Goal: Task Accomplishment & Management: Manage account settings

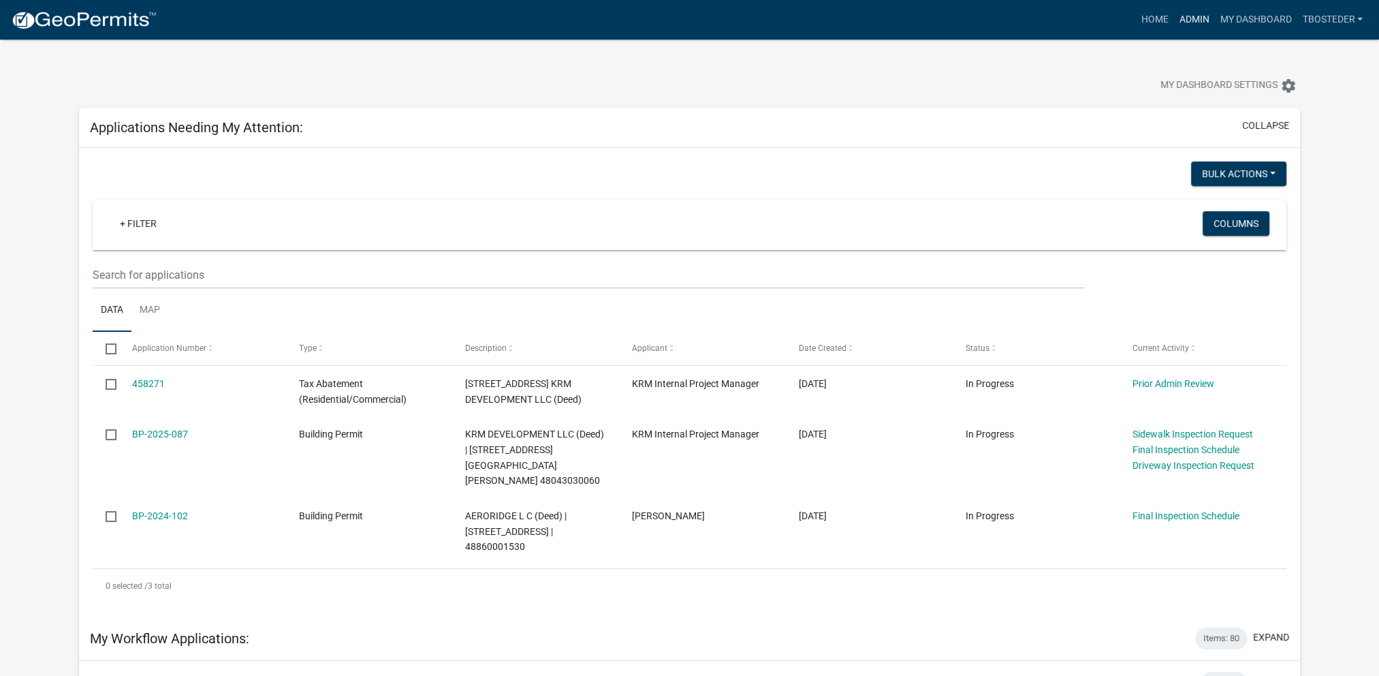
click at [1190, 29] on link "Admin" at bounding box center [1194, 20] width 41 height 26
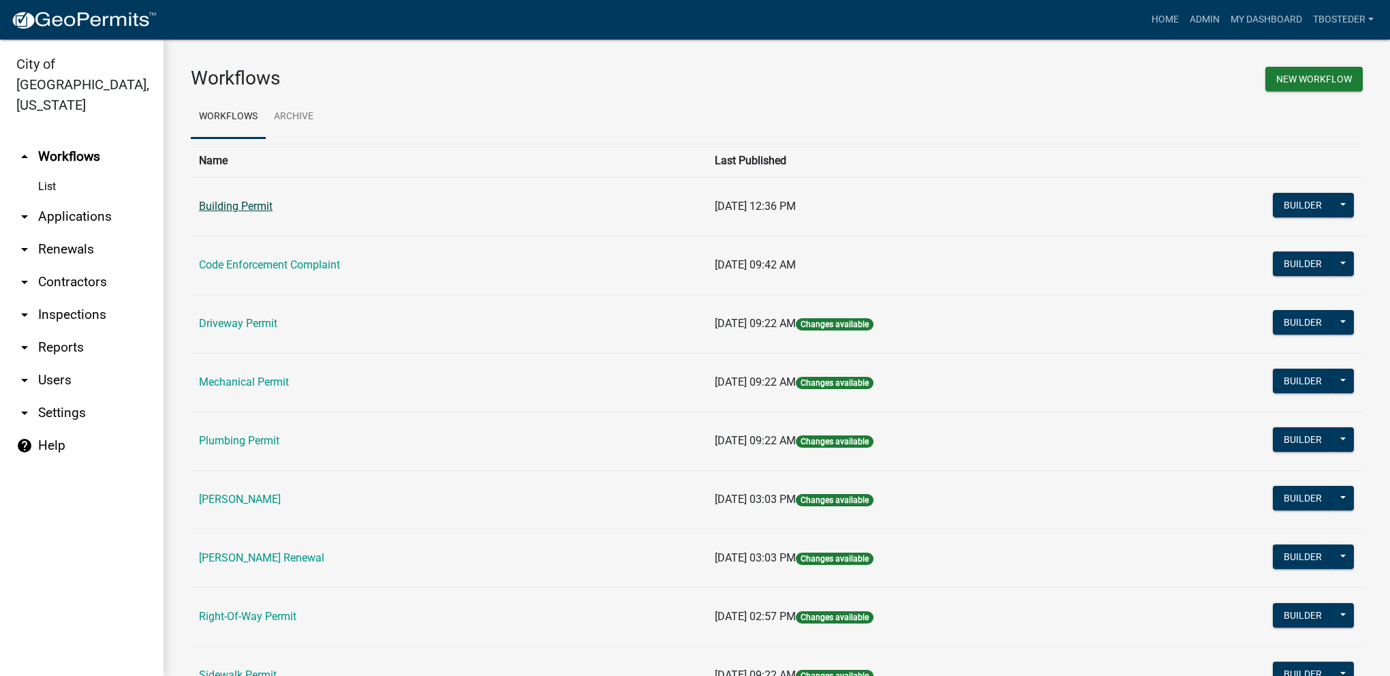
click at [243, 205] on link "Building Permit" at bounding box center [236, 206] width 74 height 13
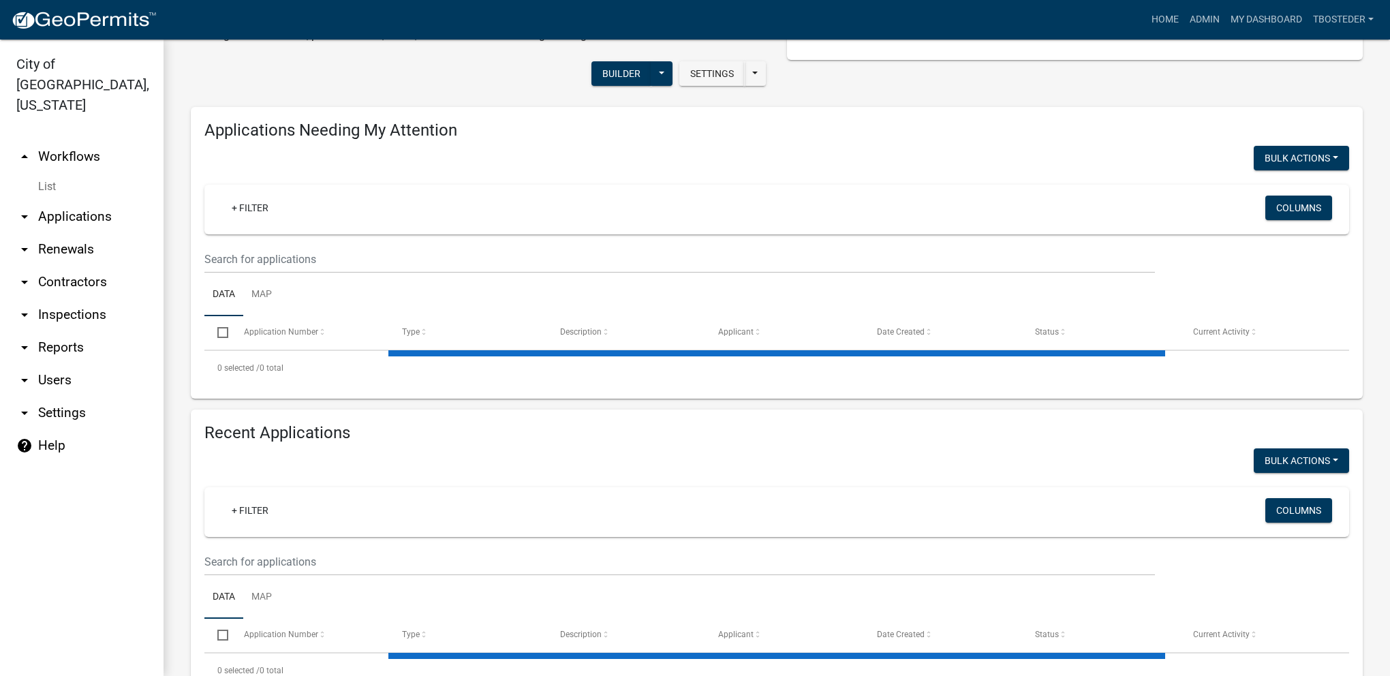
select select "1: 25"
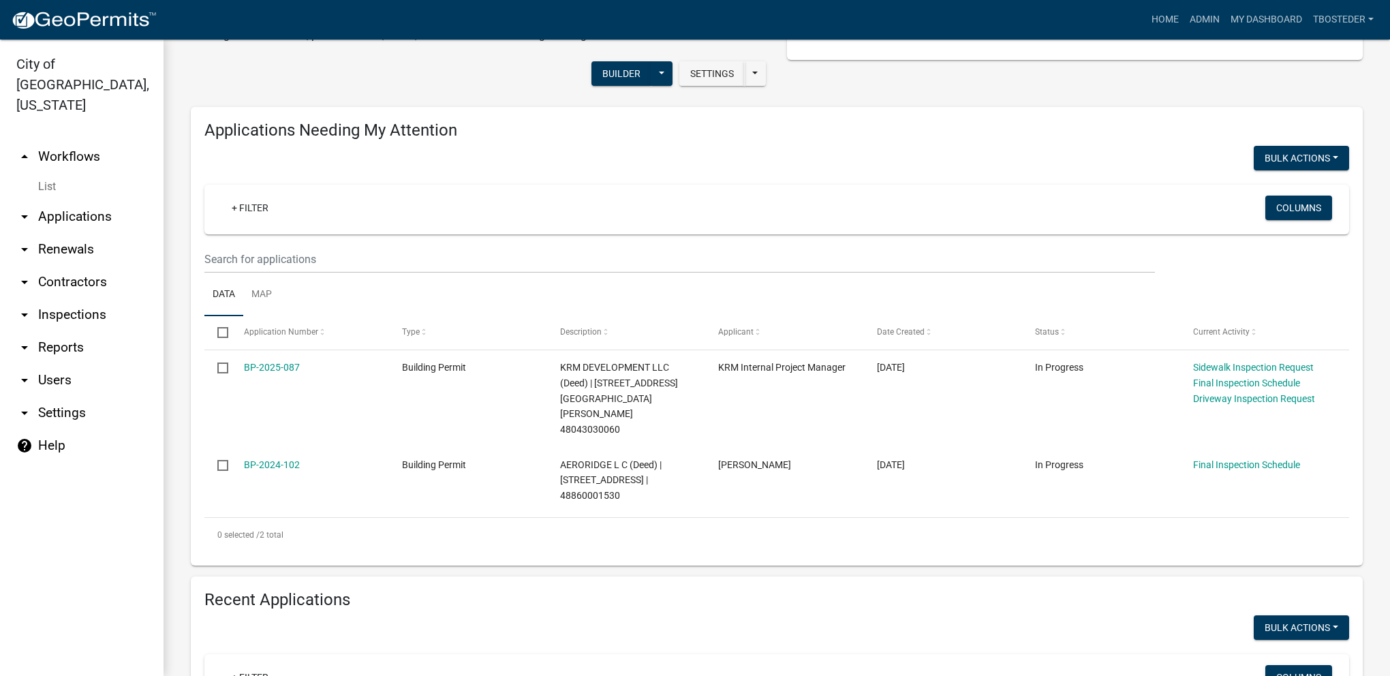
scroll to position [272, 0]
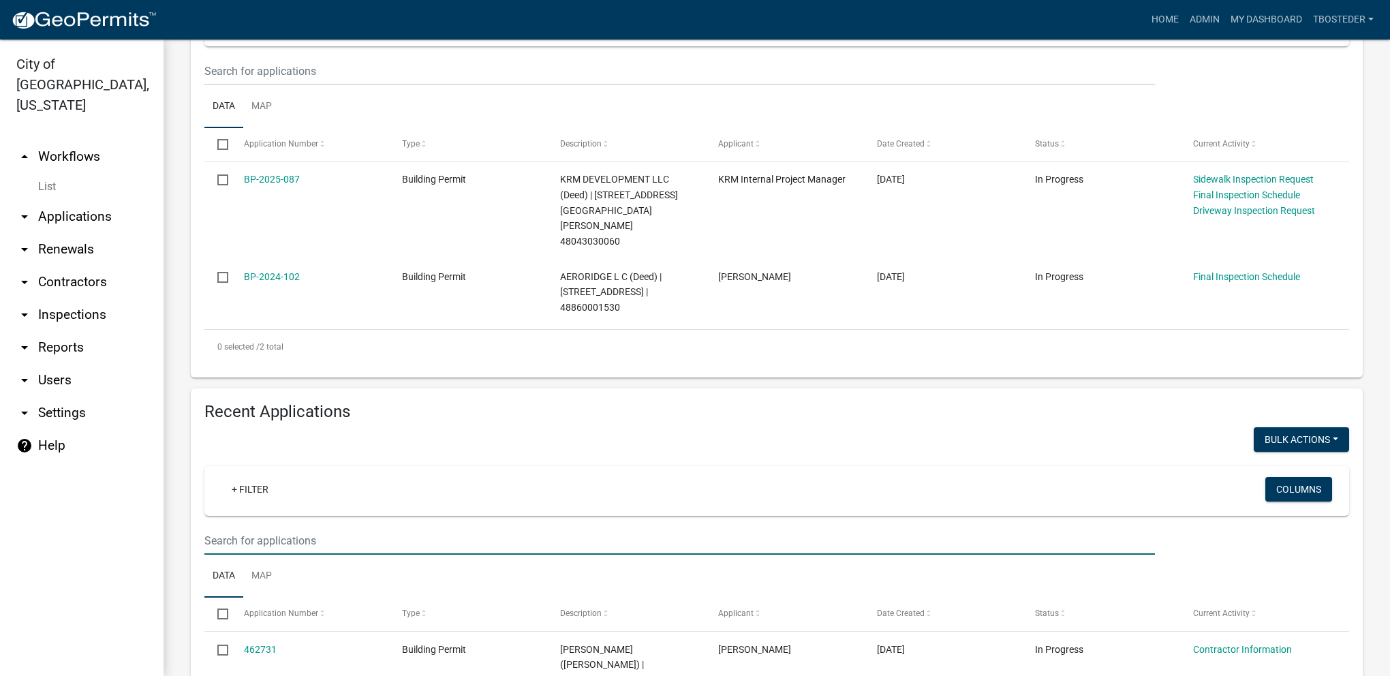
click at [287, 85] on input "text" at bounding box center [679, 71] width 950 height 28
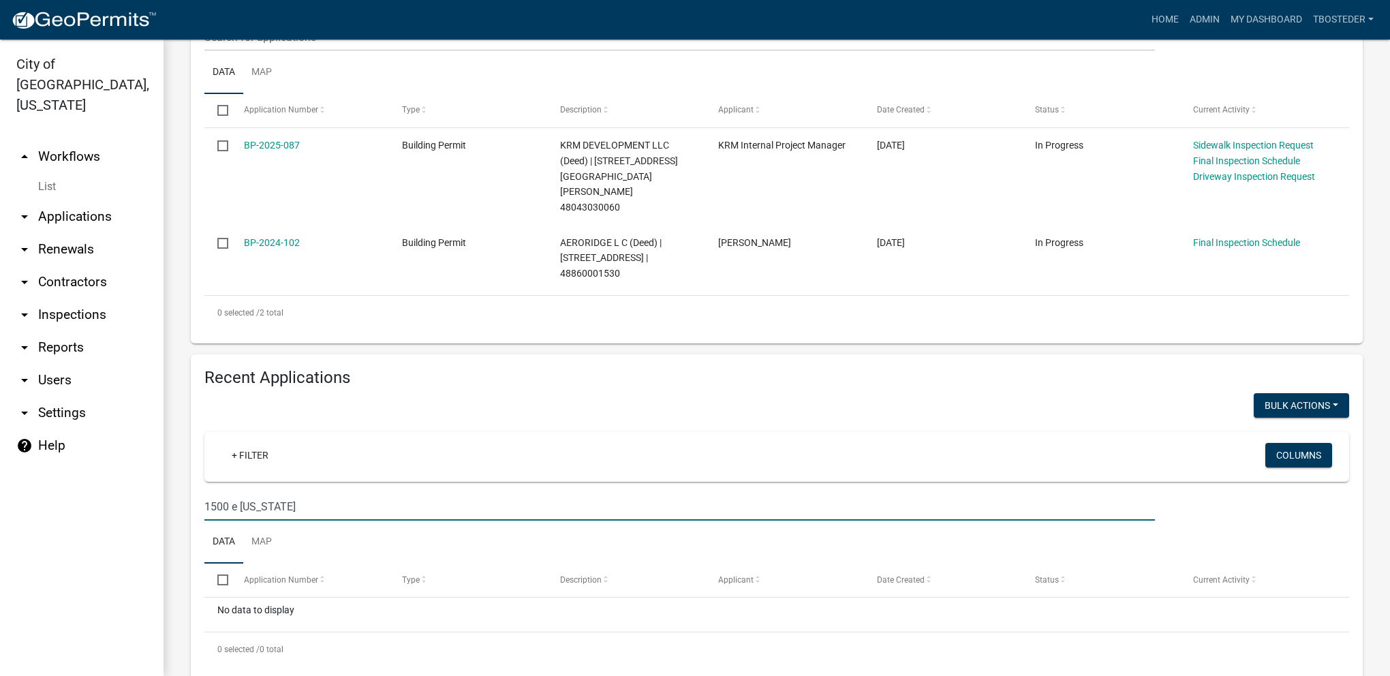
drag, startPoint x: 290, startPoint y: 480, endPoint x: 174, endPoint y: 505, distance: 119.0
click at [174, 505] on div "Building Permit Apply for a Building Permit online in the City of [GEOGRAPHIC_D…" at bounding box center [776, 220] width 1226 height 974
drag, startPoint x: 283, startPoint y: 469, endPoint x: 166, endPoint y: 482, distance: 117.9
click at [166, 482] on div "Building Permit Apply for a Building Permit online in the City of [GEOGRAPHIC_D…" at bounding box center [776, 220] width 1226 height 974
type input "valley"
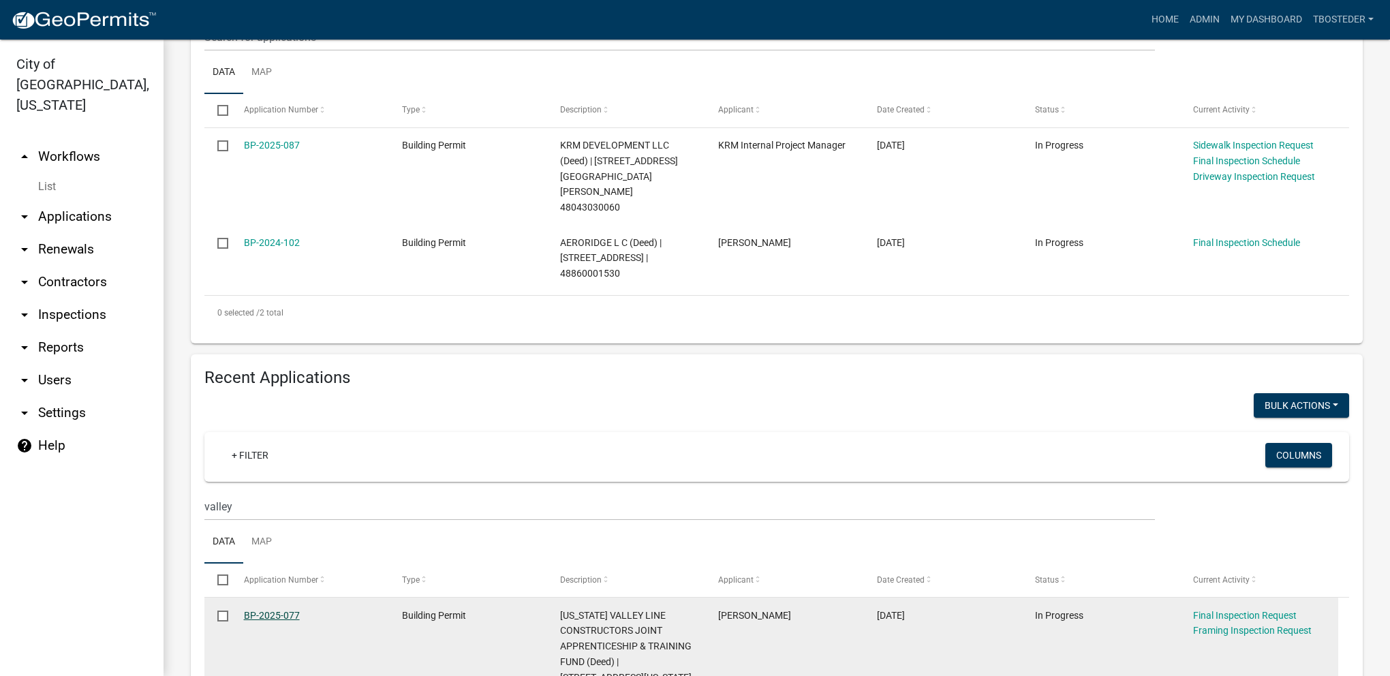
click at [266, 610] on link "BP-2025-077" at bounding box center [272, 615] width 56 height 11
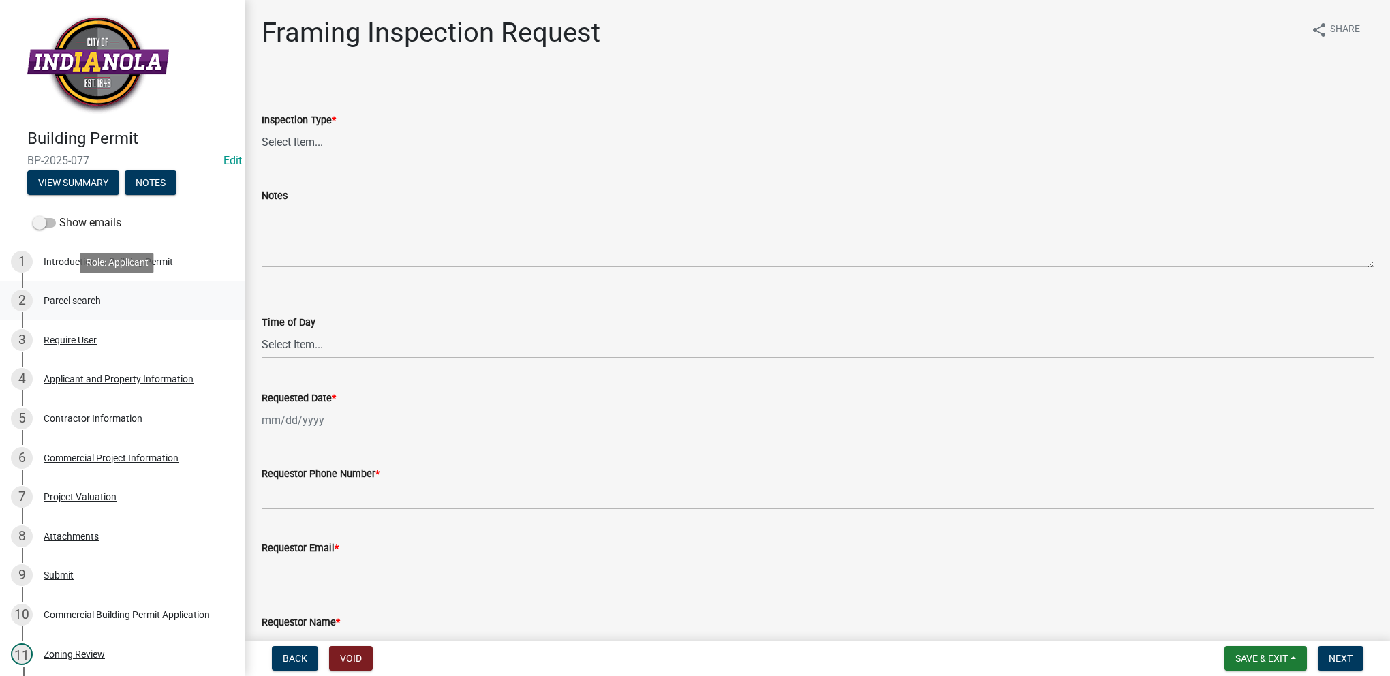
click at [108, 296] on div "2 Parcel search" at bounding box center [117, 301] width 213 height 22
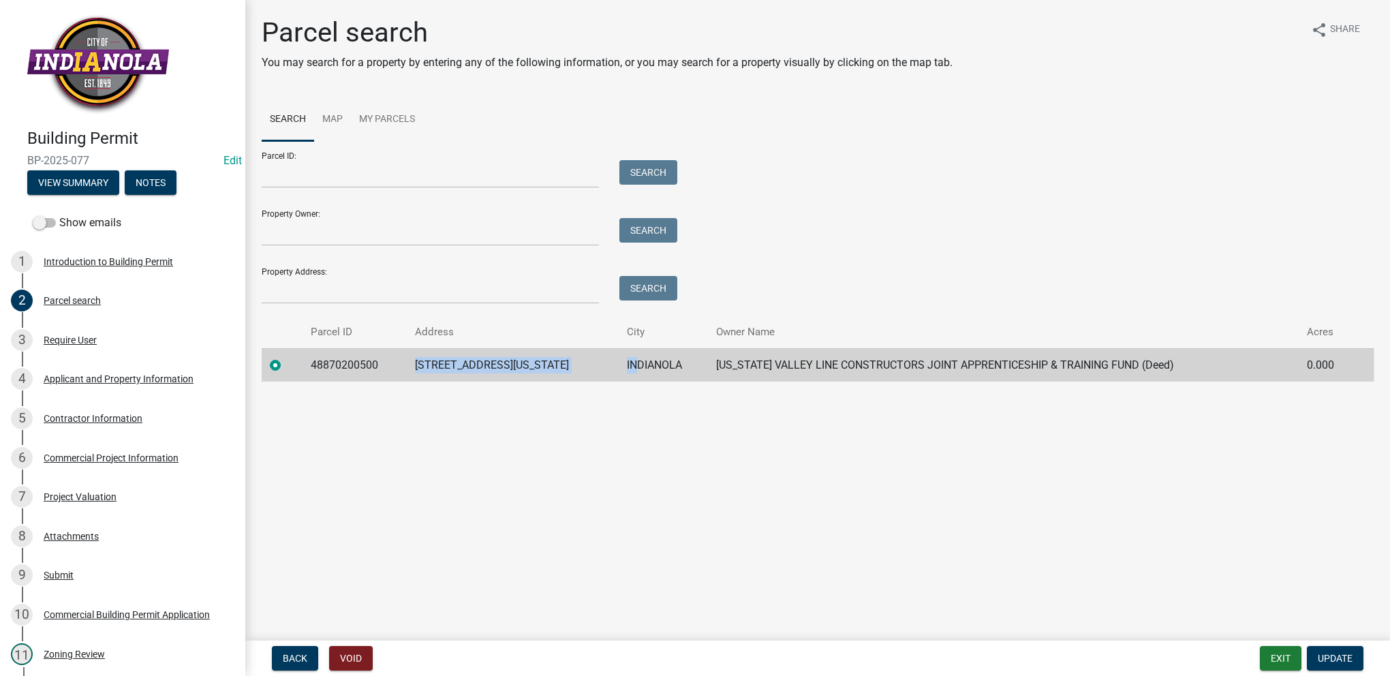
drag, startPoint x: 418, startPoint y: 362, endPoint x: 574, endPoint y: 371, distance: 156.3
click at [574, 371] on tr "48870200500 [STREET_ADDRESS][US_STATE] INDIANOLA [US_STATE] VALLEY LINE CONSTRU…" at bounding box center [818, 364] width 1112 height 33
drag, startPoint x: 574, startPoint y: 371, endPoint x: 563, endPoint y: 372, distance: 11.6
click at [619, 372] on td "INDIANOLA" at bounding box center [663, 364] width 89 height 33
click at [473, 450] on main "Parcel search You may search for a property by entering any of the following in…" at bounding box center [817, 317] width 1144 height 635
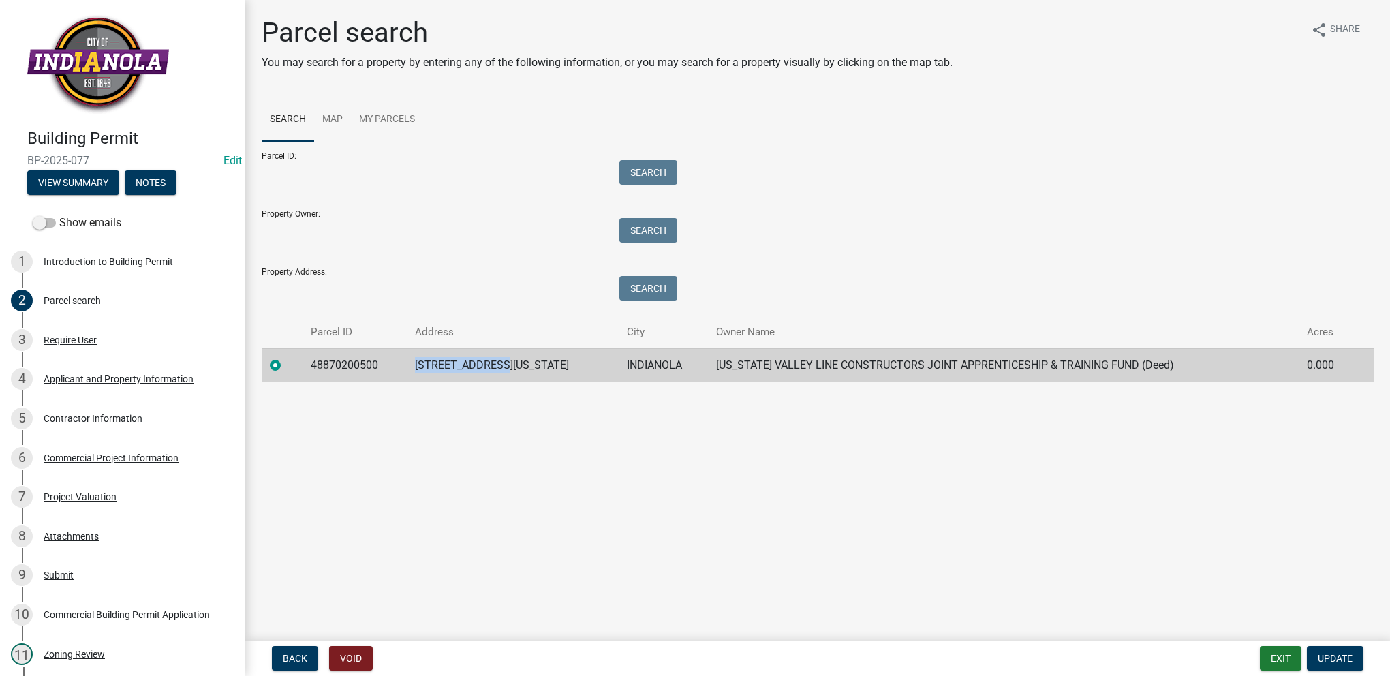
drag, startPoint x: 426, startPoint y: 365, endPoint x: 523, endPoint y: 375, distance: 97.3
click at [523, 375] on td "[STREET_ADDRESS][US_STATE]" at bounding box center [513, 364] width 212 height 33
drag, startPoint x: 523, startPoint y: 375, endPoint x: 503, endPoint y: 365, distance: 22.2
copy td "[STREET_ADDRESS][US_STATE]"
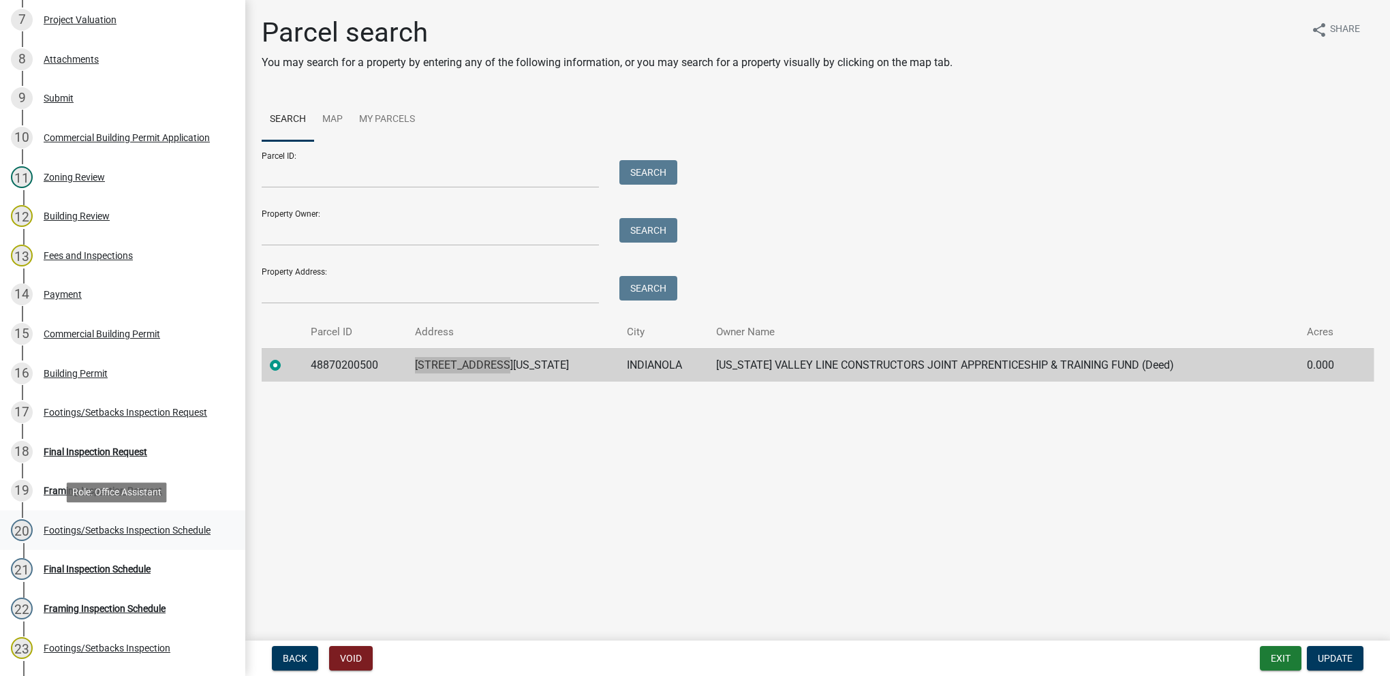
scroll to position [545, 0]
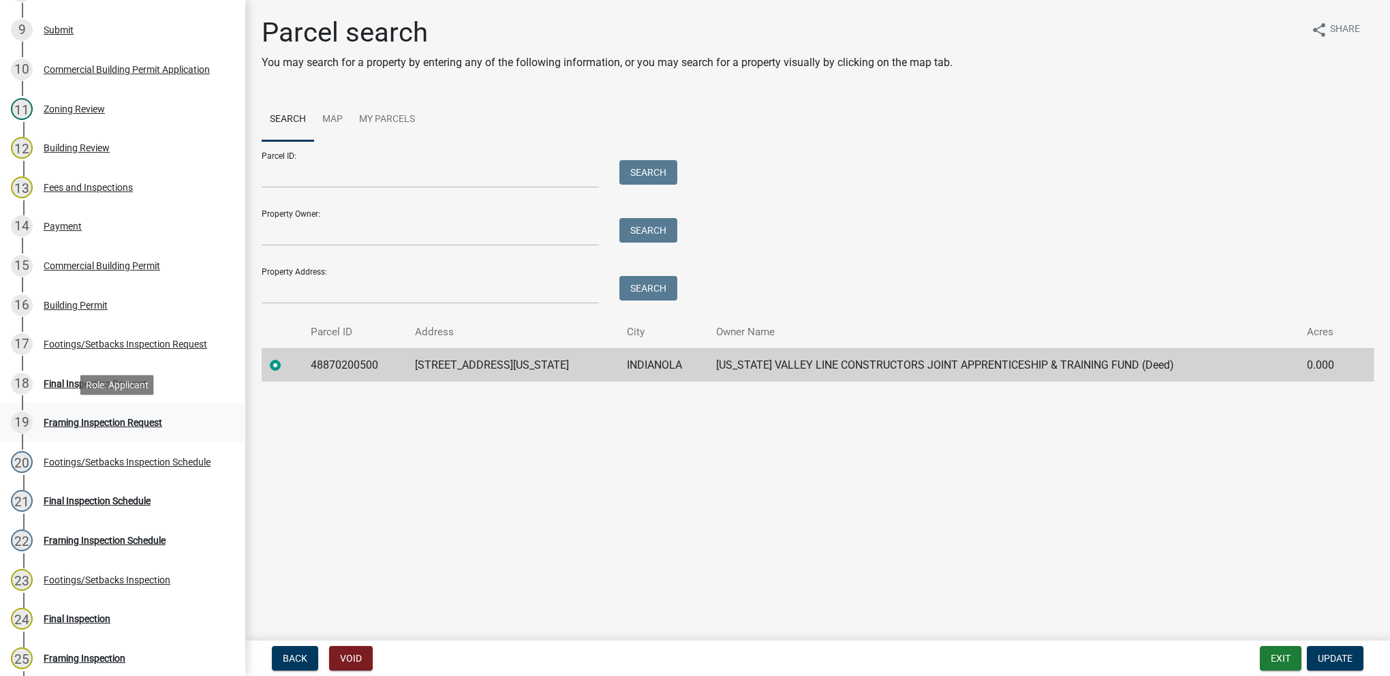
click at [155, 420] on div "Framing Inspection Request" at bounding box center [103, 423] width 119 height 10
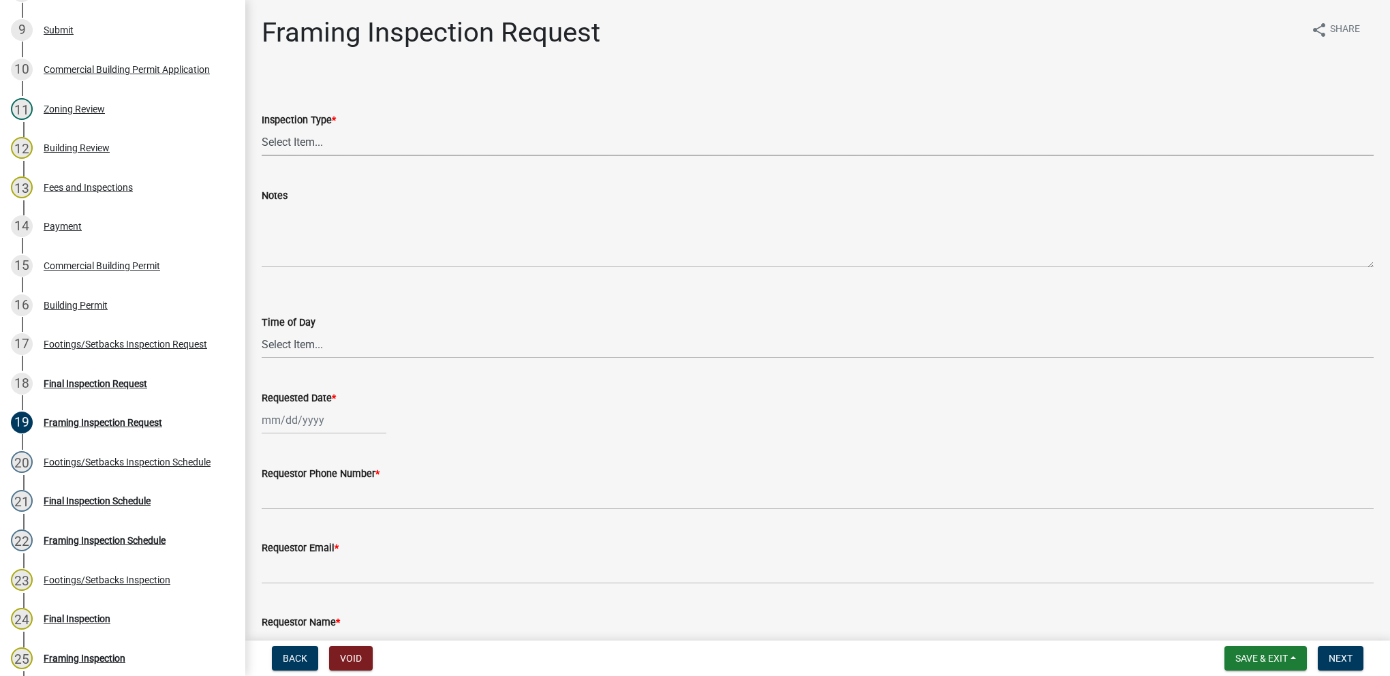
click at [288, 155] on select "Select Item... Framing" at bounding box center [818, 142] width 1112 height 28
click at [262, 128] on select "Select Item... Framing" at bounding box center [818, 142] width 1112 height 28
select select "e9fcb543-8f06-4ed5-8df3-3925d2ebe15d"
click at [317, 352] on select "Select Item... AM PM" at bounding box center [818, 344] width 1112 height 28
click at [262, 330] on select "Select Item... AM PM" at bounding box center [818, 344] width 1112 height 28
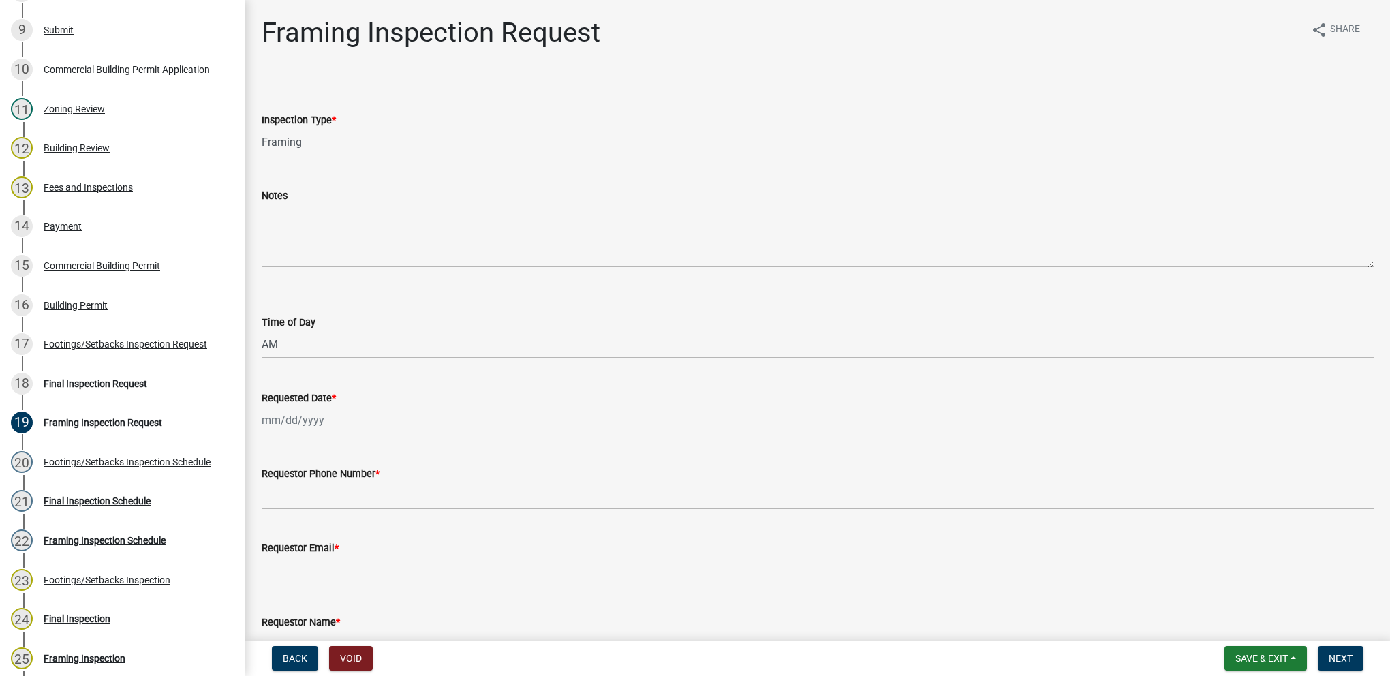
select select "88af556d-fdf1-454b-b933-61cadeae1443"
select select "8"
select select "2025"
click at [312, 415] on div "[PERSON_NAME] Feb Mar Apr [PERSON_NAME][DATE] Oct Nov [DATE] 1526 1527 1528 152…" at bounding box center [324, 420] width 125 height 28
click at [358, 541] on div "15" at bounding box center [363, 536] width 22 height 22
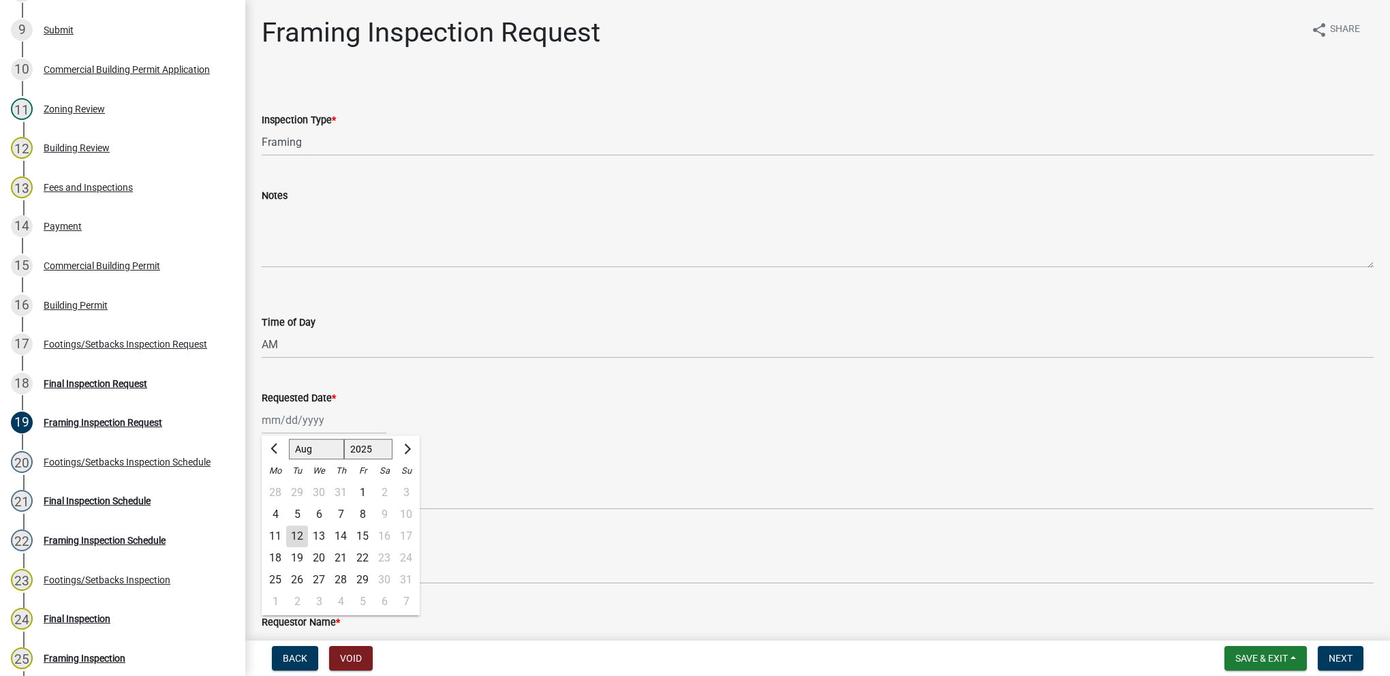
type input "[DATE]"
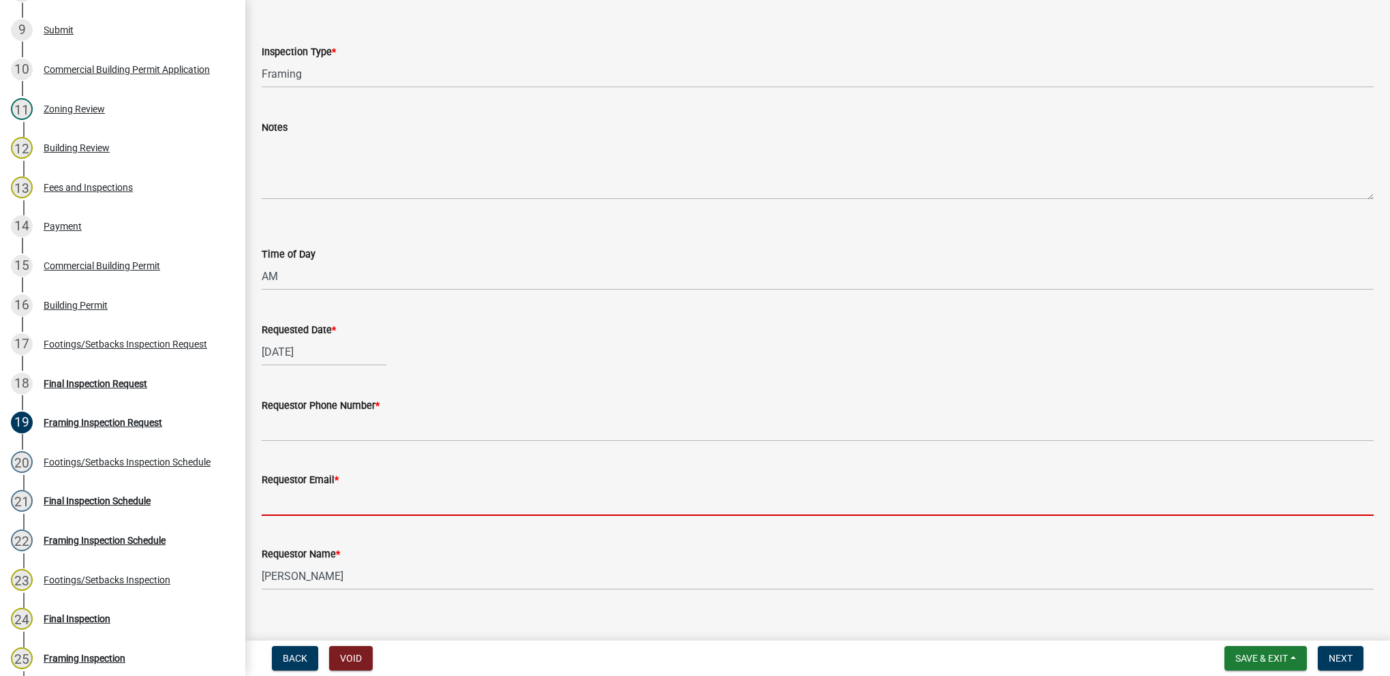
click at [319, 504] on input "Requestor Email *" at bounding box center [818, 502] width 1112 height 28
type input "[EMAIL_ADDRESS][DOMAIN_NAME]"
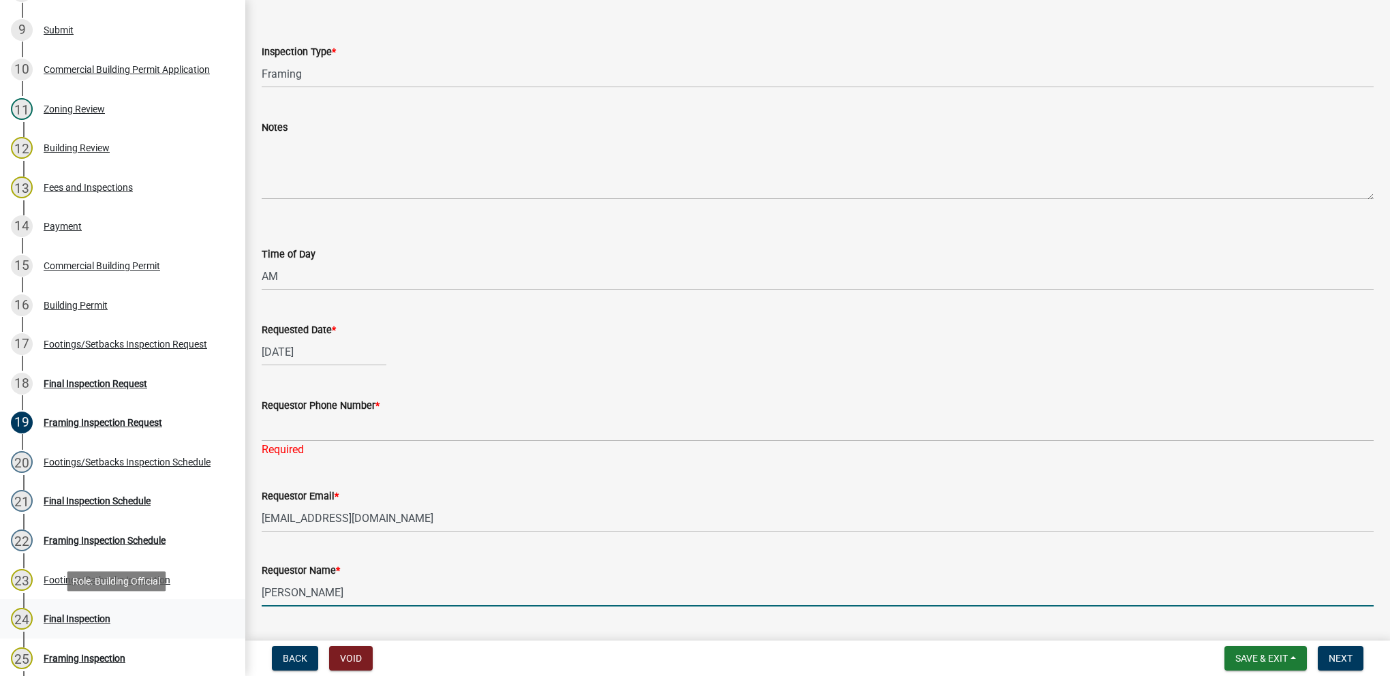
drag, startPoint x: 359, startPoint y: 595, endPoint x: 111, endPoint y: 610, distance: 248.4
click at [111, 610] on div "Building Permit BP-2025-077 Edit View Summary Notes Show emails 1 Introduction …" at bounding box center [695, 338] width 1390 height 676
type input "[PERSON_NAME]"
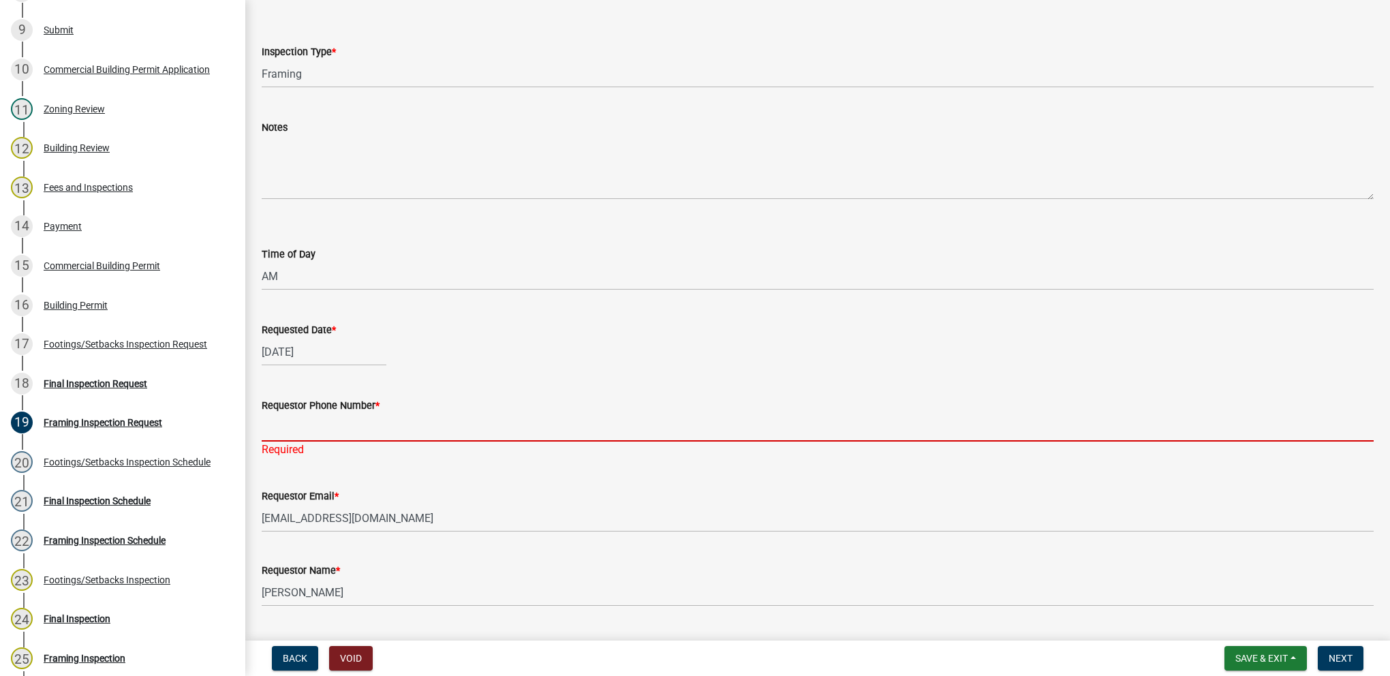
click at [281, 434] on input "Requestor Phone Number *" at bounding box center [818, 427] width 1112 height 28
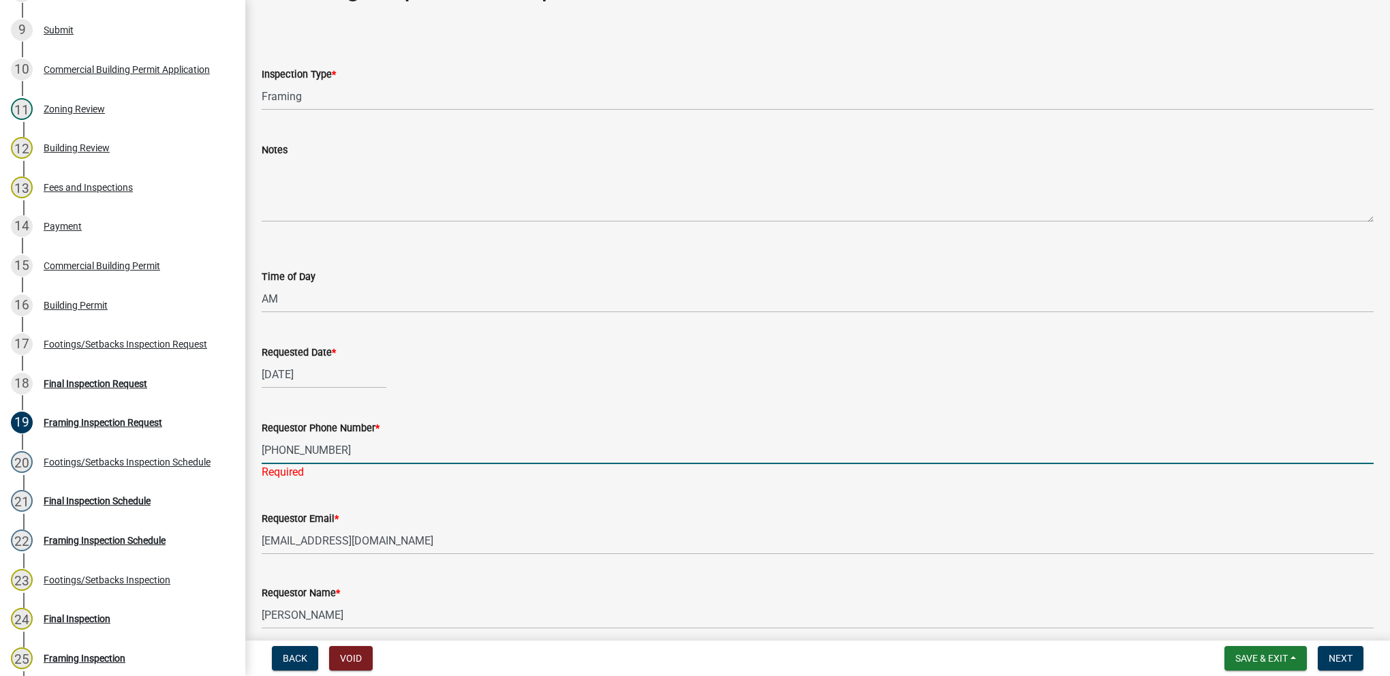
scroll to position [0, 0]
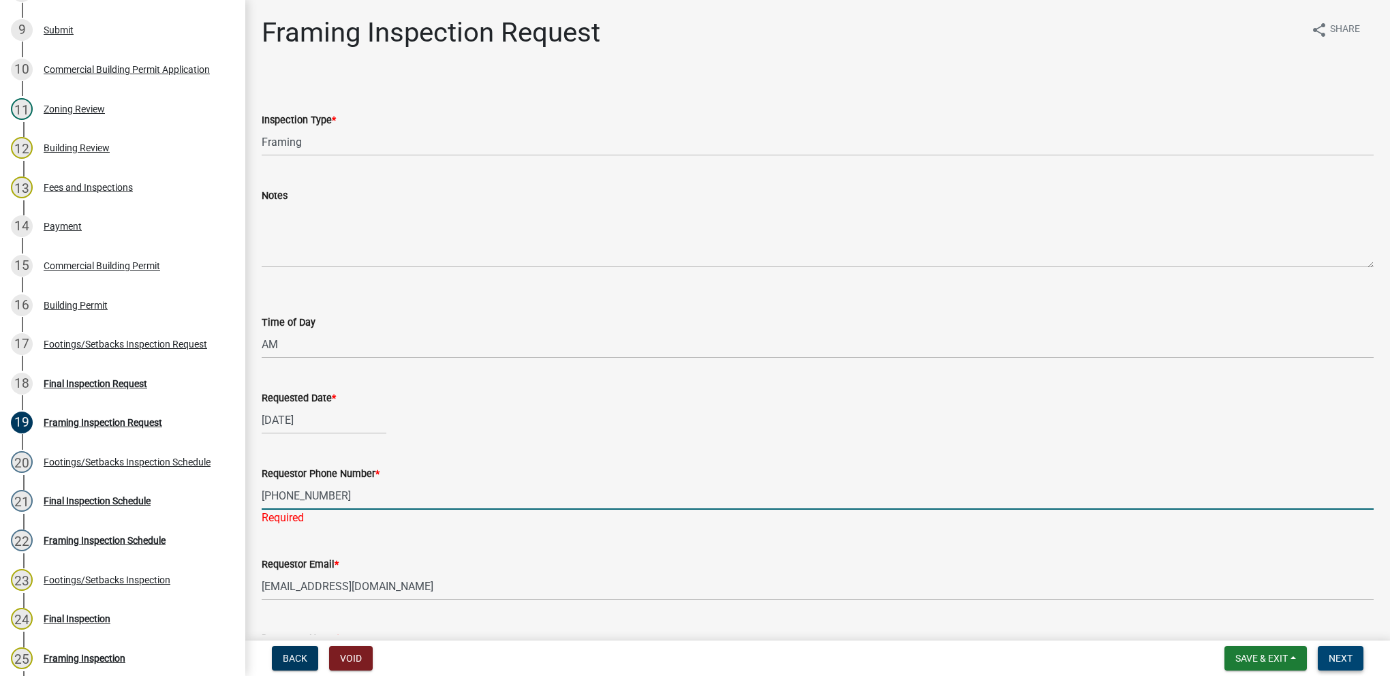
type input "[PHONE_NUMBER]"
click at [1337, 665] on button "Next" at bounding box center [1340, 658] width 46 height 25
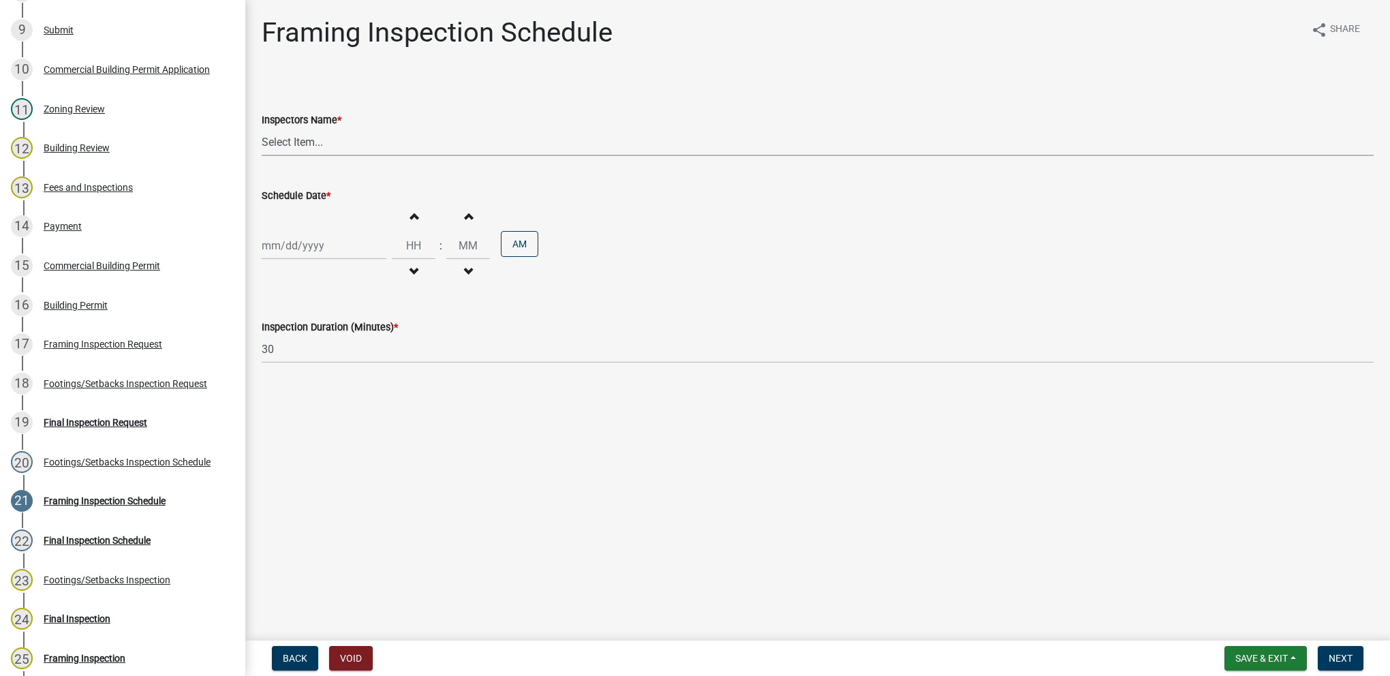
click at [340, 140] on select "Select Item... [DEMOGRAPHIC_DATA] (Indianola Other Inspector) T. Little ([PERSO…" at bounding box center [818, 142] width 1112 height 28
select select "27b8dde7-9ed4-44e4-ae8e-5969b60be3e6"
click at [262, 128] on select "Select Item... [DEMOGRAPHIC_DATA] (Indianola Other Inspector) T. Little ([PERSO…" at bounding box center [818, 142] width 1112 height 28
click at [330, 256] on div at bounding box center [324, 246] width 125 height 28
select select "8"
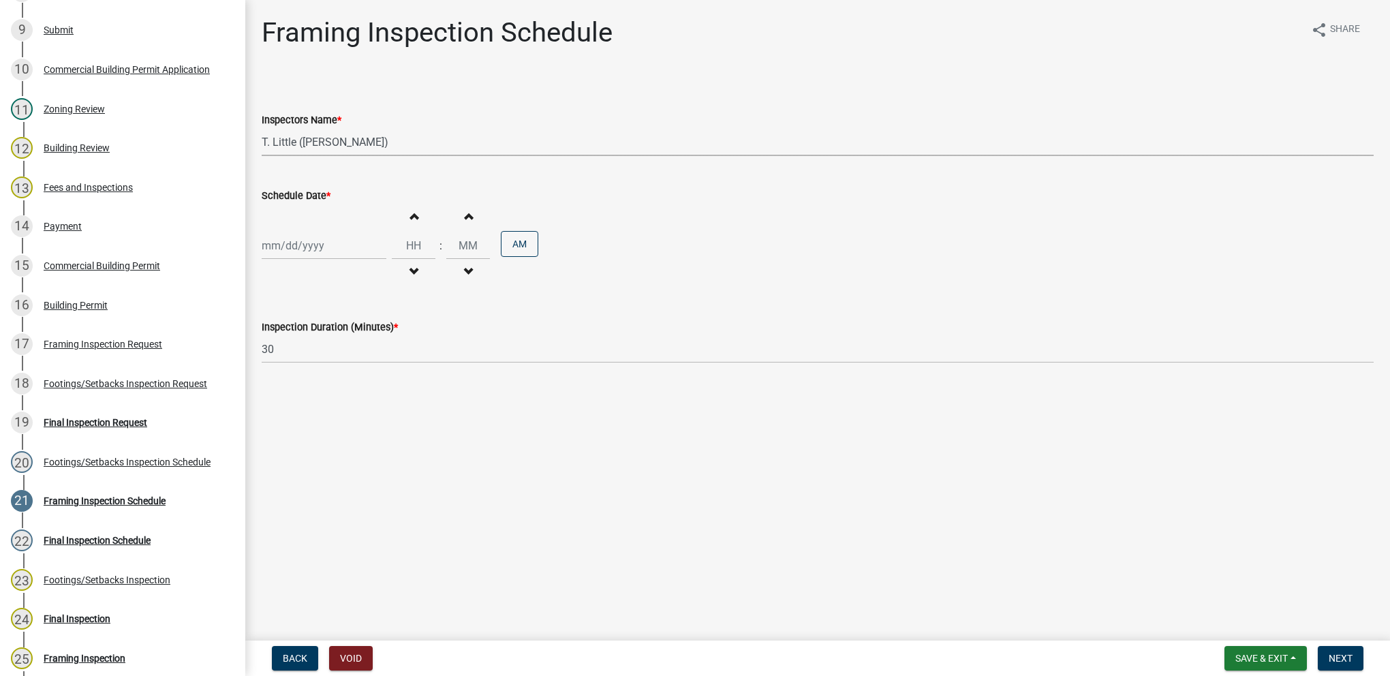
select select "2025"
click at [354, 364] on div "15" at bounding box center [363, 362] width 22 height 22
type input "[DATE]"
click at [413, 253] on input "Hours" at bounding box center [414, 246] width 44 height 28
type input "09"
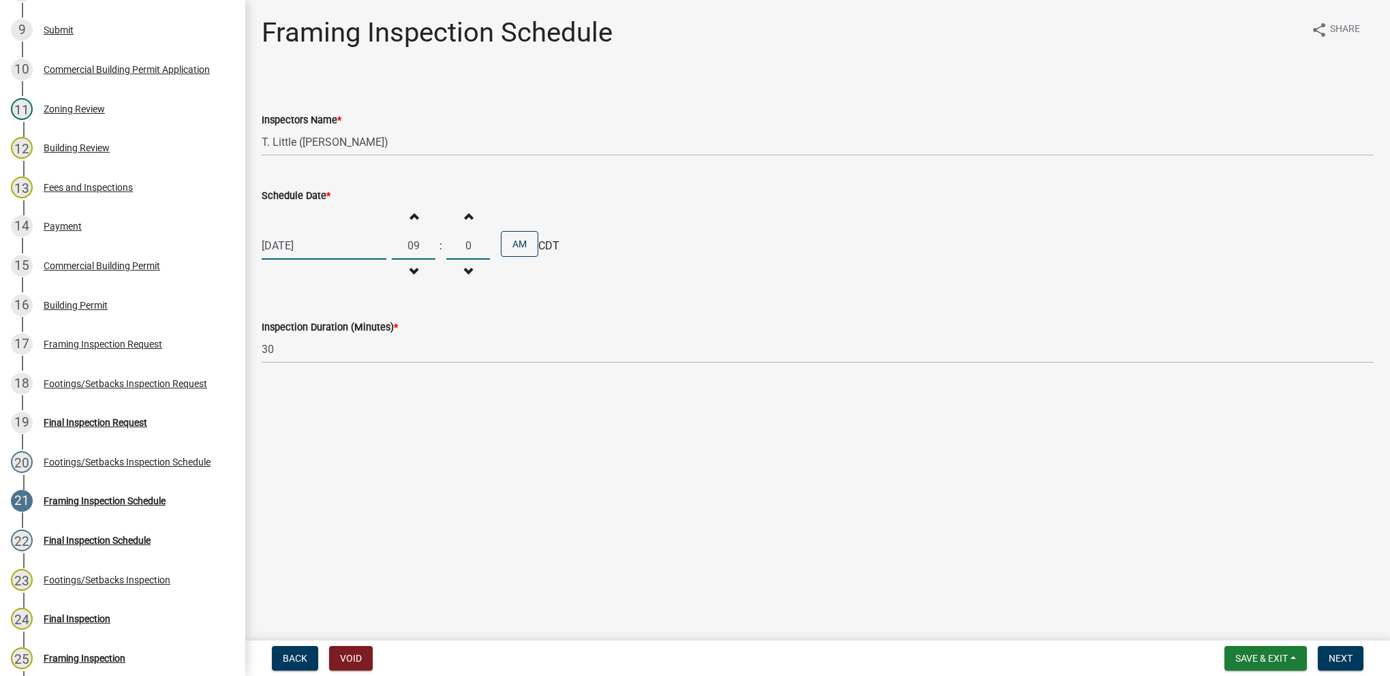
type input "00"
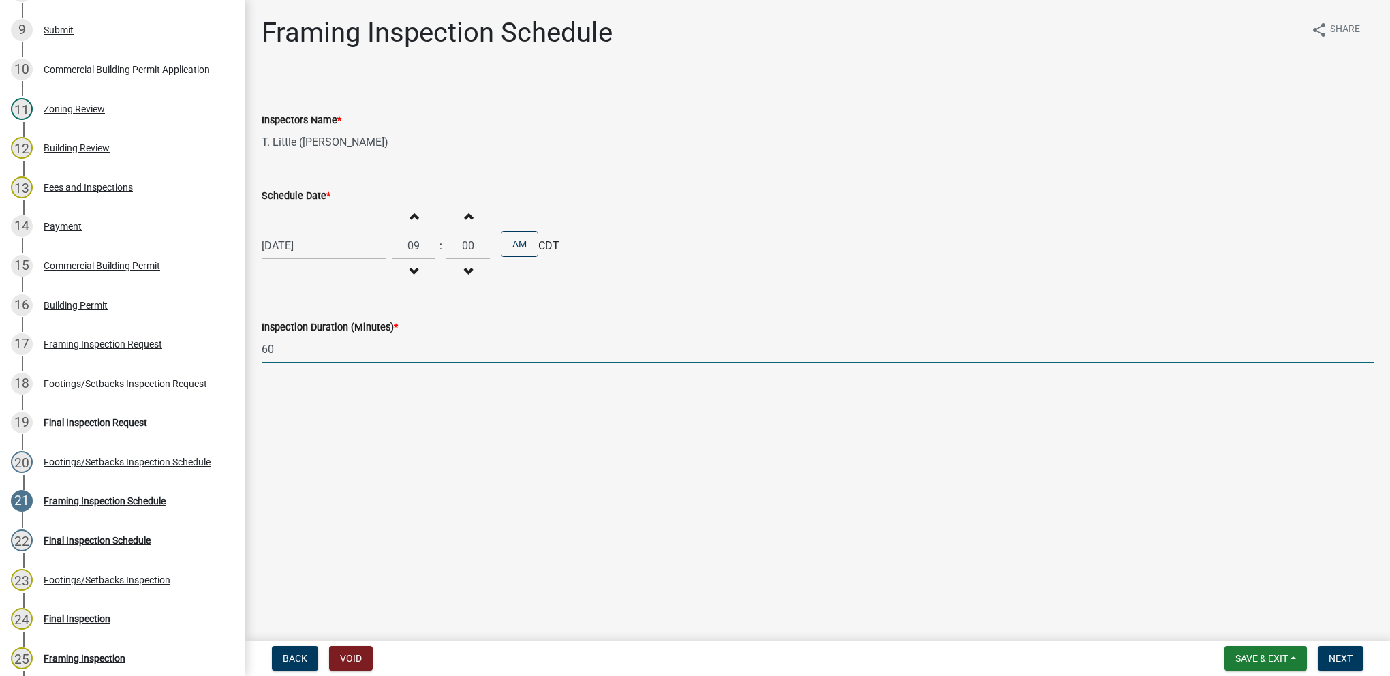
type input "60"
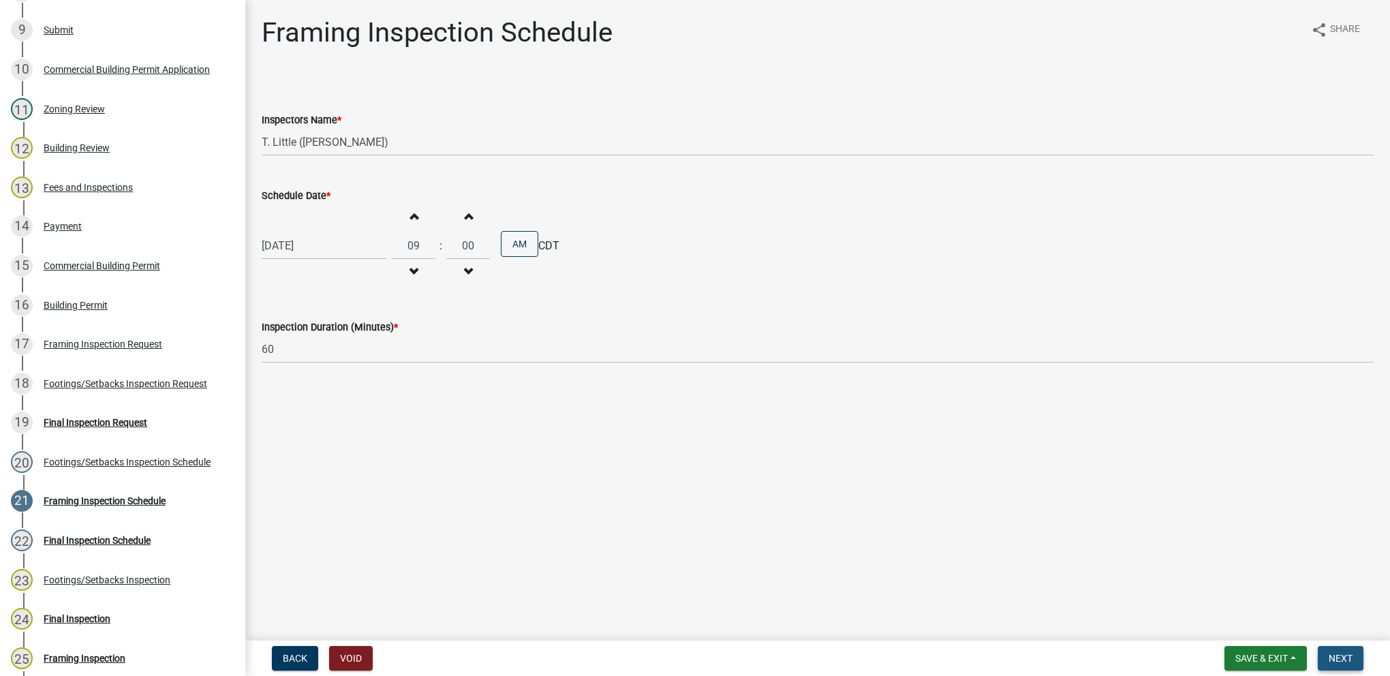
click at [1334, 659] on span "Next" at bounding box center [1340, 658] width 24 height 11
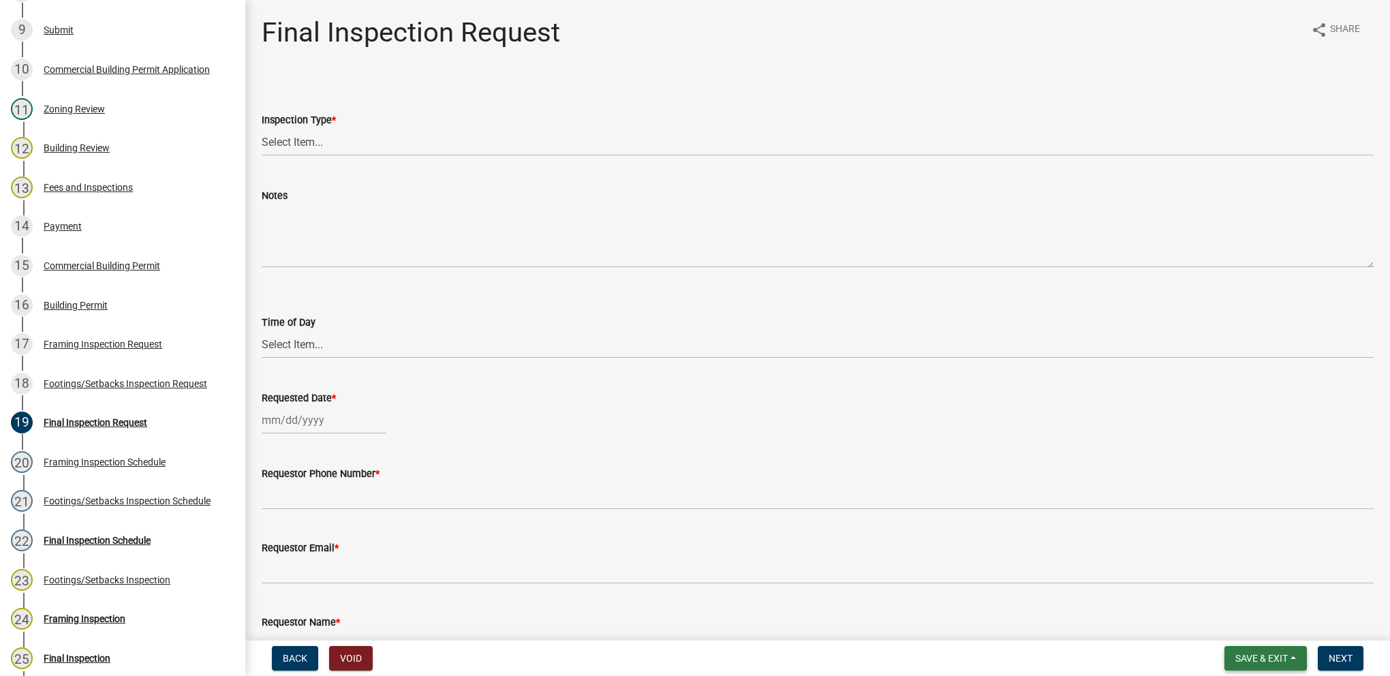
click at [1238, 659] on span "Save & Exit" at bounding box center [1261, 658] width 52 height 11
click at [1236, 630] on button "Save & Exit" at bounding box center [1252, 622] width 109 height 33
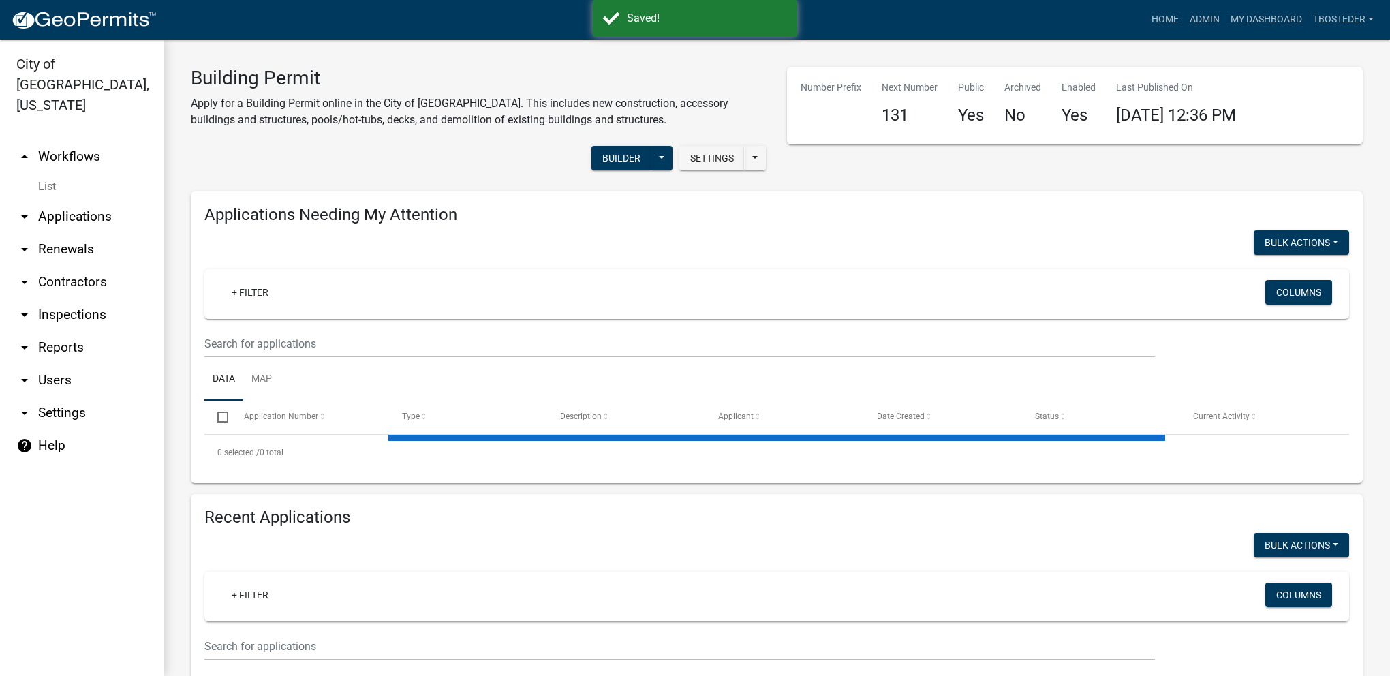
select select "1: 25"
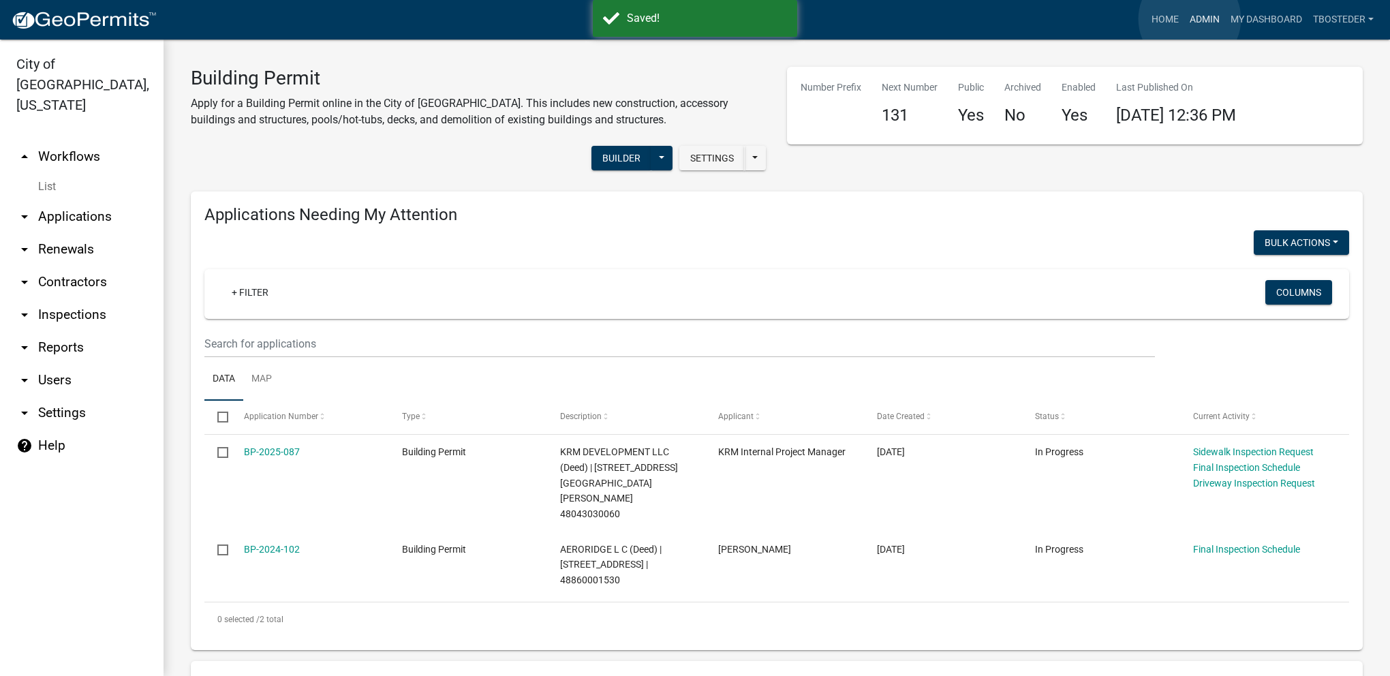
click at [1189, 19] on link "Admin" at bounding box center [1204, 20] width 41 height 26
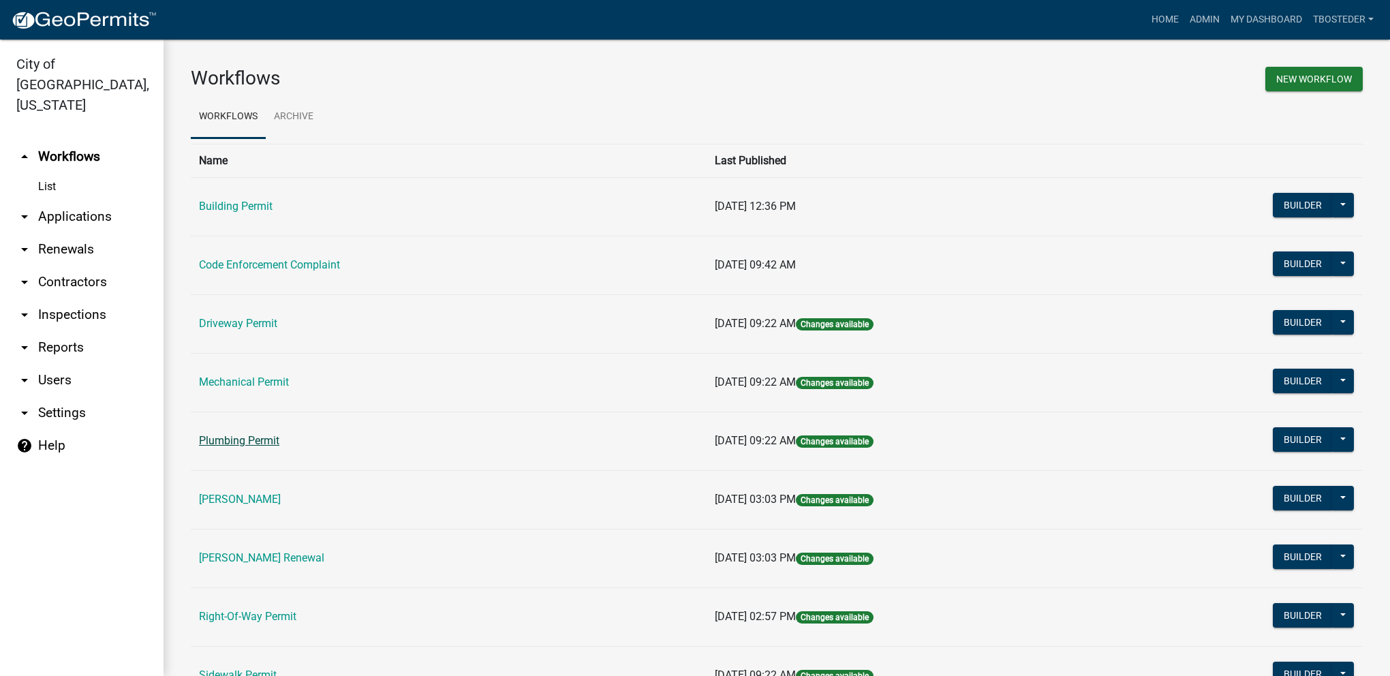
click at [261, 442] on link "Plumbing Permit" at bounding box center [239, 440] width 80 height 13
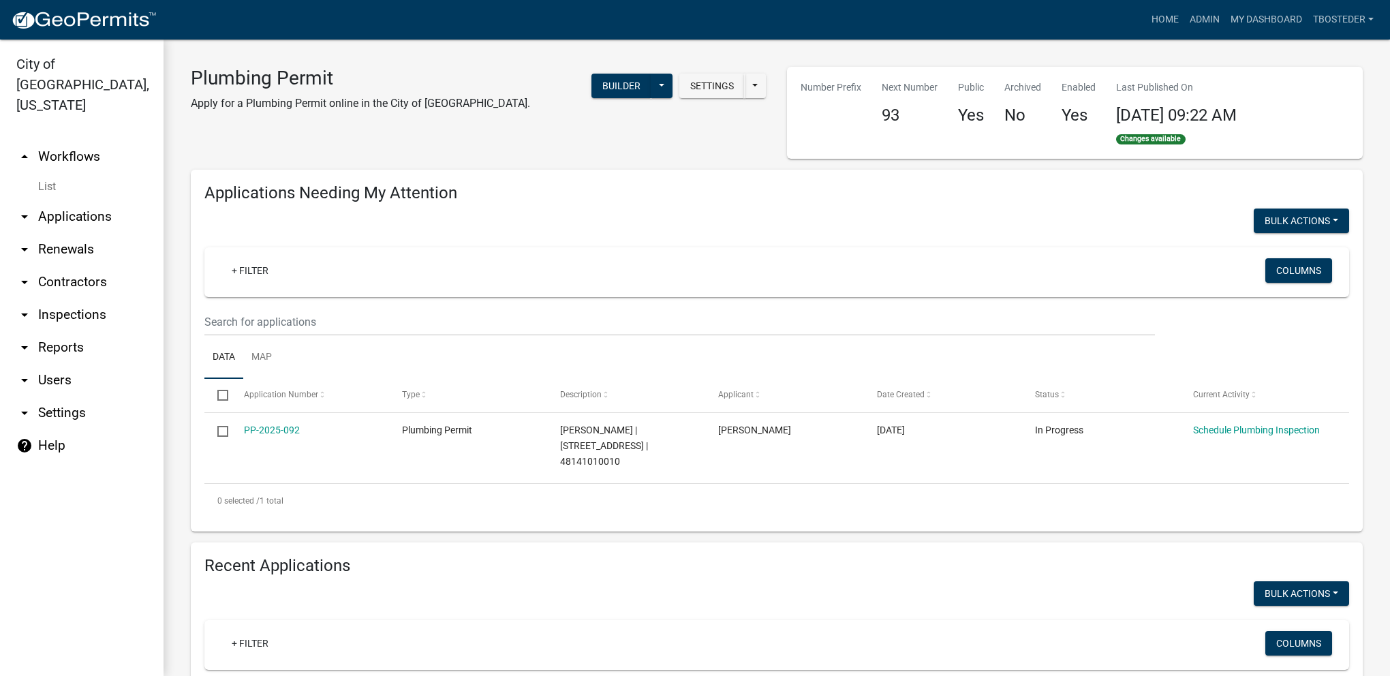
select select "1: 25"
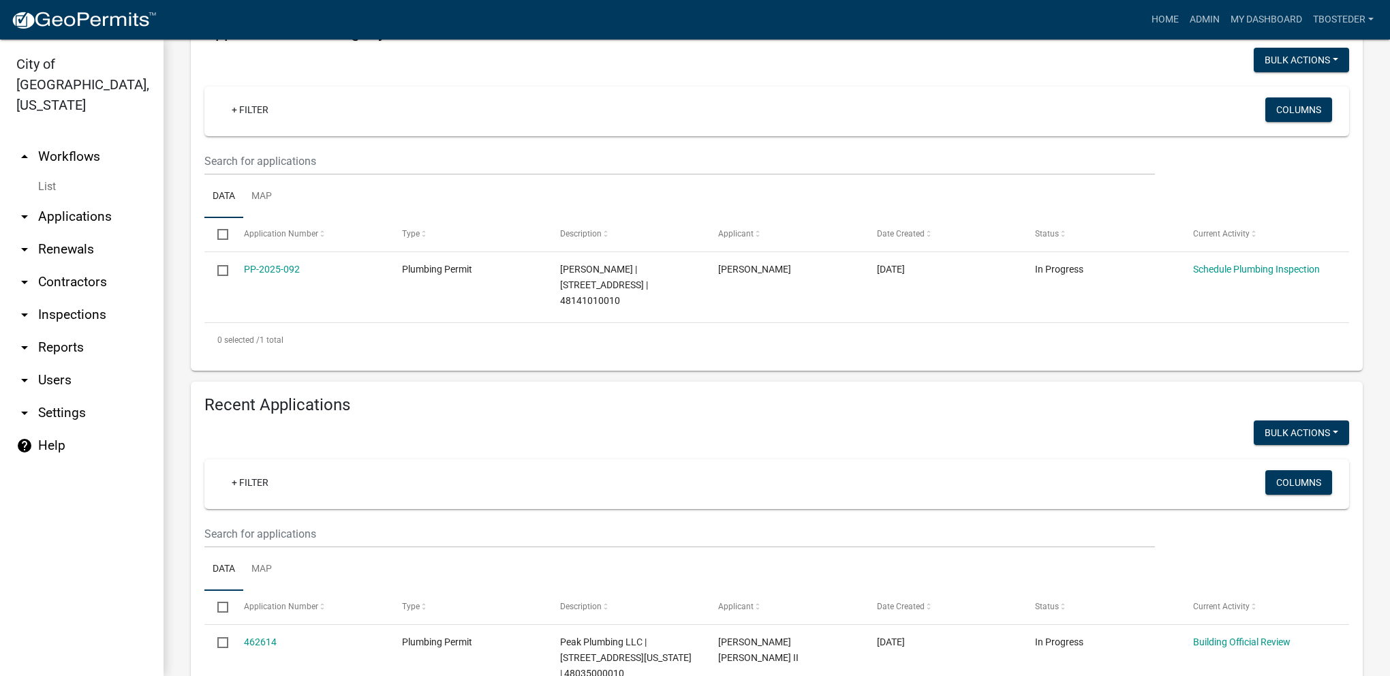
scroll to position [204, 0]
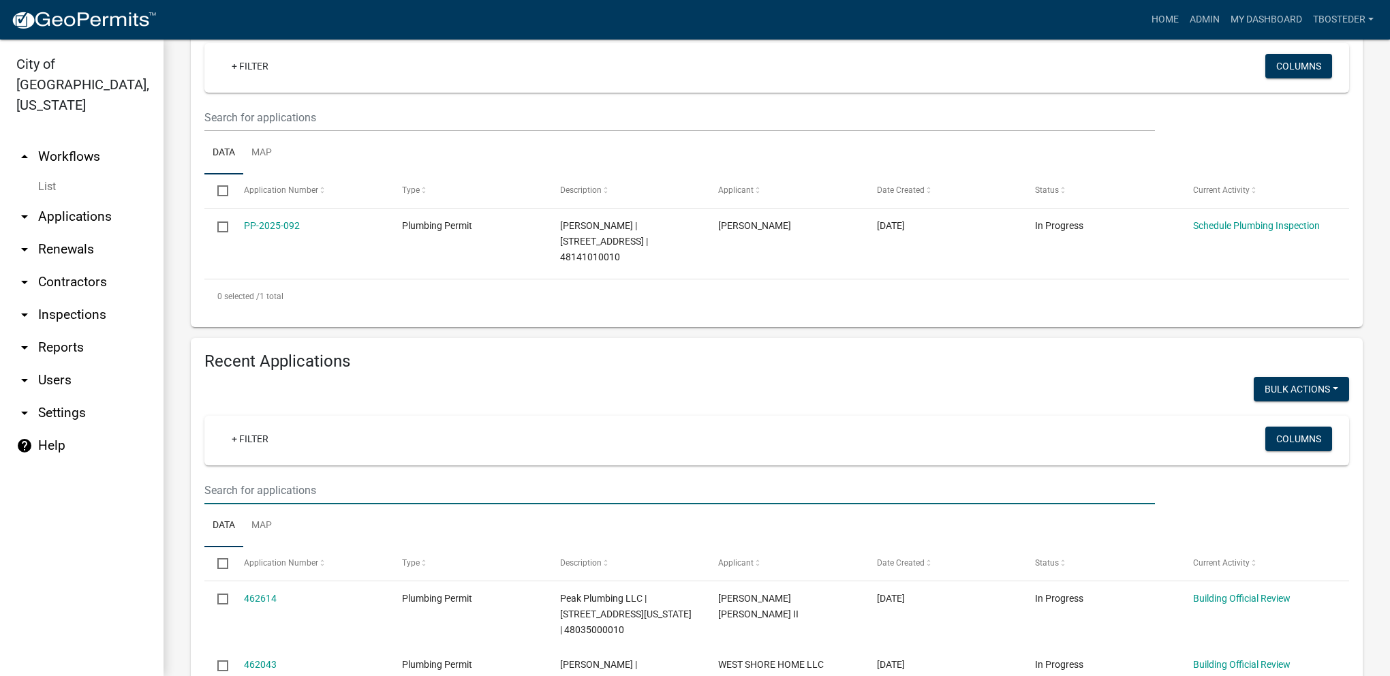
click at [249, 131] on input "text" at bounding box center [679, 118] width 950 height 28
paste input "[STREET_ADDRESS][US_STATE]"
type input "[STREET_ADDRESS][US_STATE]"
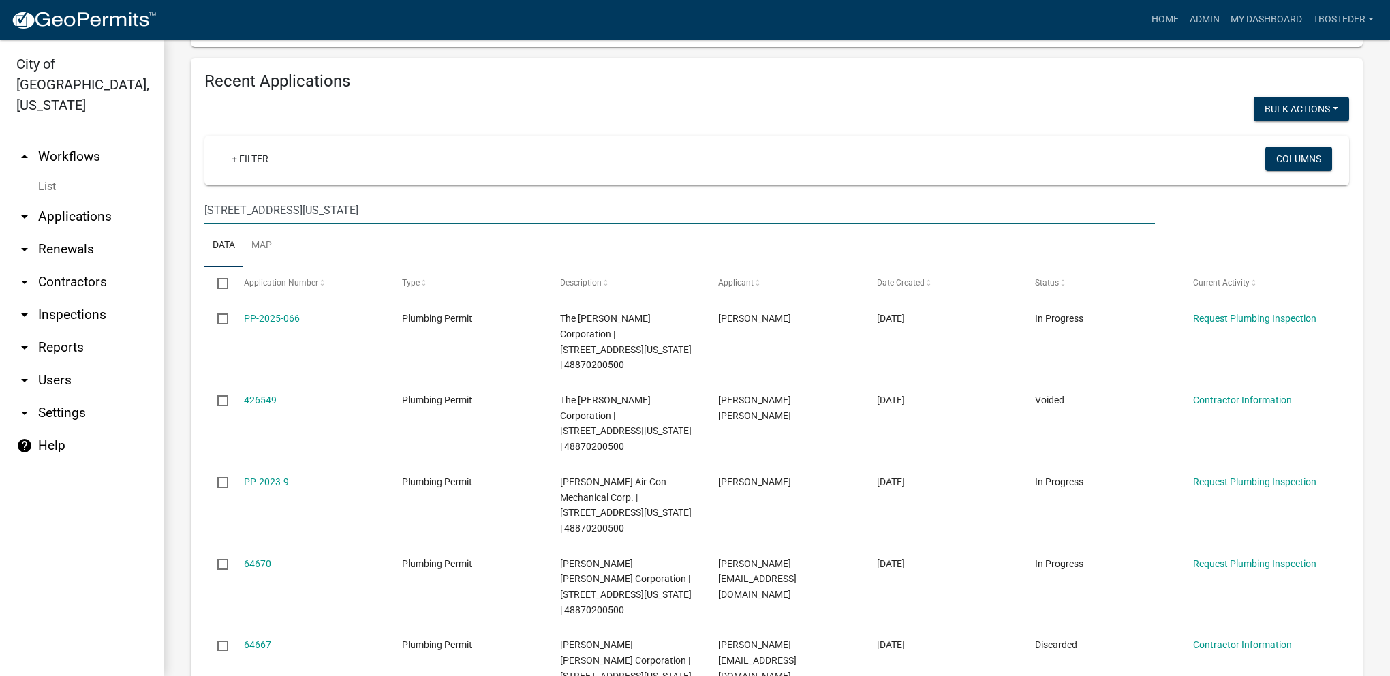
scroll to position [545, 0]
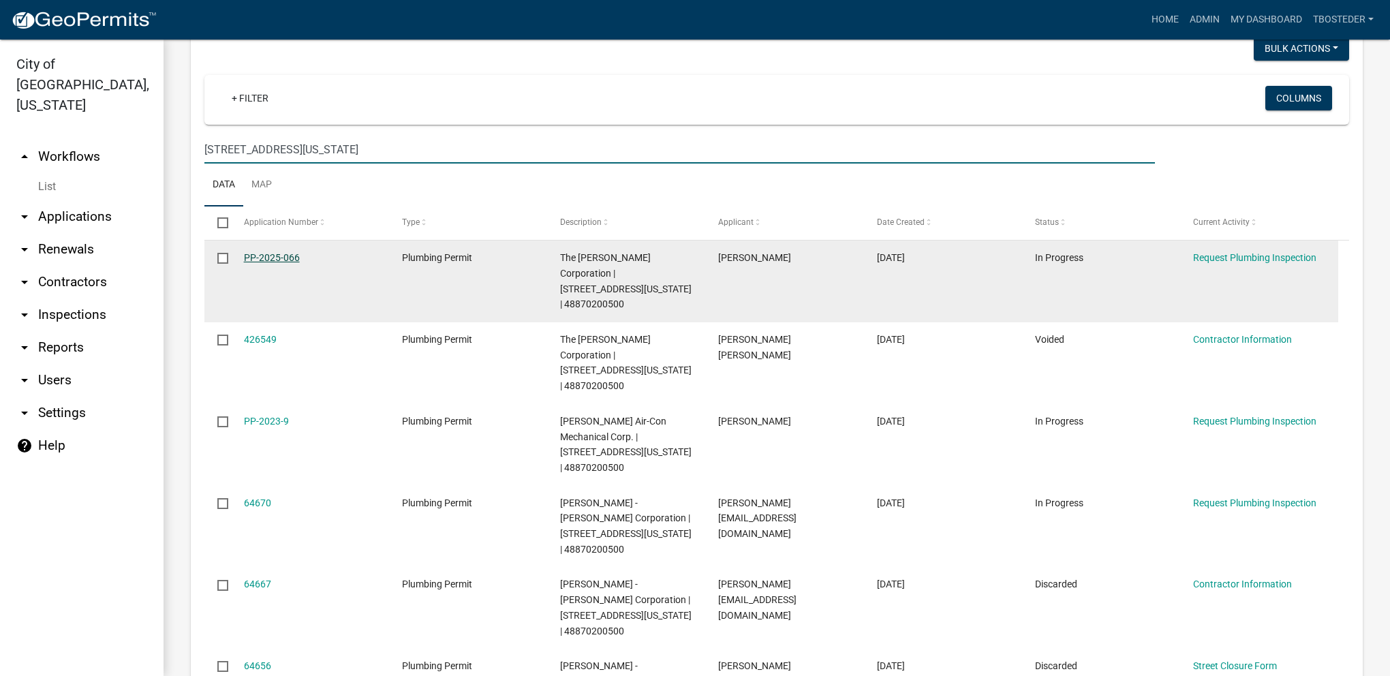
click at [292, 252] on link "PP-2025-066" at bounding box center [272, 257] width 56 height 11
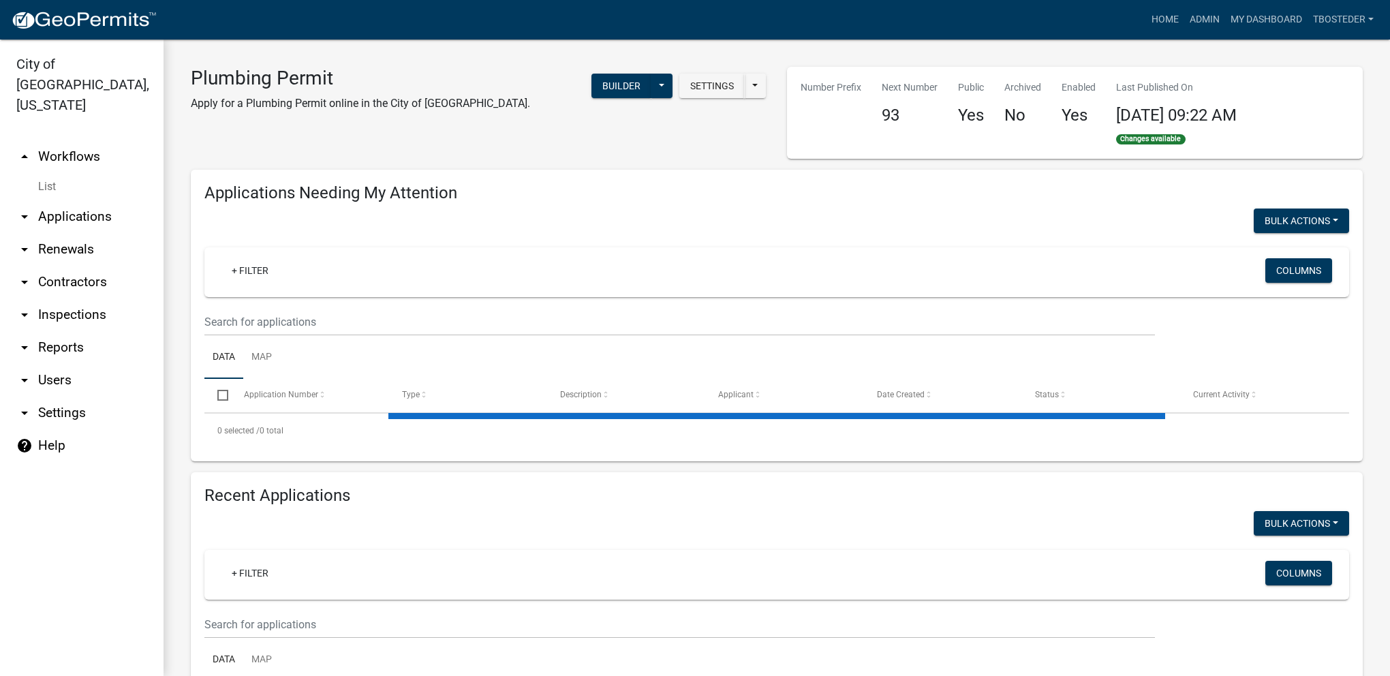
select select "1: 25"
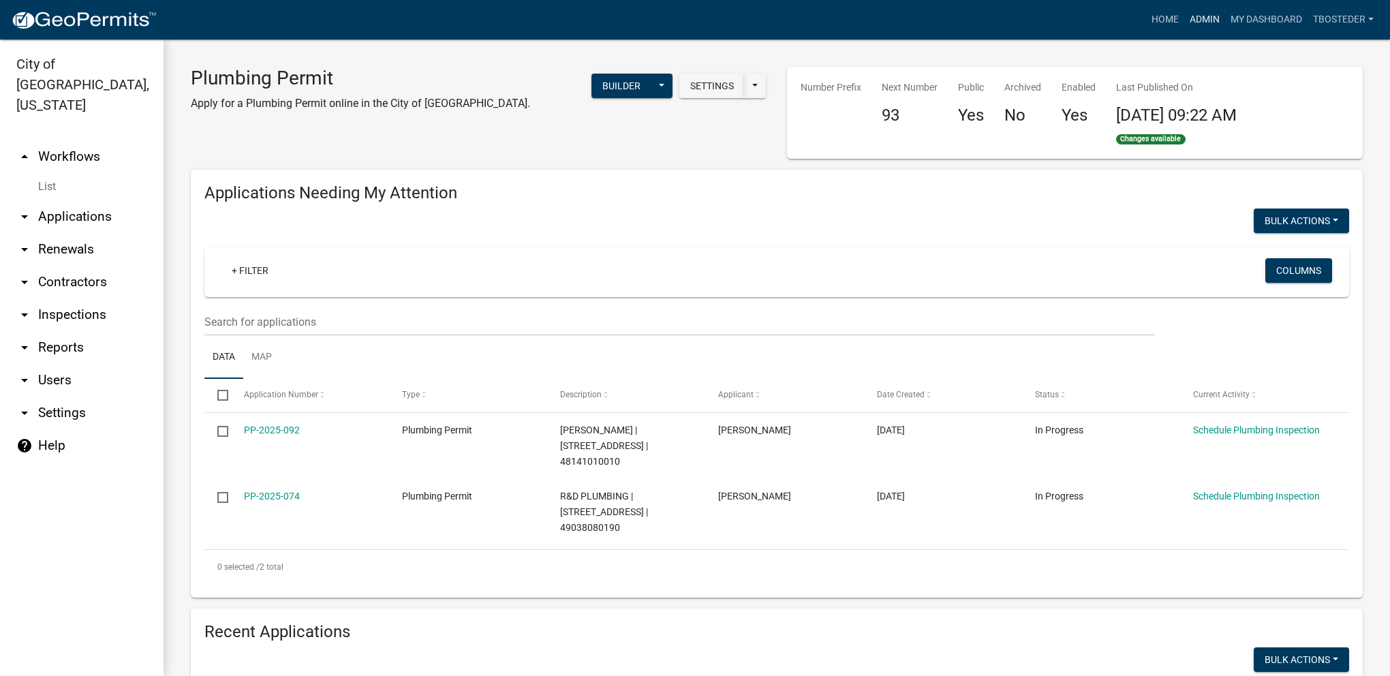
click at [1189, 25] on link "Admin" at bounding box center [1204, 20] width 41 height 26
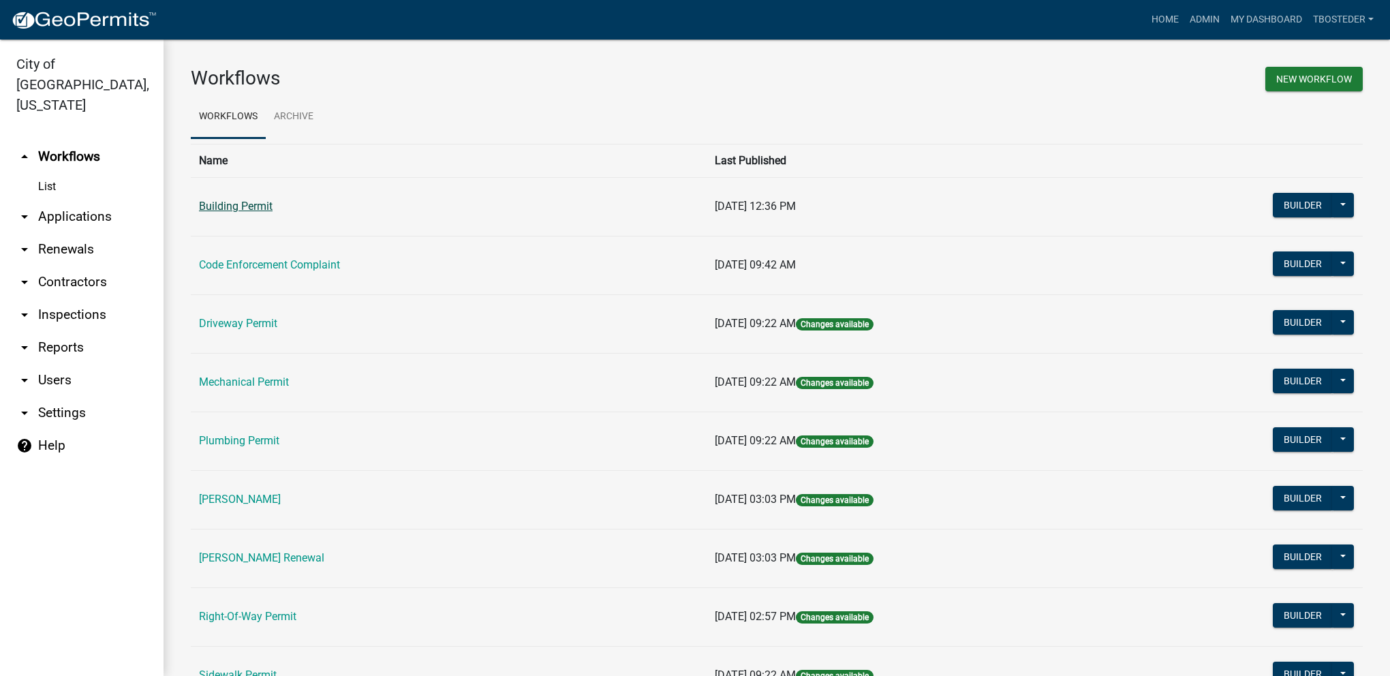
click at [216, 200] on link "Building Permit" at bounding box center [236, 206] width 74 height 13
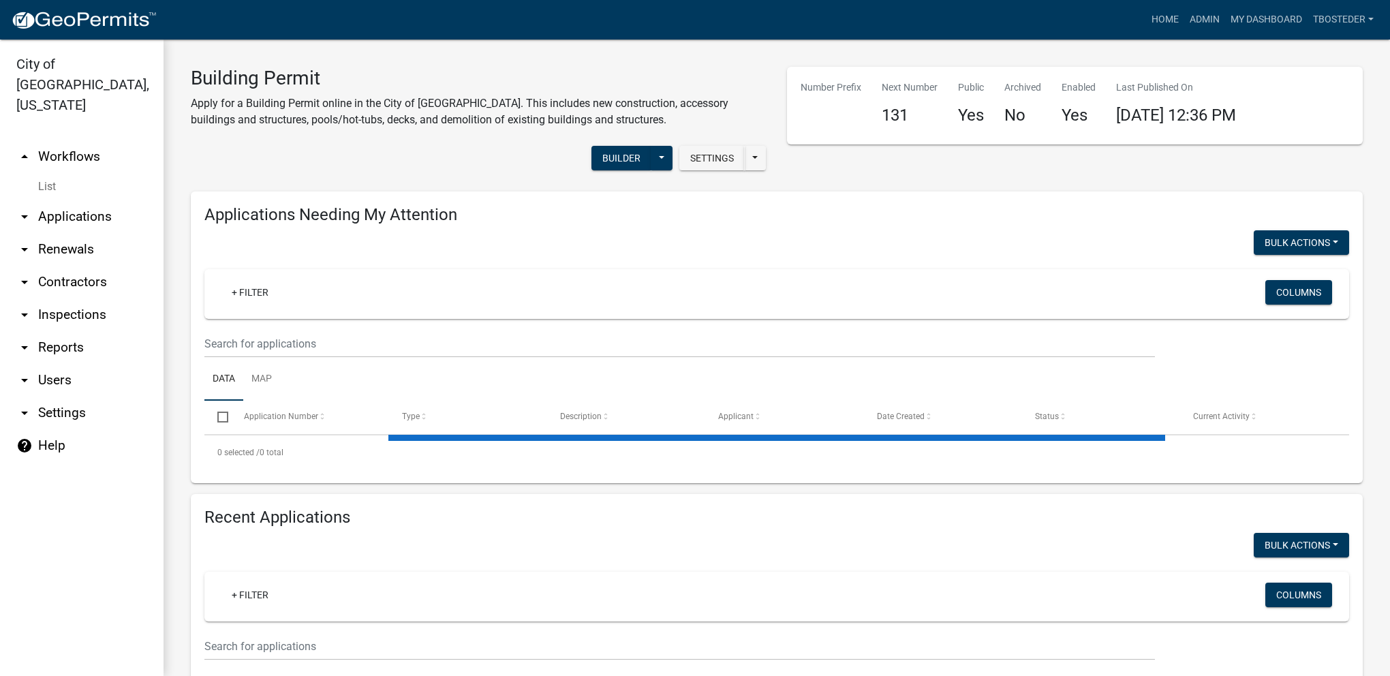
select select "1: 25"
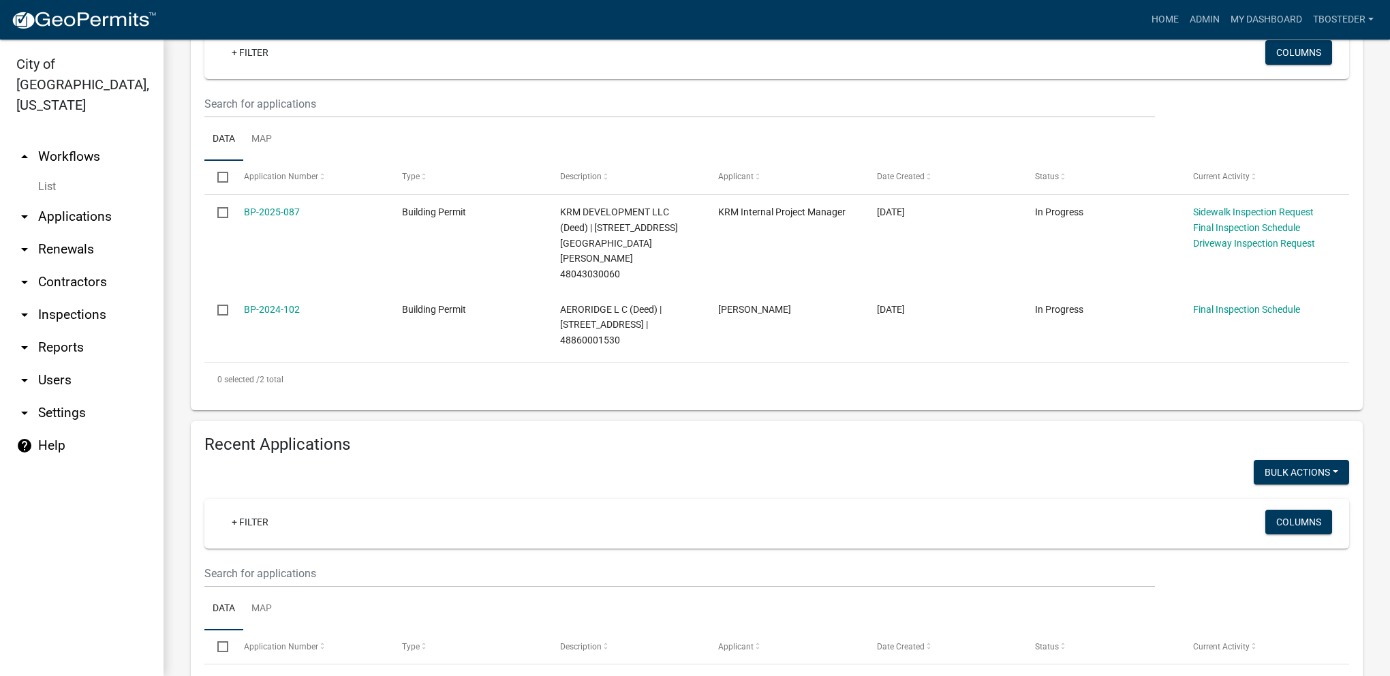
scroll to position [272, 0]
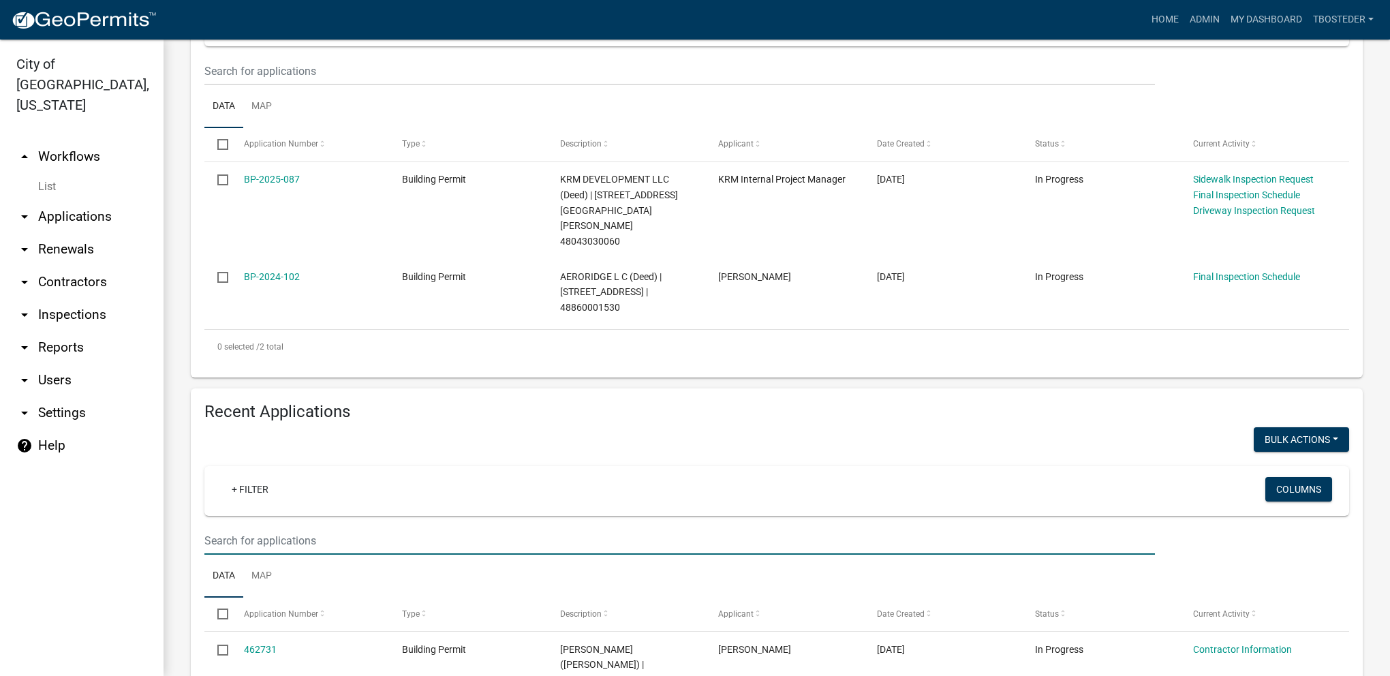
click at [298, 85] on input "text" at bounding box center [679, 71] width 950 height 28
type input "1700 n 14th"
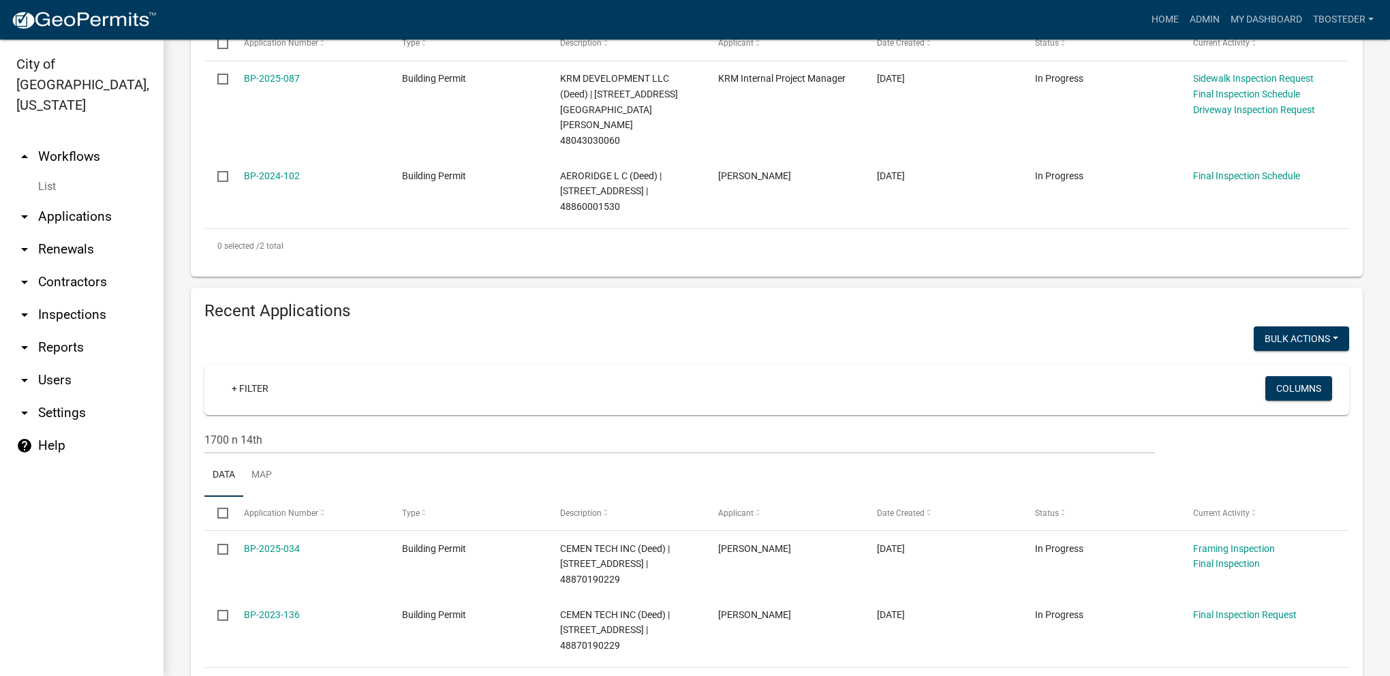
scroll to position [409, 0]
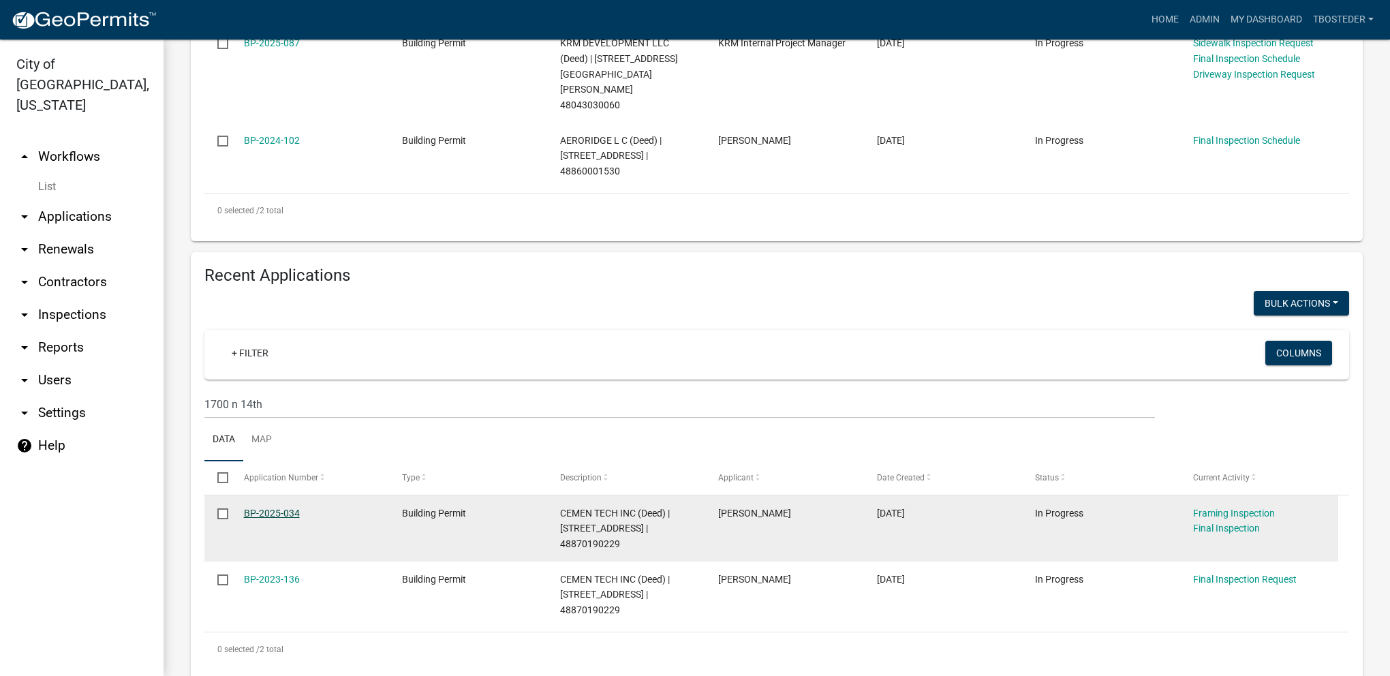
click at [265, 508] on link "BP-2025-034" at bounding box center [272, 513] width 56 height 11
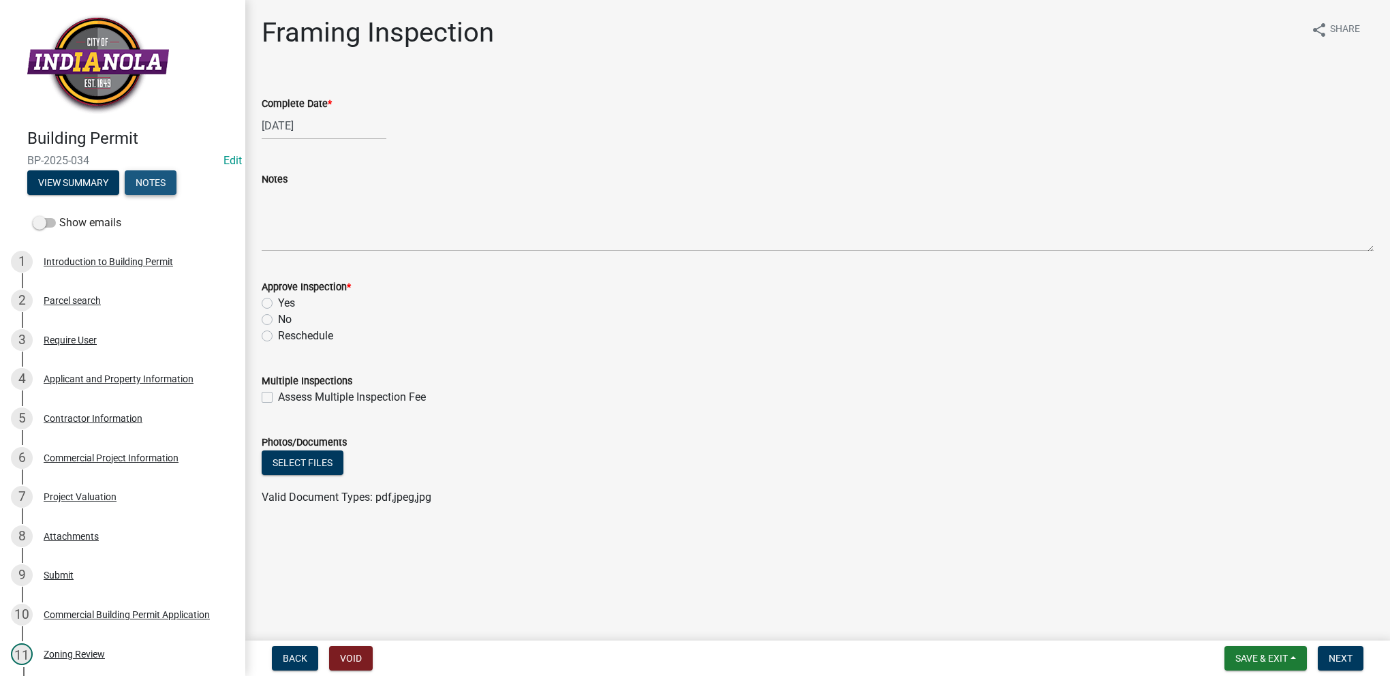
click at [168, 178] on button "Notes" at bounding box center [151, 182] width 52 height 25
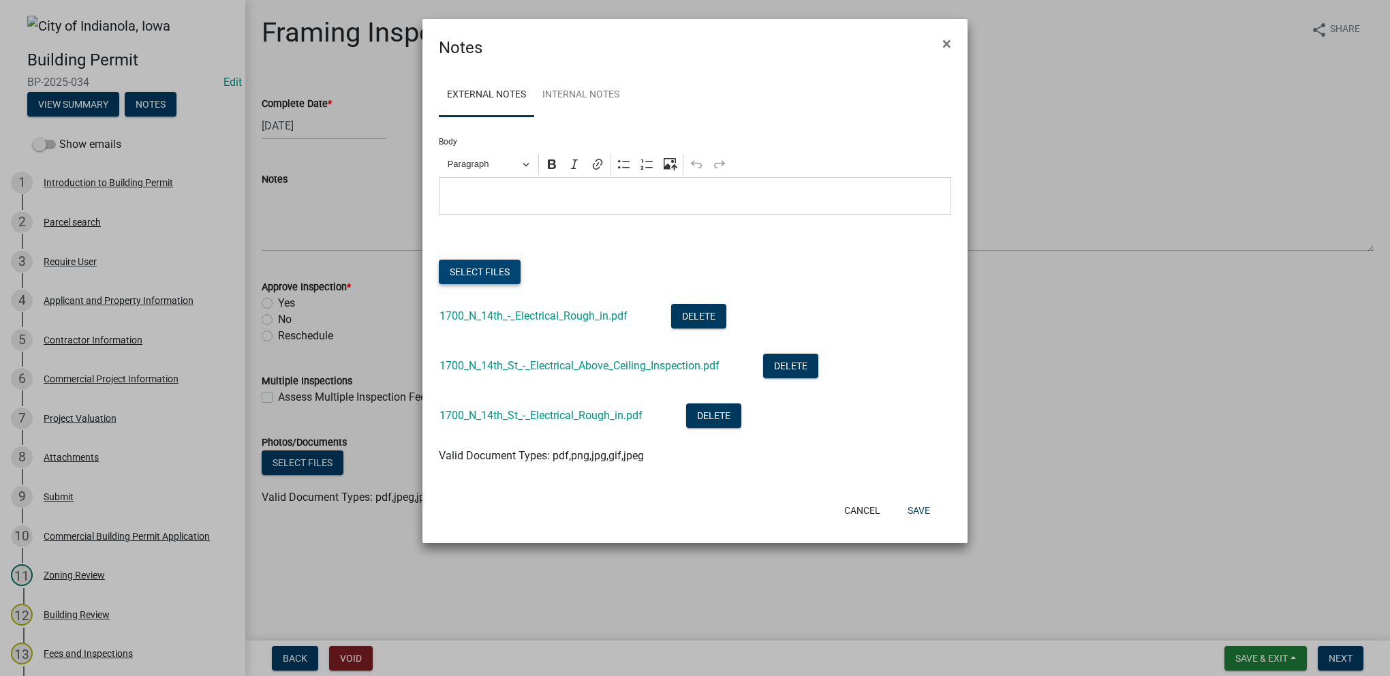
click at [501, 273] on button "Select files" at bounding box center [480, 272] width 82 height 25
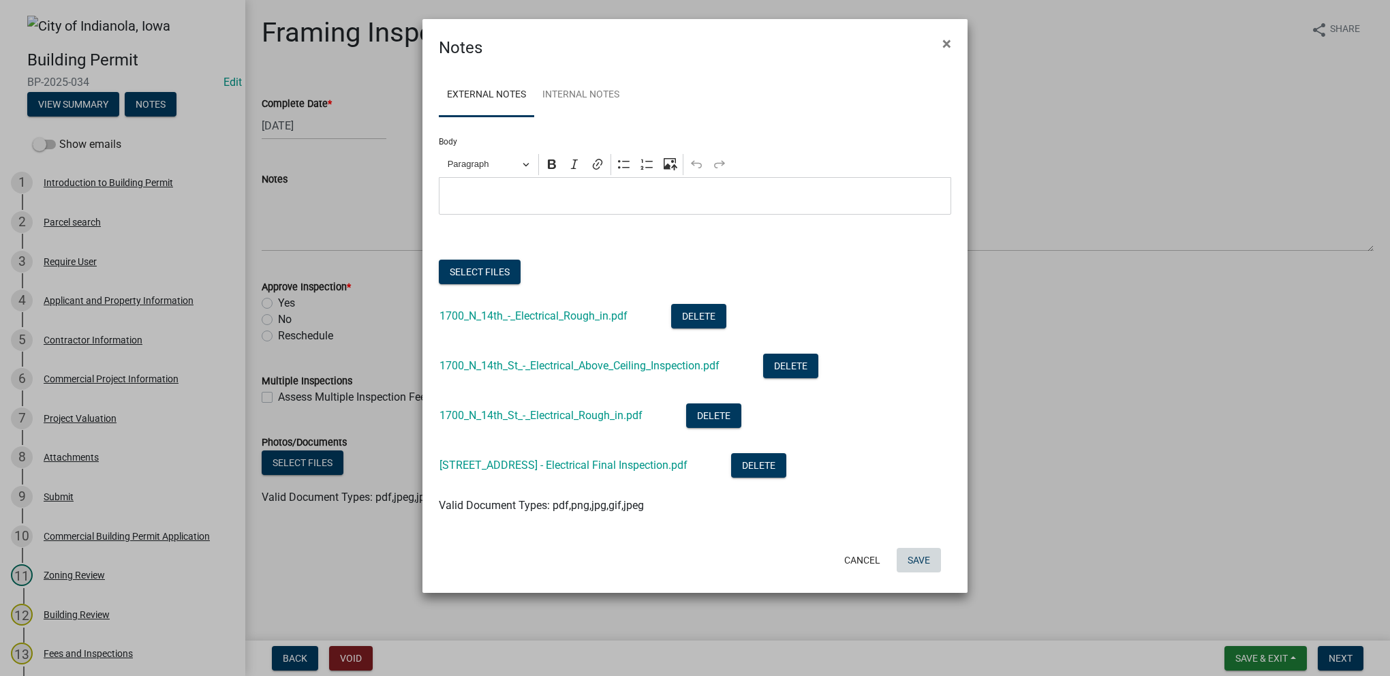
click at [916, 557] on button "Save" at bounding box center [918, 560] width 44 height 25
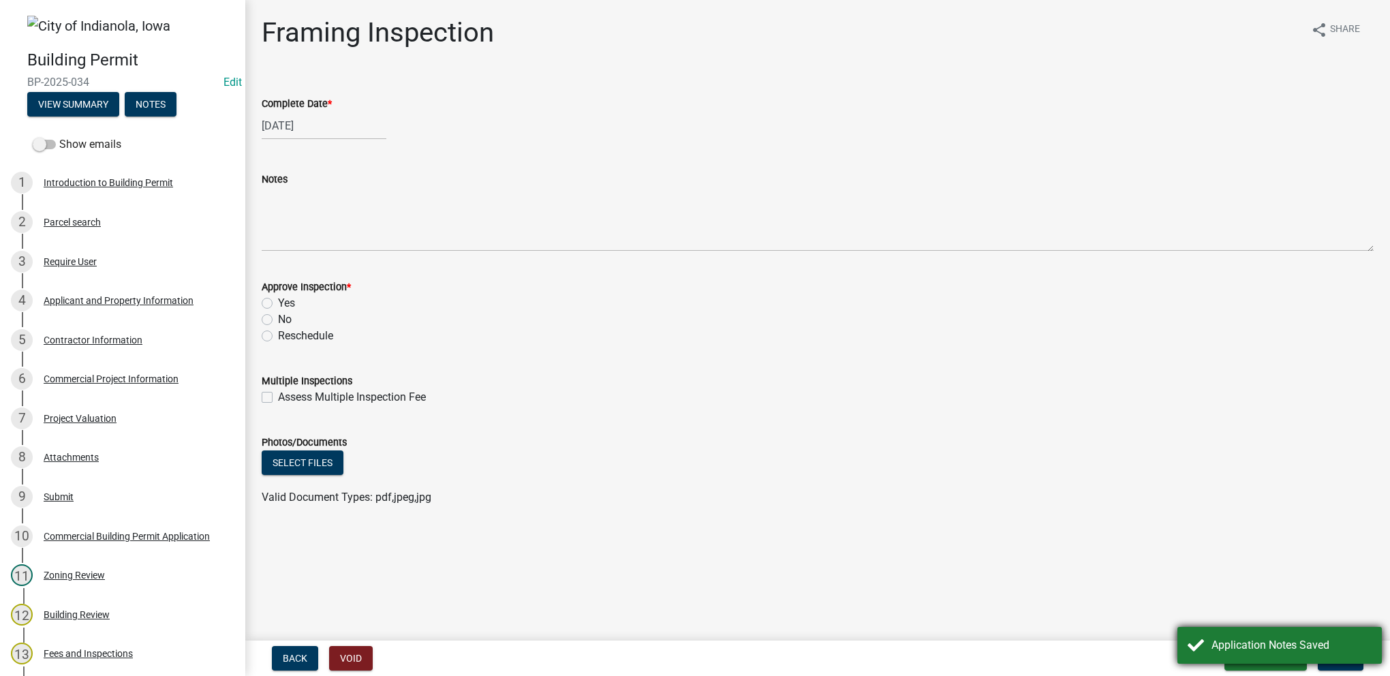
click at [1224, 637] on div "Application Notes Saved" at bounding box center [1291, 645] width 160 height 16
click at [1248, 649] on button "Save & Exit" at bounding box center [1265, 658] width 82 height 25
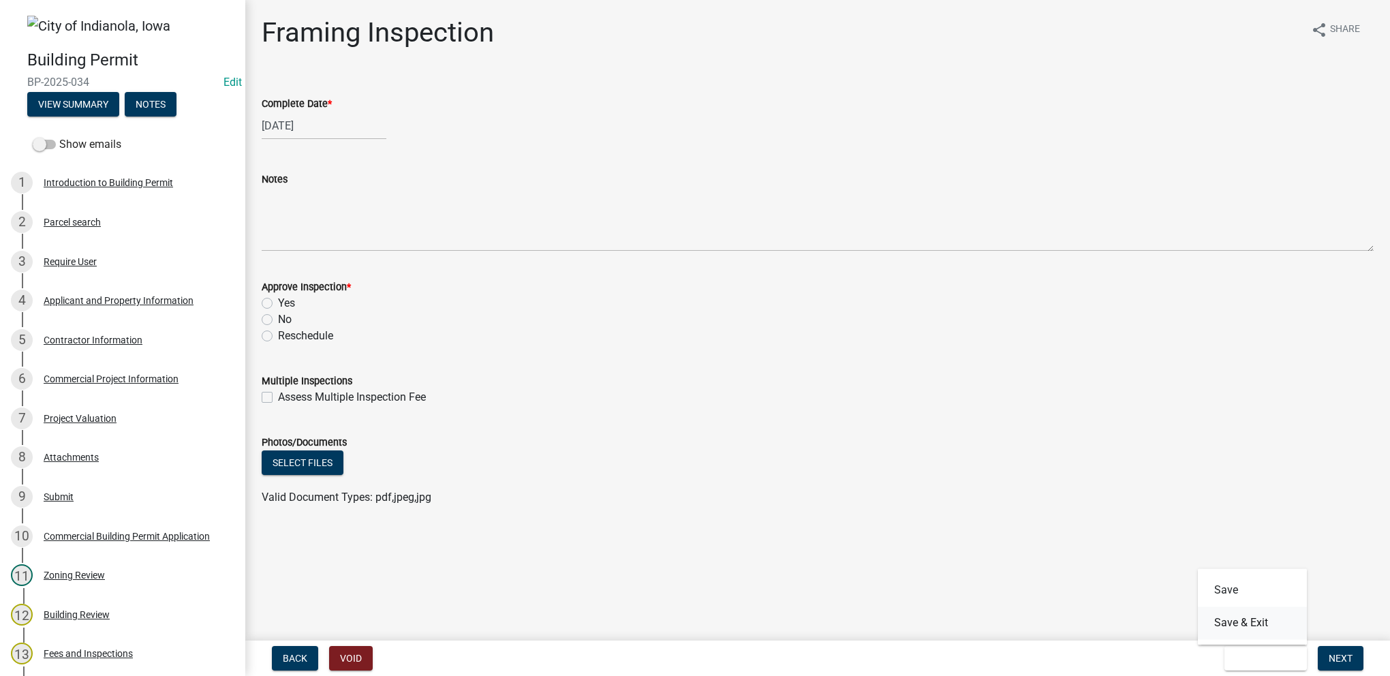
click at [1247, 631] on button "Save & Exit" at bounding box center [1252, 622] width 109 height 33
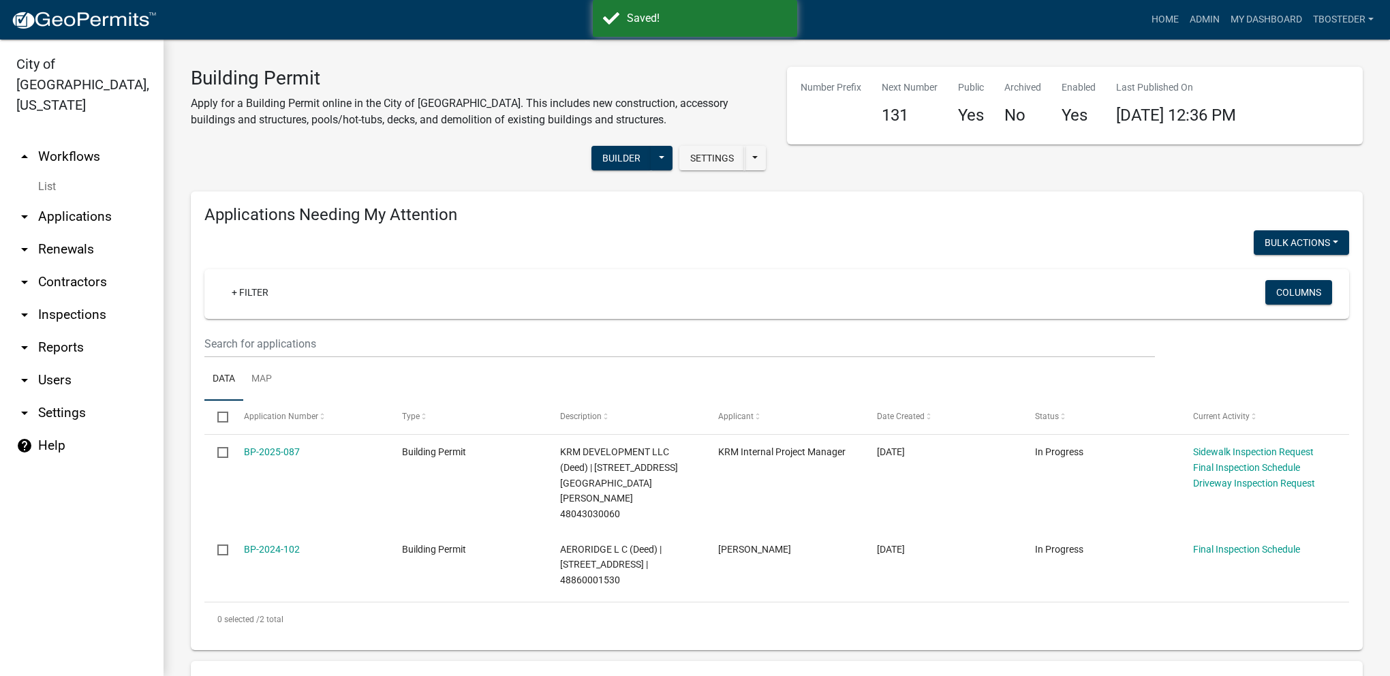
select select "1: 25"
click at [1212, 14] on link "Admin" at bounding box center [1204, 20] width 41 height 26
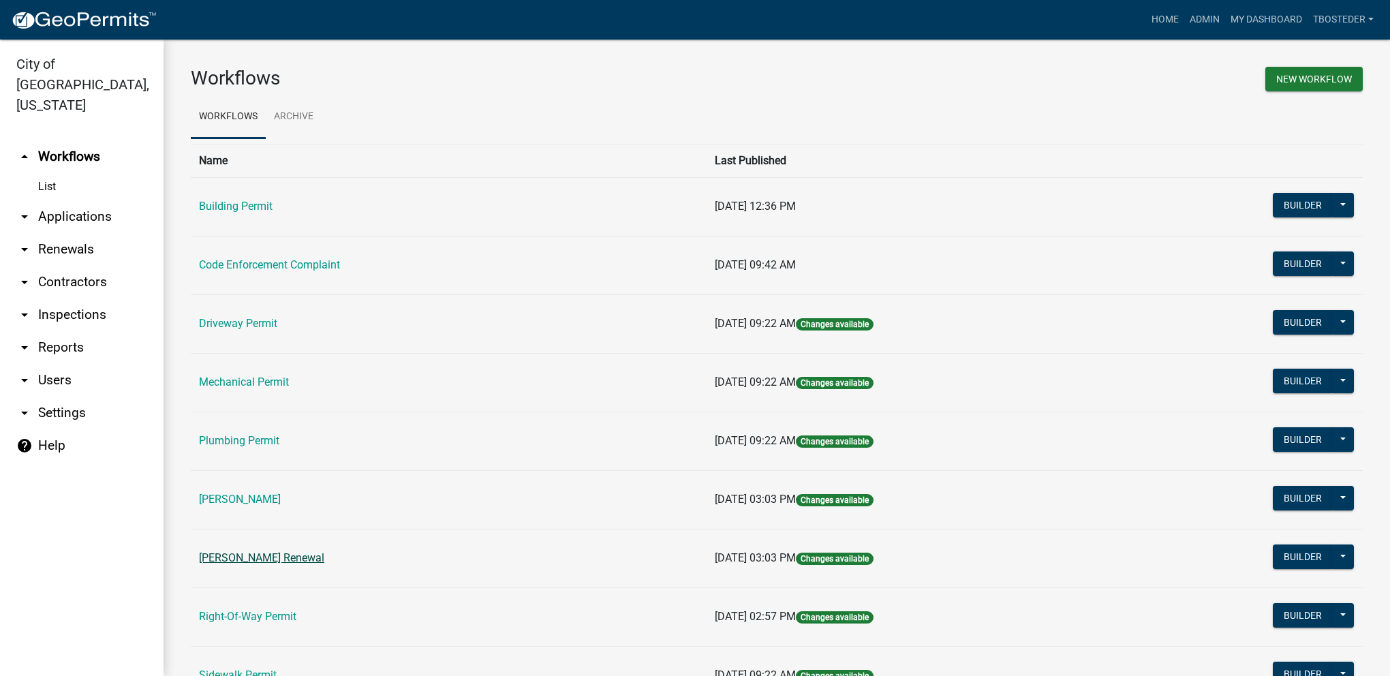
click at [320, 553] on link "[PERSON_NAME] Renewal" at bounding box center [261, 557] width 125 height 13
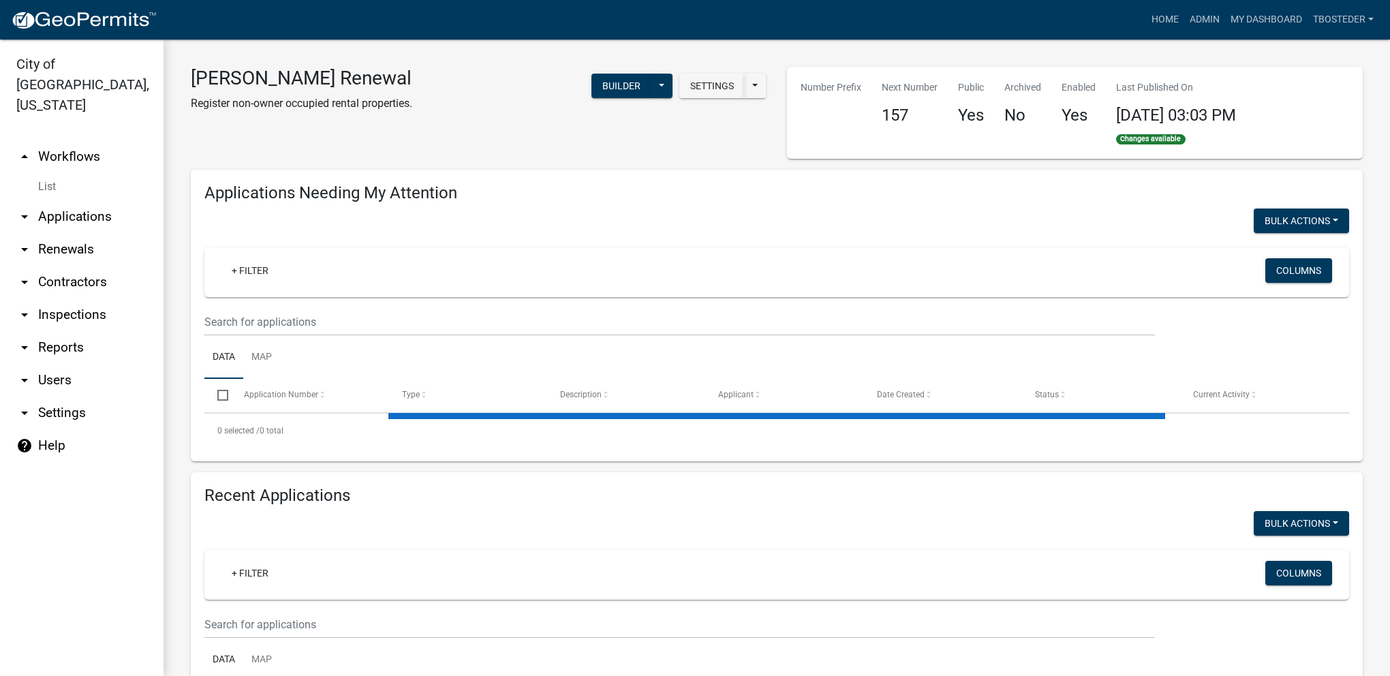
select select "1: 25"
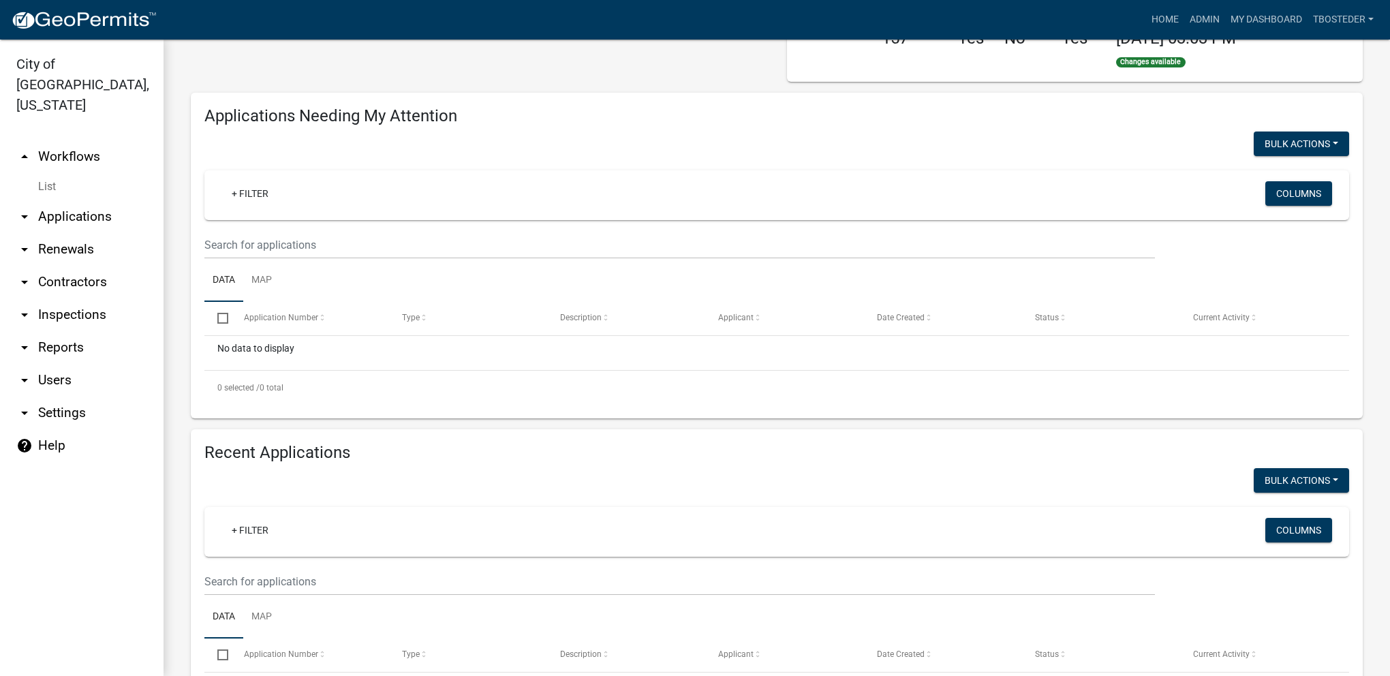
scroll to position [136, 0]
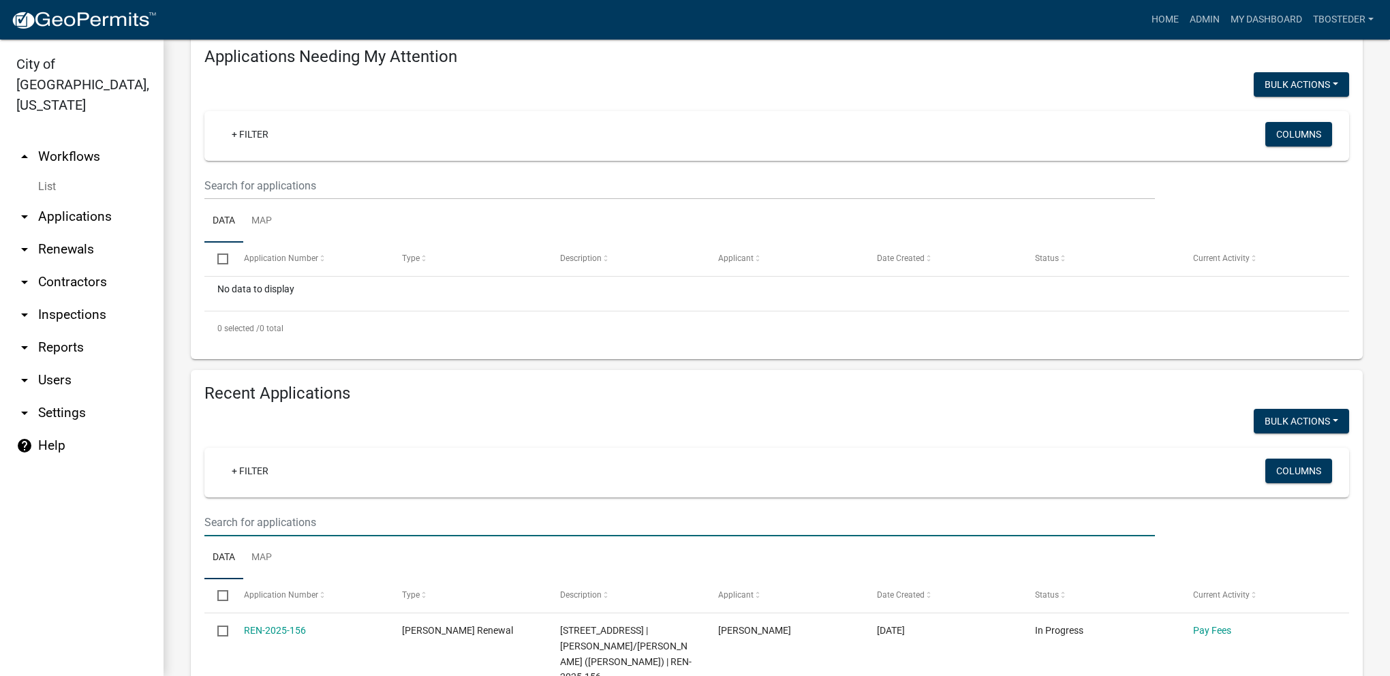
click at [317, 200] on input "text" at bounding box center [679, 186] width 950 height 28
type input "306 n 9th"
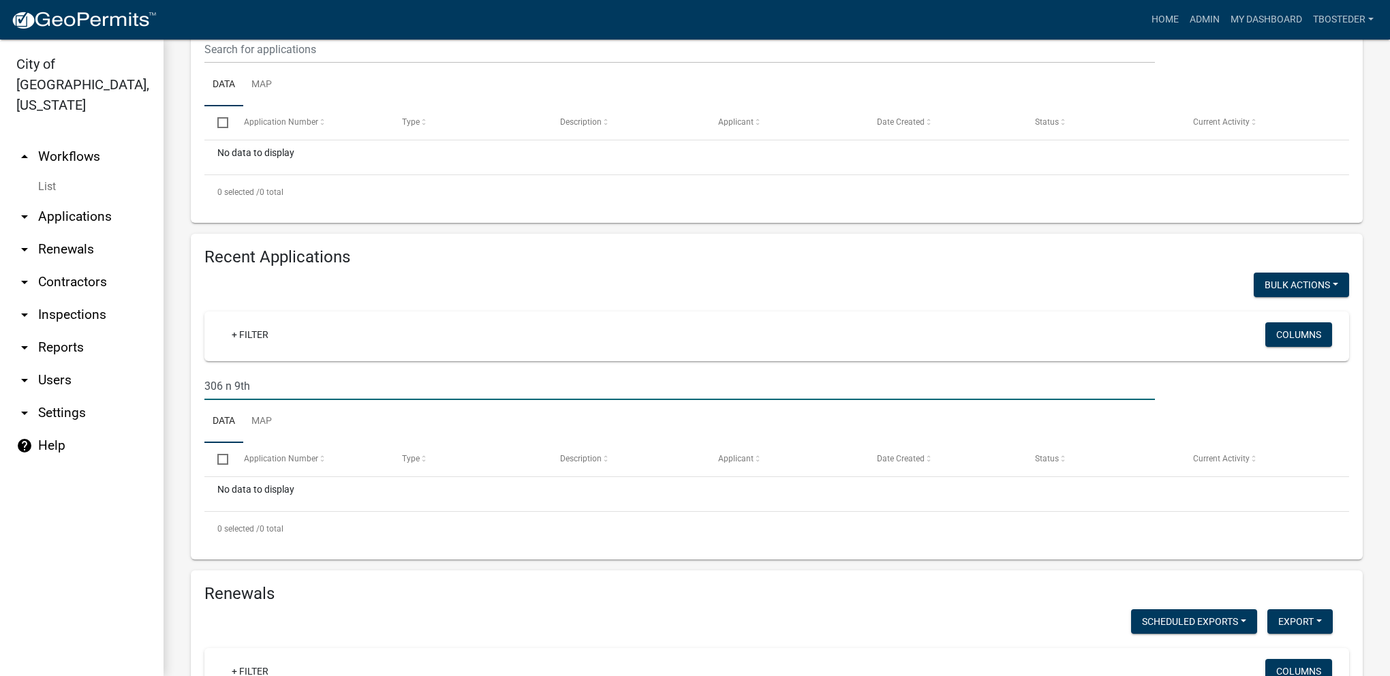
scroll to position [0, 0]
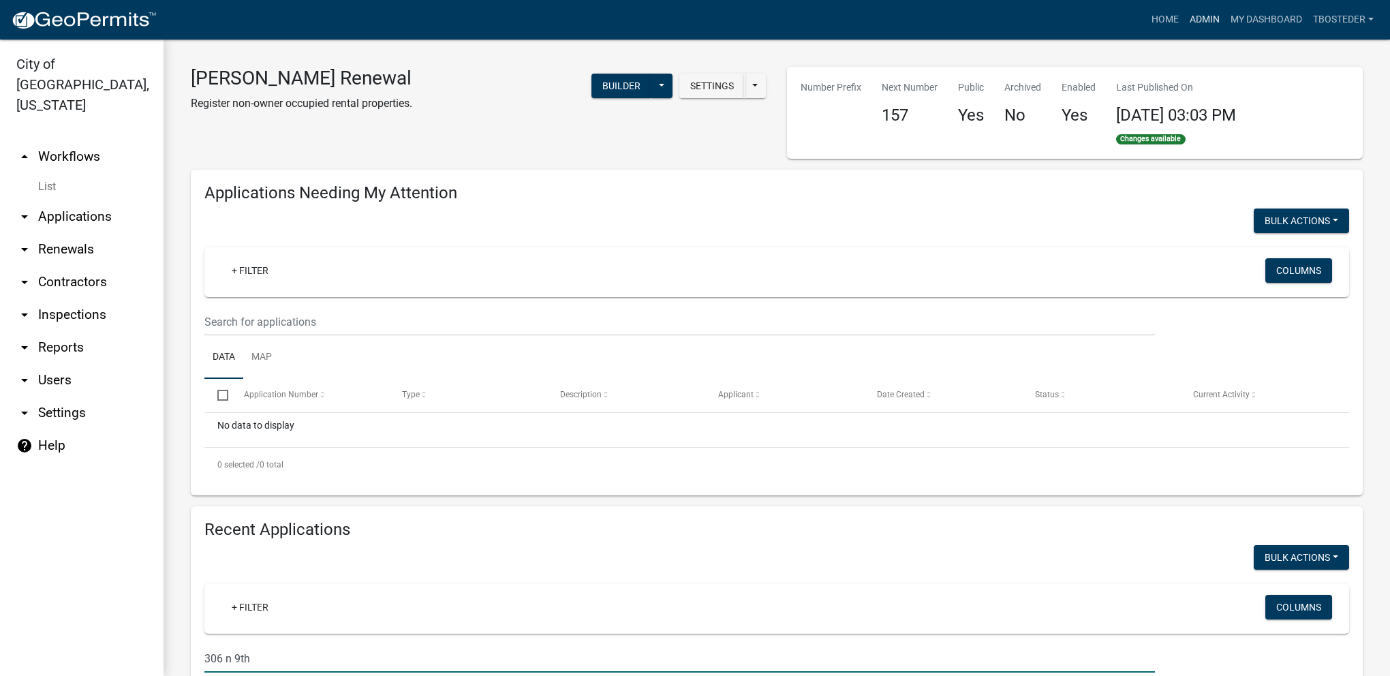
click at [1215, 13] on link "Admin" at bounding box center [1204, 20] width 41 height 26
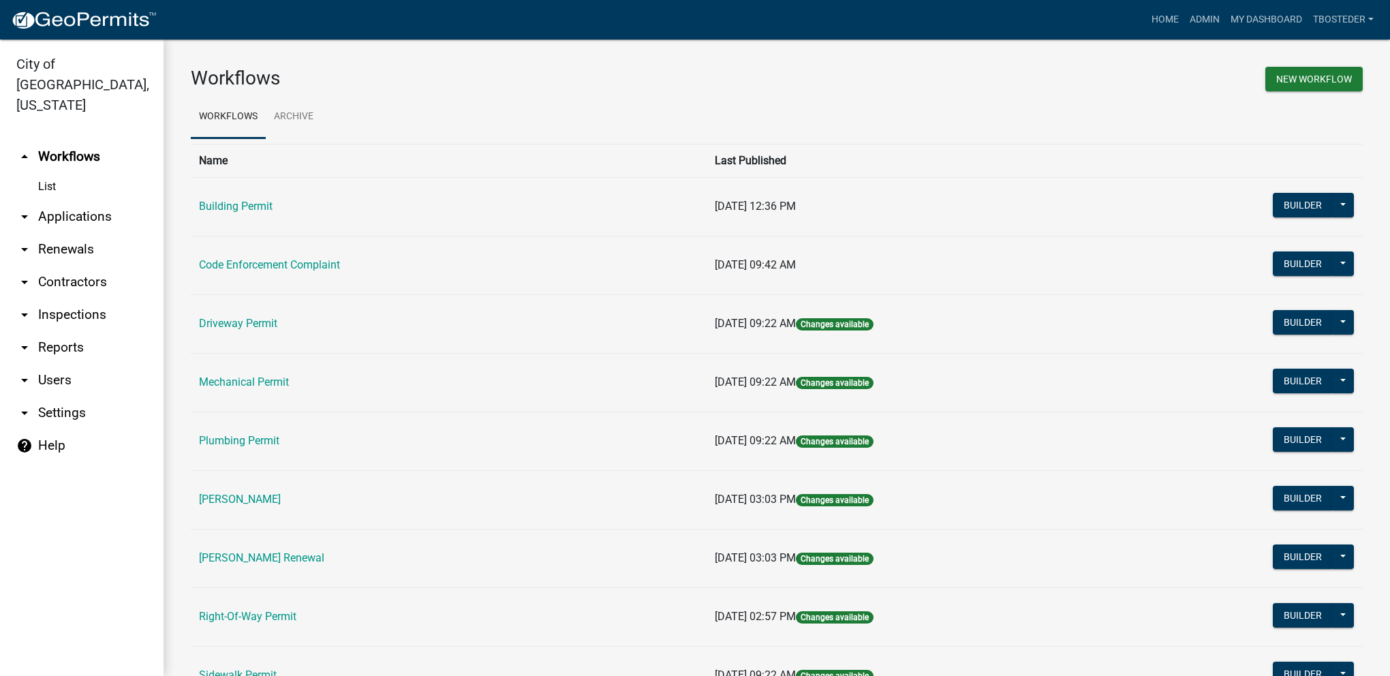
click at [281, 497] on link "[PERSON_NAME]" at bounding box center [240, 499] width 82 height 13
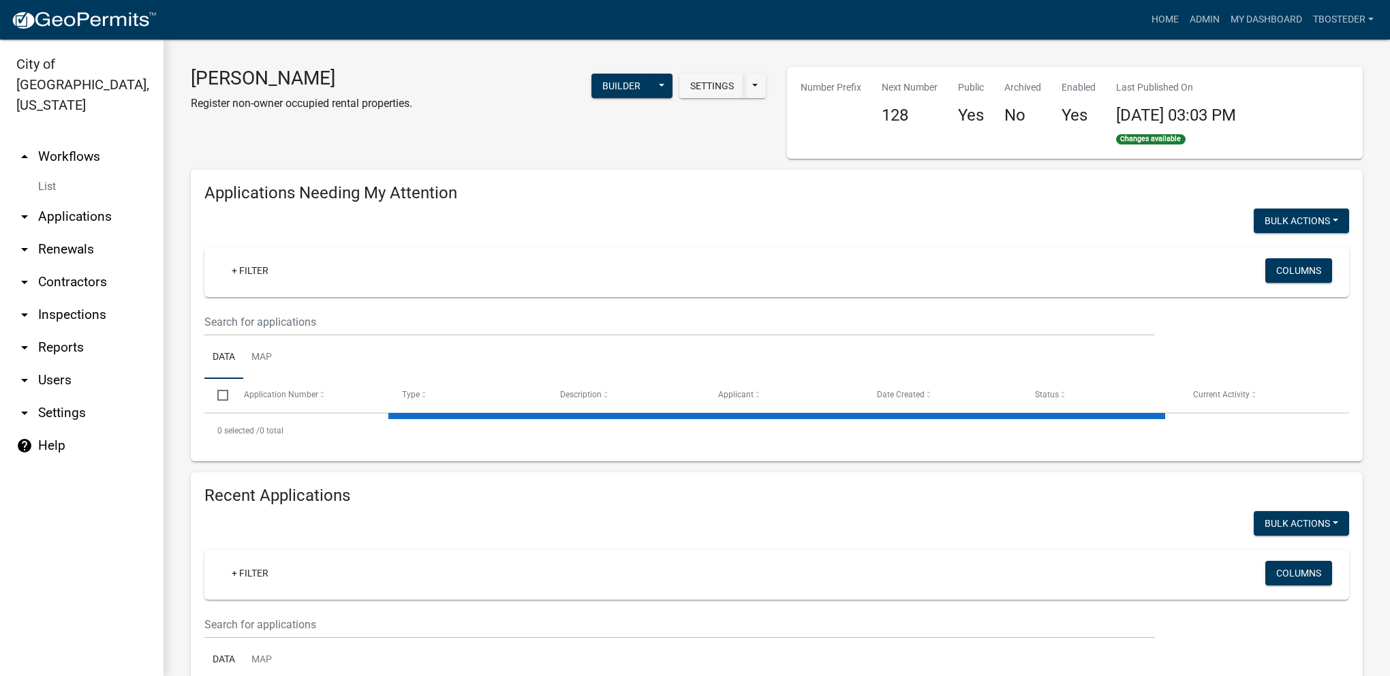
select select "1: 25"
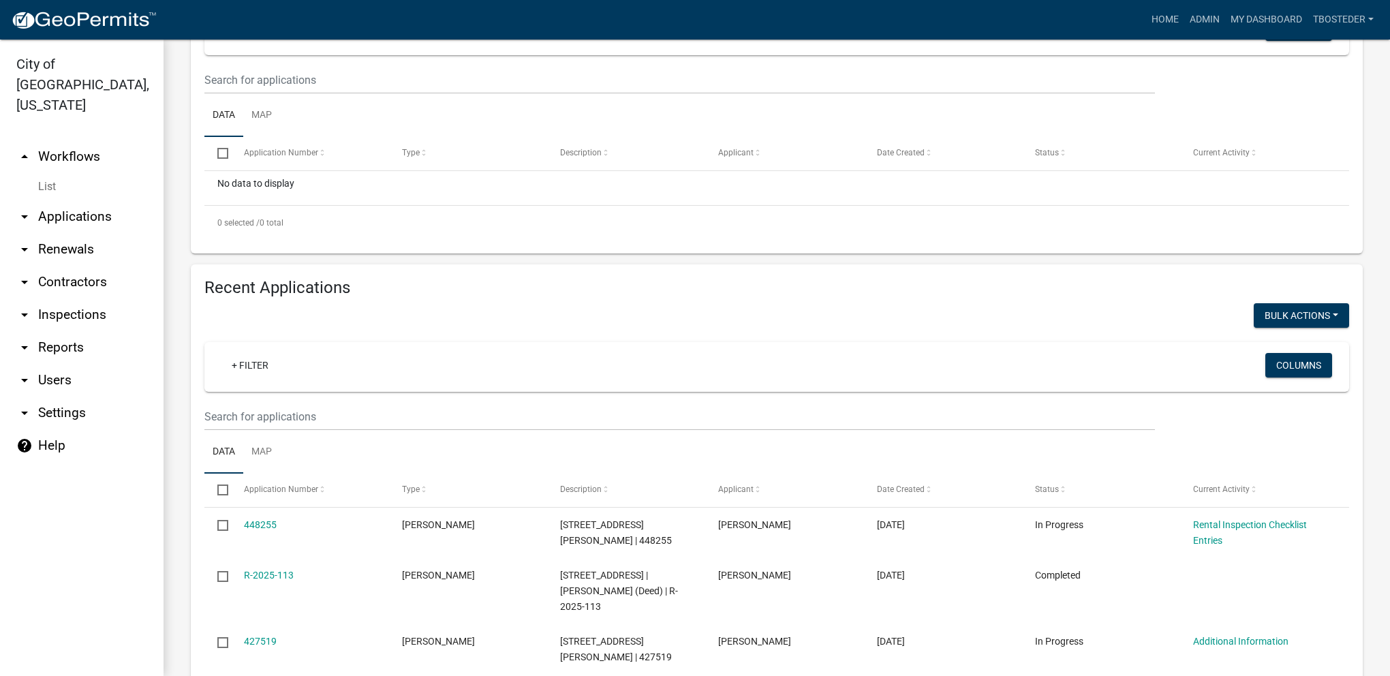
scroll to position [272, 0]
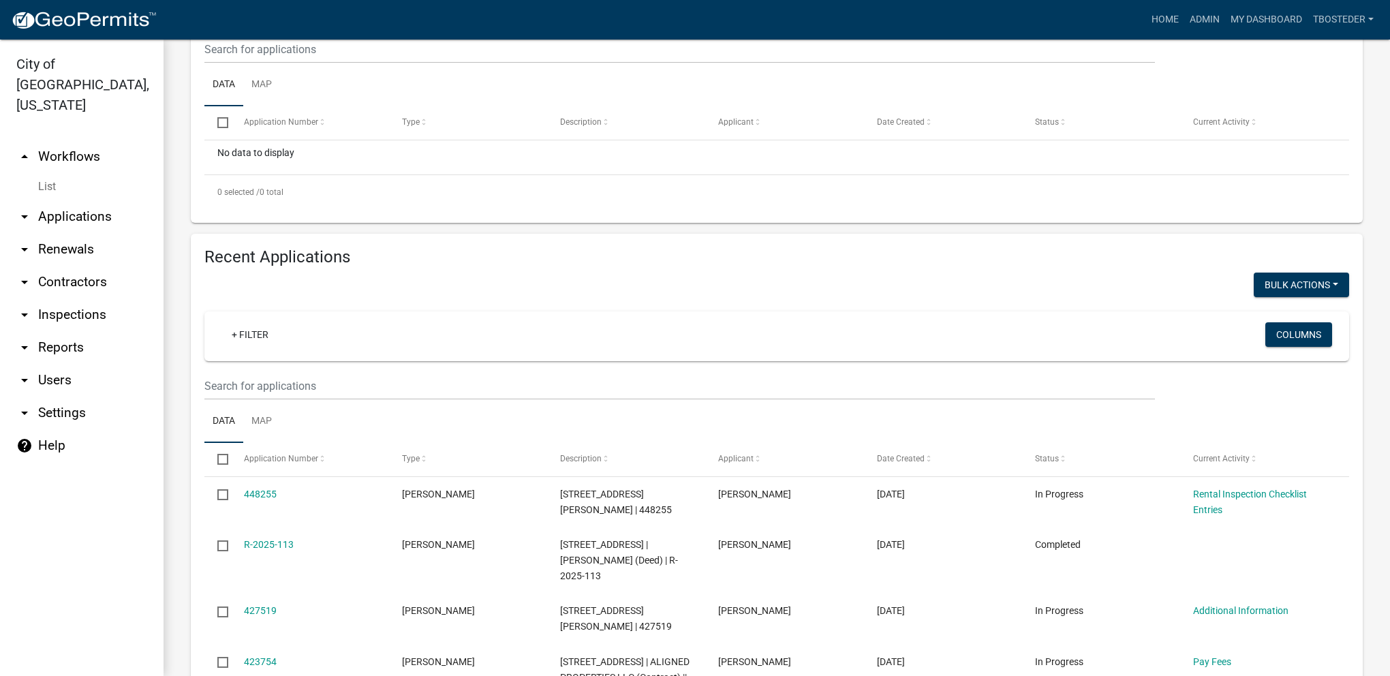
click at [385, 401] on ul "Data Map" at bounding box center [776, 421] width 1144 height 43
click at [366, 63] on input "text" at bounding box center [679, 49] width 950 height 28
type input "306 n 9th"
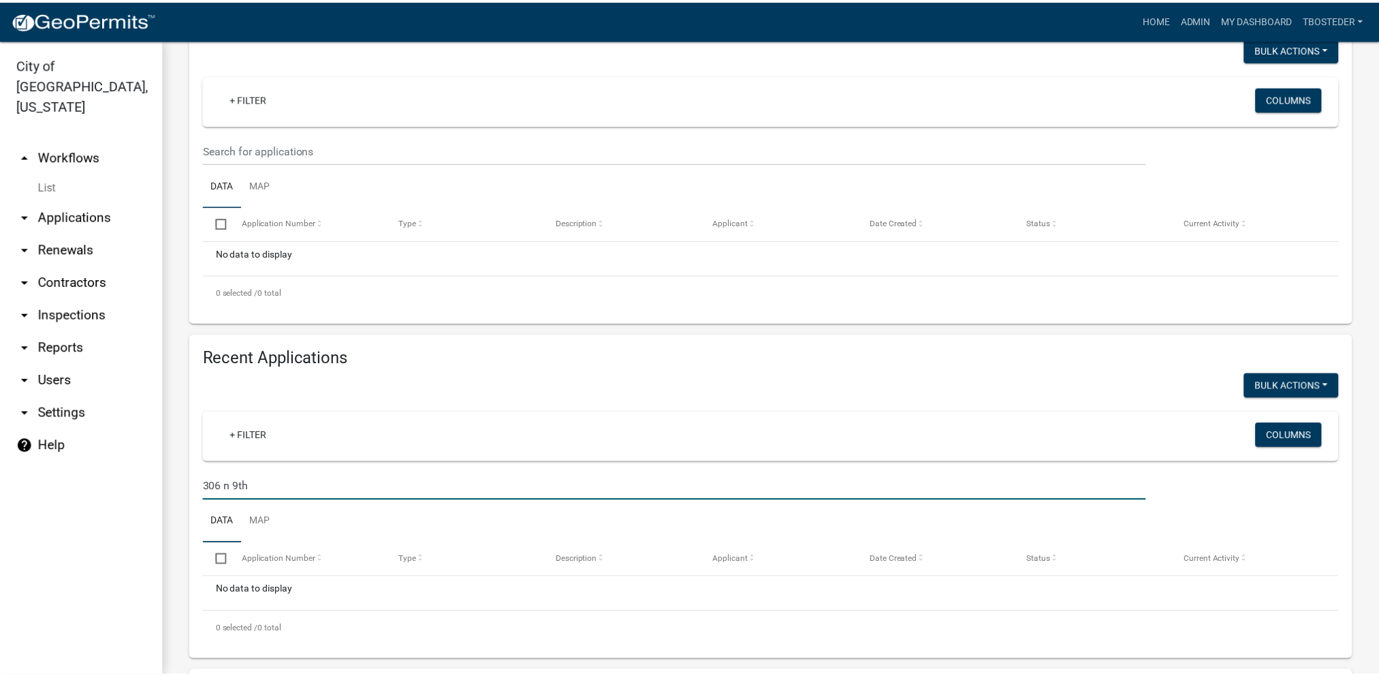
scroll to position [136, 0]
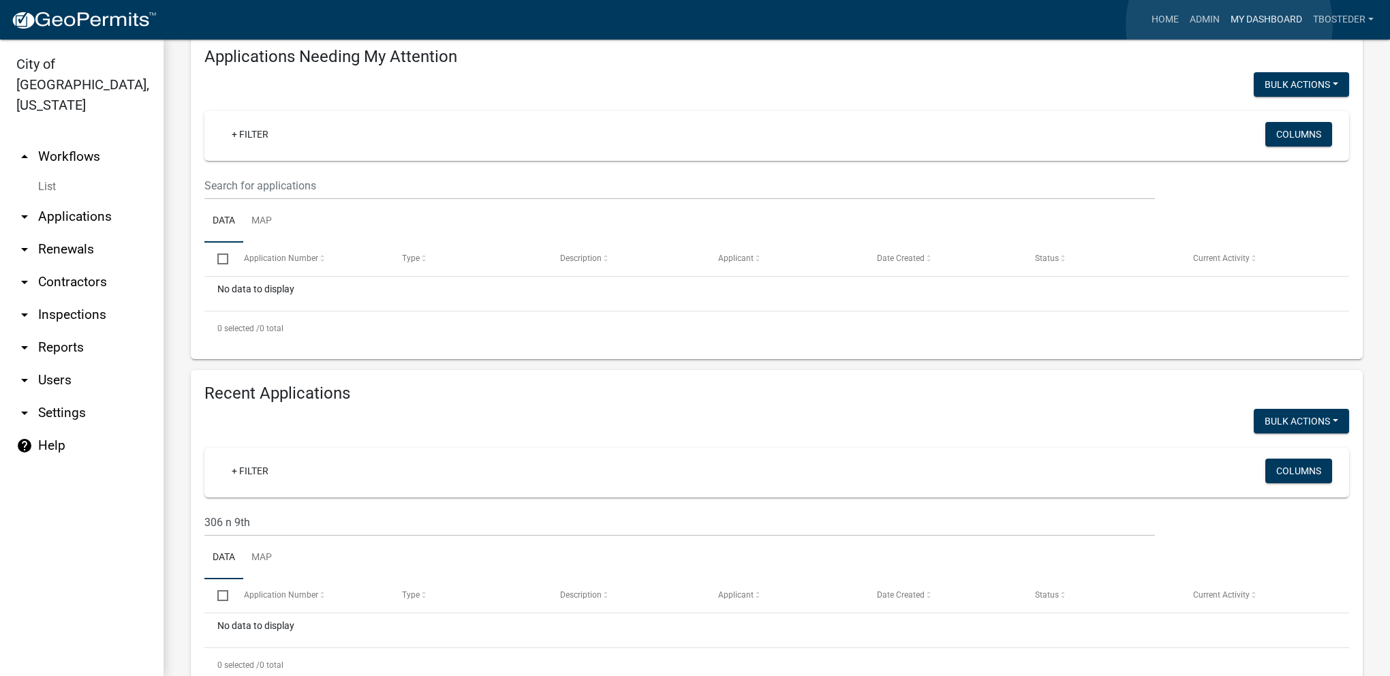
click at [1229, 25] on link "My Dashboard" at bounding box center [1266, 20] width 82 height 26
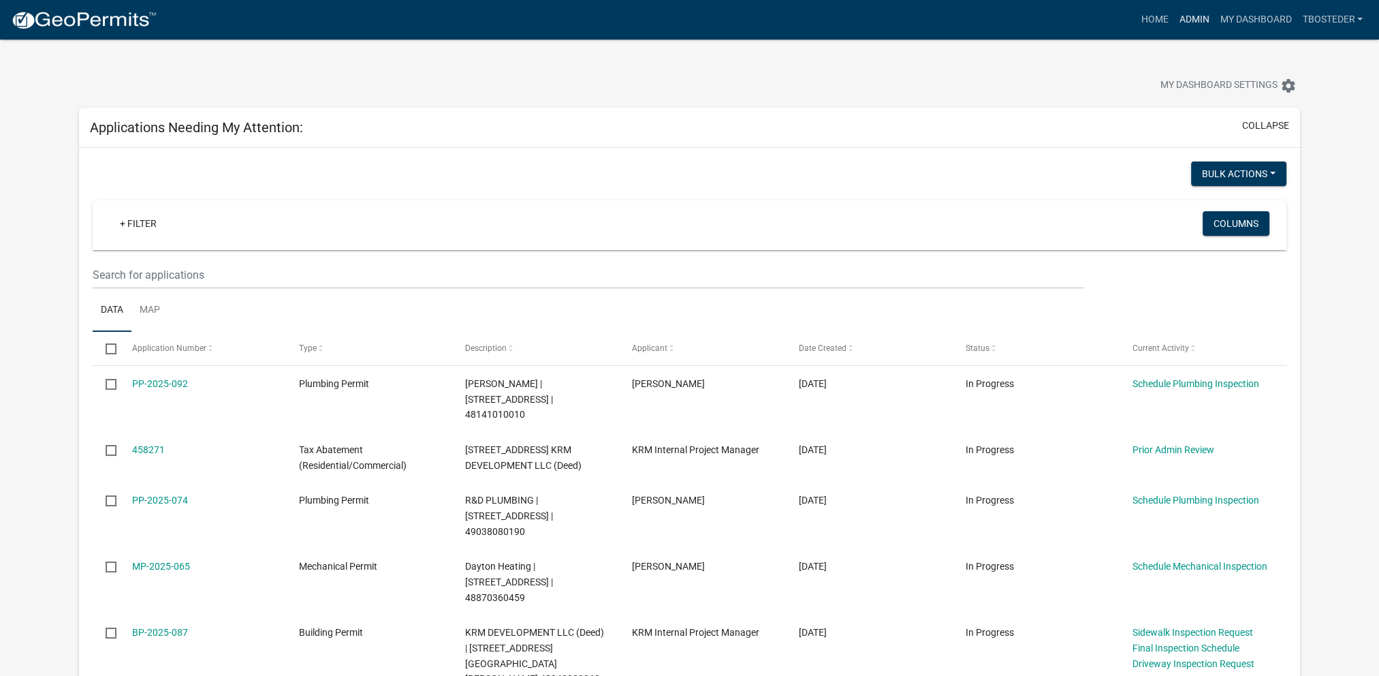
click at [1206, 22] on link "Admin" at bounding box center [1194, 20] width 41 height 26
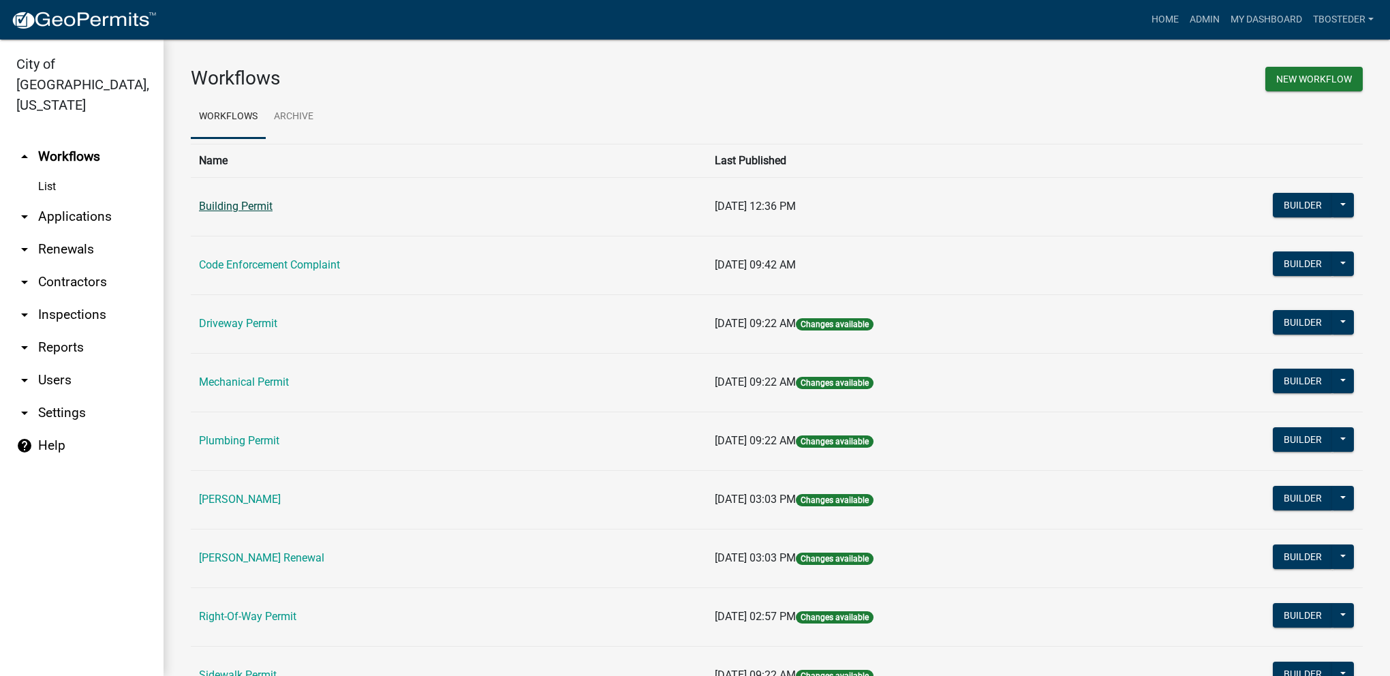
click at [210, 212] on link "Building Permit" at bounding box center [236, 206] width 74 height 13
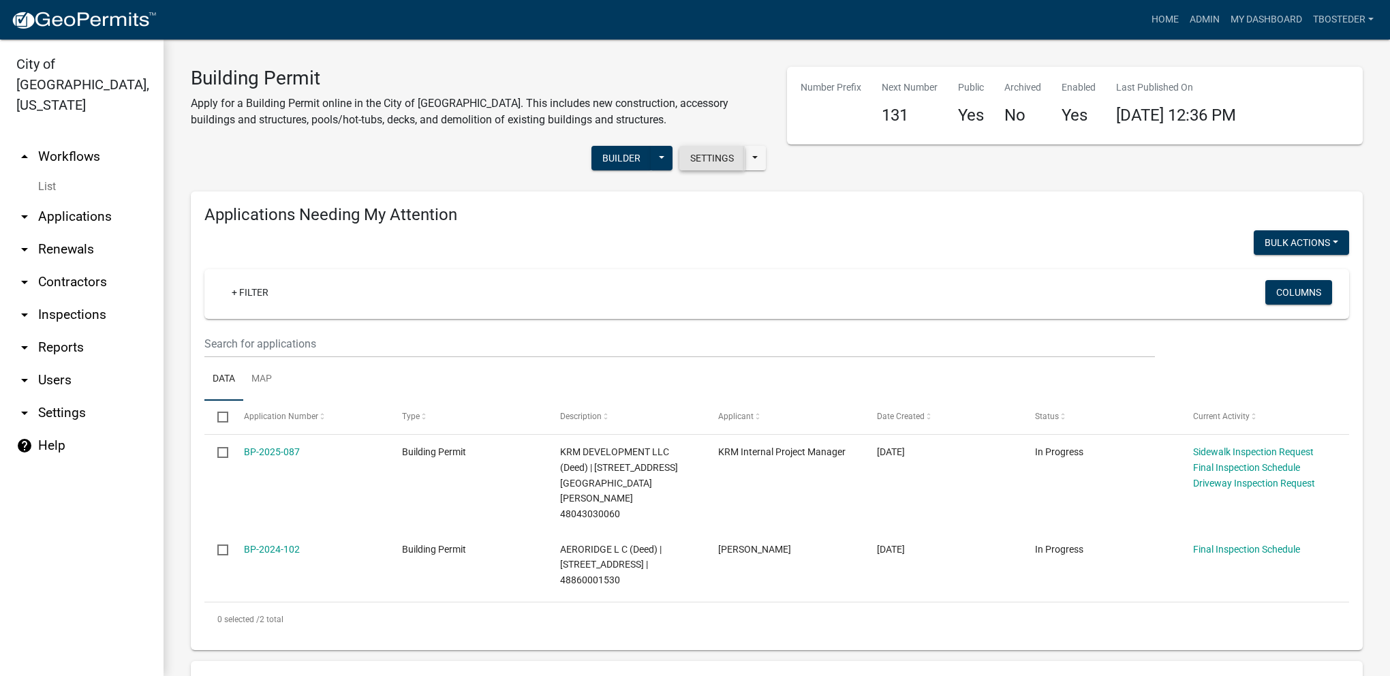
select select "1: 25"
click at [1280, 14] on link "My Dashboard" at bounding box center [1266, 20] width 82 height 26
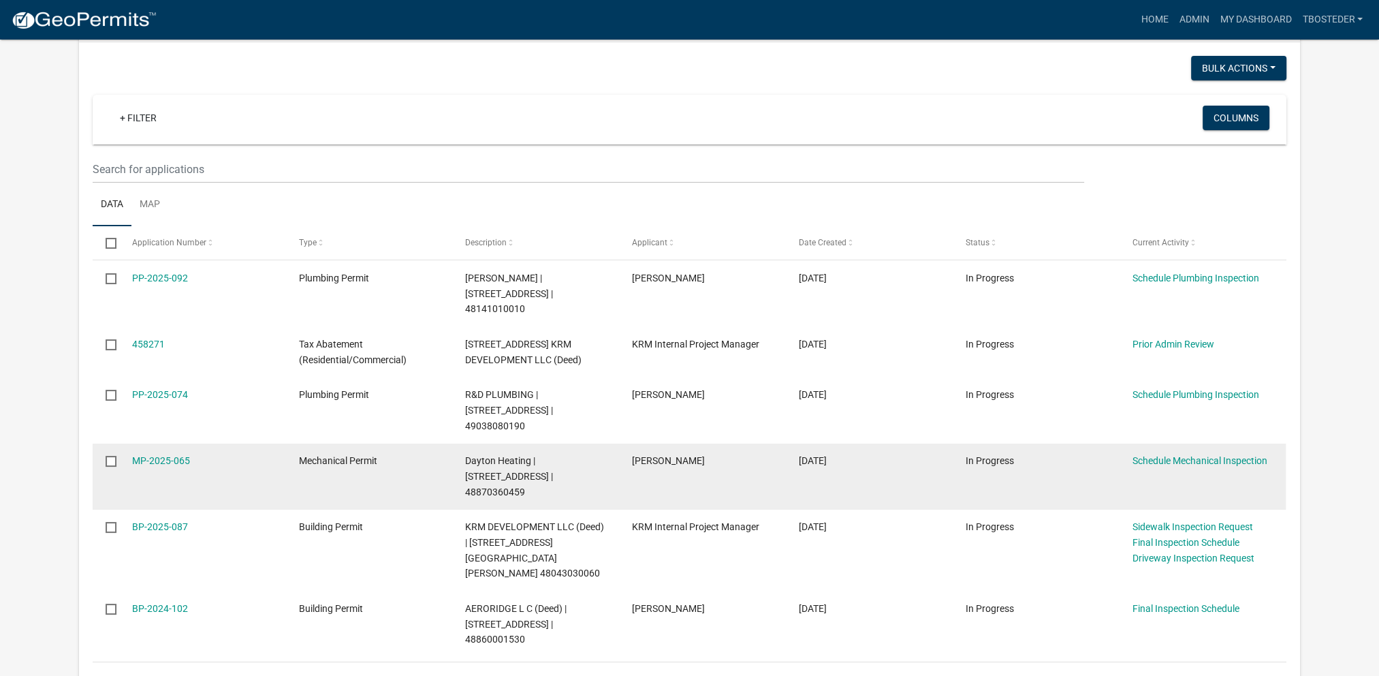
scroll to position [136, 0]
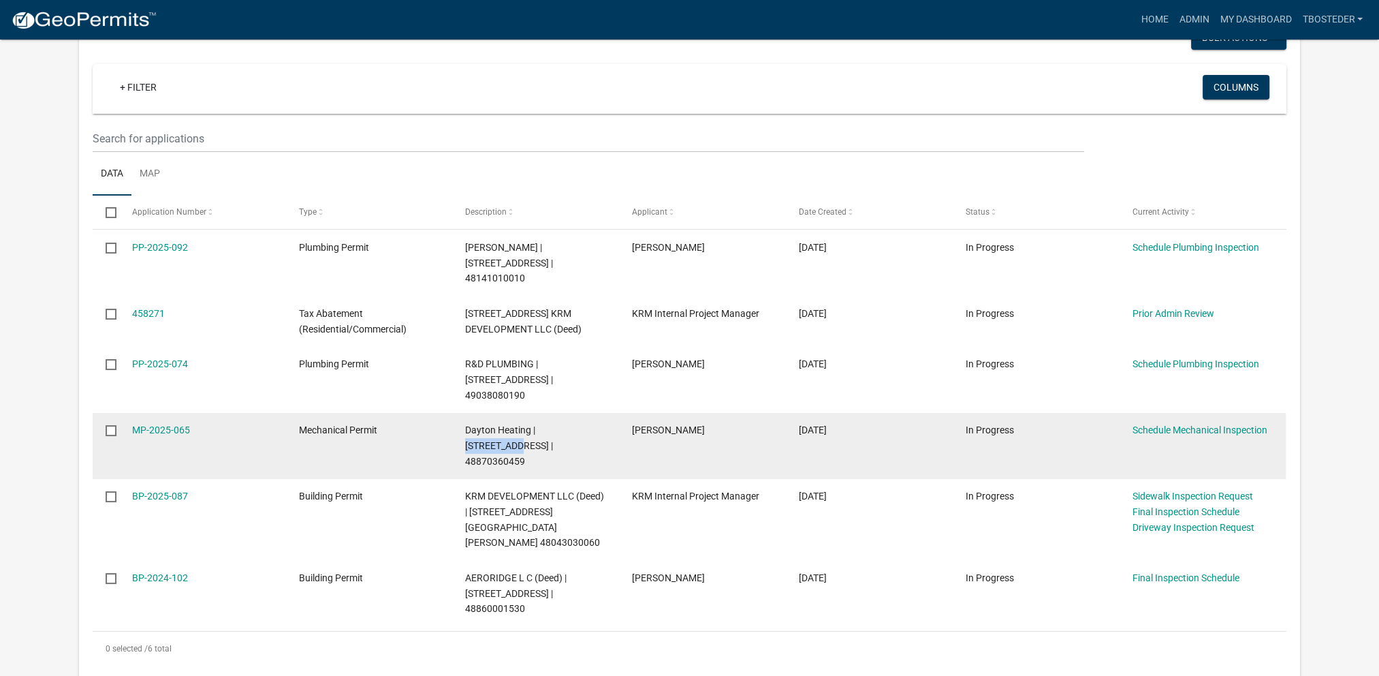
drag, startPoint x: 537, startPoint y: 396, endPoint x: 588, endPoint y: 399, distance: 51.1
click at [553, 424] on span "Dayton Heating | [STREET_ADDRESS] | 48870360459" at bounding box center [509, 445] width 88 height 42
copy span "[STREET_ADDRESS]"
click at [178, 424] on link "MP-2025-065" at bounding box center [161, 429] width 58 height 11
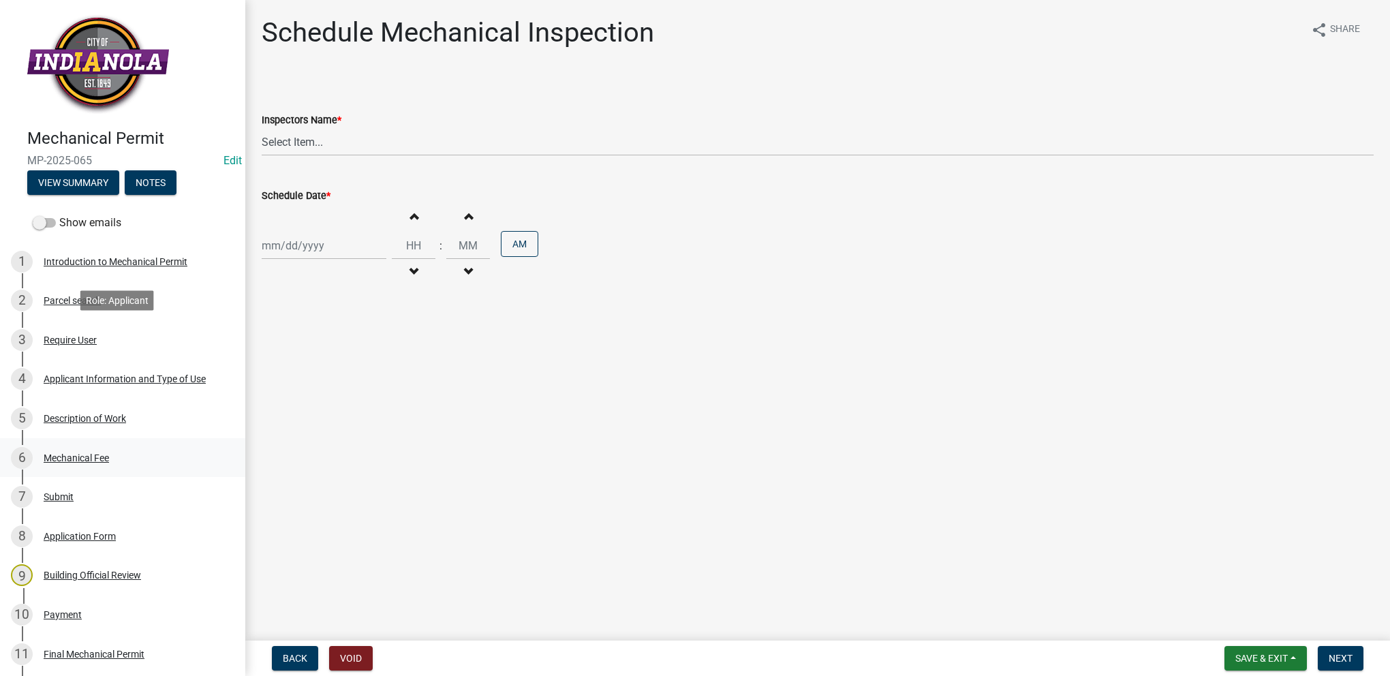
scroll to position [281, 0]
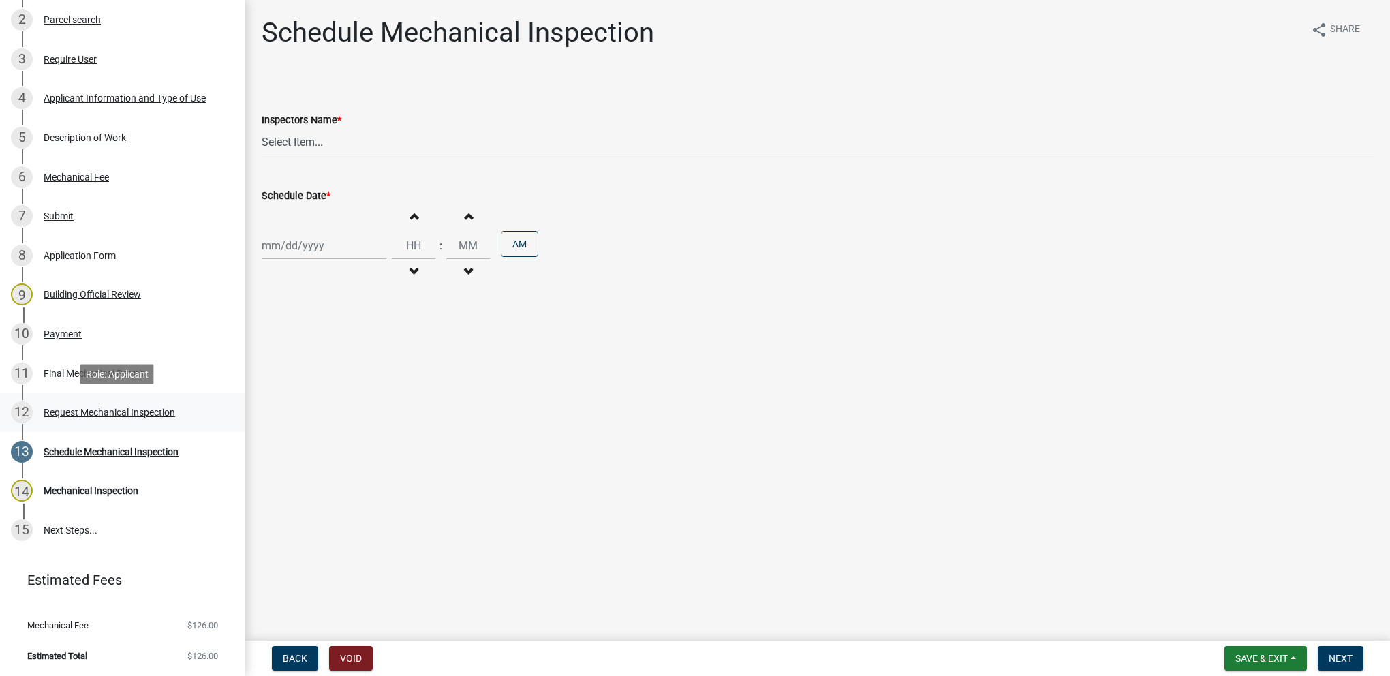
click at [154, 409] on div "Request Mechanical Inspection" at bounding box center [109, 412] width 131 height 10
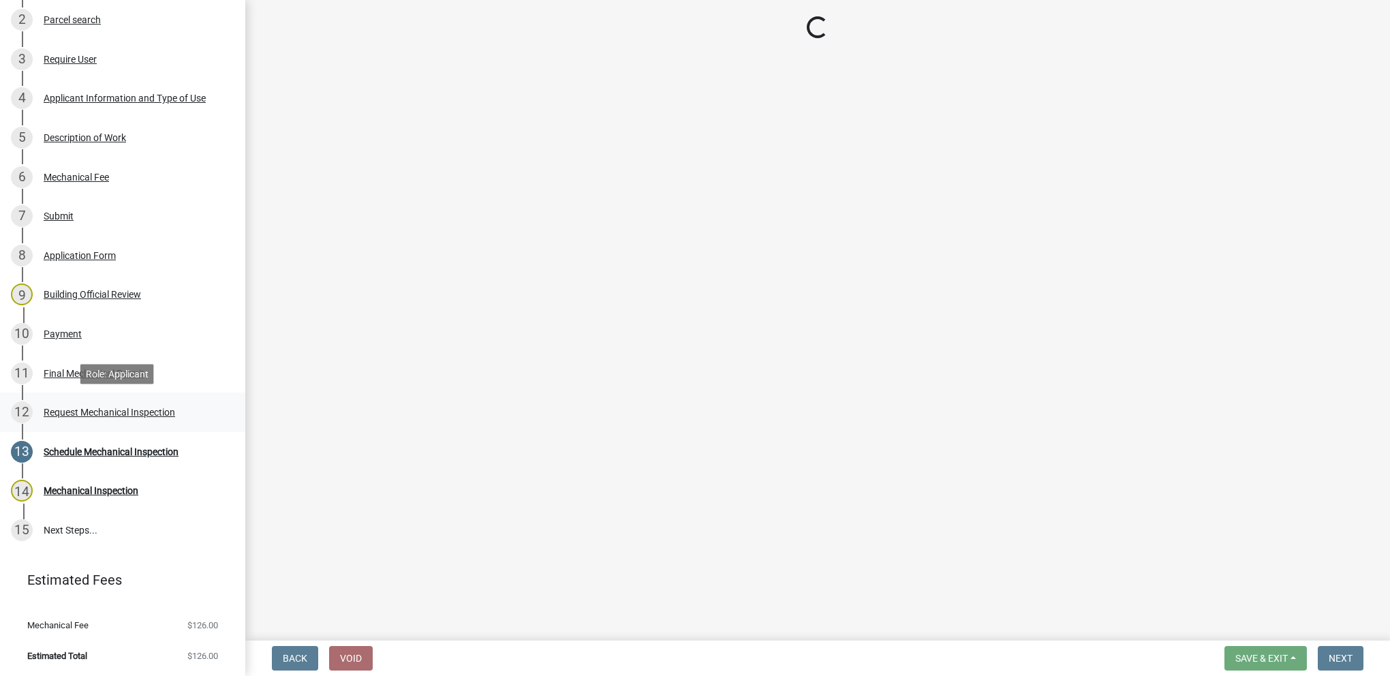
select select "64dfe1e5-15ff-4a1e-a37d-a68995016a14"
select select "5e6fc4d6-0be1-48fa-8ebd-0c1600940a56"
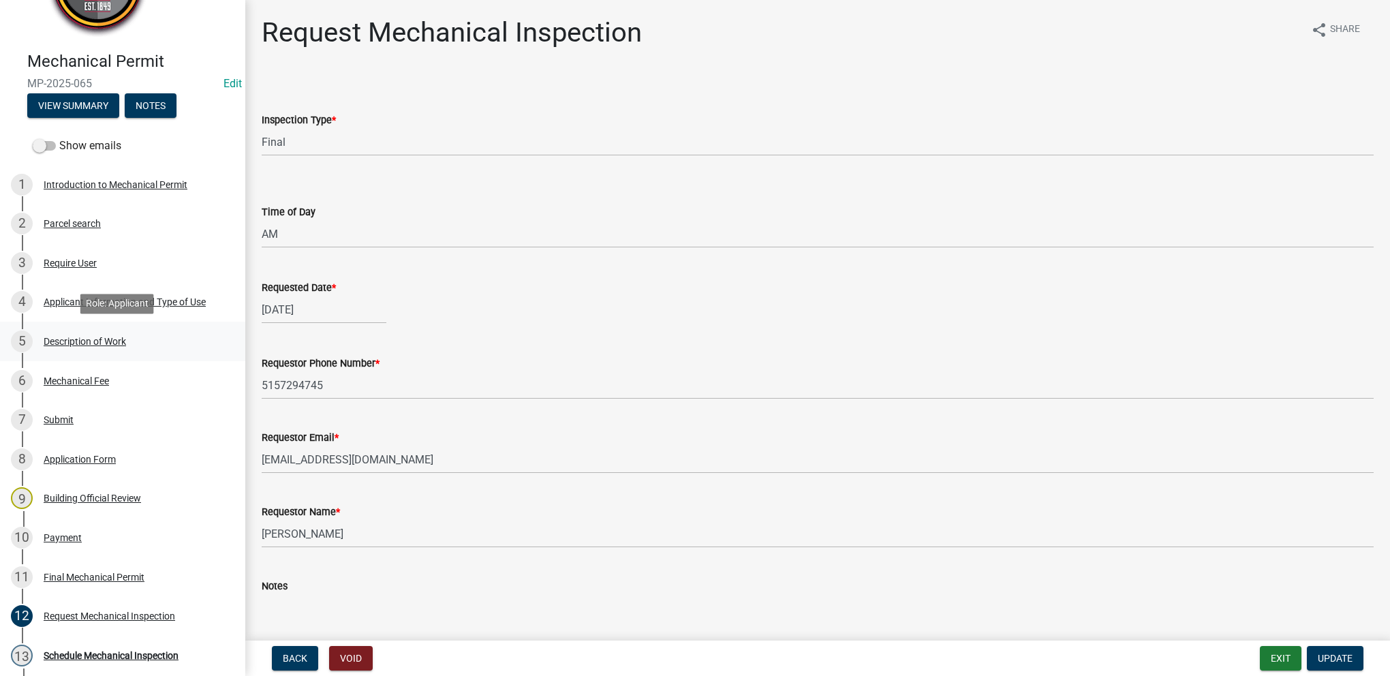
scroll to position [76, 0]
click at [92, 226] on div "Parcel search" at bounding box center [72, 224] width 57 height 10
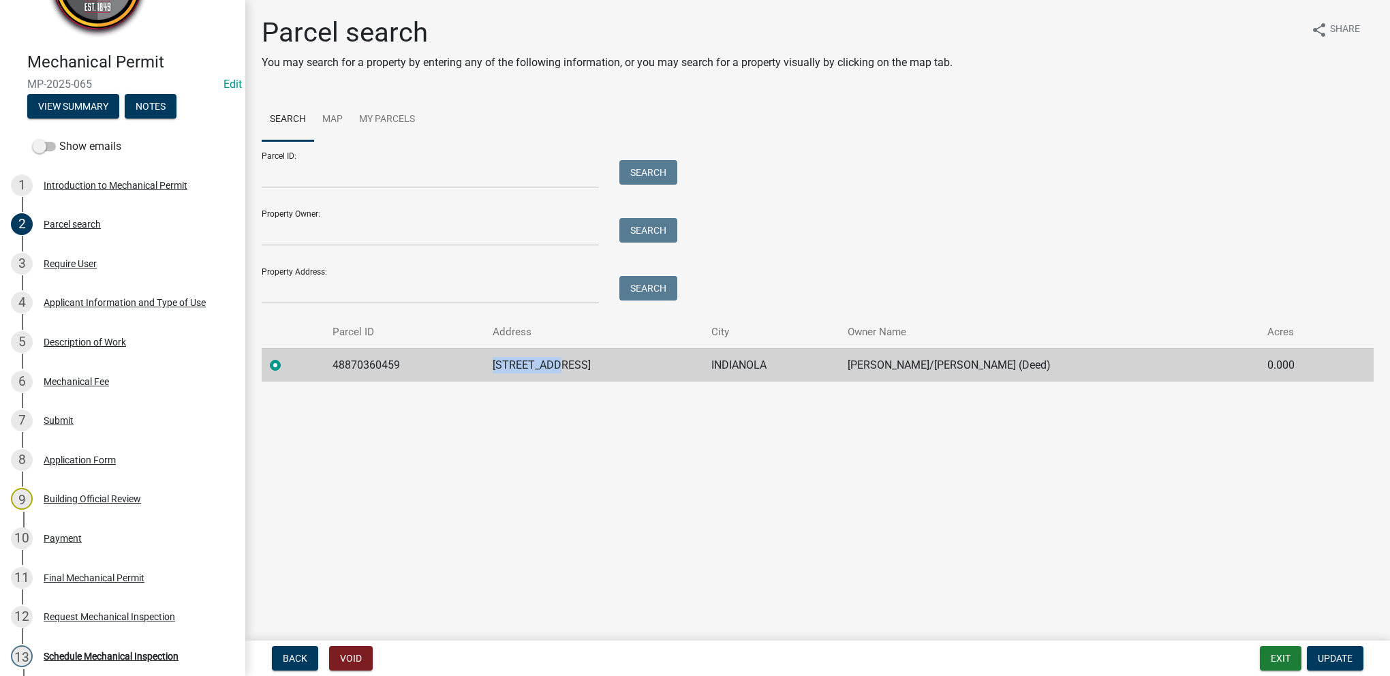
drag, startPoint x: 526, startPoint y: 365, endPoint x: 594, endPoint y: 368, distance: 68.2
click at [594, 368] on td "[STREET_ADDRESS]" at bounding box center [593, 364] width 219 height 33
drag, startPoint x: 594, startPoint y: 368, endPoint x: 585, endPoint y: 371, distance: 9.3
copy td "[STREET_ADDRESS]"
click at [112, 622] on div "12 Request Mechanical Inspection" at bounding box center [117, 617] width 213 height 22
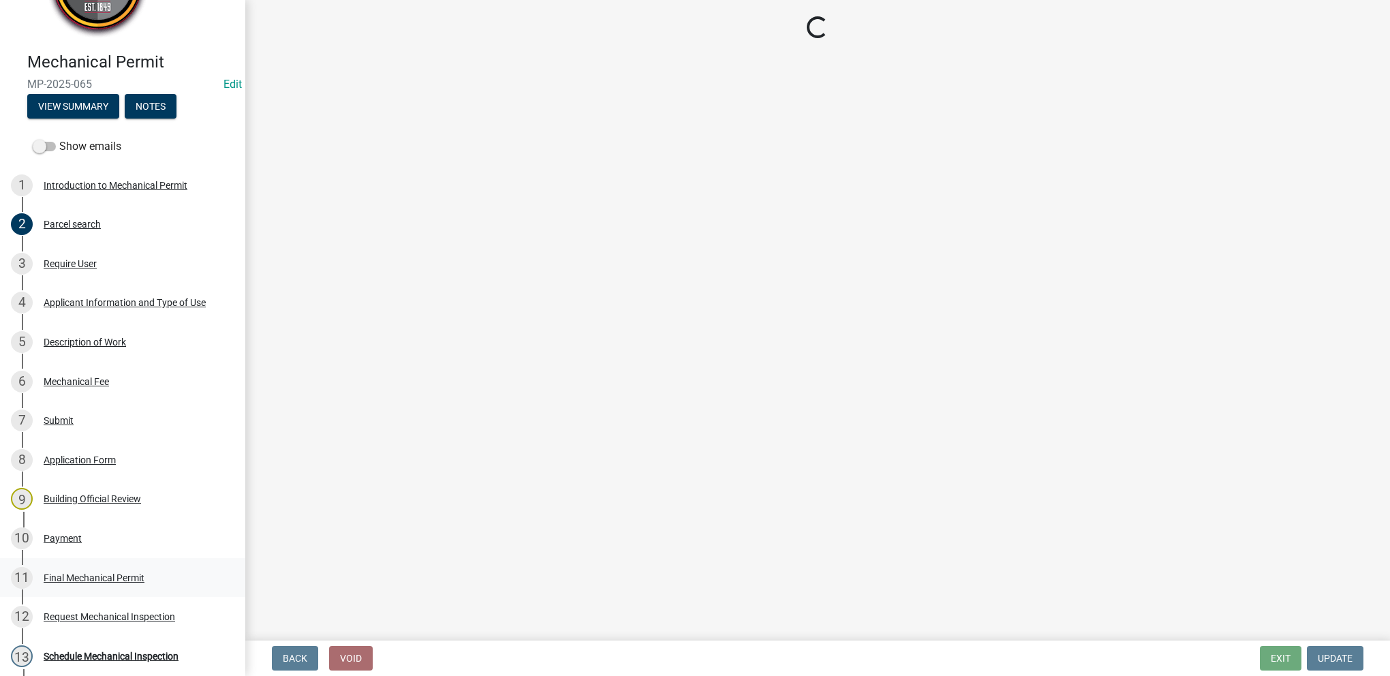
select select "64dfe1e5-15ff-4a1e-a37d-a68995016a14"
select select "5e6fc4d6-0be1-48fa-8ebd-0c1600940a56"
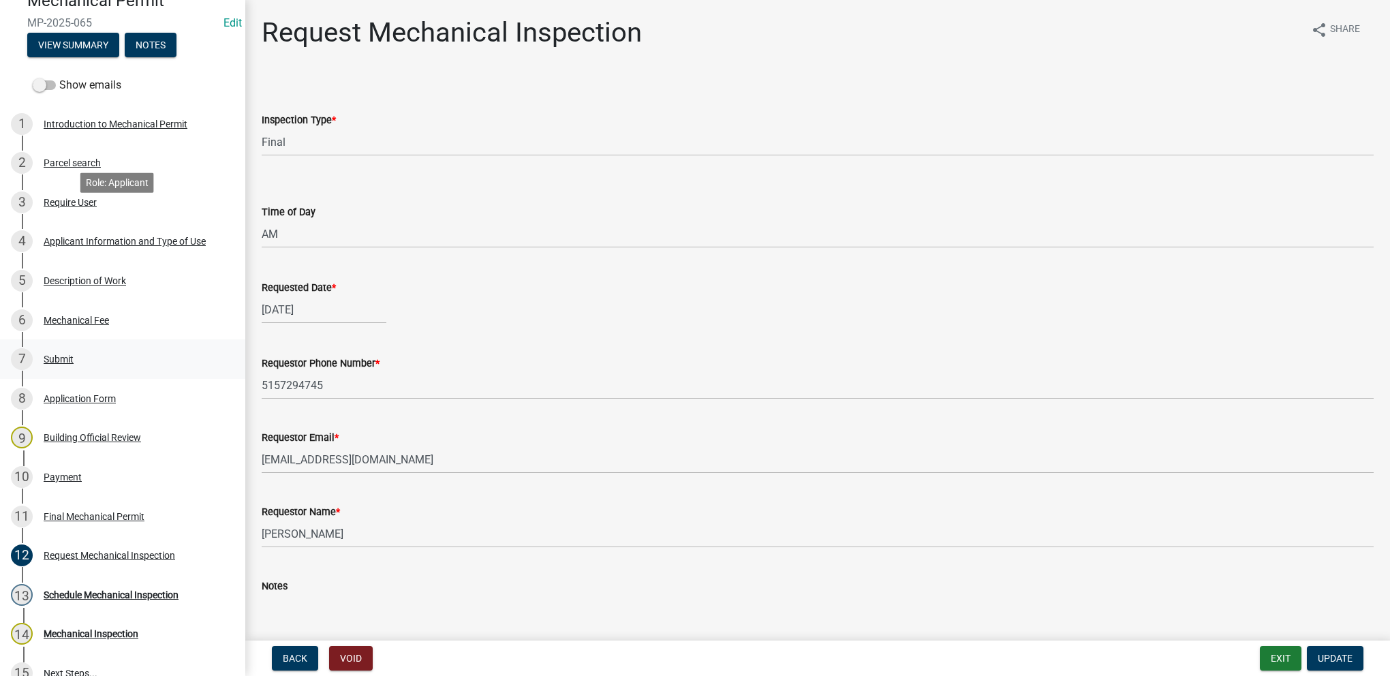
scroll to position [281, 0]
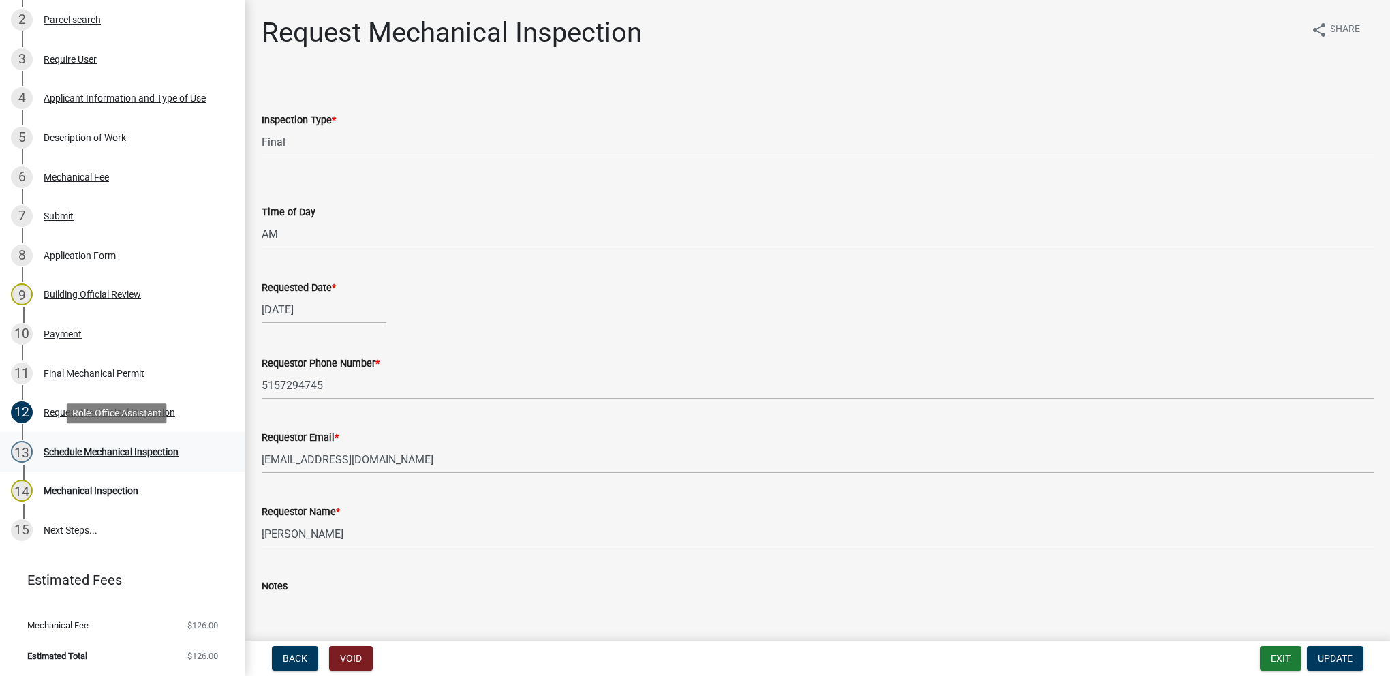
click at [189, 451] on div "13 Schedule Mechanical Inspection" at bounding box center [117, 452] width 213 height 22
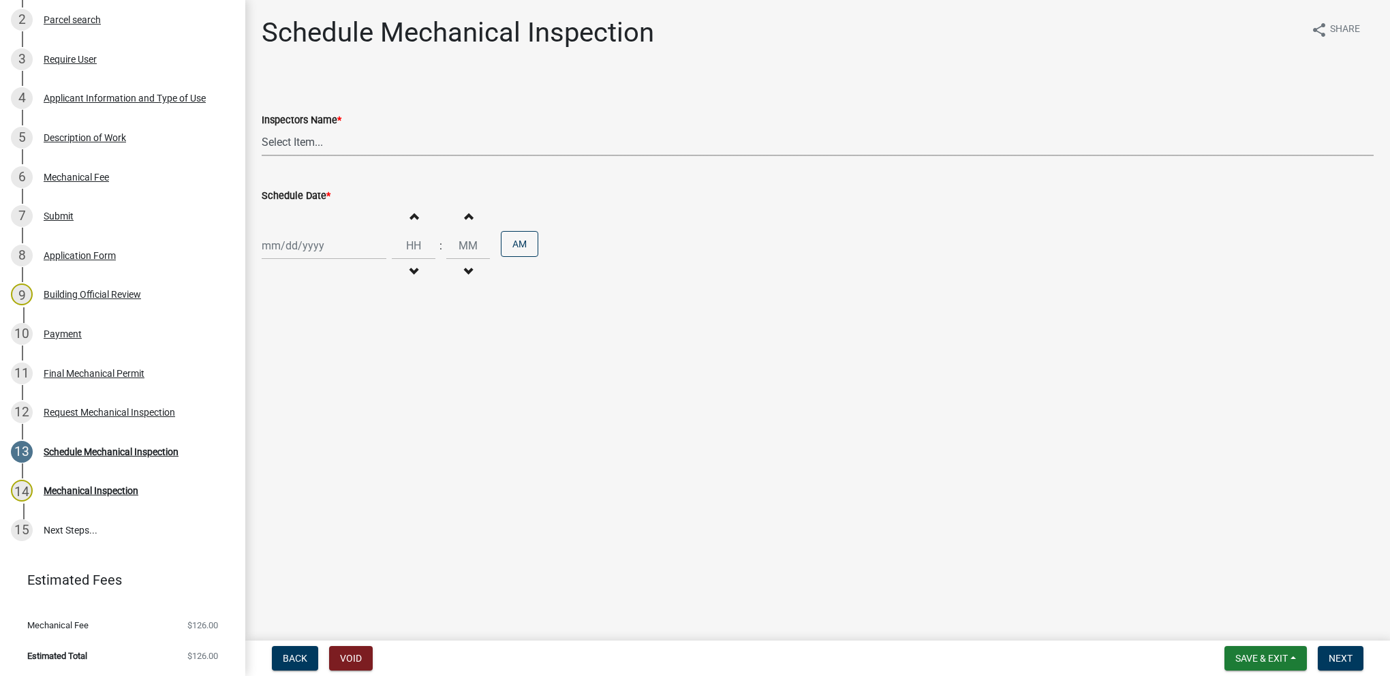
click at [332, 147] on select "Select Item... [DEMOGRAPHIC_DATA] (Indianola Other Inspector) T. Little ([PERSO…" at bounding box center [818, 142] width 1112 height 28
select select "27b8dde7-9ed4-44e4-ae8e-5969b60be3e6"
click at [262, 128] on select "Select Item... [DEMOGRAPHIC_DATA] (Indianola Other Inspector) T. Little ([PERSO…" at bounding box center [818, 142] width 1112 height 28
click at [329, 248] on div at bounding box center [324, 246] width 125 height 28
select select "8"
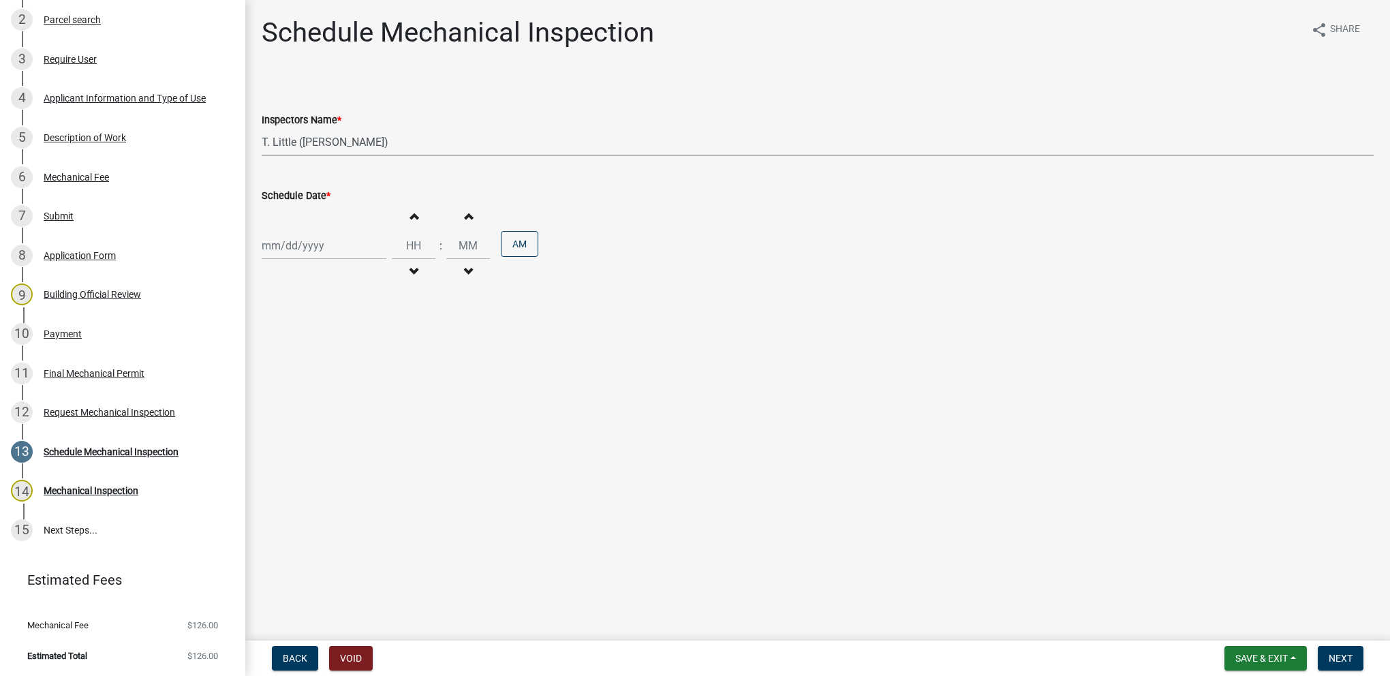
select select "2025"
click at [324, 387] on div "20" at bounding box center [319, 384] width 22 height 22
type input "[DATE]"
click at [405, 253] on input "Hours" at bounding box center [414, 246] width 44 height 28
type input "09"
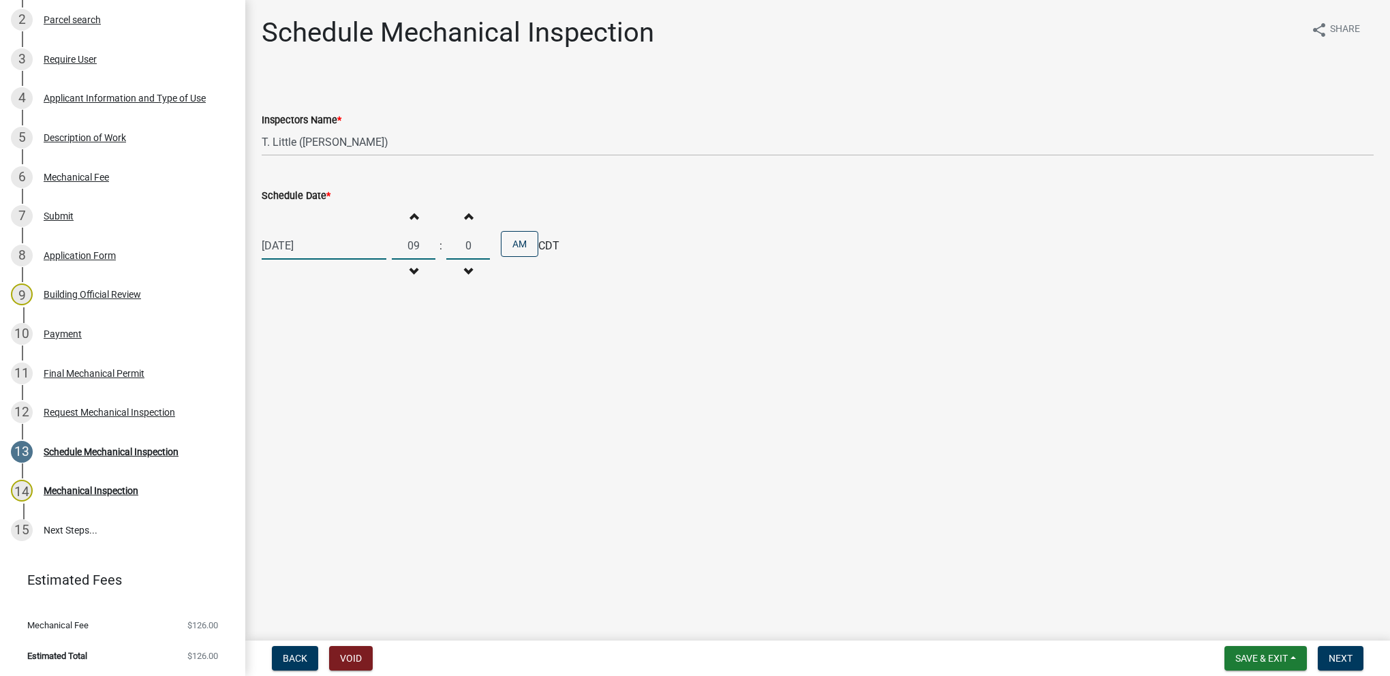
type input "00"
click at [1322, 654] on button "Next" at bounding box center [1340, 658] width 46 height 25
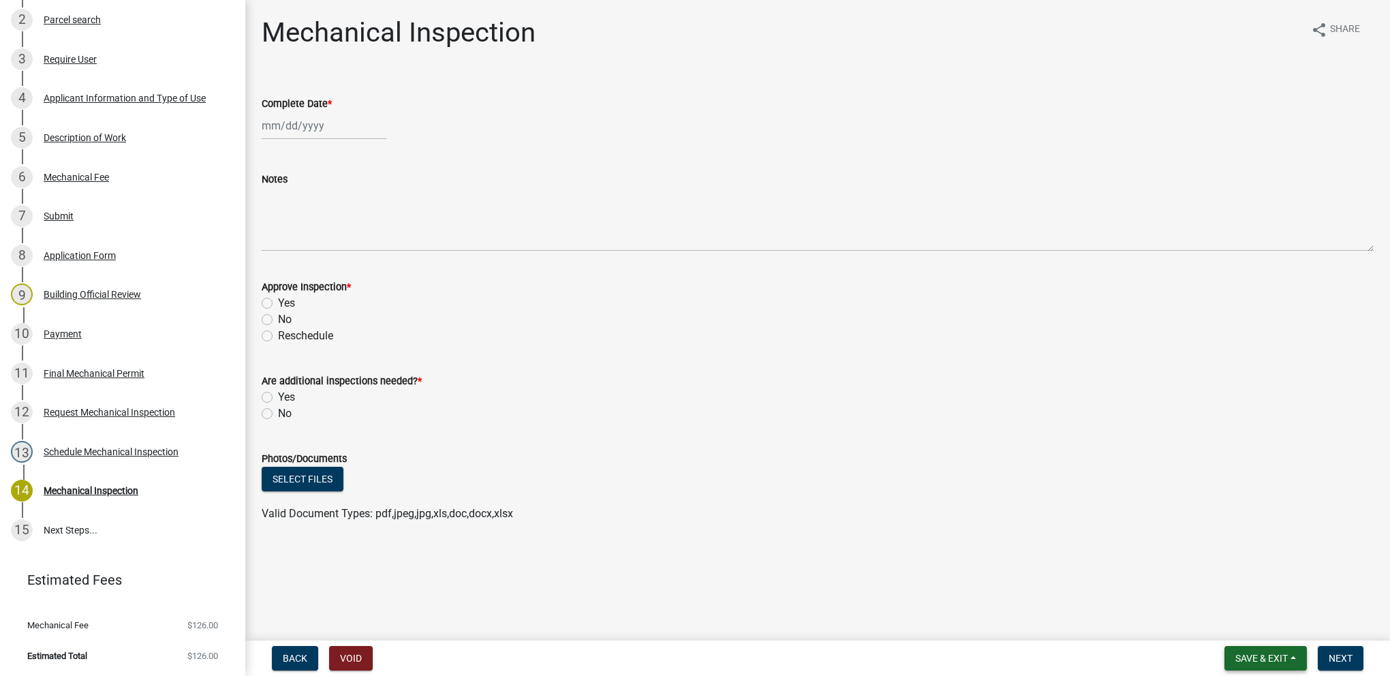
click at [1274, 658] on span "Save & Exit" at bounding box center [1261, 658] width 52 height 11
click at [1268, 631] on button "Save & Exit" at bounding box center [1252, 622] width 109 height 33
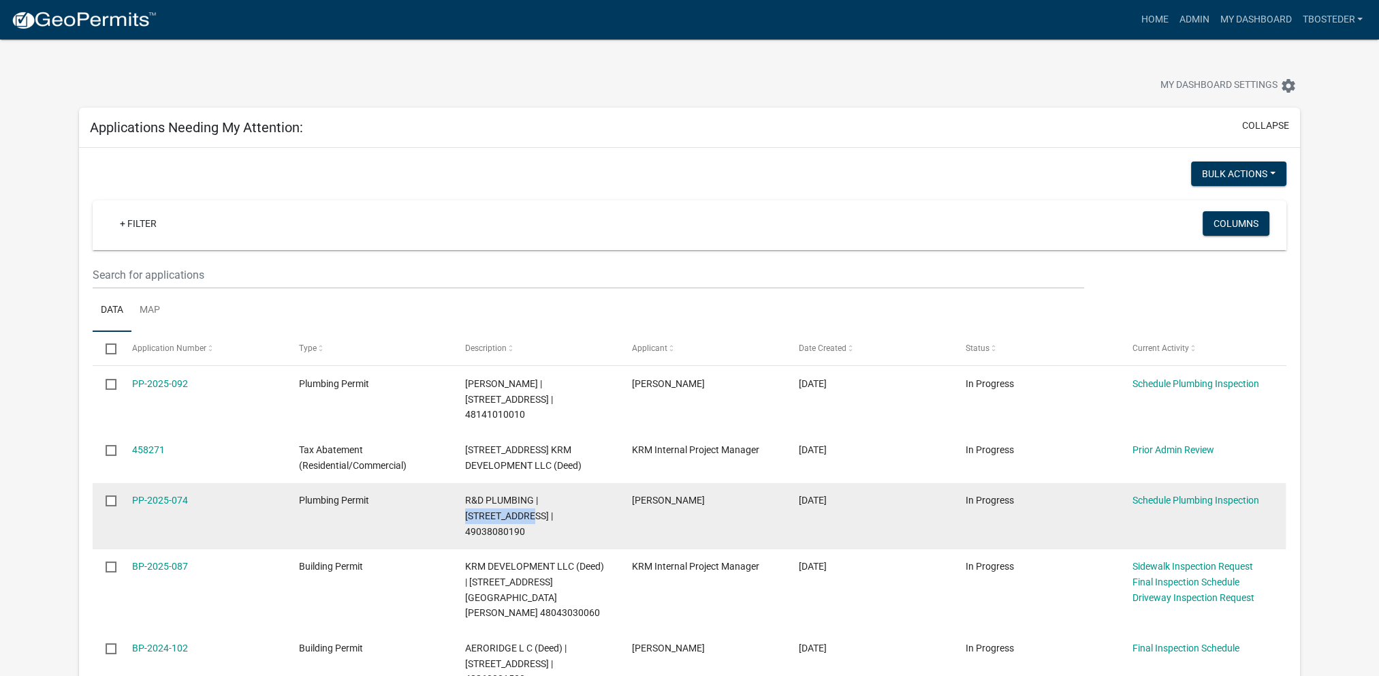
drag, startPoint x: 541, startPoint y: 482, endPoint x: 602, endPoint y: 483, distance: 61.3
click at [553, 495] on span "R&D PLUMBING | [STREET_ADDRESS] | 49038080190" at bounding box center [509, 516] width 88 height 42
copy span "[STREET_ADDRESS]"
click at [149, 495] on link "PP-2025-074" at bounding box center [160, 500] width 56 height 11
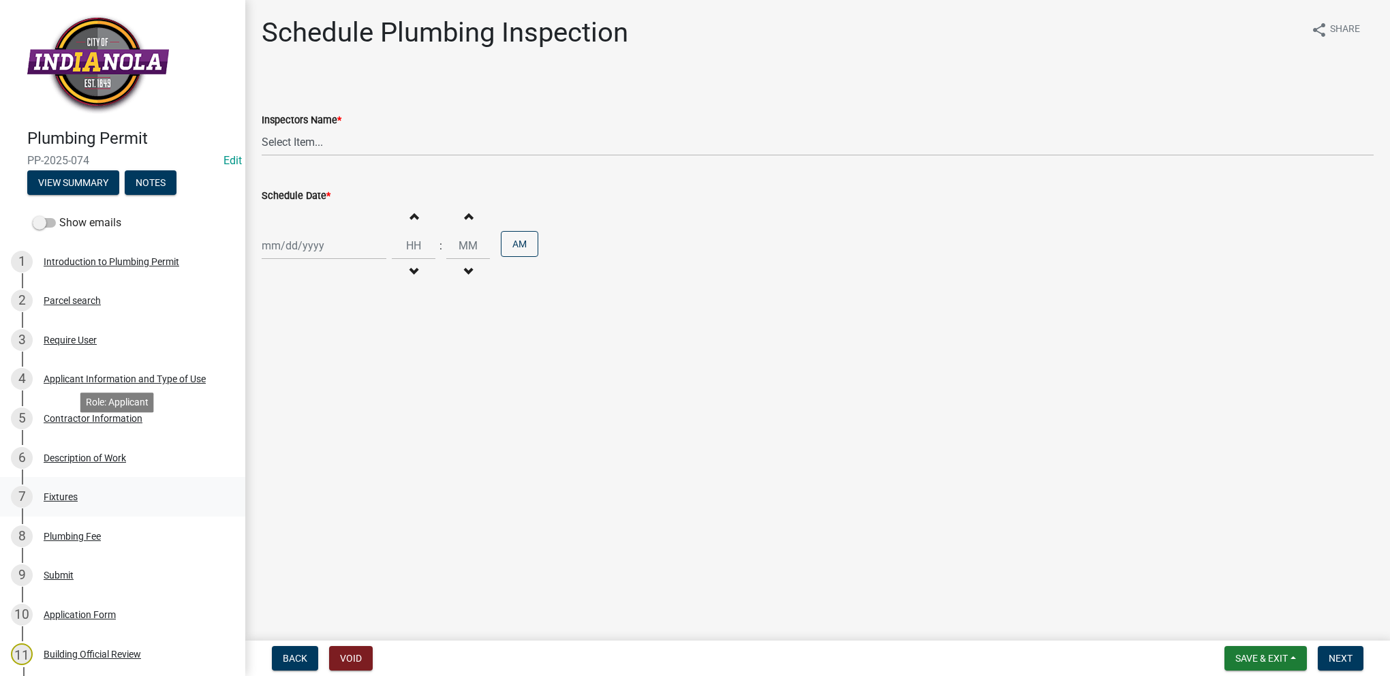
scroll to position [204, 0]
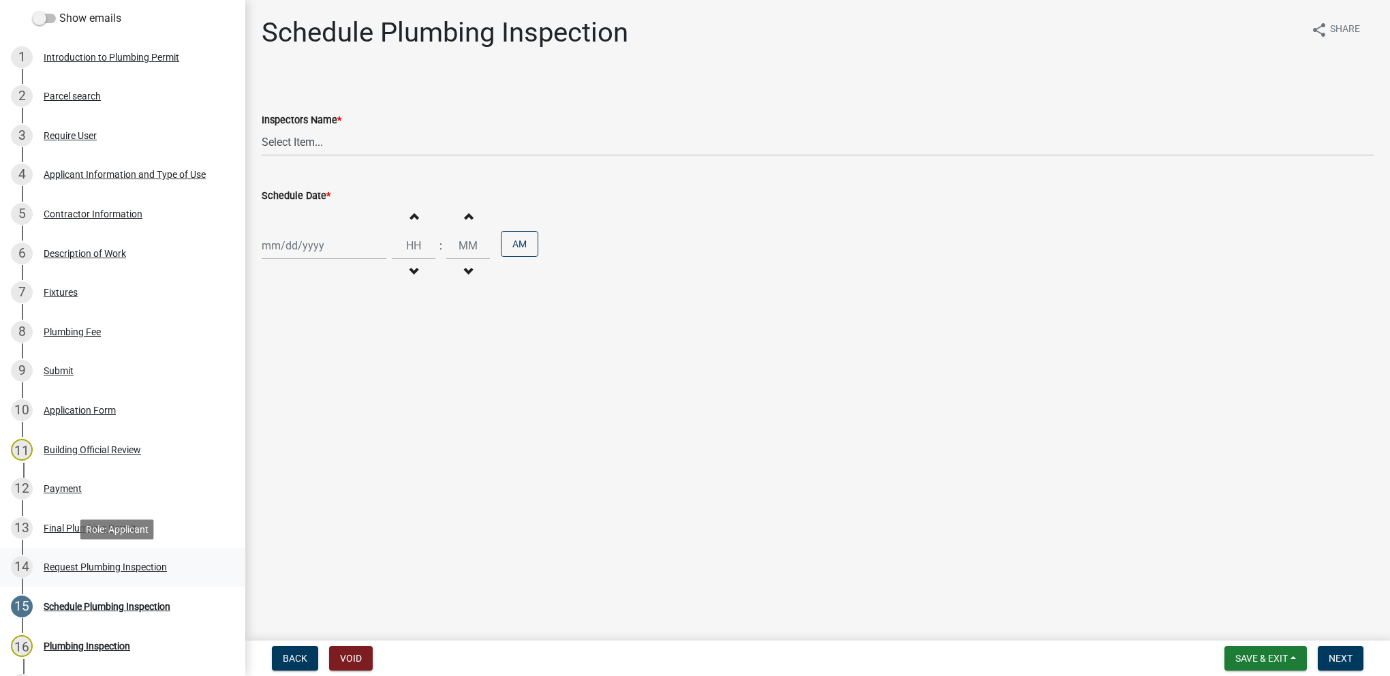
click at [156, 567] on div "Request Plumbing Inspection" at bounding box center [105, 567] width 123 height 10
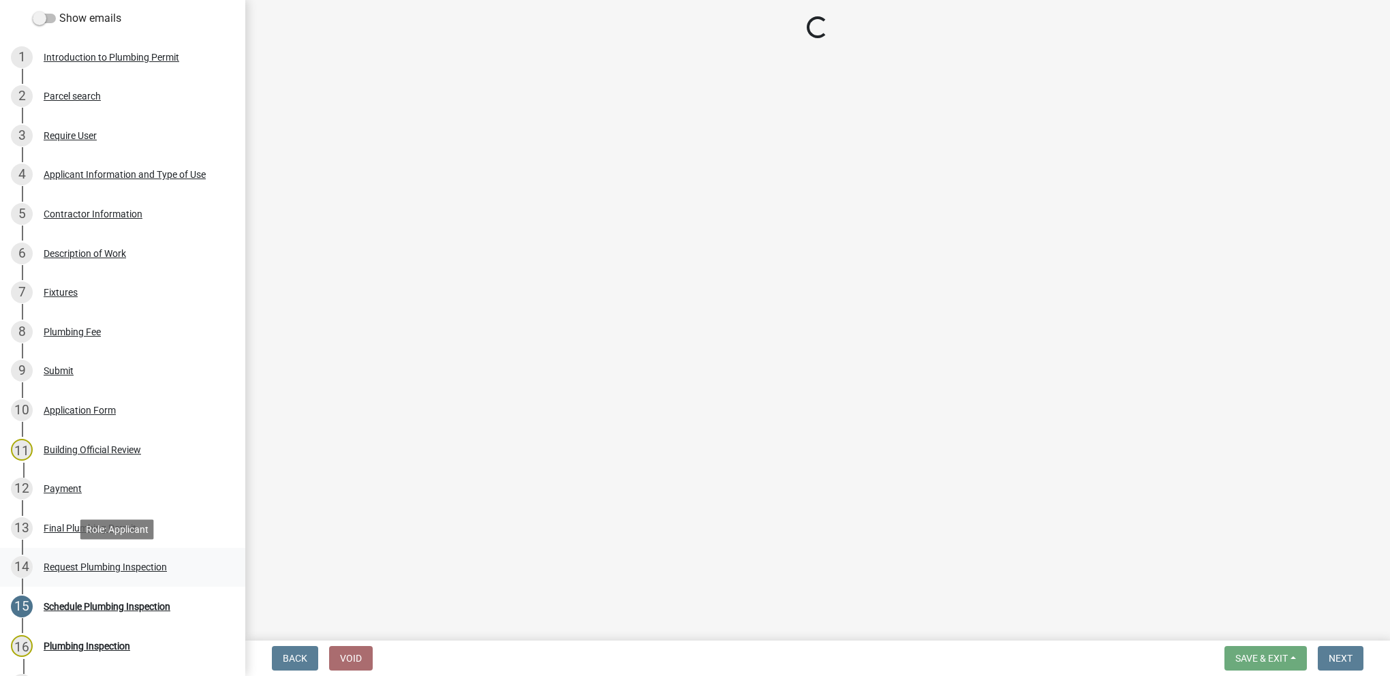
select select "90b36dbe-a3c5-433e-a0e2-0f20ac40aee5"
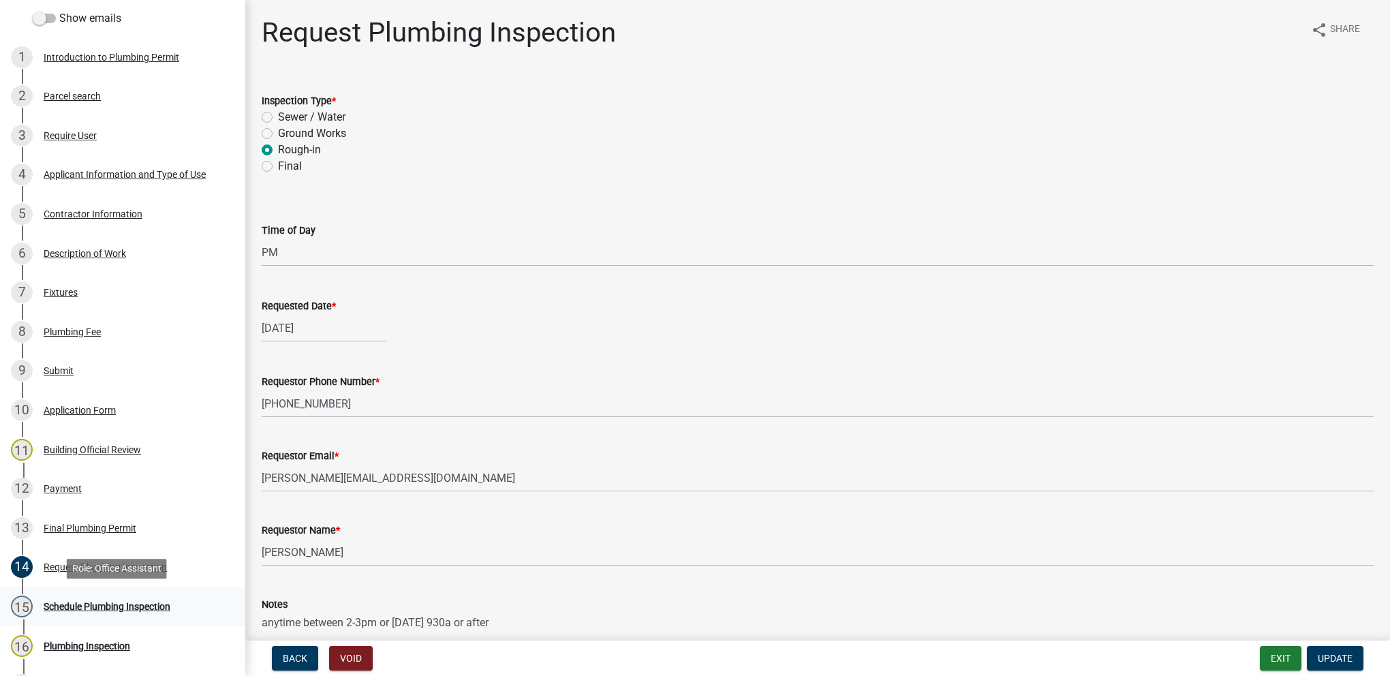
click at [145, 602] on div "Schedule Plumbing Inspection" at bounding box center [107, 607] width 127 height 10
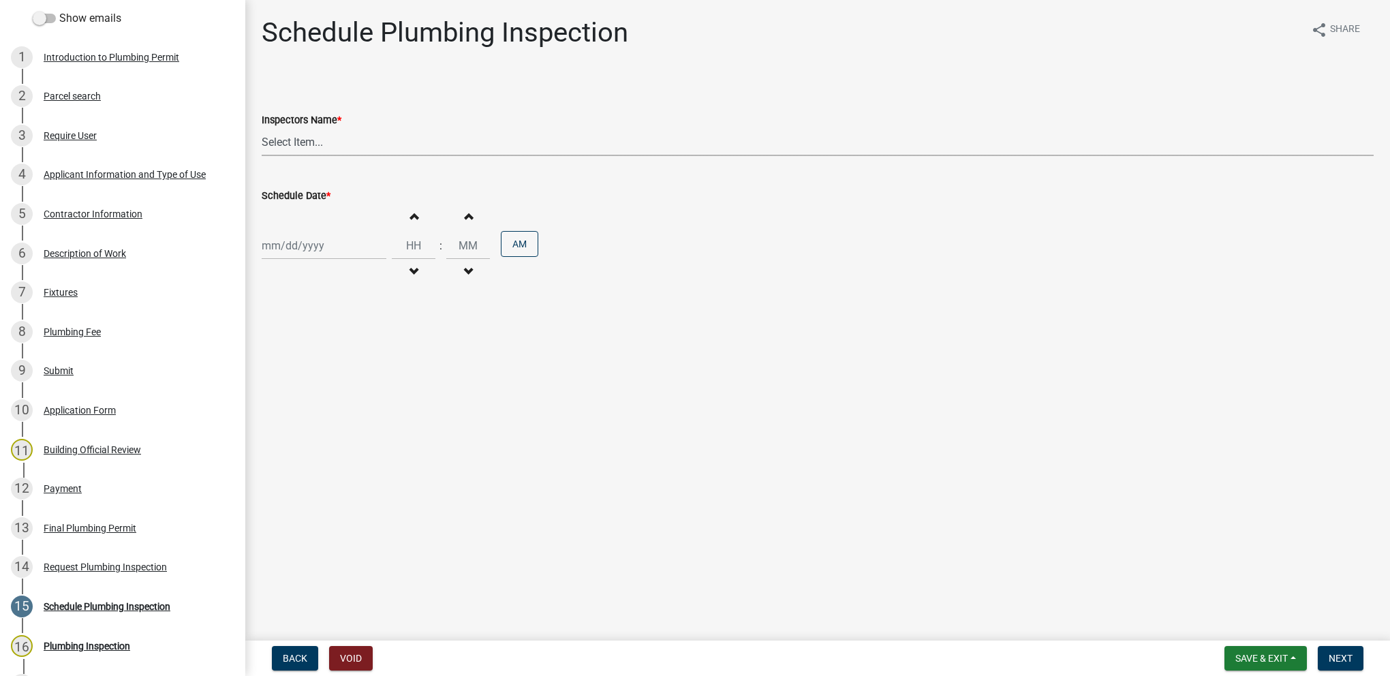
click at [316, 153] on select "Select Item... [DEMOGRAPHIC_DATA] (Indianola Other Inspector) T. Little ([PERSO…" at bounding box center [818, 142] width 1112 height 28
select select "27b8dde7-9ed4-44e4-ae8e-5969b60be3e6"
click at [262, 128] on select "Select Item... [DEMOGRAPHIC_DATA] (Indianola Other Inspector) T. Little ([PERSO…" at bounding box center [818, 142] width 1112 height 28
click at [310, 242] on div at bounding box center [324, 246] width 125 height 28
select select "8"
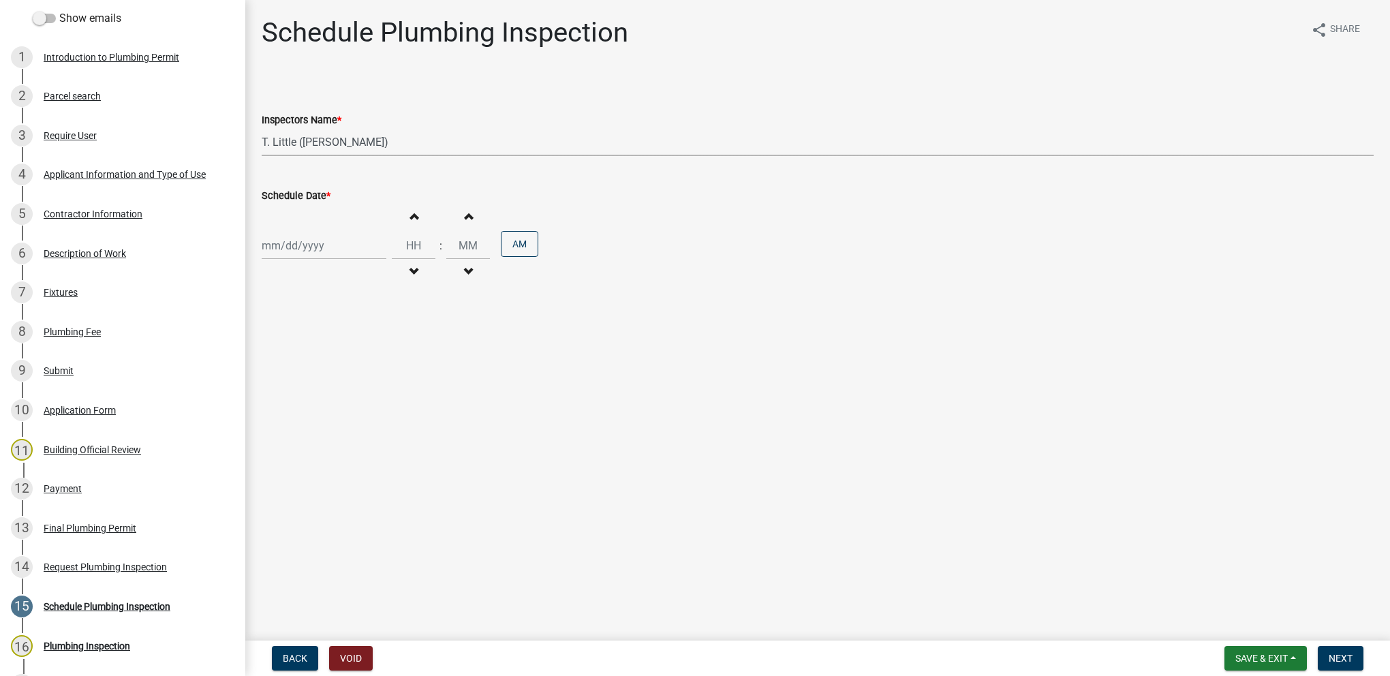
select select "2025"
click at [334, 362] on div "14" at bounding box center [341, 362] width 22 height 22
type input "[DATE]"
click at [401, 237] on input "Hours" at bounding box center [414, 246] width 44 height 28
type input "09"
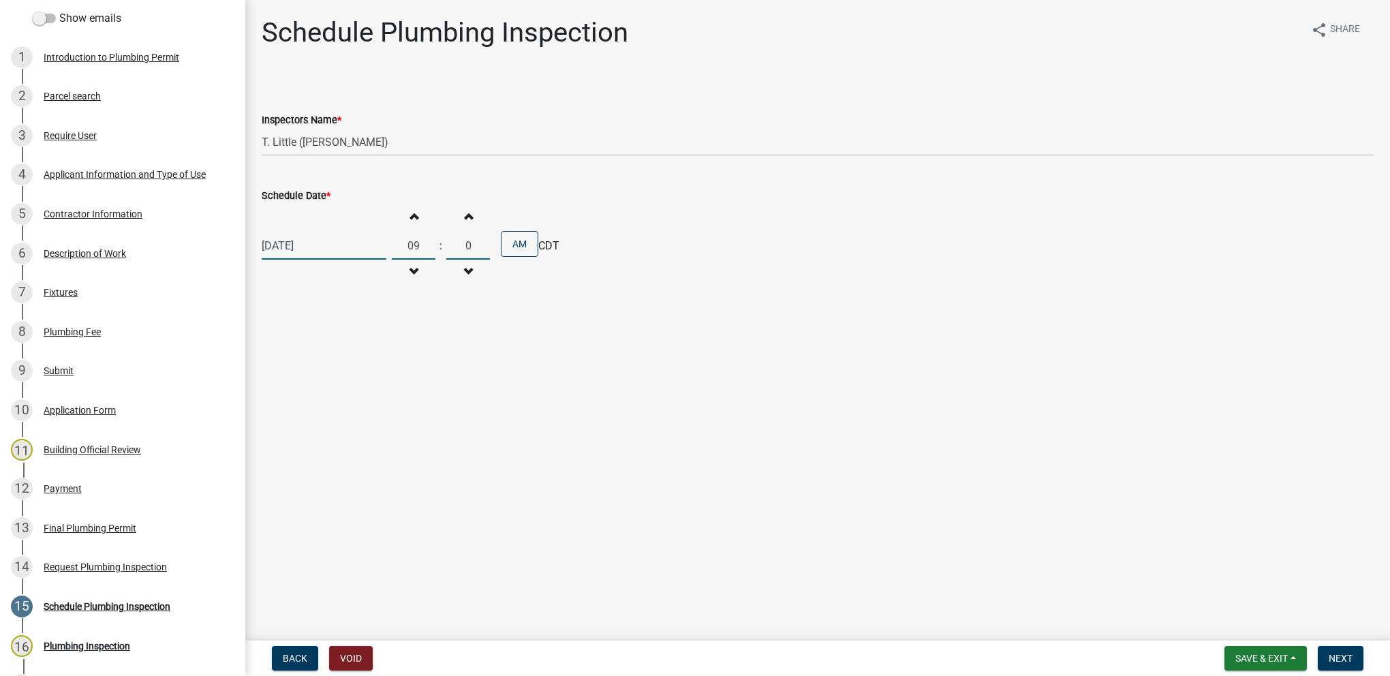
type input "00"
click at [1349, 655] on span "Next" at bounding box center [1340, 658] width 24 height 11
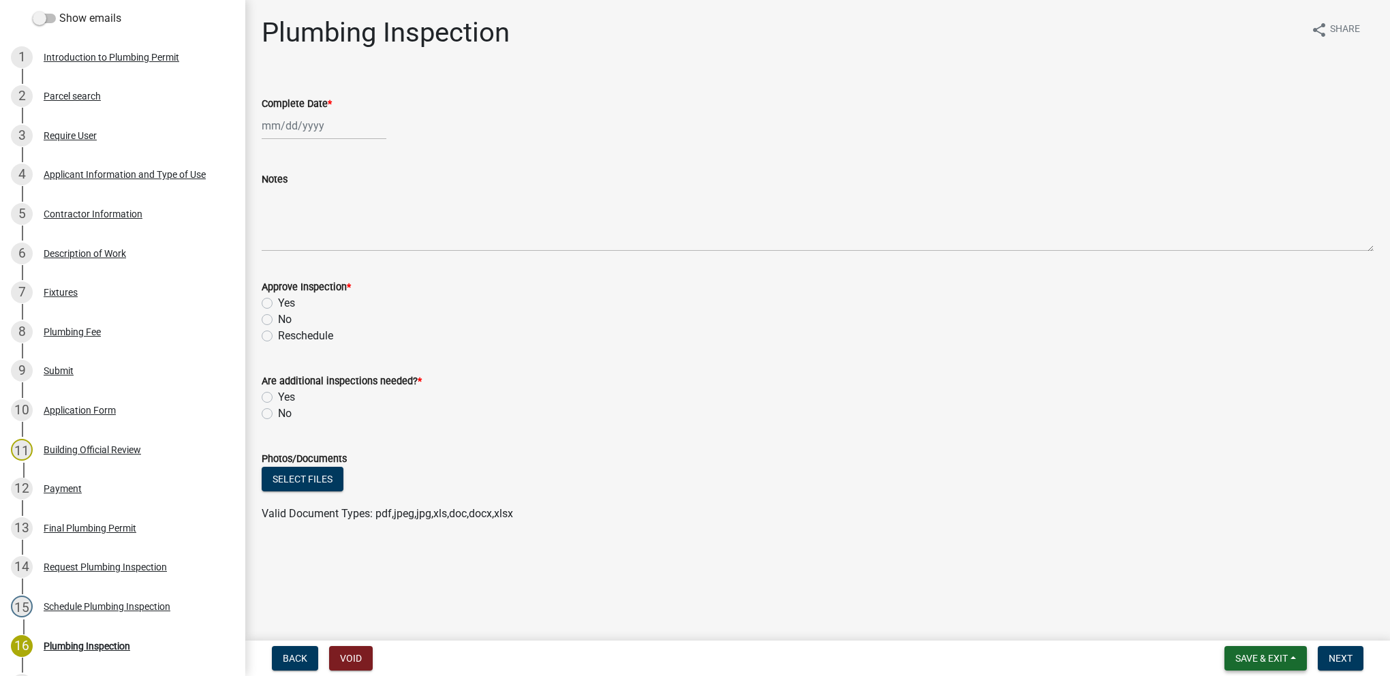
click at [1254, 648] on button "Save & Exit" at bounding box center [1265, 658] width 82 height 25
click at [1242, 589] on button "Save" at bounding box center [1252, 590] width 109 height 33
click at [1243, 661] on span "Save & Exit" at bounding box center [1261, 658] width 52 height 11
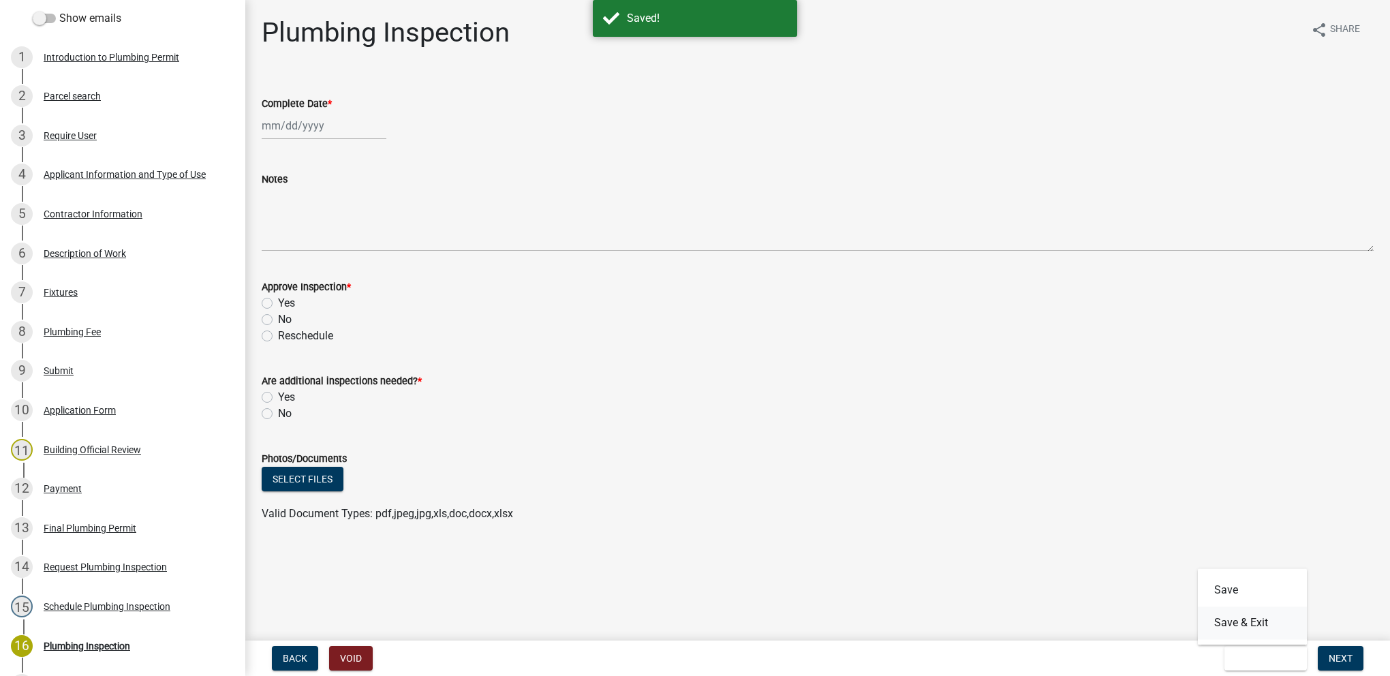
click at [1237, 623] on button "Save & Exit" at bounding box center [1252, 622] width 109 height 33
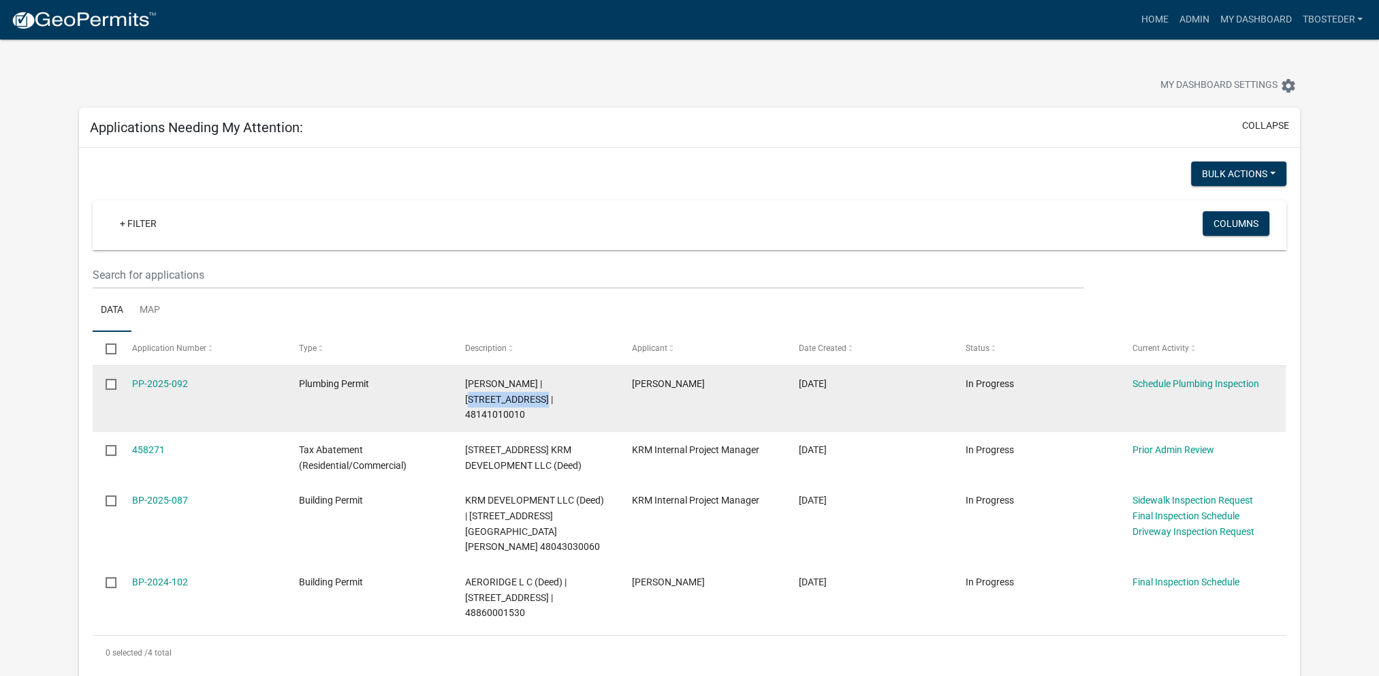
drag, startPoint x: 542, startPoint y: 381, endPoint x: 480, endPoint y: 403, distance: 65.1
click at [480, 403] on span "[PERSON_NAME] | [STREET_ADDRESS] | 48141010010" at bounding box center [509, 399] width 88 height 42
copy span "[STREET_ADDRESS]"
click at [174, 386] on link "PP-2025-092" at bounding box center [160, 383] width 56 height 11
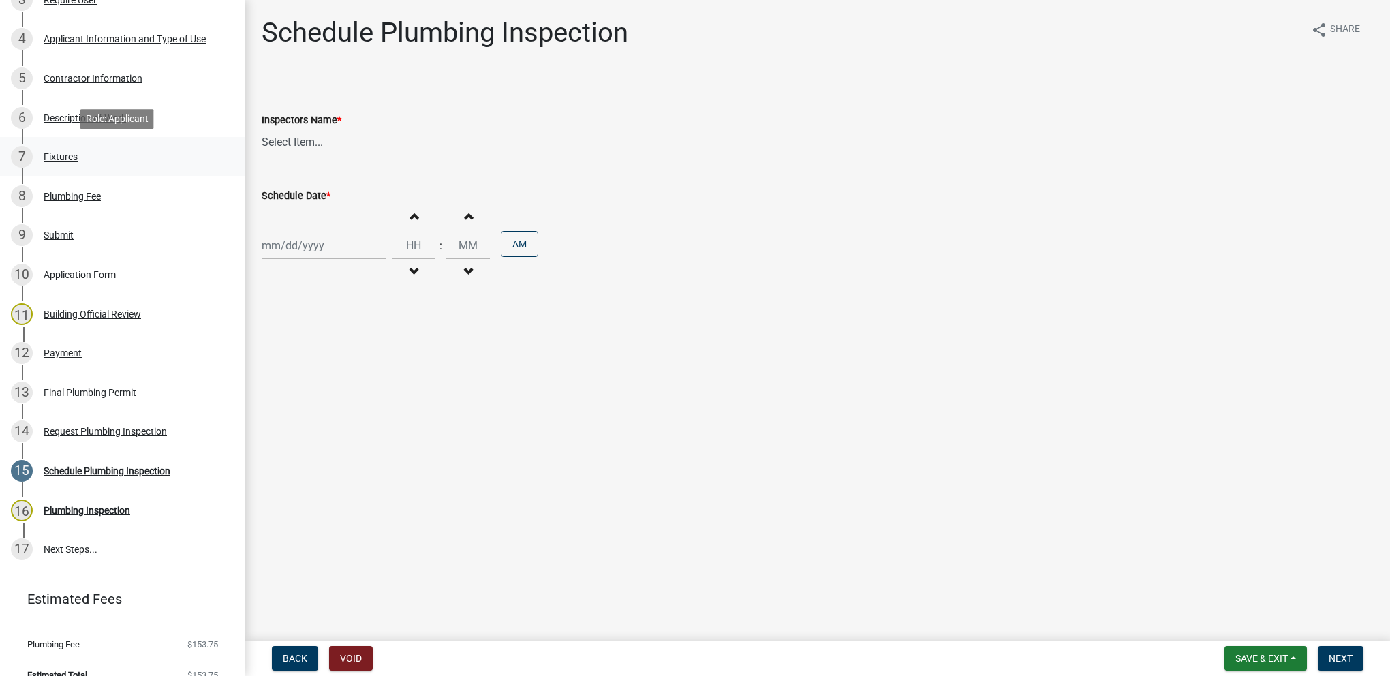
scroll to position [341, 0]
click at [142, 439] on div "14 Request Plumbing Inspection" at bounding box center [117, 431] width 213 height 22
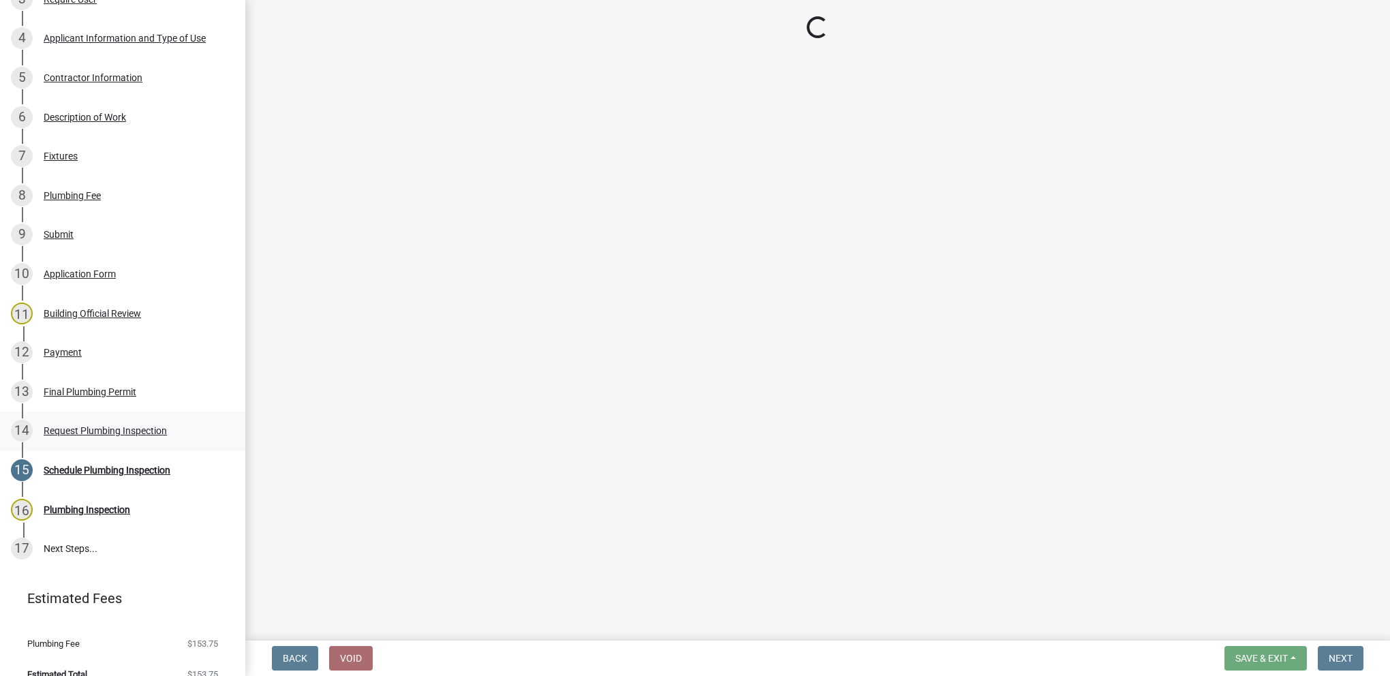
select select "5e6fc4d6-0be1-48fa-8ebd-0c1600940a56"
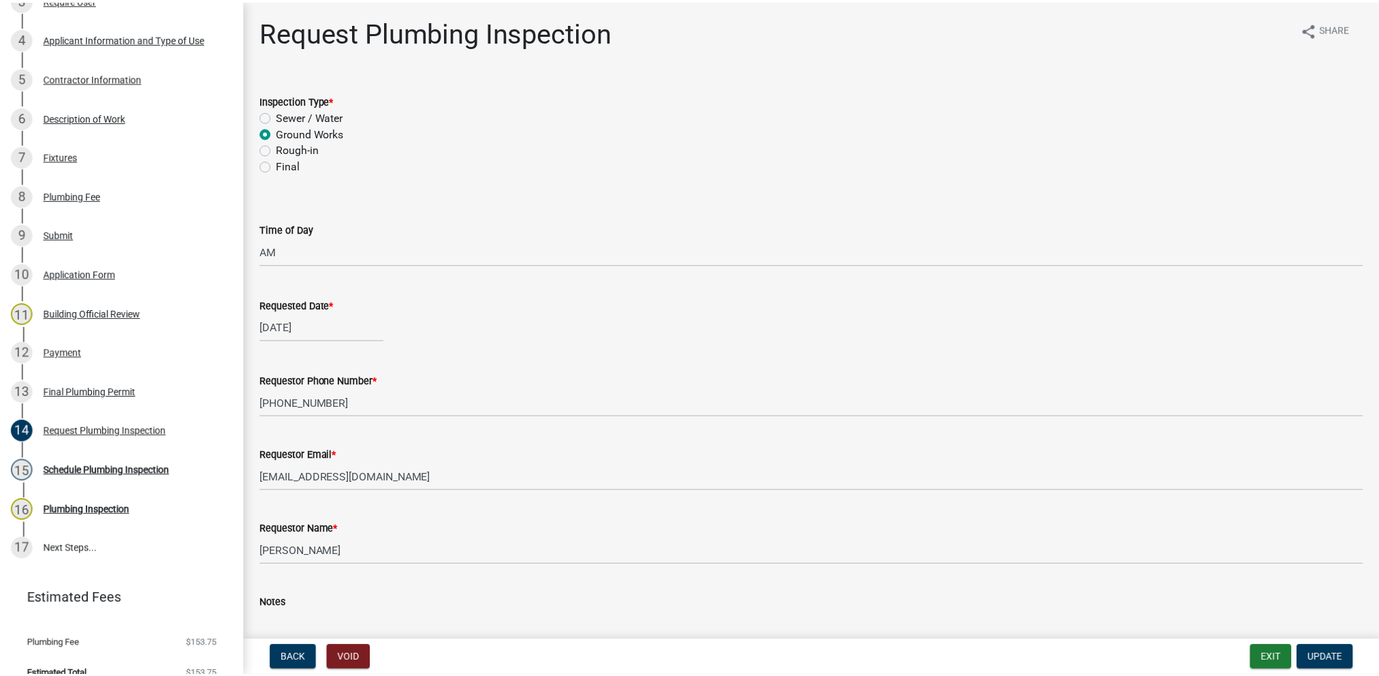
scroll to position [0, 0]
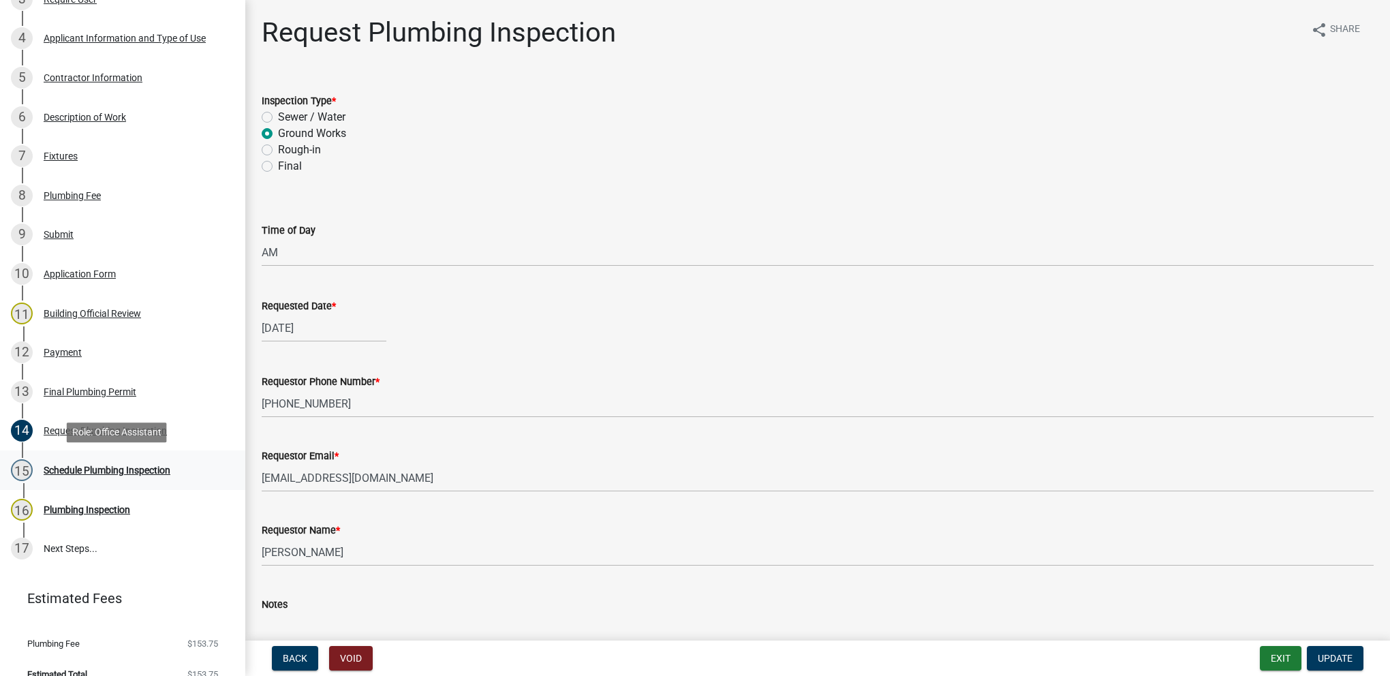
click at [106, 467] on div "Schedule Plumbing Inspection" at bounding box center [107, 470] width 127 height 10
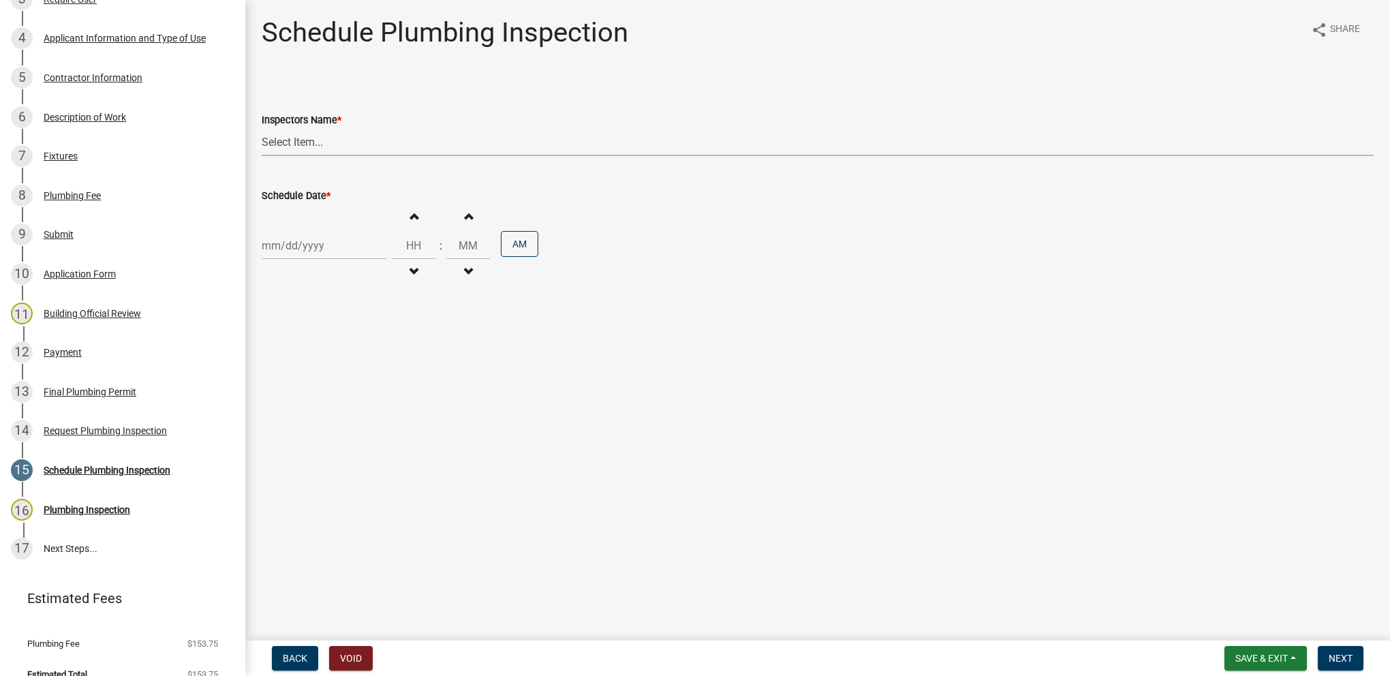
click at [407, 143] on select "Select Item... [DEMOGRAPHIC_DATA] (Indianola Other Inspector) T. Little ([PERSO…" at bounding box center [818, 142] width 1112 height 28
select select "27b8dde7-9ed4-44e4-ae8e-5969b60be3e6"
click at [262, 128] on select "Select Item... [DEMOGRAPHIC_DATA] (Indianola Other Inspector) T. Little ([PERSO…" at bounding box center [818, 142] width 1112 height 28
click at [354, 248] on div at bounding box center [324, 246] width 125 height 28
select select "8"
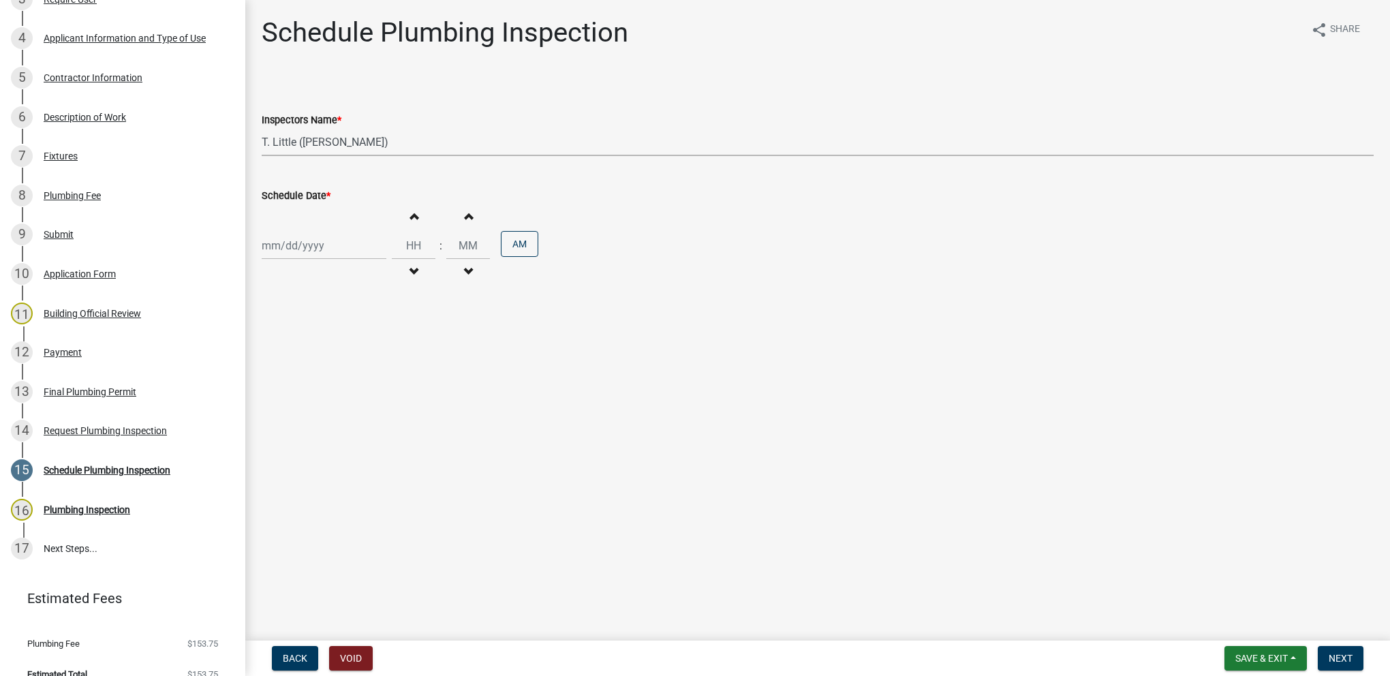
select select "2025"
click at [322, 364] on div "13" at bounding box center [319, 362] width 22 height 22
type input "[DATE]"
click at [392, 255] on input "Hours" at bounding box center [414, 246] width 44 height 28
type input "11"
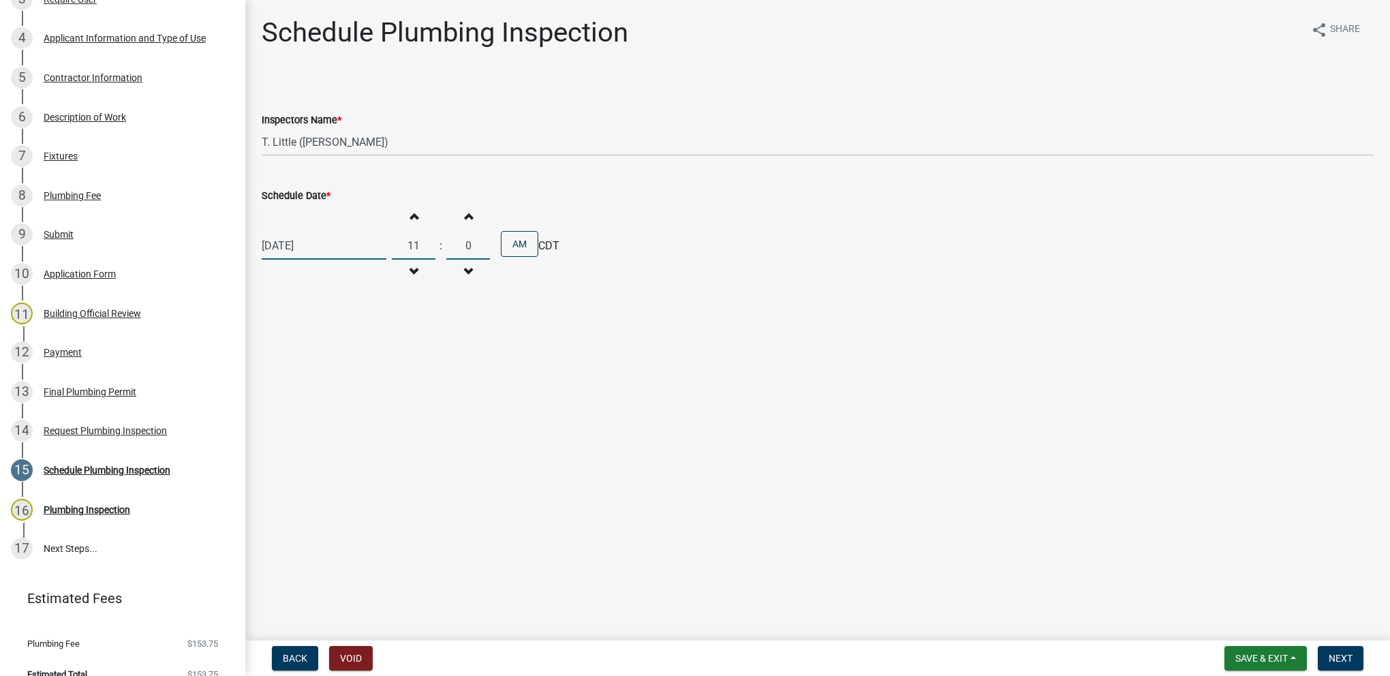
type input "00"
click at [1320, 652] on button "Next" at bounding box center [1340, 658] width 46 height 25
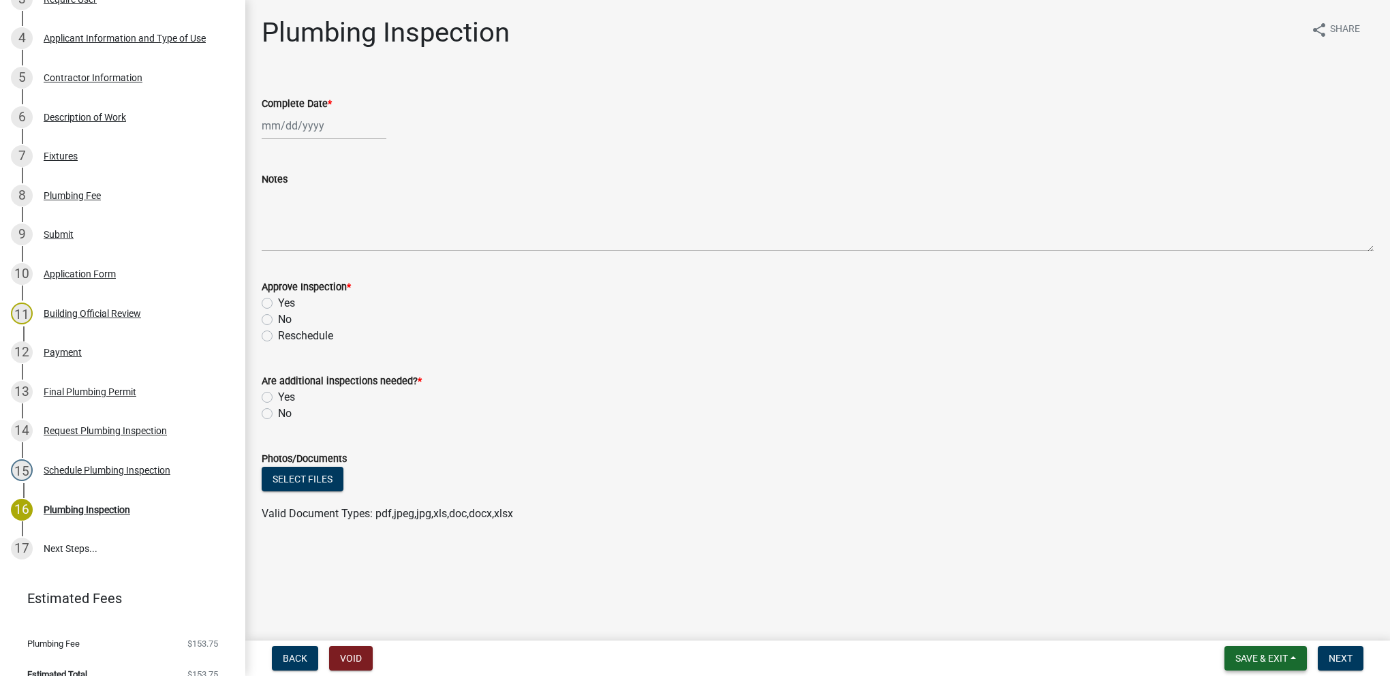
click at [1283, 664] on button "Save & Exit" at bounding box center [1265, 658] width 82 height 25
click at [1274, 624] on button "Save & Exit" at bounding box center [1252, 622] width 109 height 33
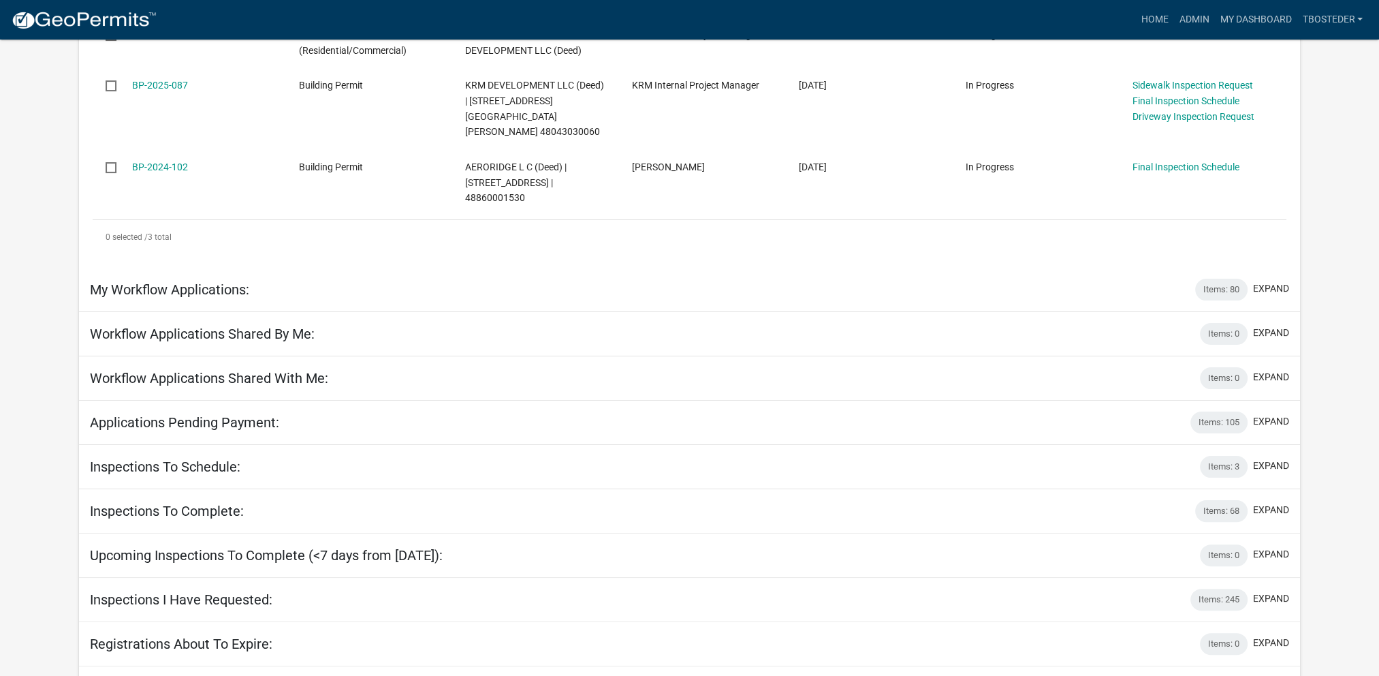
scroll to position [352, 0]
click at [1273, 411] on button "expand" at bounding box center [1271, 418] width 36 height 14
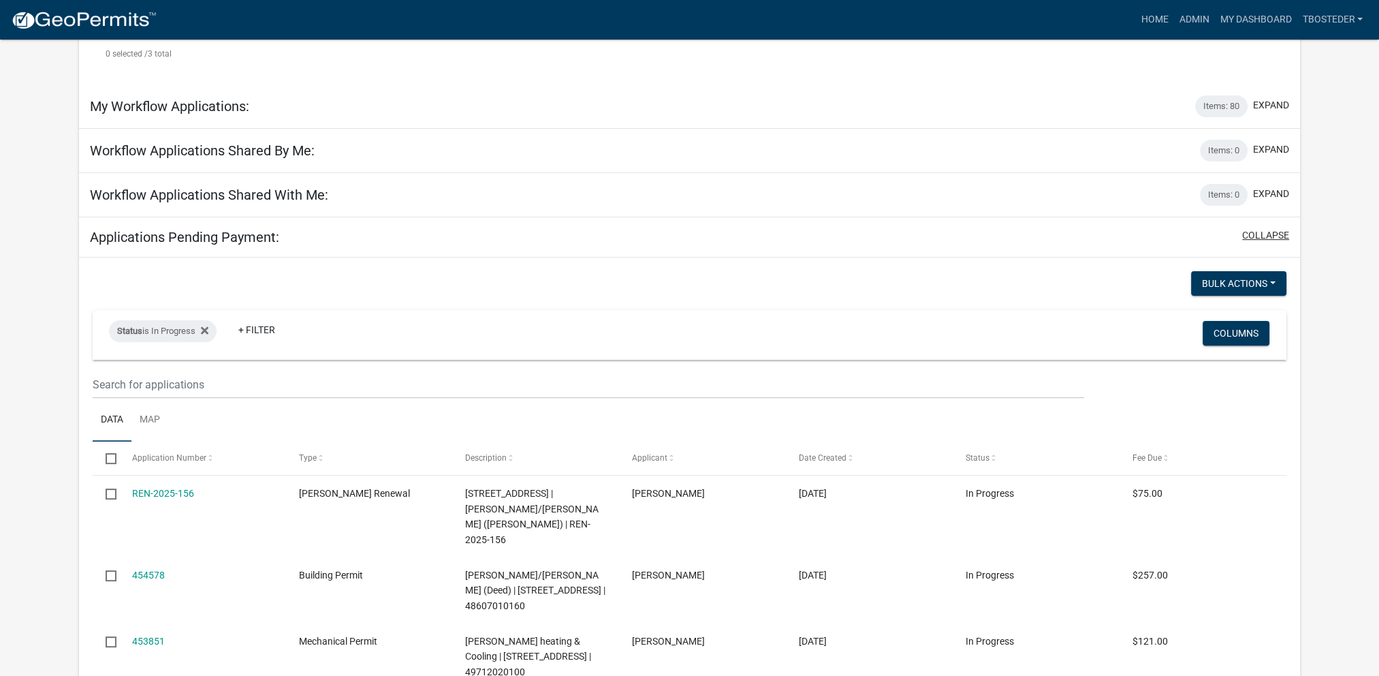
scroll to position [556, 0]
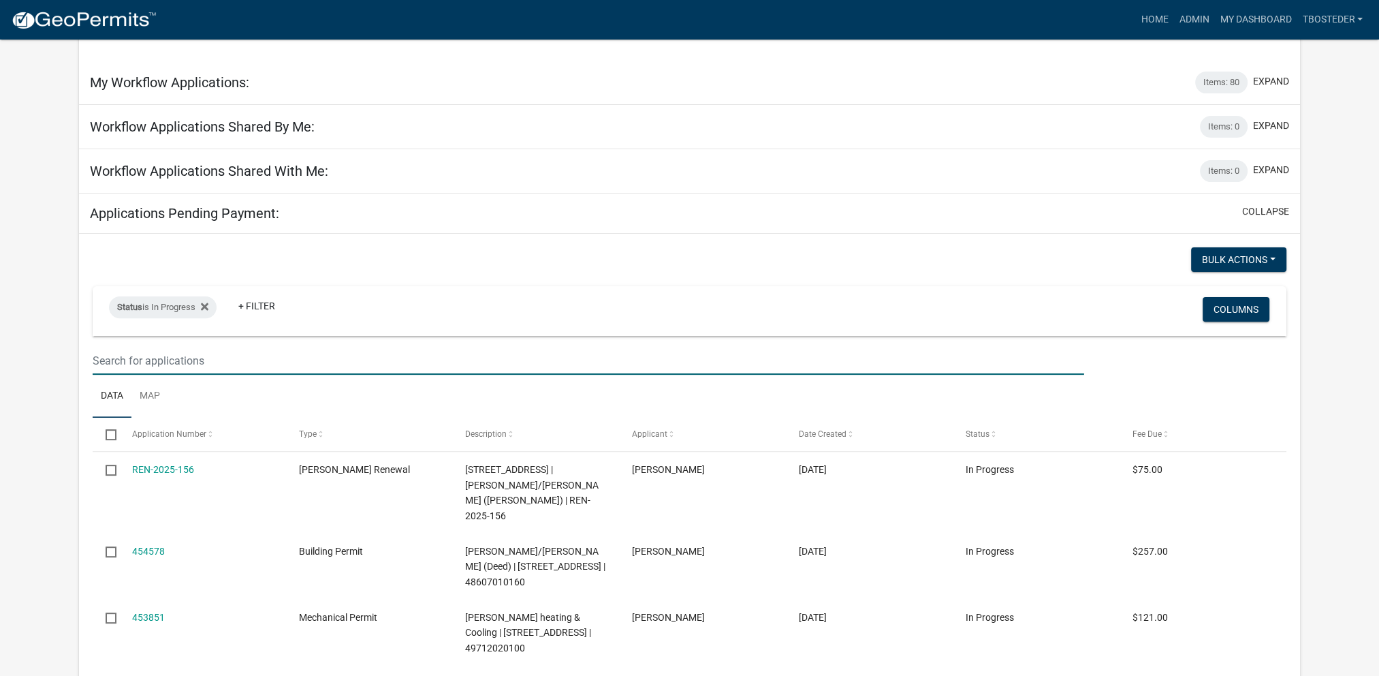
click at [324, 347] on input "text" at bounding box center [588, 361] width 991 height 28
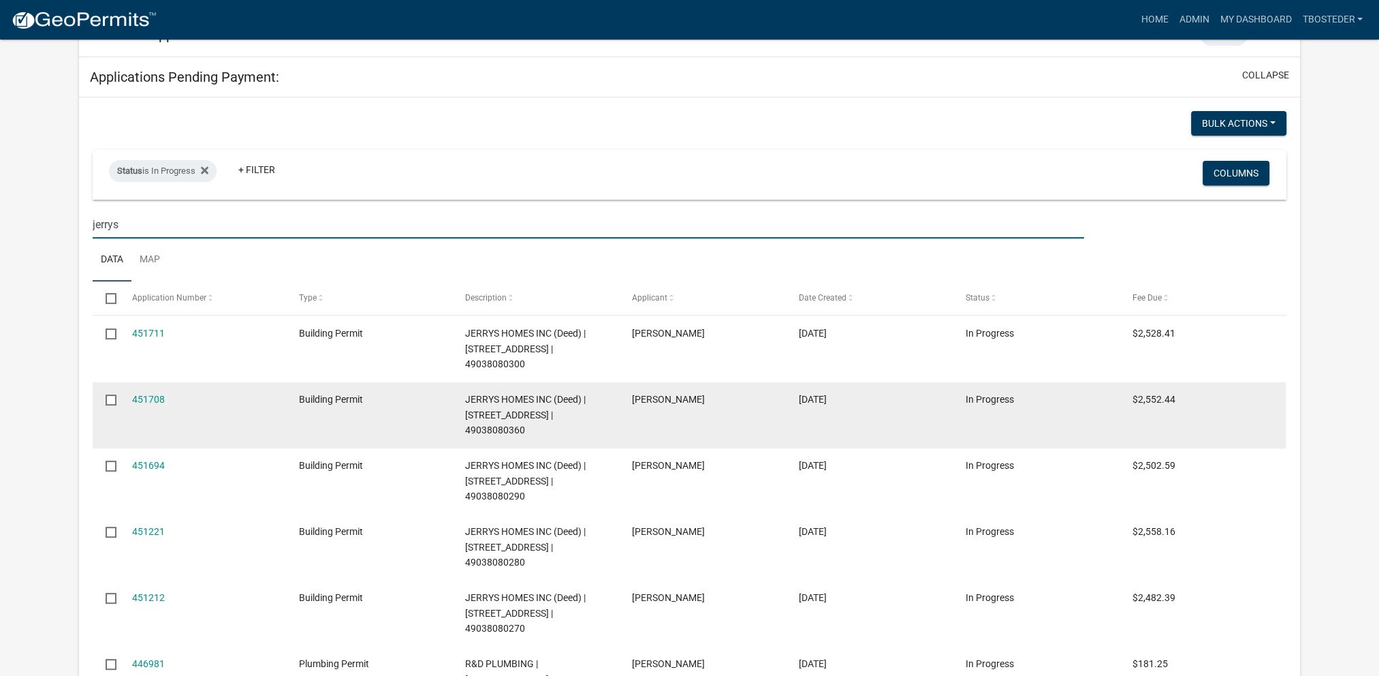
scroll to position [760, 0]
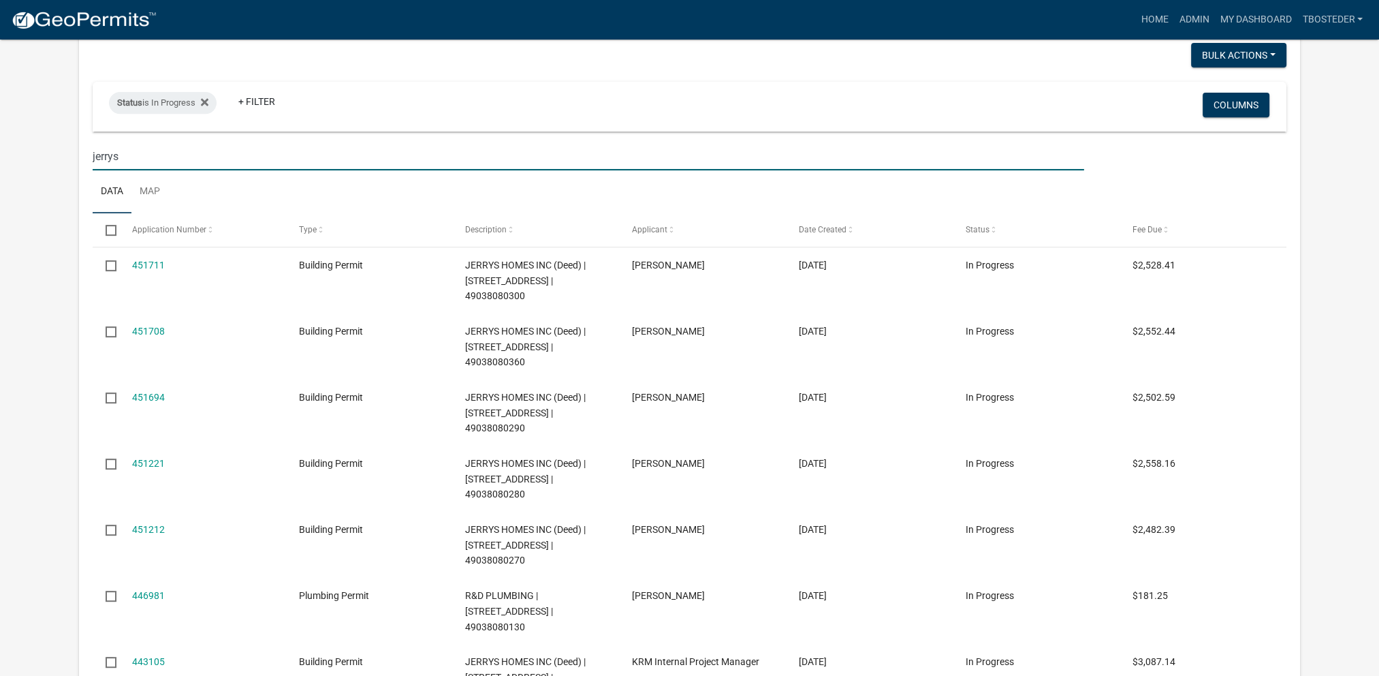
type input "jerrys"
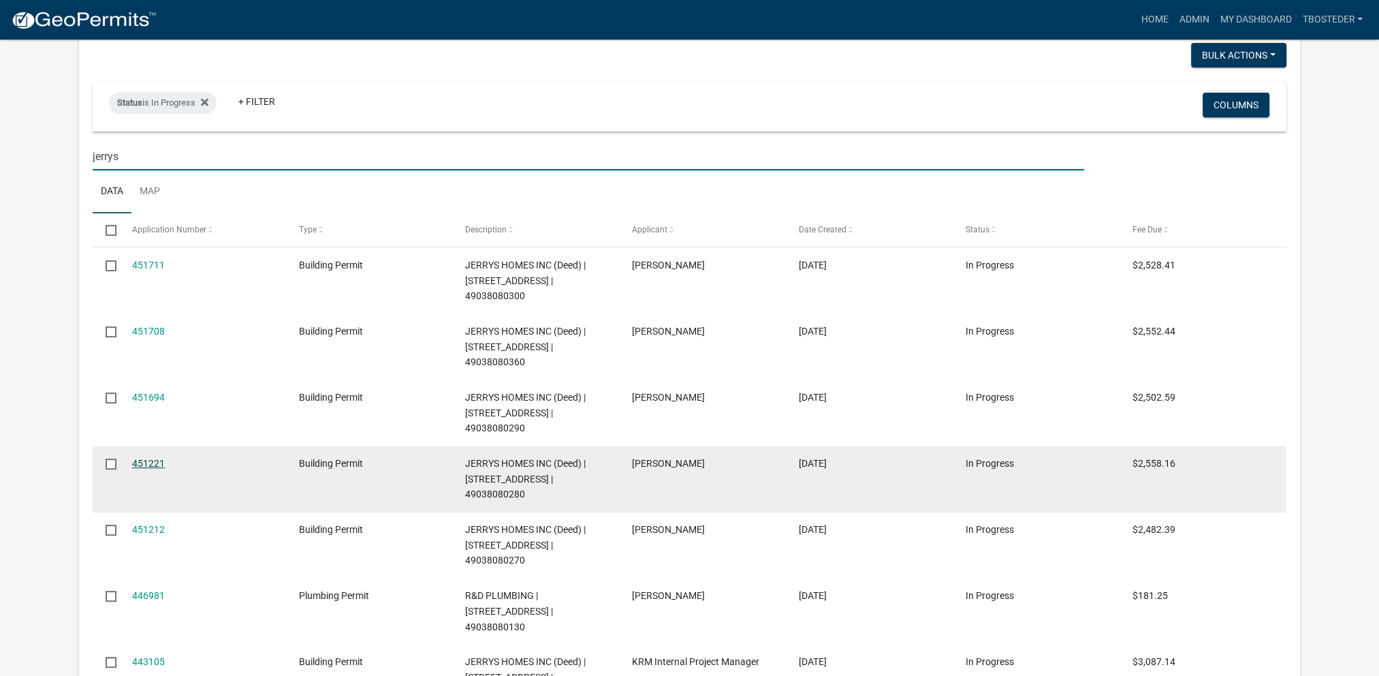
click at [160, 458] on link "451221" at bounding box center [148, 463] width 33 height 11
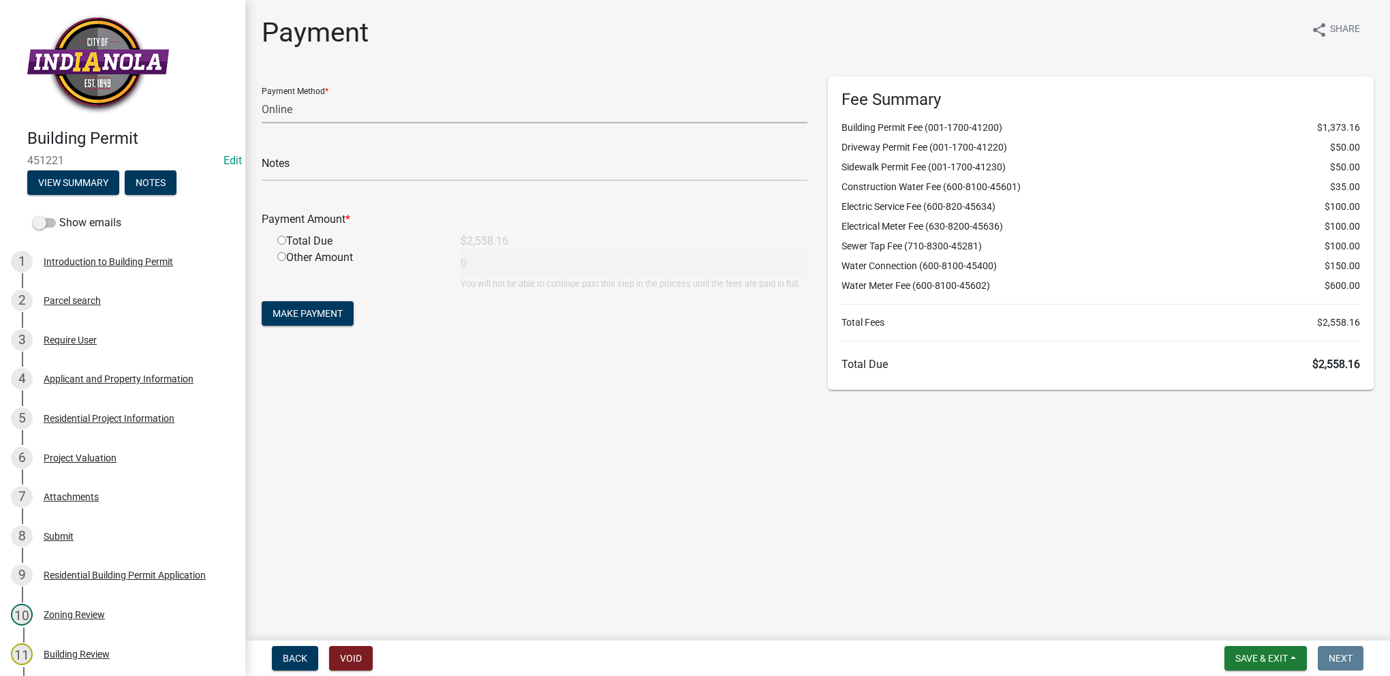
click at [300, 102] on select "Credit Card POS Check Cash Online" at bounding box center [535, 109] width 546 height 28
select select "1: 0"
click at [262, 95] on select "Credit Card POS Check Cash Online" at bounding box center [535, 109] width 546 height 28
click at [305, 166] on input "text" at bounding box center [535, 167] width 546 height 28
type input "9676"
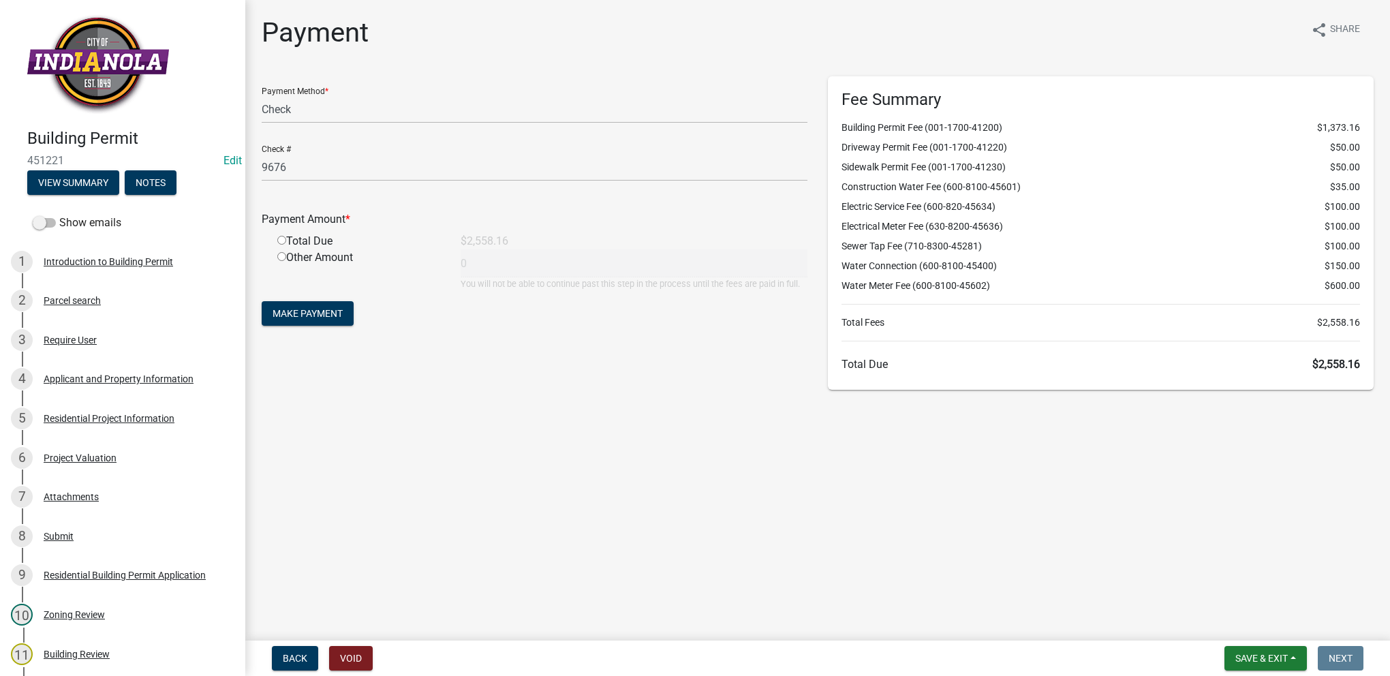
click at [288, 246] on div "Total Due" at bounding box center [358, 241] width 183 height 16
click at [283, 243] on input "radio" at bounding box center [281, 240] width 9 height 9
radio input "true"
type input "2558.16"
click at [300, 313] on span "Make Payment" at bounding box center [307, 313] width 70 height 11
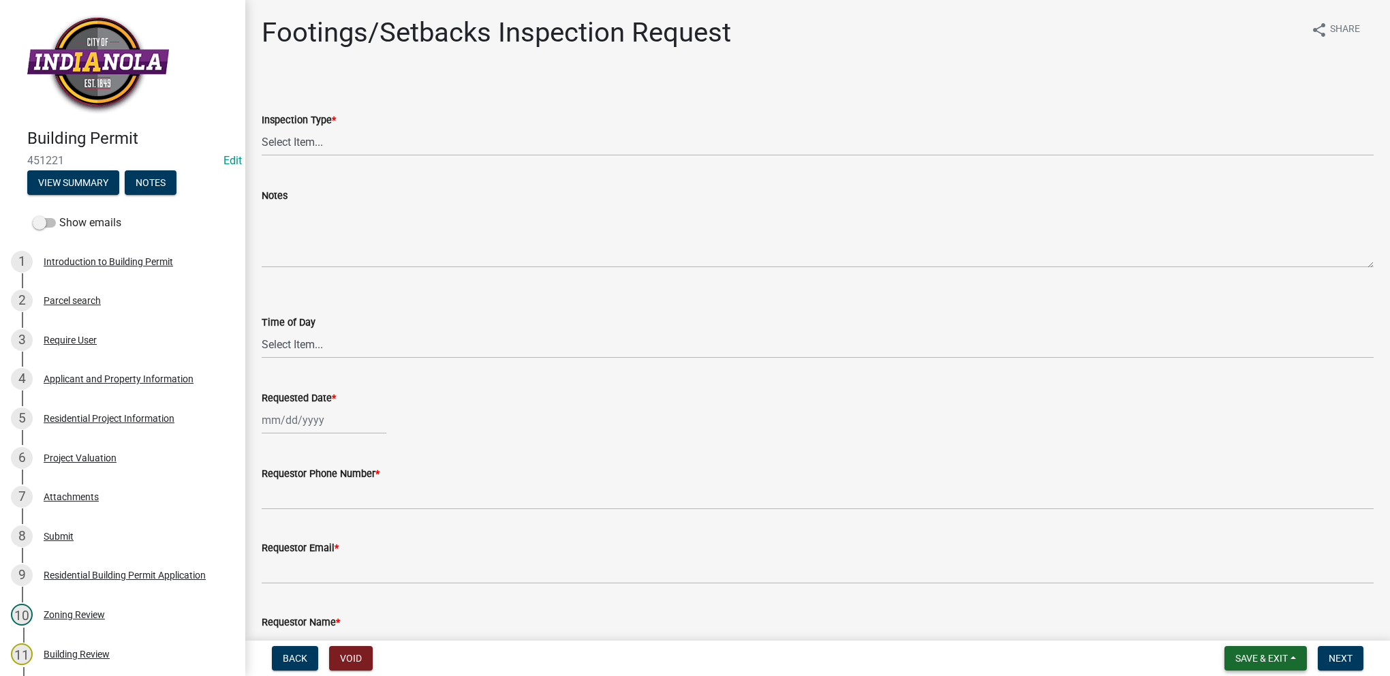
click at [1250, 666] on button "Save & Exit" at bounding box center [1265, 658] width 82 height 25
click at [1251, 629] on button "Save & Exit" at bounding box center [1252, 622] width 109 height 33
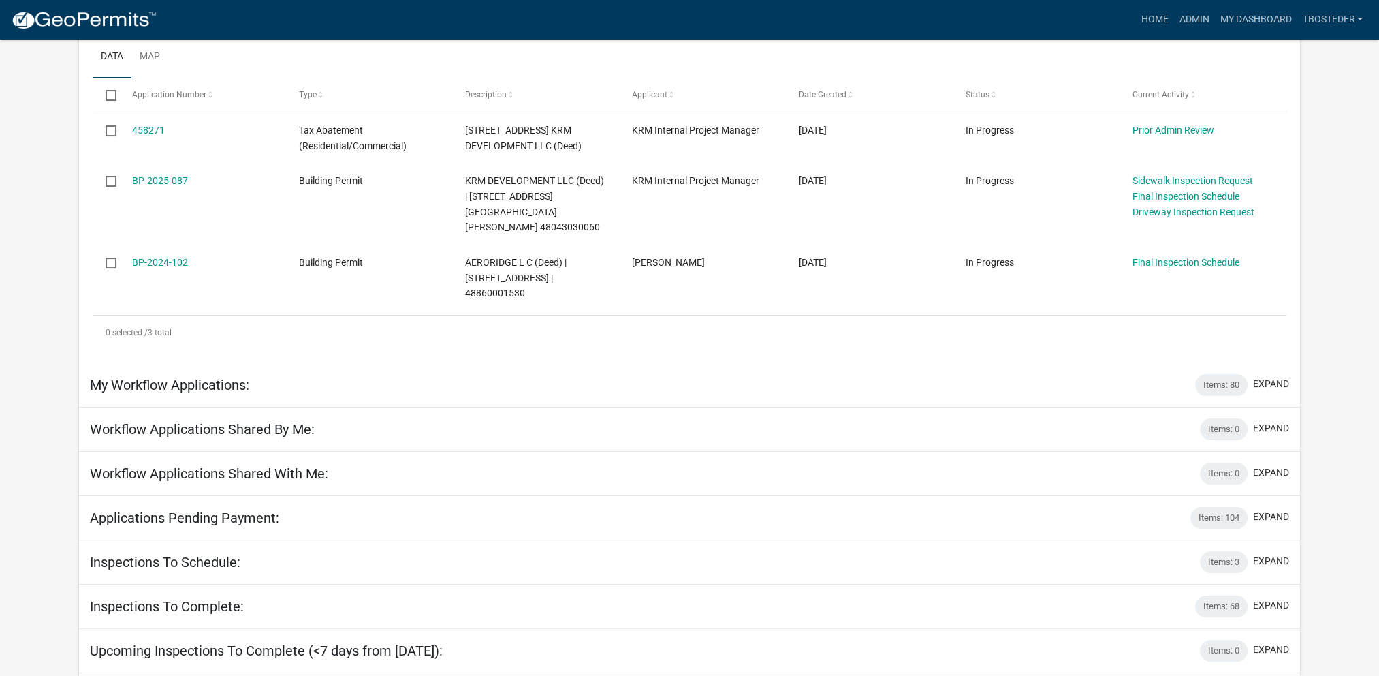
scroll to position [272, 0]
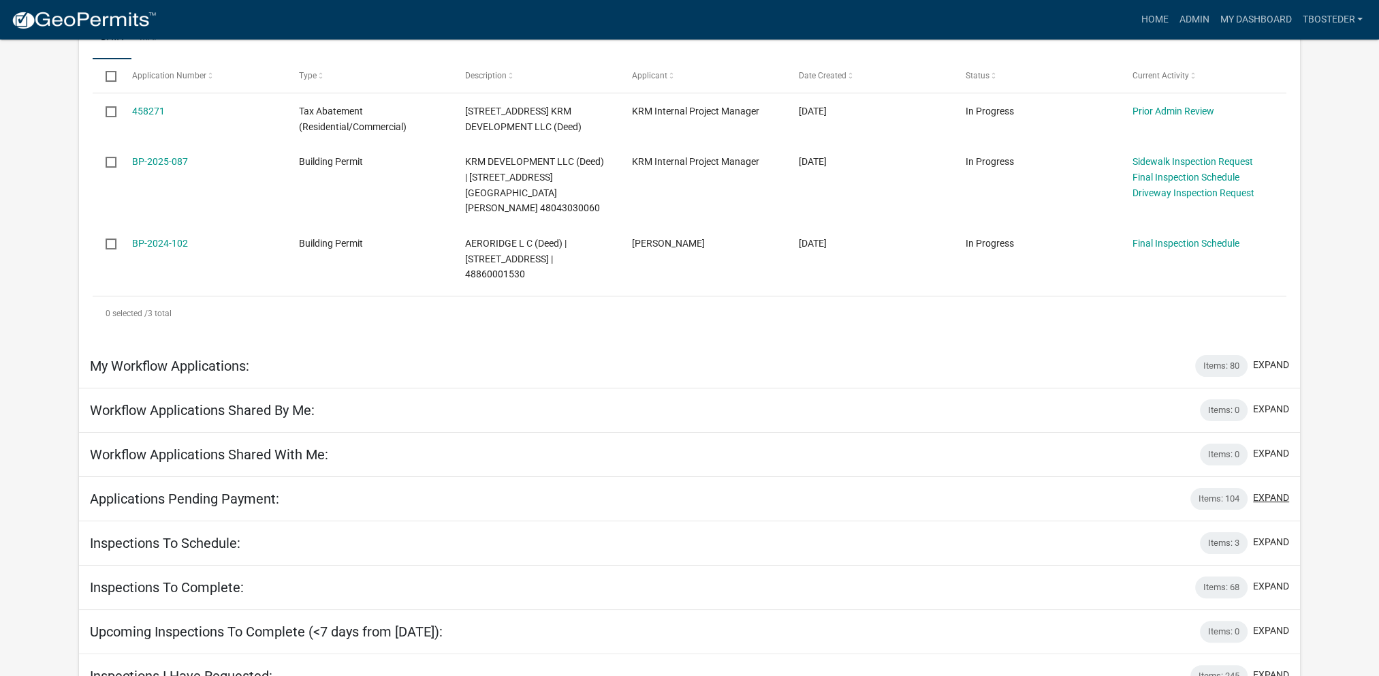
click at [1266, 490] on button "expand" at bounding box center [1271, 497] width 36 height 14
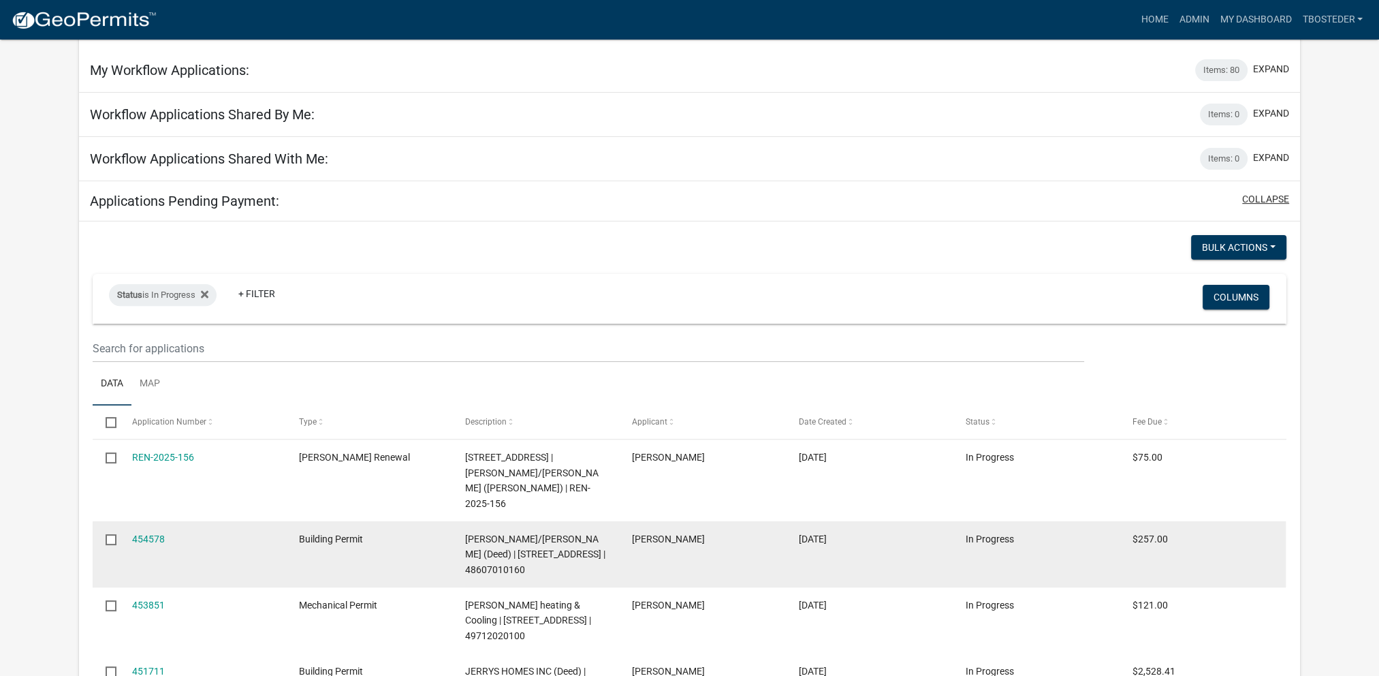
scroll to position [613, 0]
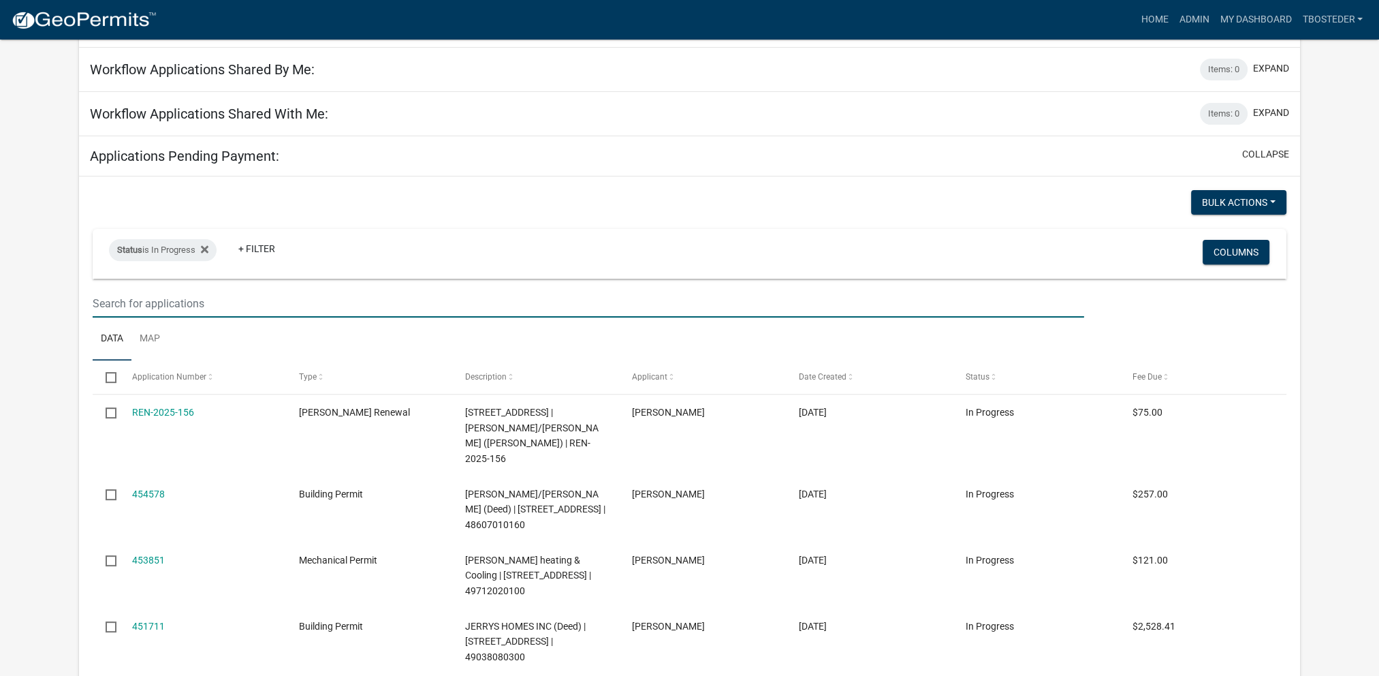
click at [285, 290] on input "text" at bounding box center [588, 304] width 991 height 28
type input "jerrys"
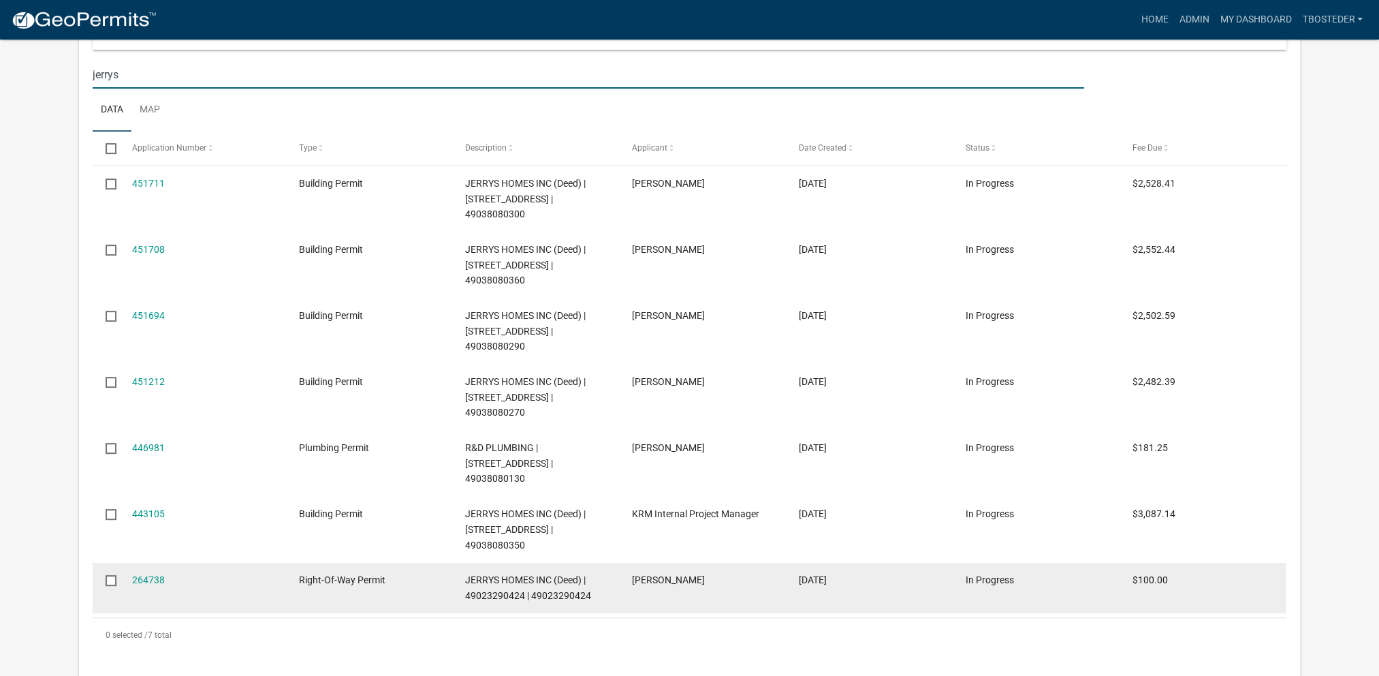
scroll to position [886, 0]
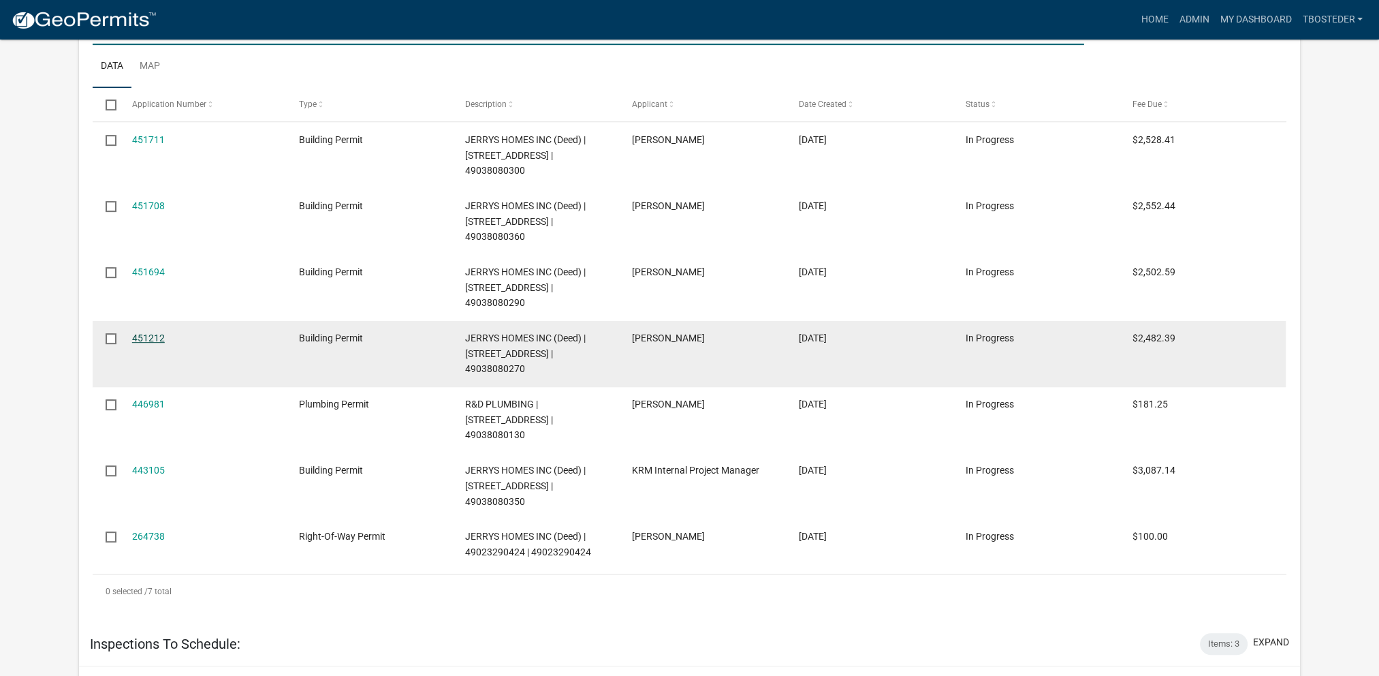
click at [161, 332] on link "451212" at bounding box center [148, 337] width 33 height 11
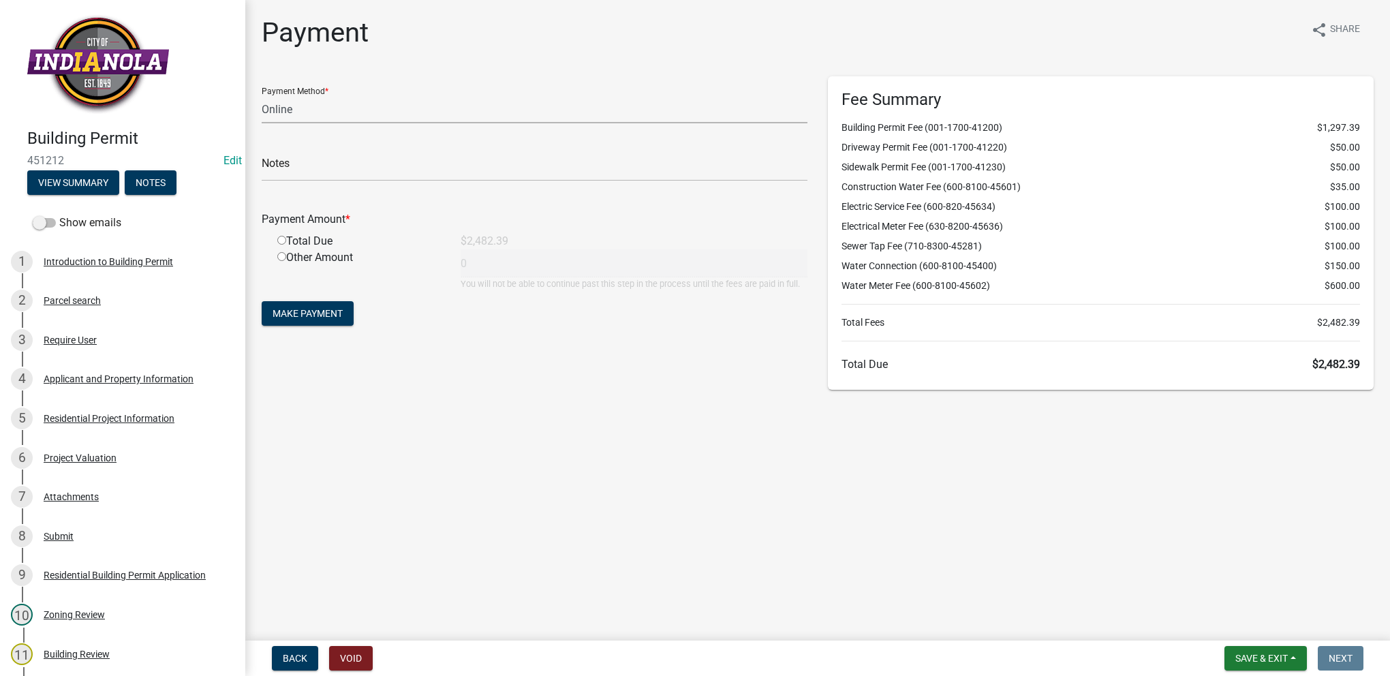
click at [292, 111] on select "Credit Card POS Check Cash Online" at bounding box center [535, 109] width 546 height 28
select select "1: 0"
click at [262, 95] on select "Credit Card POS Check Cash Online" at bounding box center [535, 109] width 546 height 28
click at [290, 165] on input "text" at bounding box center [535, 167] width 546 height 28
type input "9676"
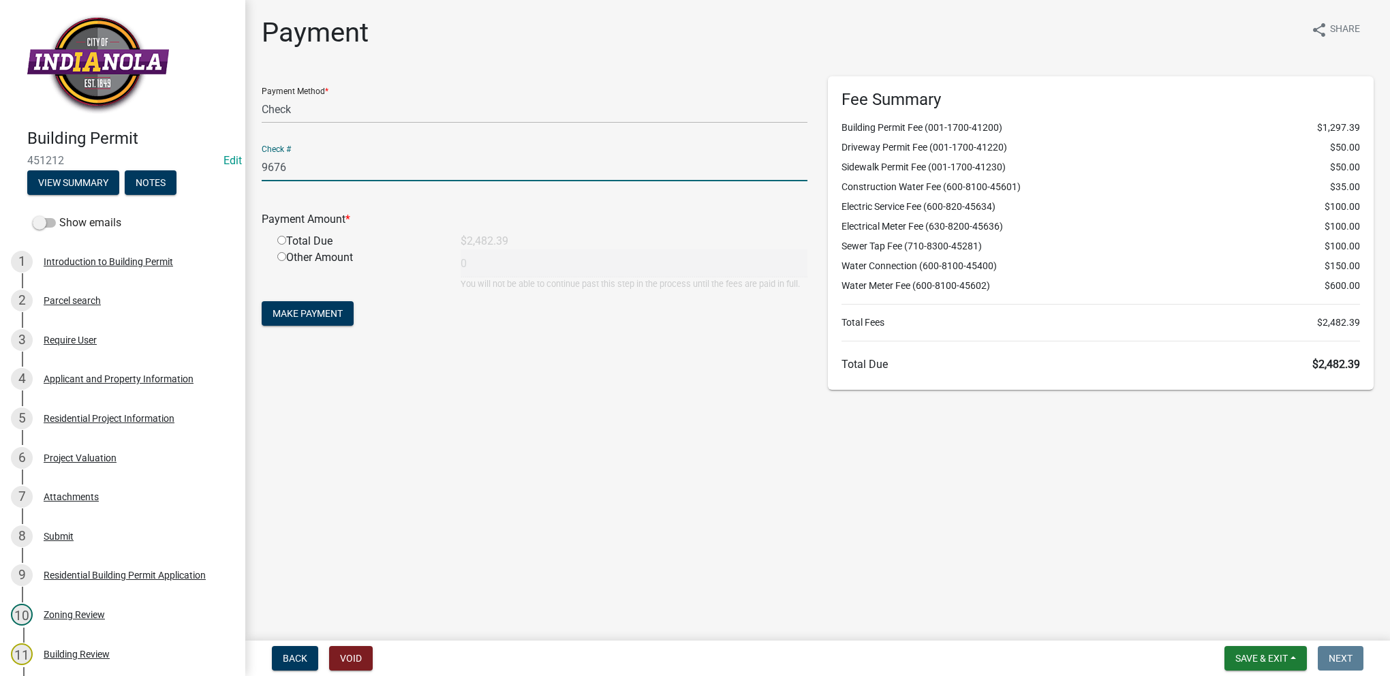
click at [280, 240] on input "radio" at bounding box center [281, 240] width 9 height 9
radio input "true"
type input "2482.39"
click at [302, 315] on span "Make Payment" at bounding box center [307, 313] width 70 height 11
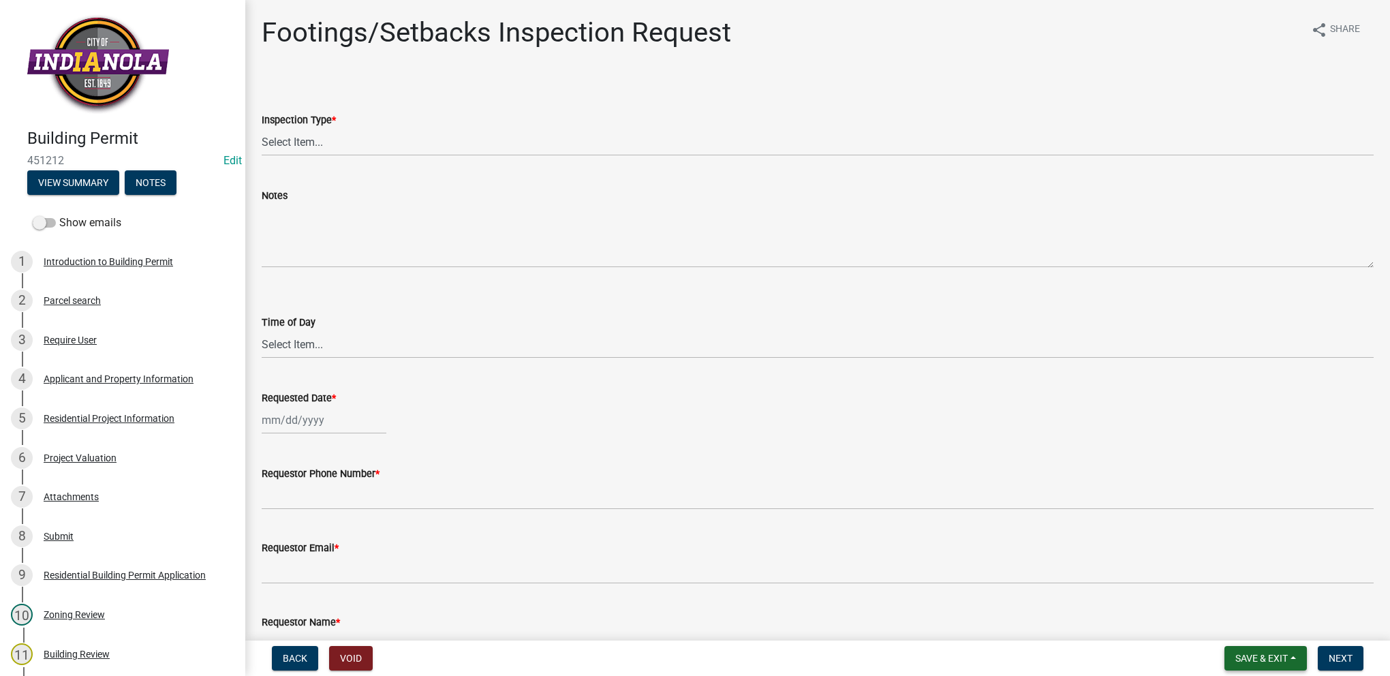
click at [1255, 660] on span "Save & Exit" at bounding box center [1261, 658] width 52 height 11
click at [1245, 628] on button "Save & Exit" at bounding box center [1252, 622] width 109 height 33
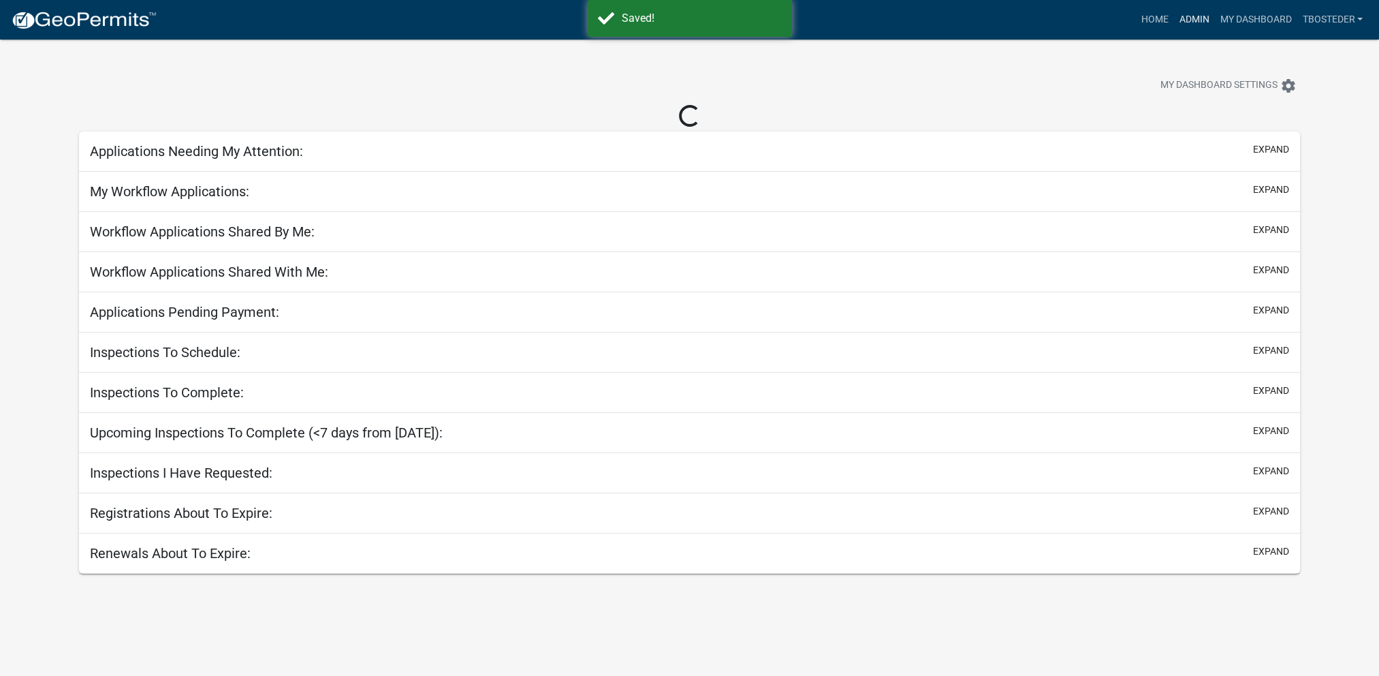
click at [1175, 18] on link "Admin" at bounding box center [1194, 20] width 41 height 26
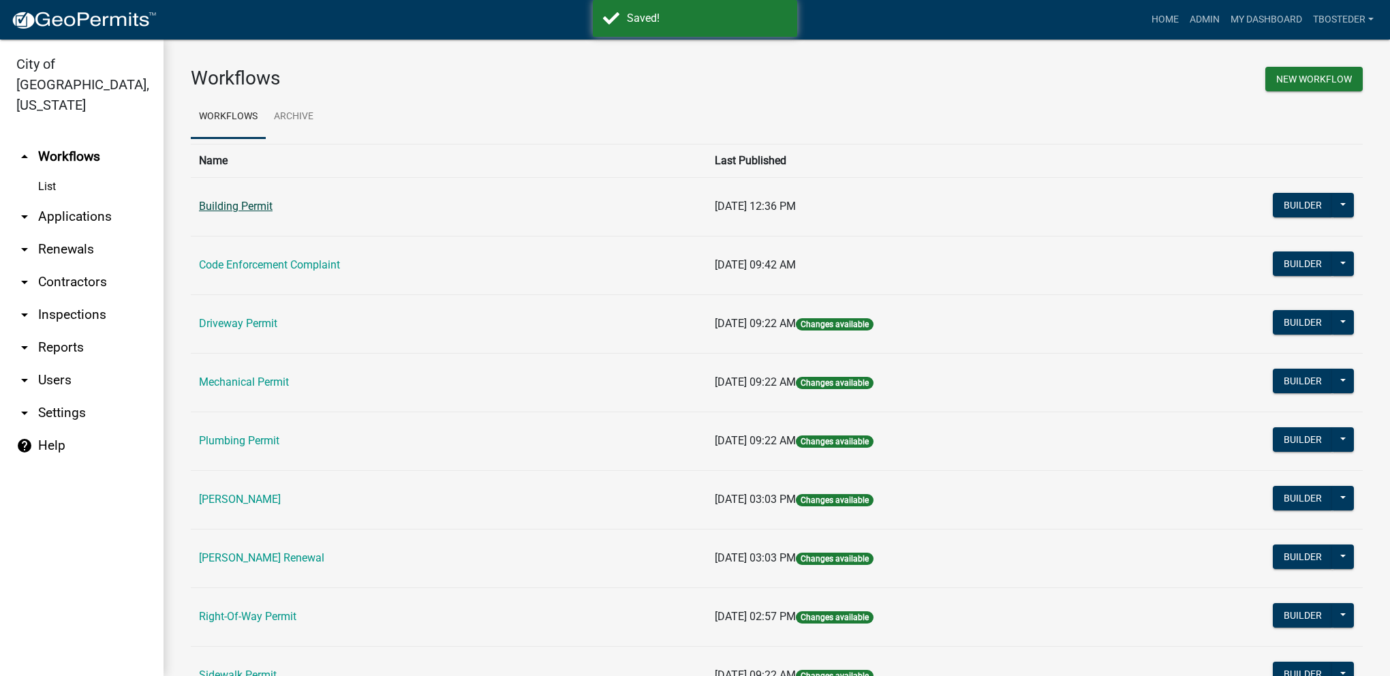
click at [264, 206] on link "Building Permit" at bounding box center [236, 206] width 74 height 13
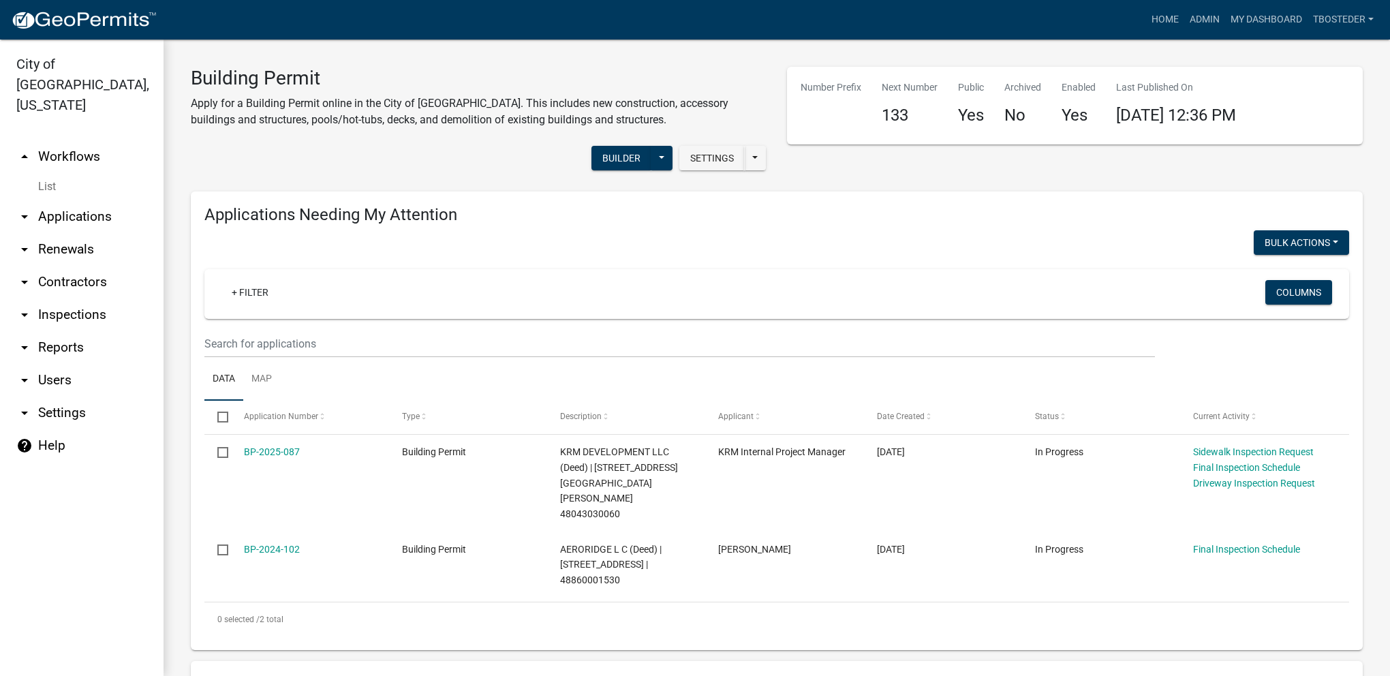
select select "1: 25"
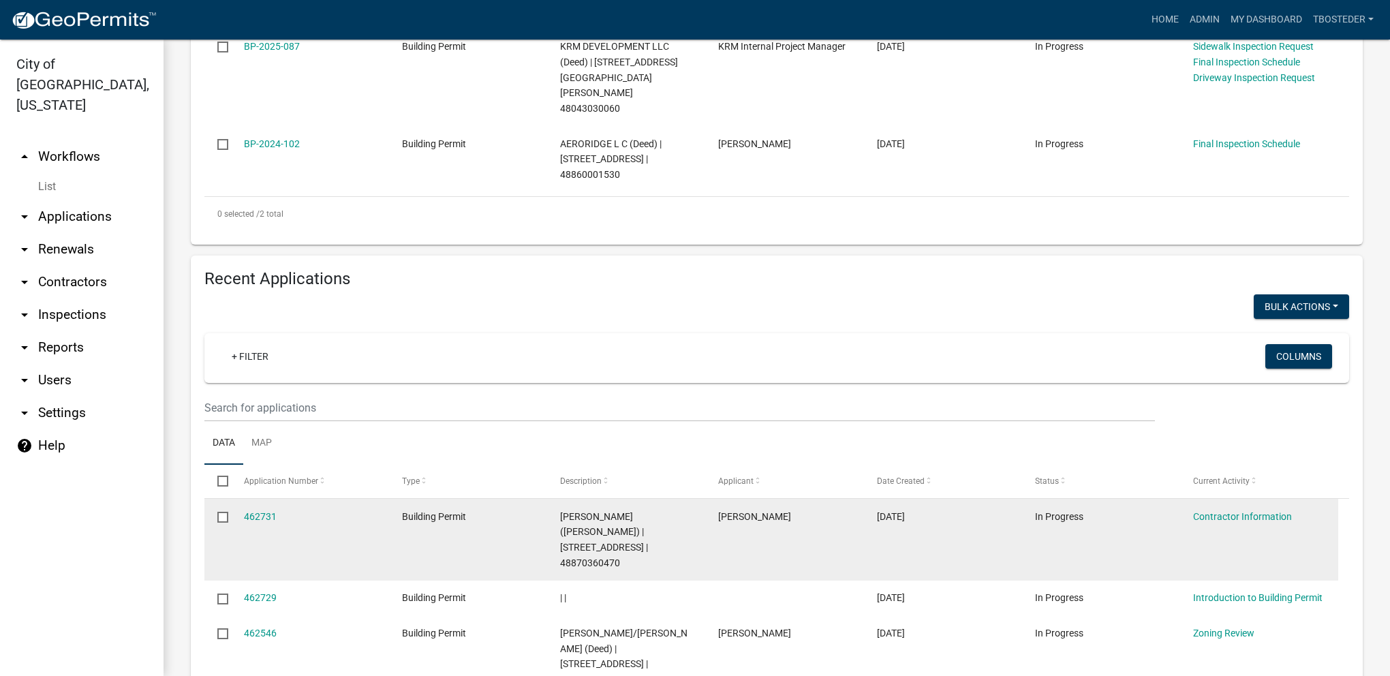
scroll to position [409, 0]
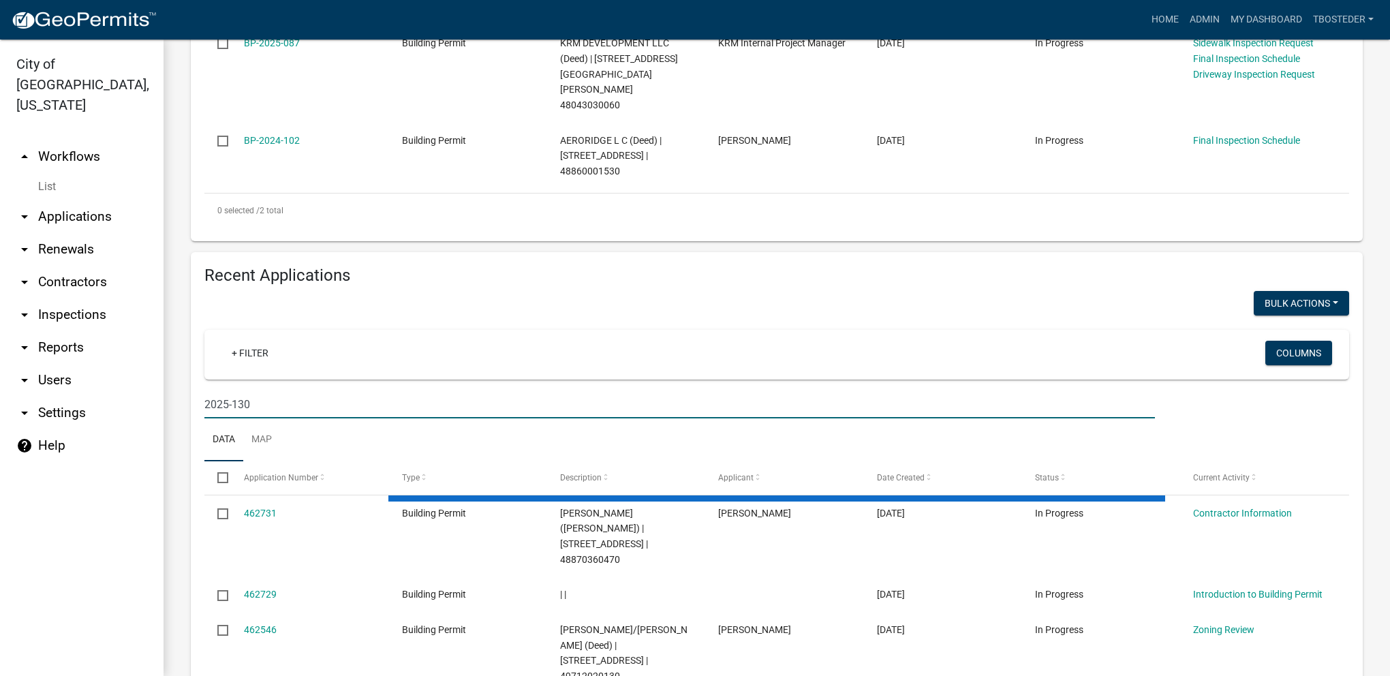
scroll to position [358, 0]
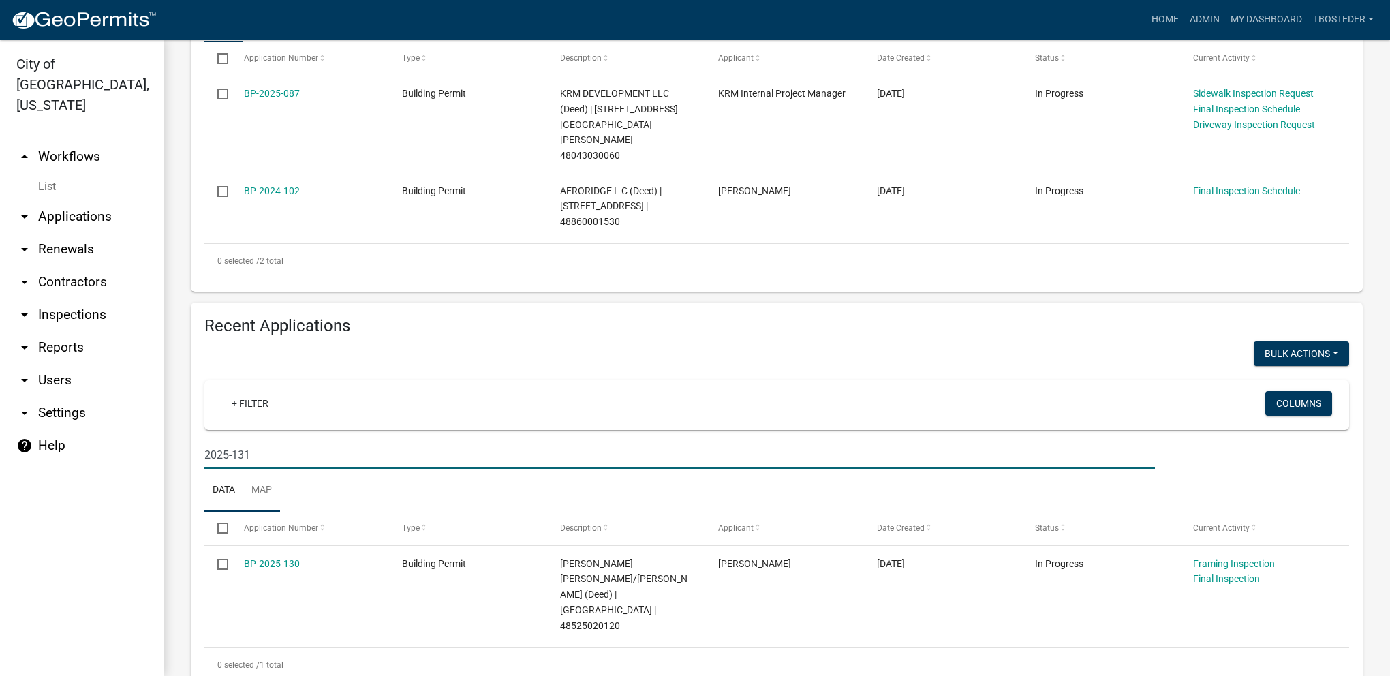
type input "2025-131"
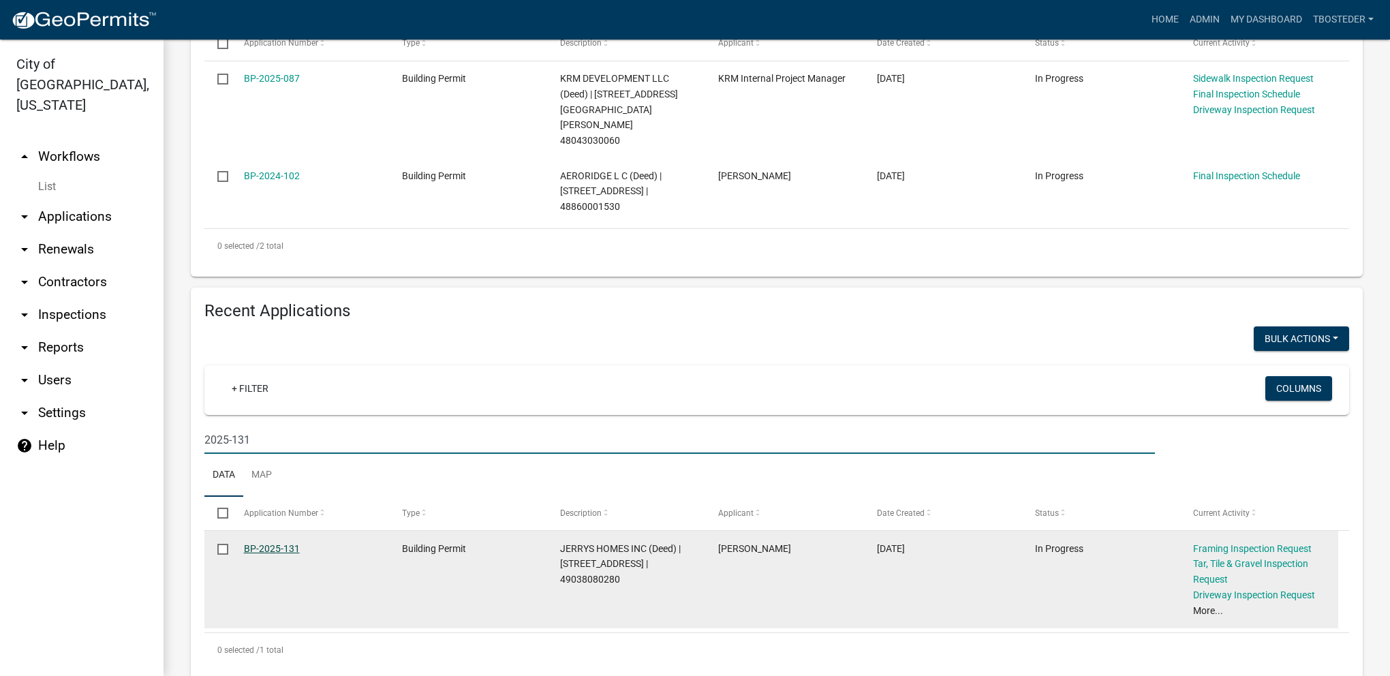
click at [278, 543] on link "BP-2025-131" at bounding box center [272, 548] width 56 height 11
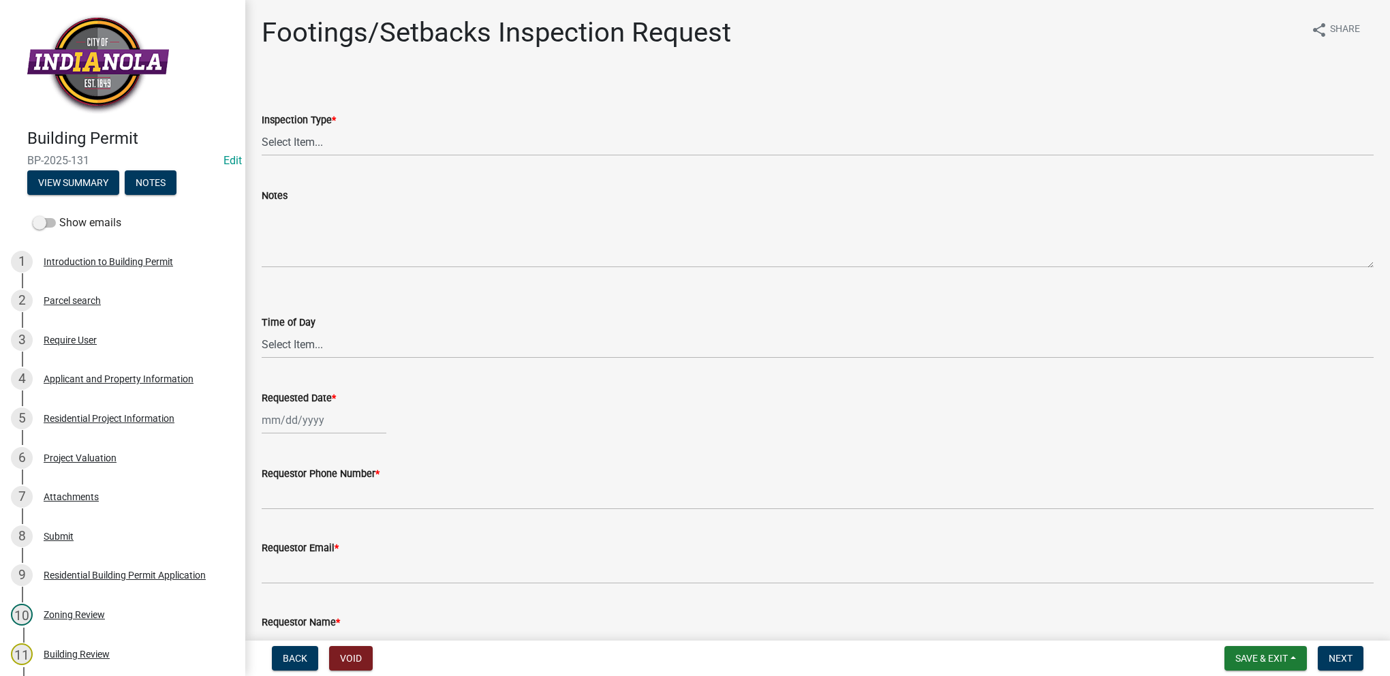
drag, startPoint x: 93, startPoint y: 158, endPoint x: 28, endPoint y: 161, distance: 64.8
click at [28, 161] on span "BP-2025-131" at bounding box center [122, 160] width 191 height 13
copy span "BP-2025-131"
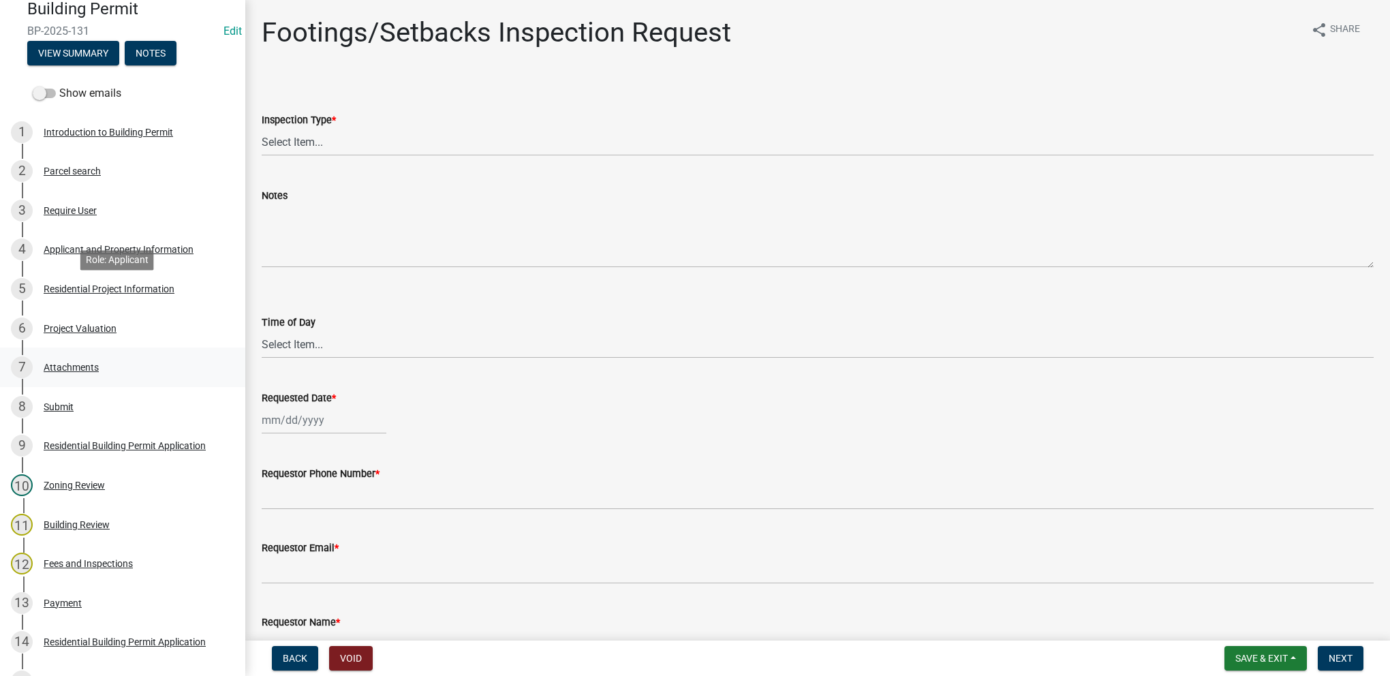
scroll to position [204, 0]
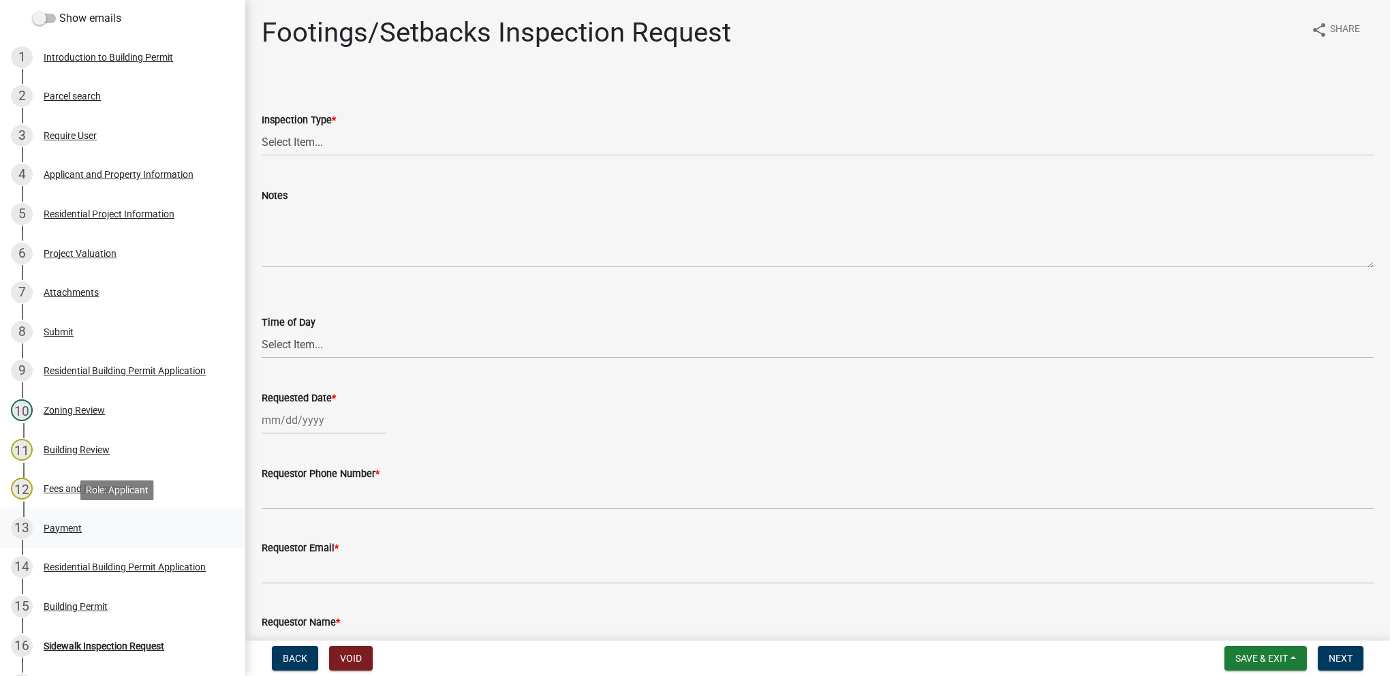
click at [144, 520] on div "13 Payment" at bounding box center [117, 528] width 213 height 22
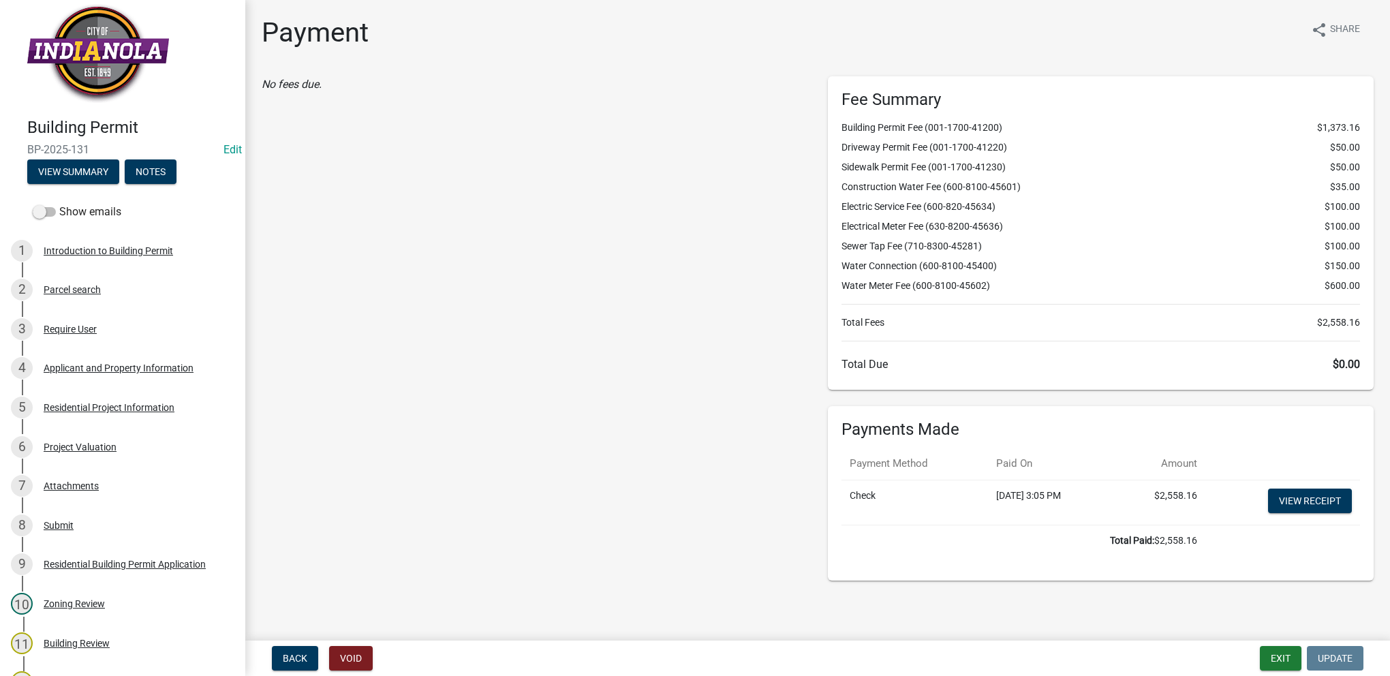
scroll to position [0, 0]
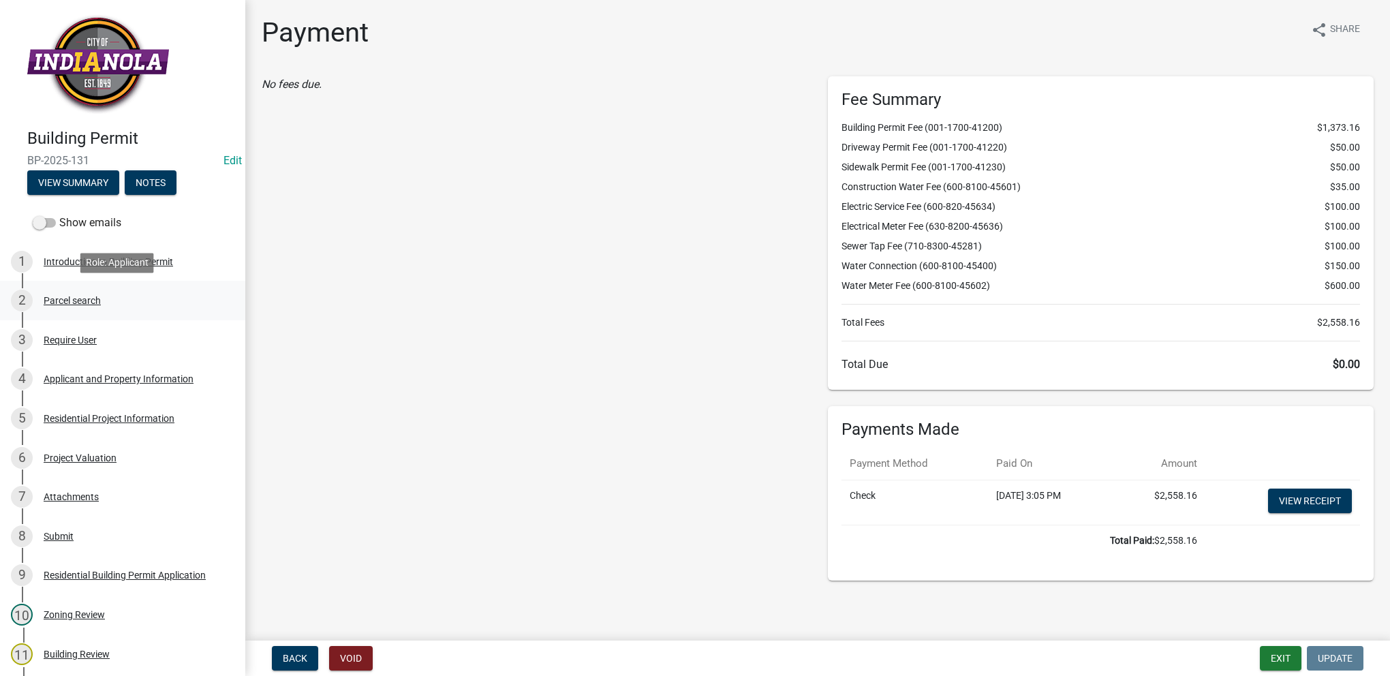
click at [78, 297] on div "Parcel search" at bounding box center [72, 301] width 57 height 10
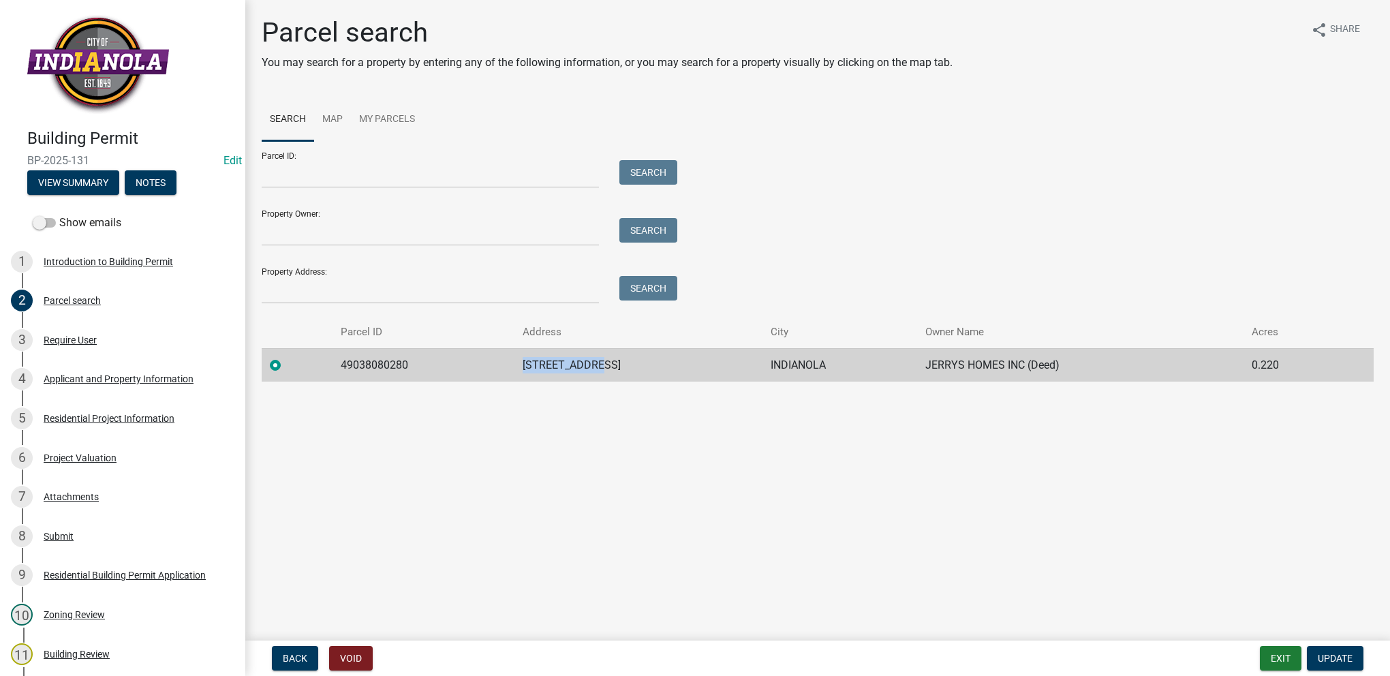
drag, startPoint x: 605, startPoint y: 368, endPoint x: 531, endPoint y: 358, distance: 74.9
click at [531, 358] on td "[STREET_ADDRESS]" at bounding box center [638, 364] width 248 height 33
drag, startPoint x: 531, startPoint y: 358, endPoint x: 549, endPoint y: 360, distance: 18.4
copy td "[STREET_ADDRESS]"
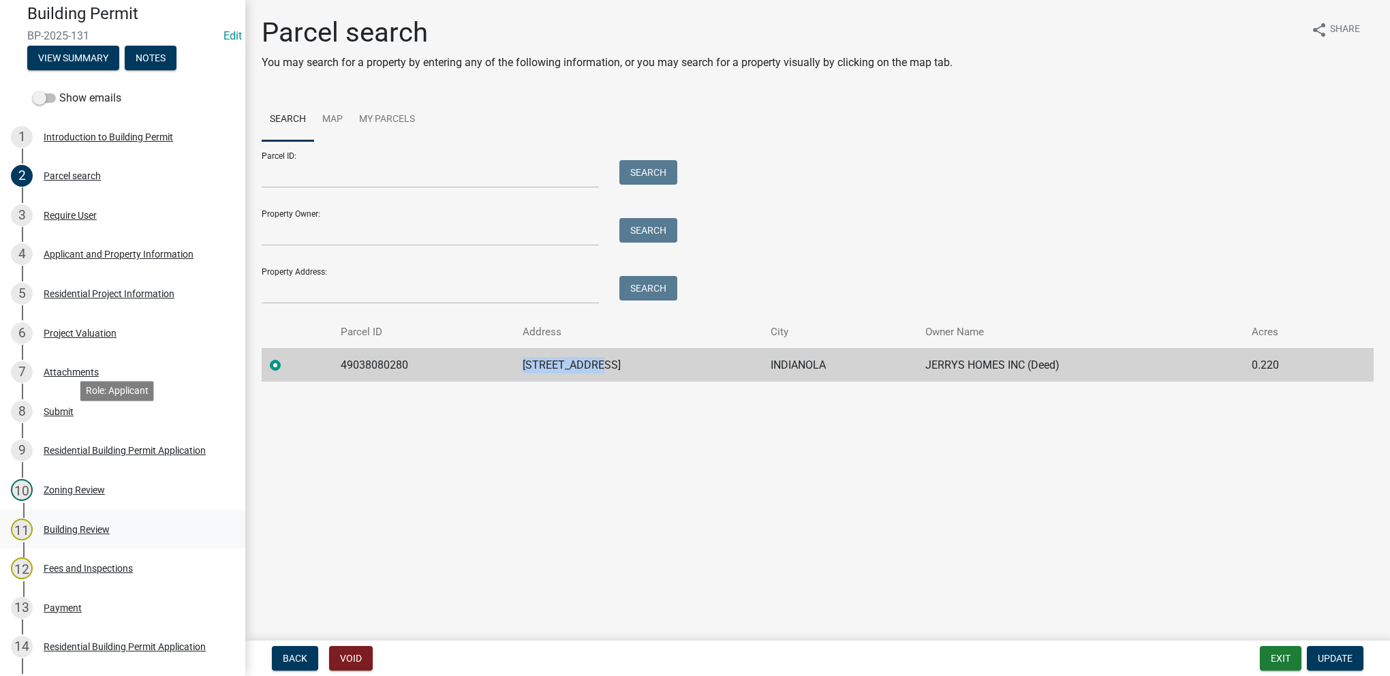
scroll to position [204, 0]
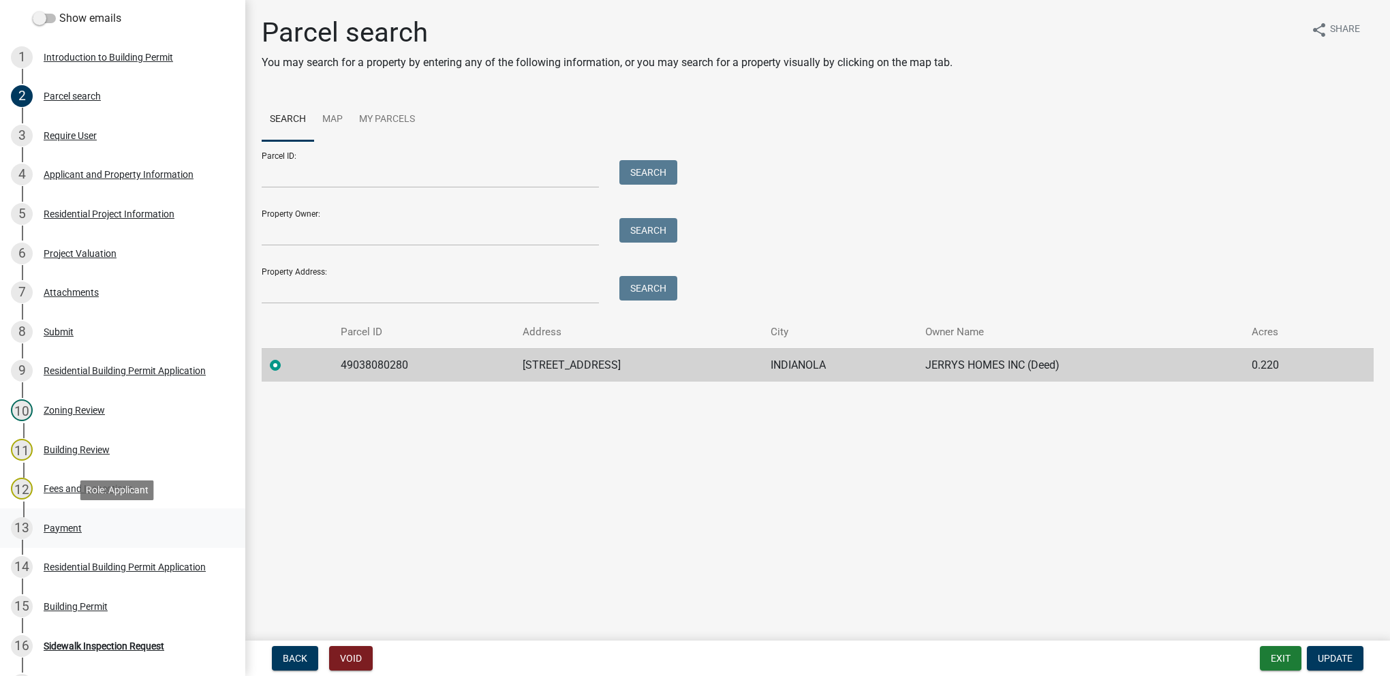
click at [90, 519] on div "13 Payment" at bounding box center [117, 528] width 213 height 22
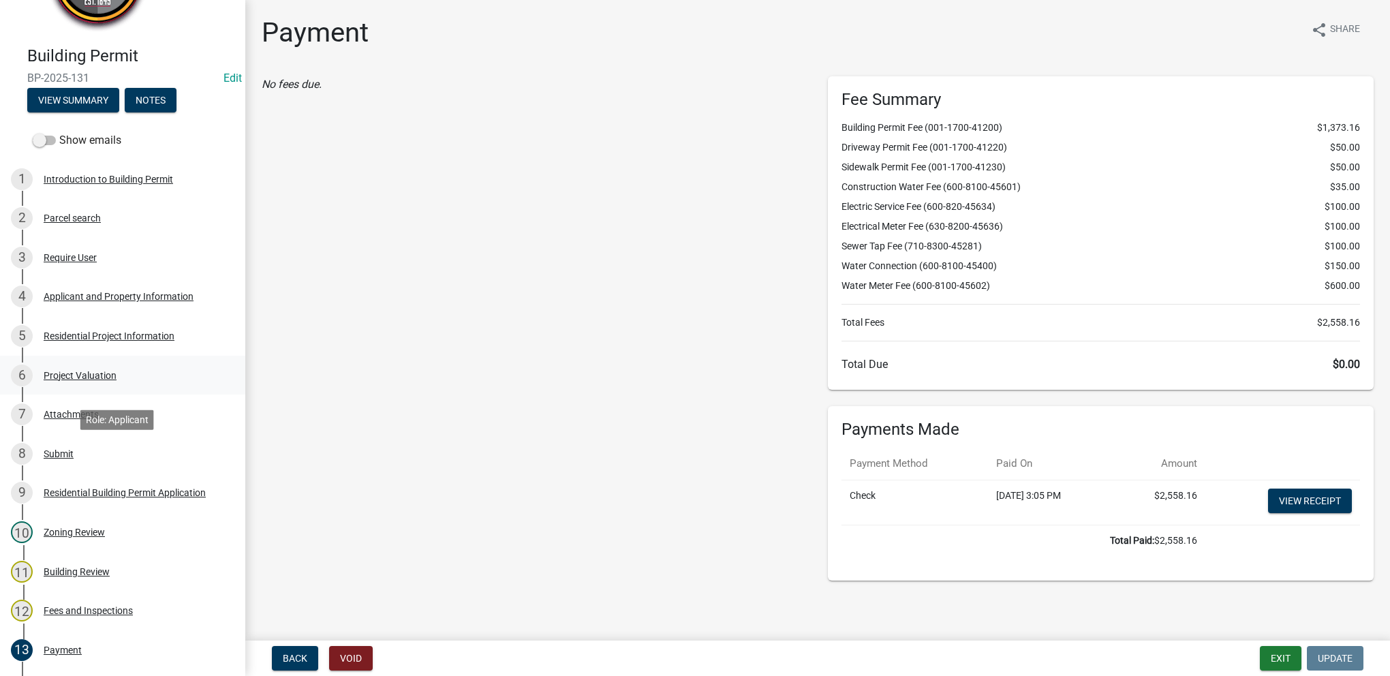
scroll to position [0, 0]
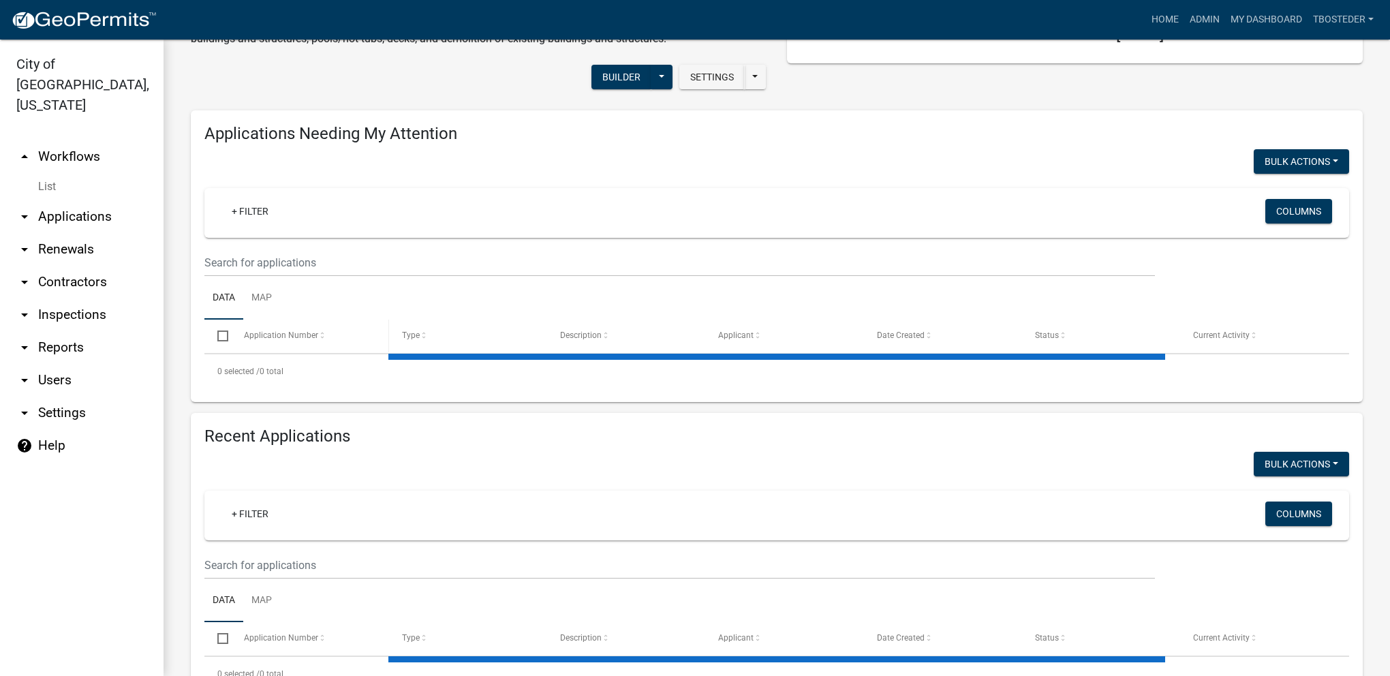
select select "1: 25"
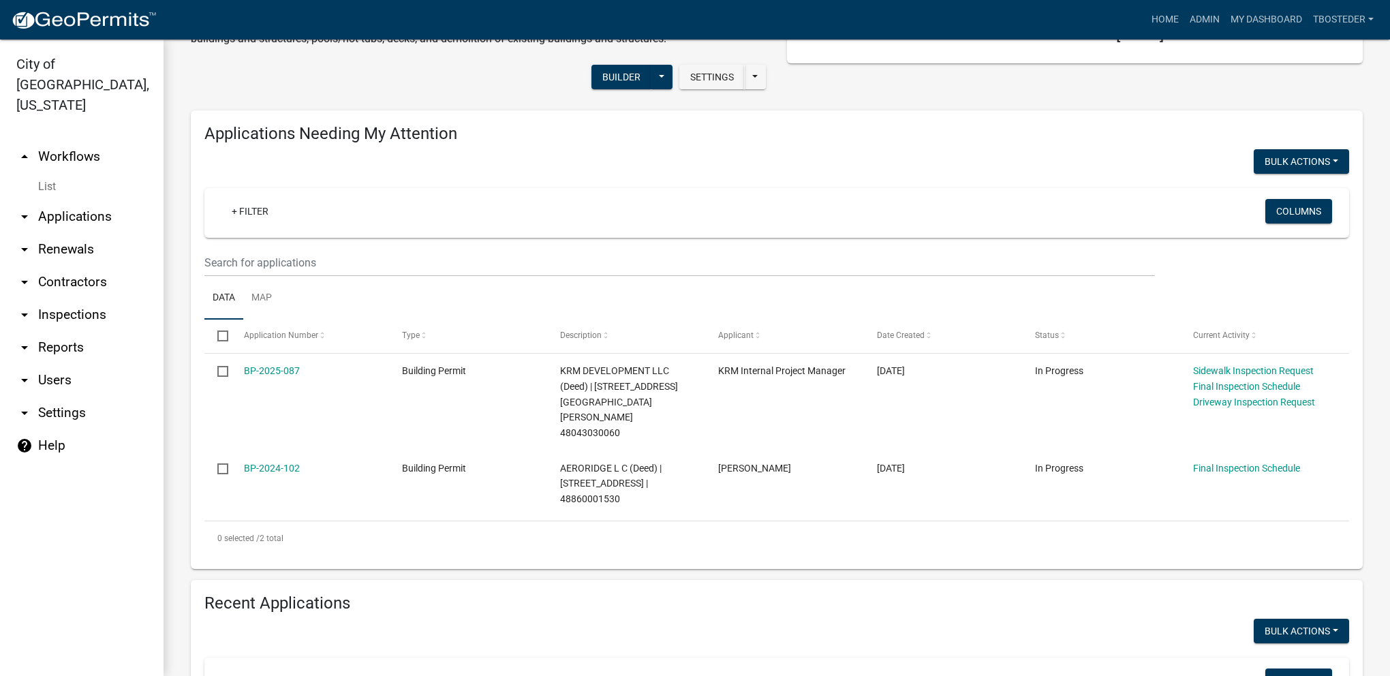
scroll to position [204, 0]
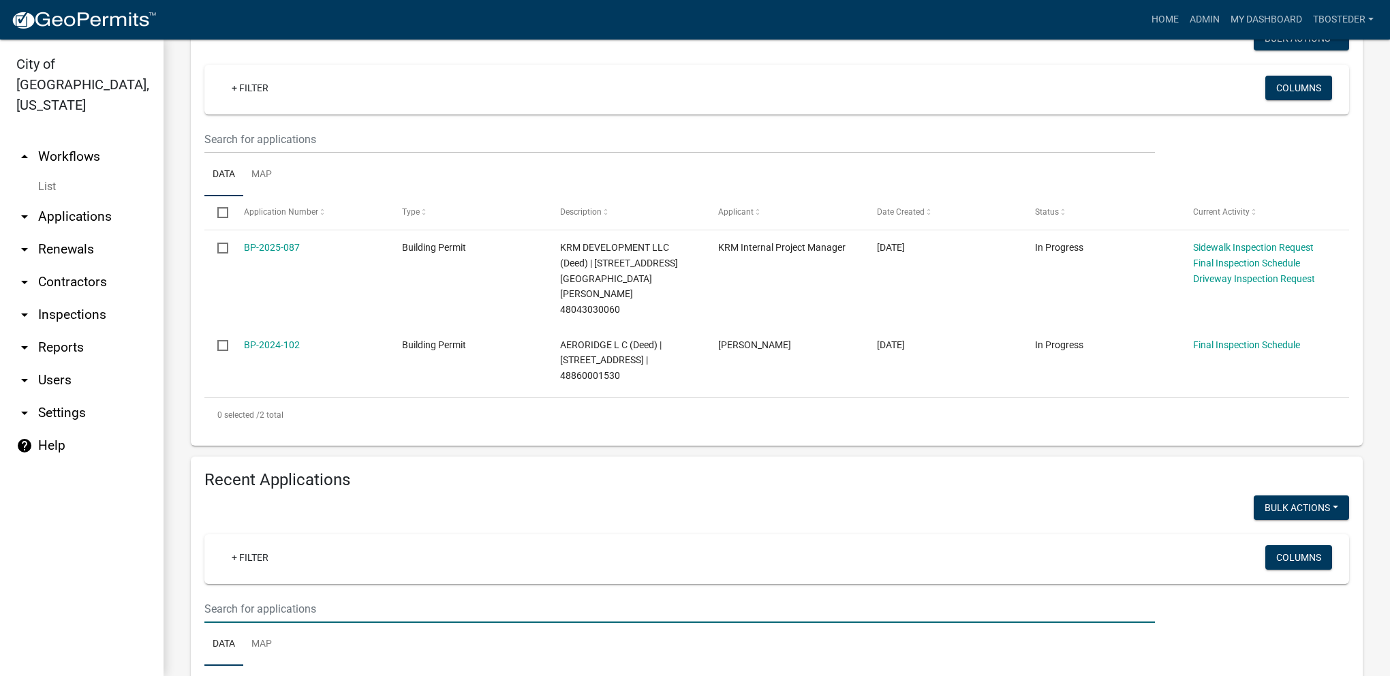
click at [251, 153] on input "text" at bounding box center [679, 139] width 950 height 28
type input "2025-132"
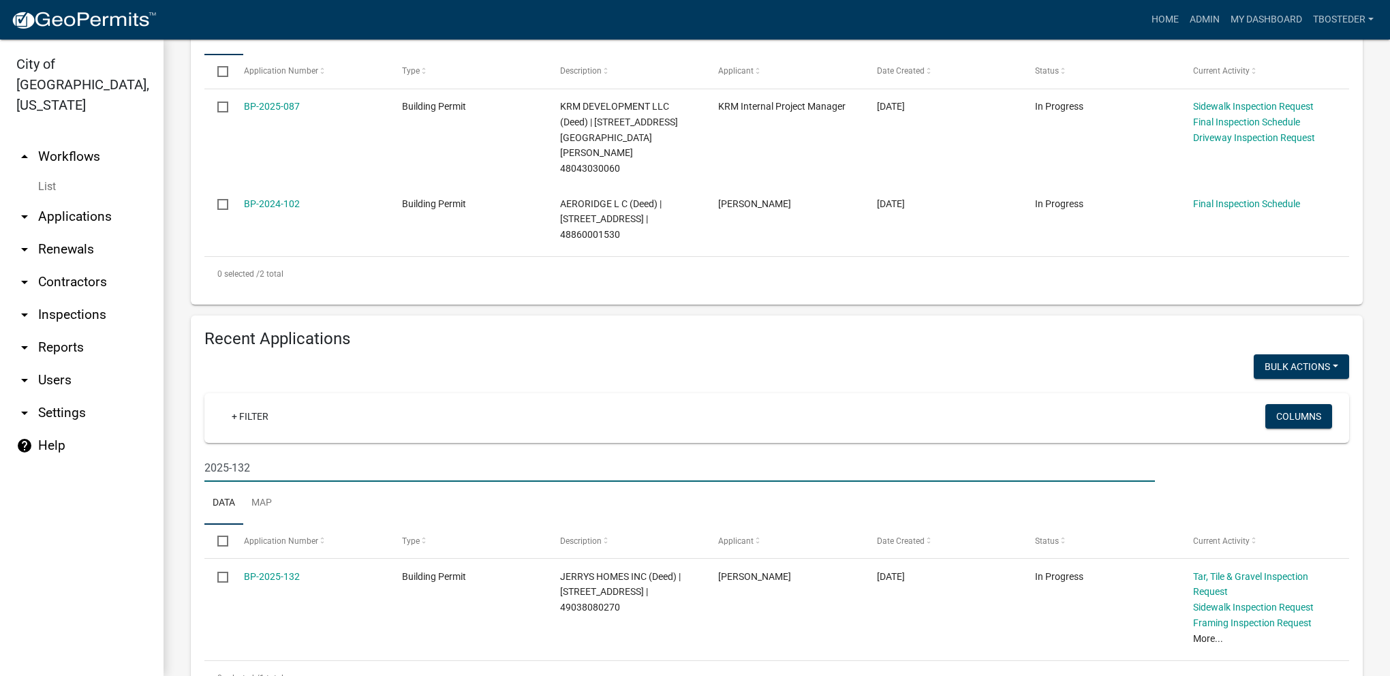
scroll to position [373, 0]
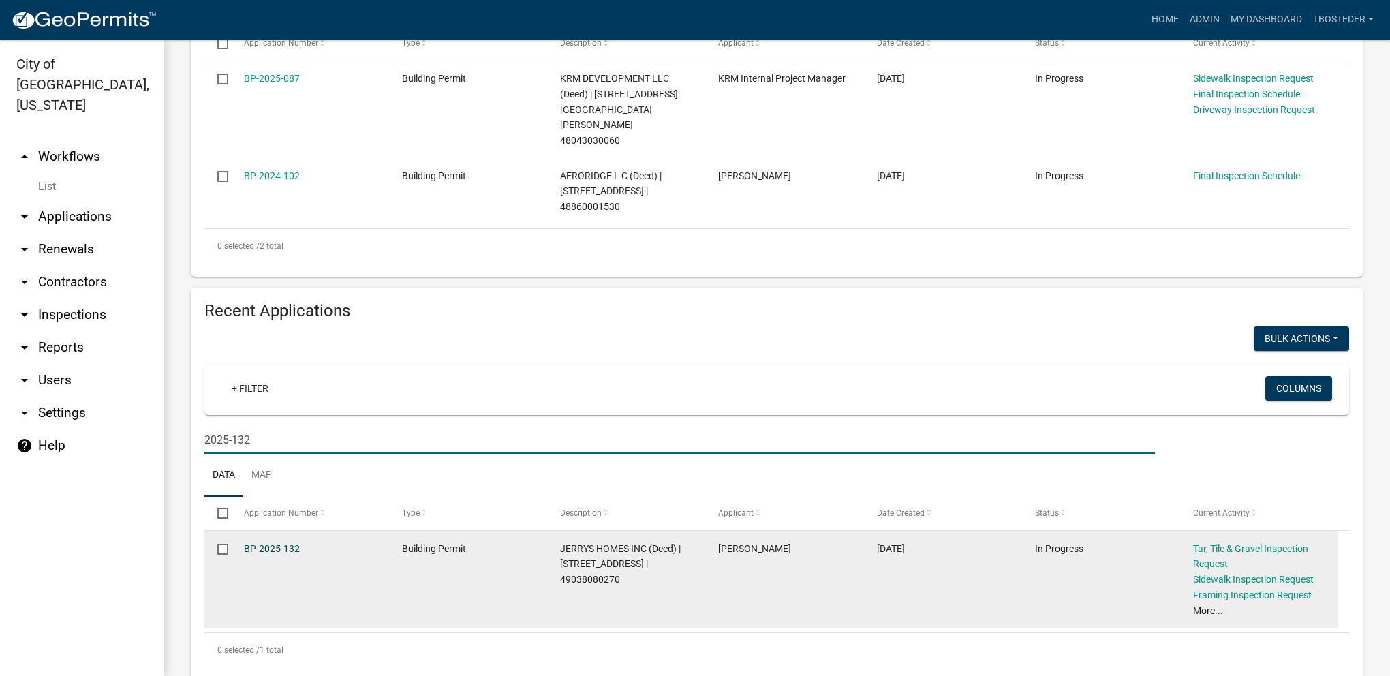
click at [287, 543] on link "BP-2025-132" at bounding box center [272, 548] width 56 height 11
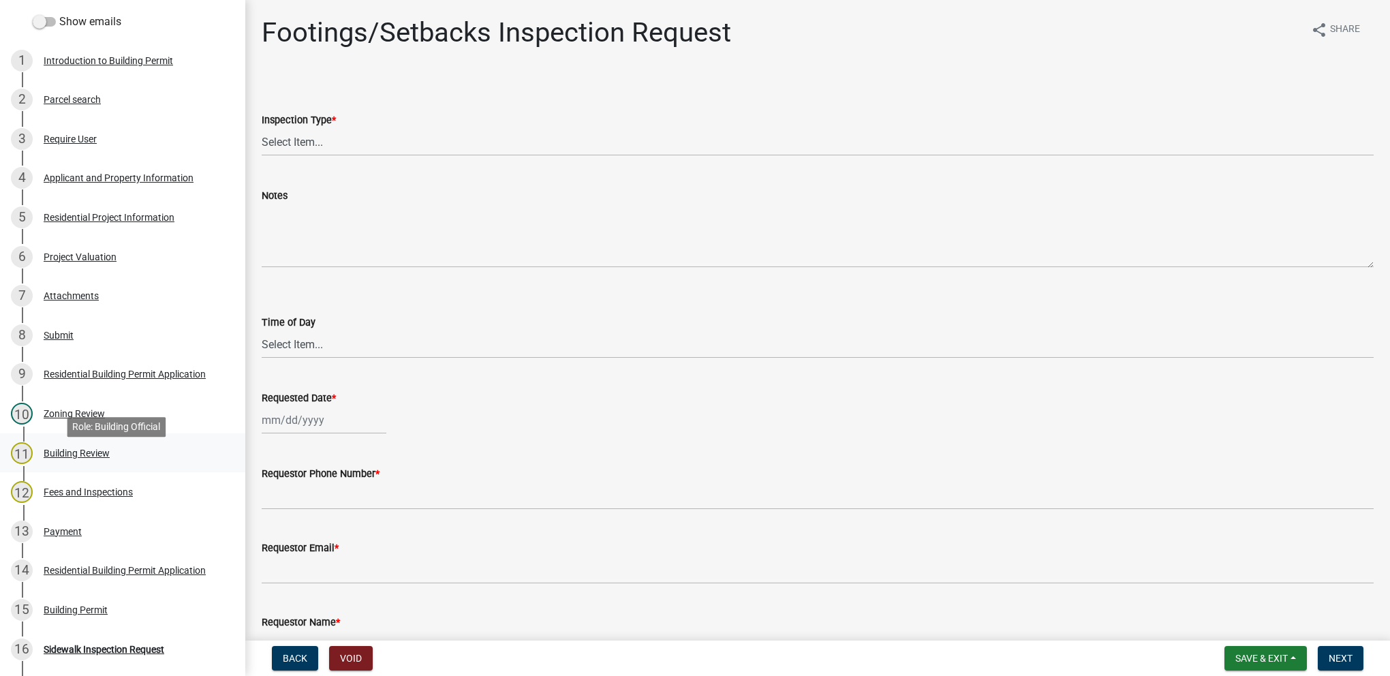
scroll to position [204, 0]
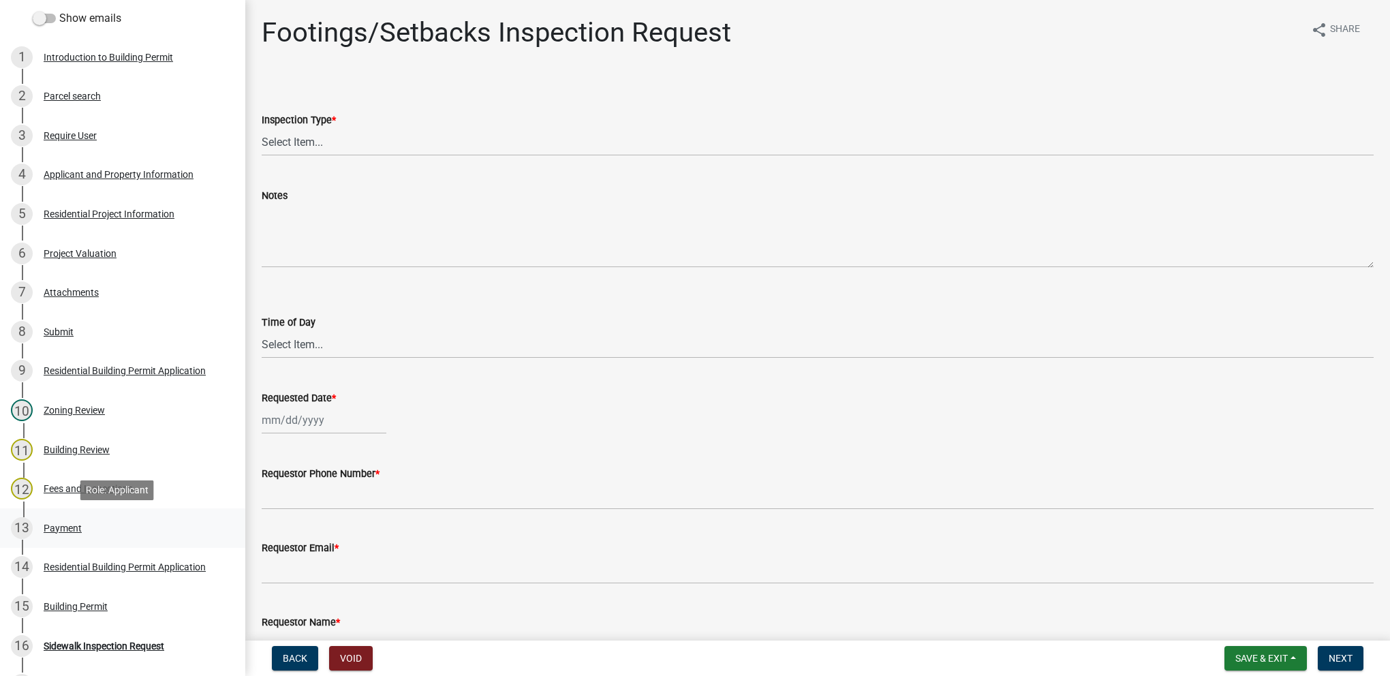
click at [76, 523] on div "Payment" at bounding box center [63, 528] width 38 height 10
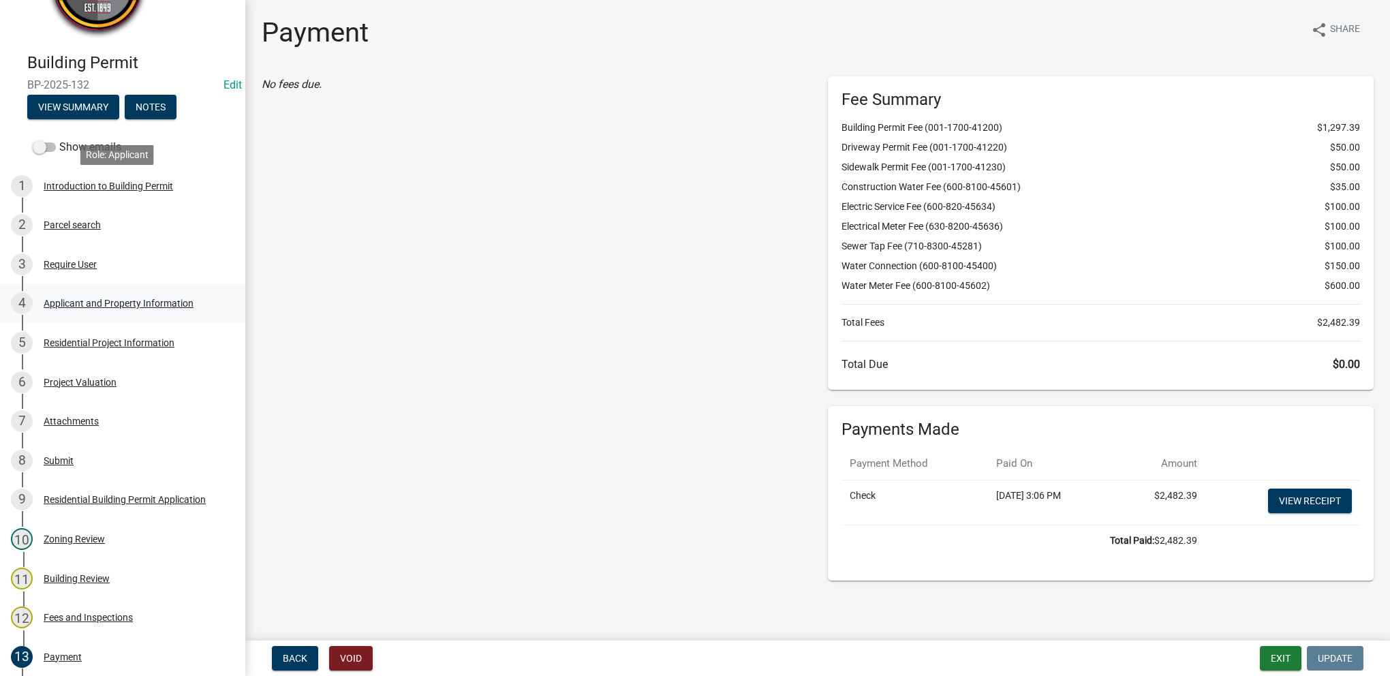
scroll to position [68, 0]
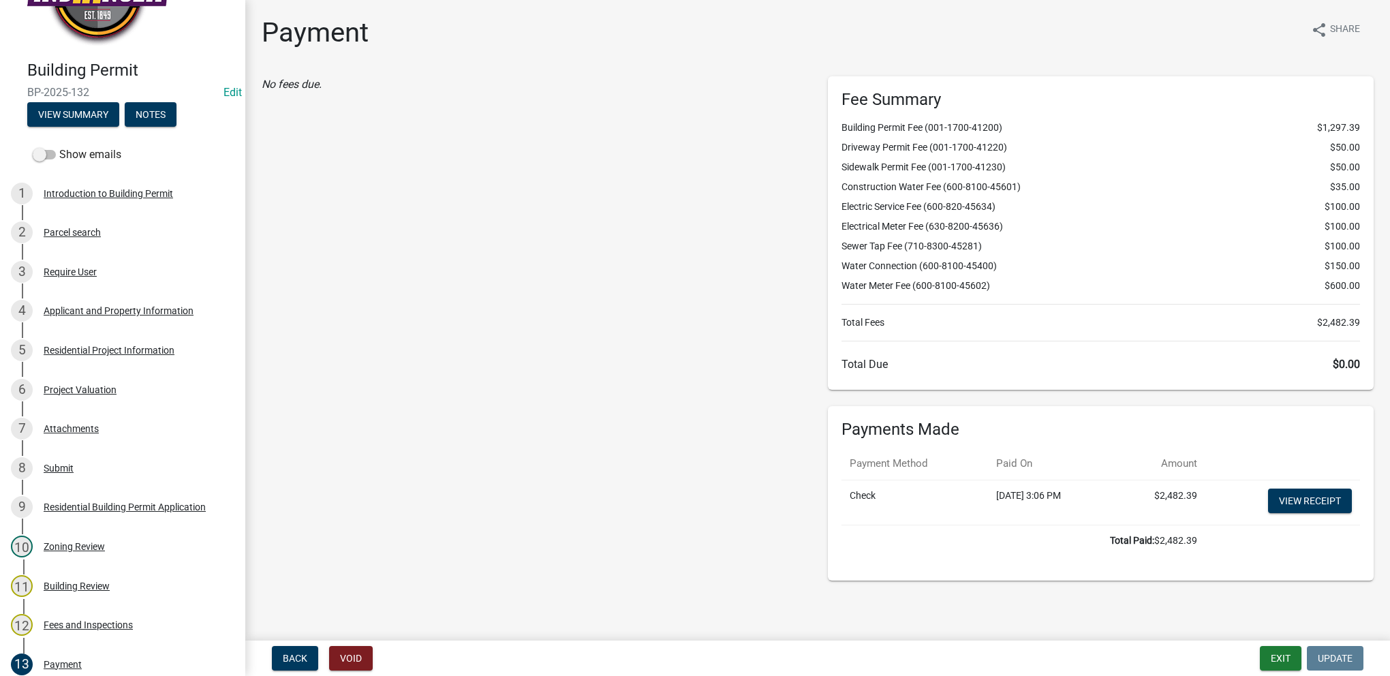
drag, startPoint x: 91, startPoint y: 89, endPoint x: 29, endPoint y: 90, distance: 62.0
click at [29, 90] on span "BP-2025-132" at bounding box center [122, 92] width 191 height 13
copy span "BP-2025-132"
click at [91, 236] on div "Parcel search" at bounding box center [72, 233] width 57 height 10
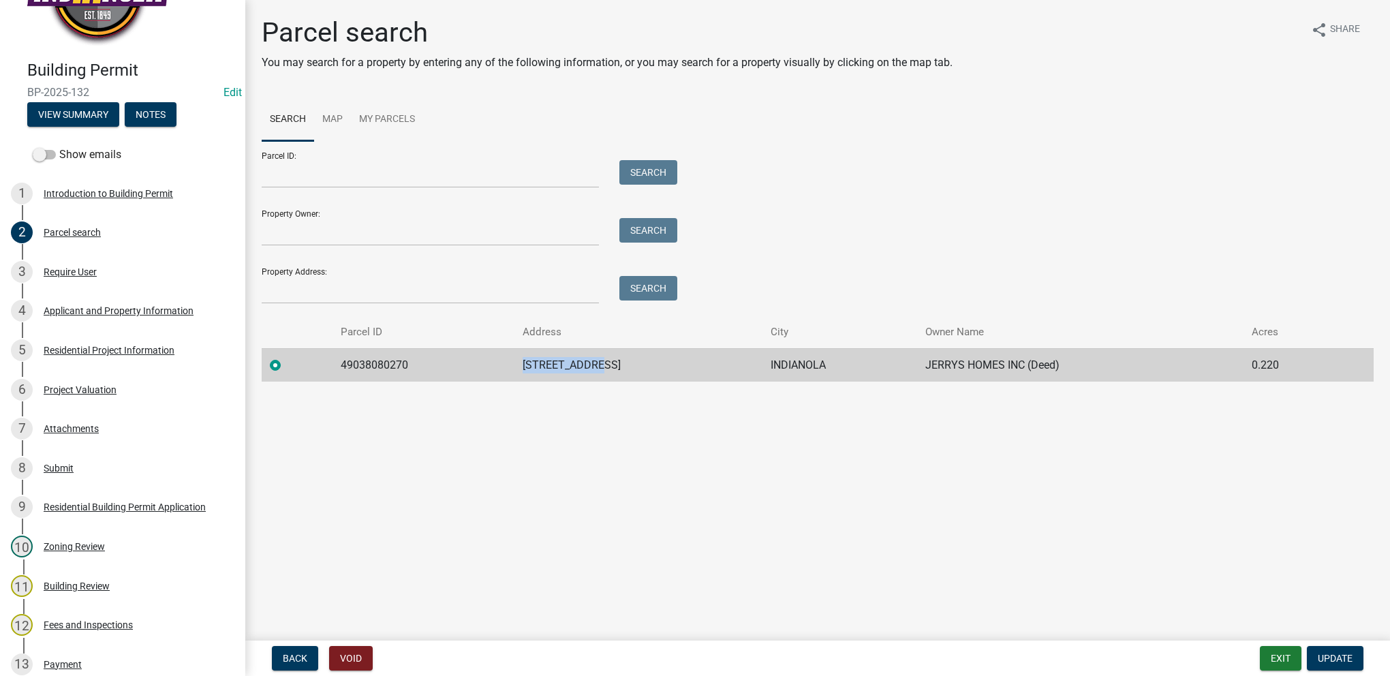
drag, startPoint x: 520, startPoint y: 360, endPoint x: 614, endPoint y: 357, distance: 94.0
click at [614, 357] on tr "49038080270 [STREET_ADDRESS] INDIANOLA JERRYS HOMES INC (Deed) 0.220" at bounding box center [818, 364] width 1112 height 33
drag, startPoint x: 614, startPoint y: 357, endPoint x: 608, endPoint y: 361, distance: 7.4
copy tr "[STREET_ADDRESS]"
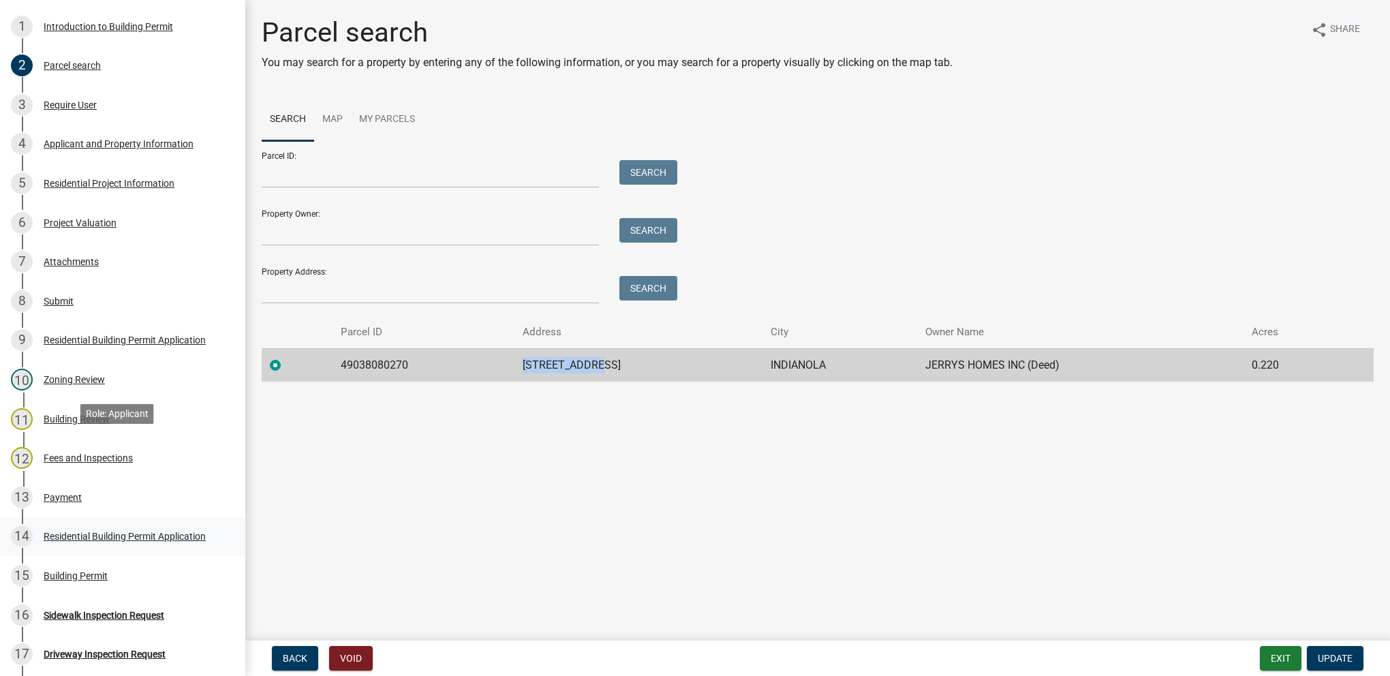
scroll to position [272, 0]
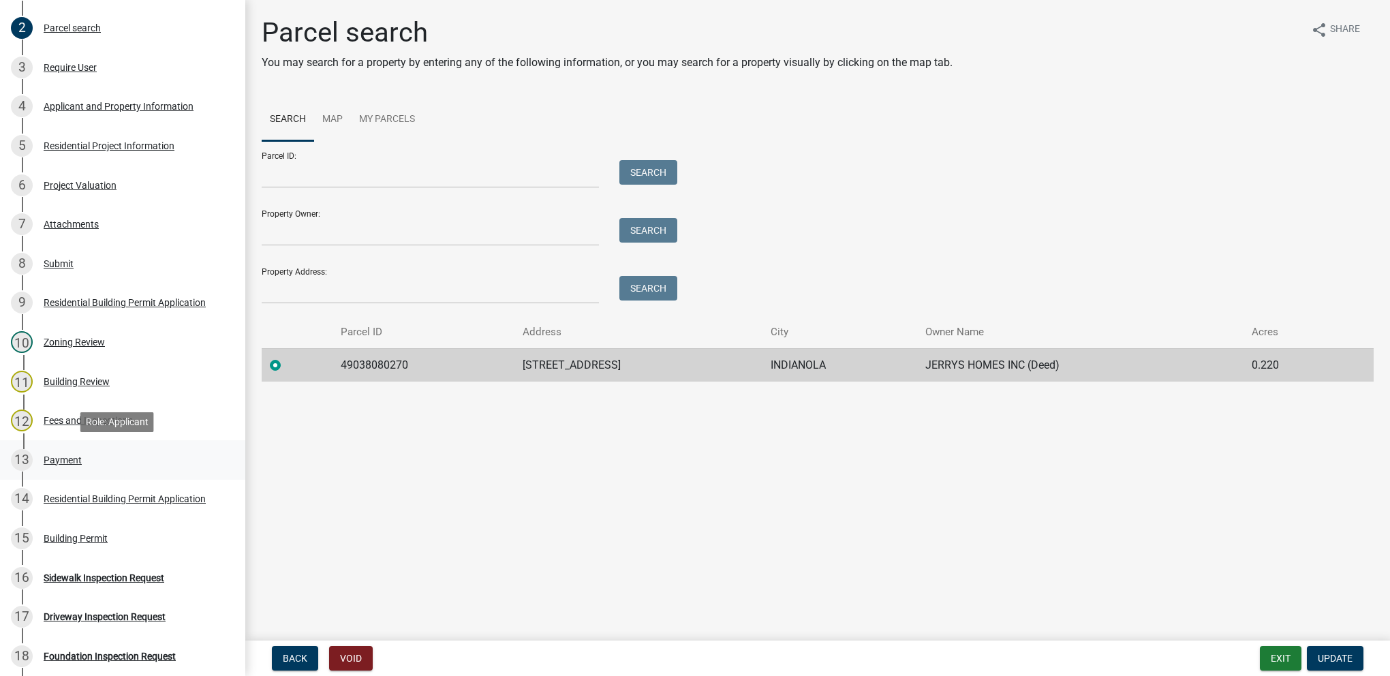
click at [94, 460] on div "13 Payment" at bounding box center [117, 460] width 213 height 22
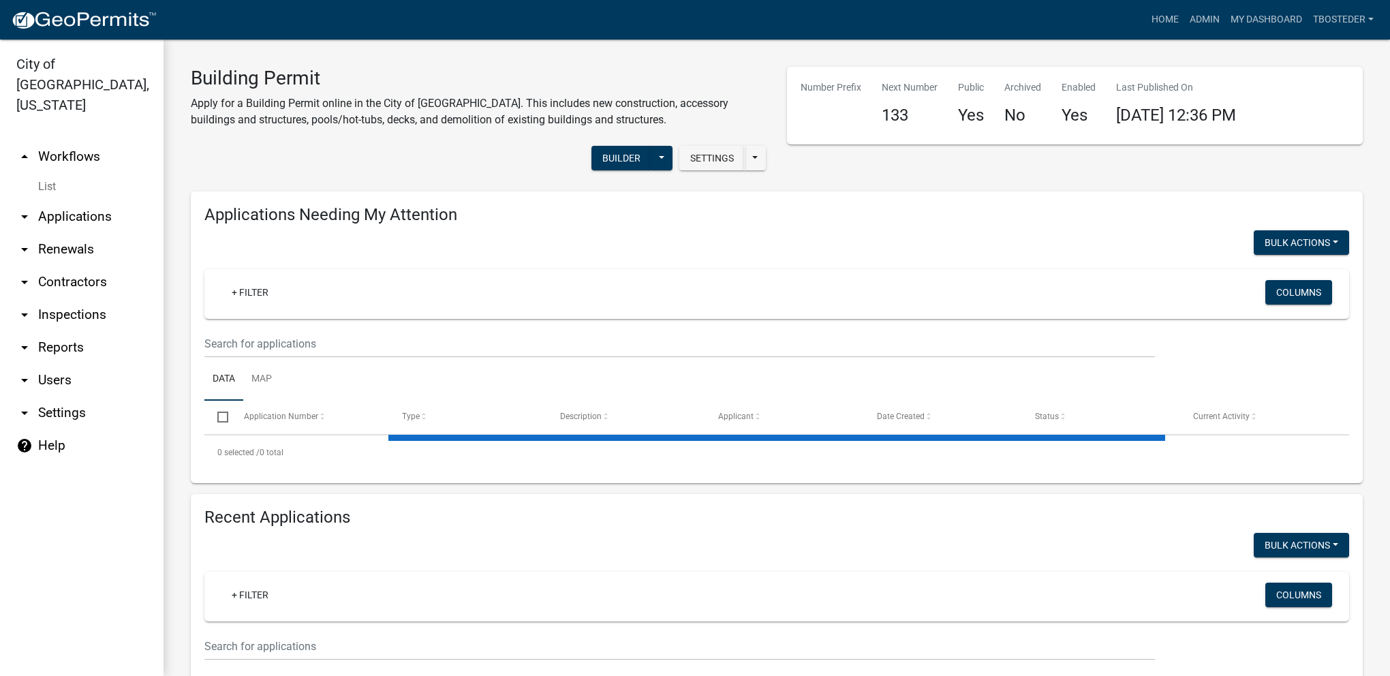
select select "1: 25"
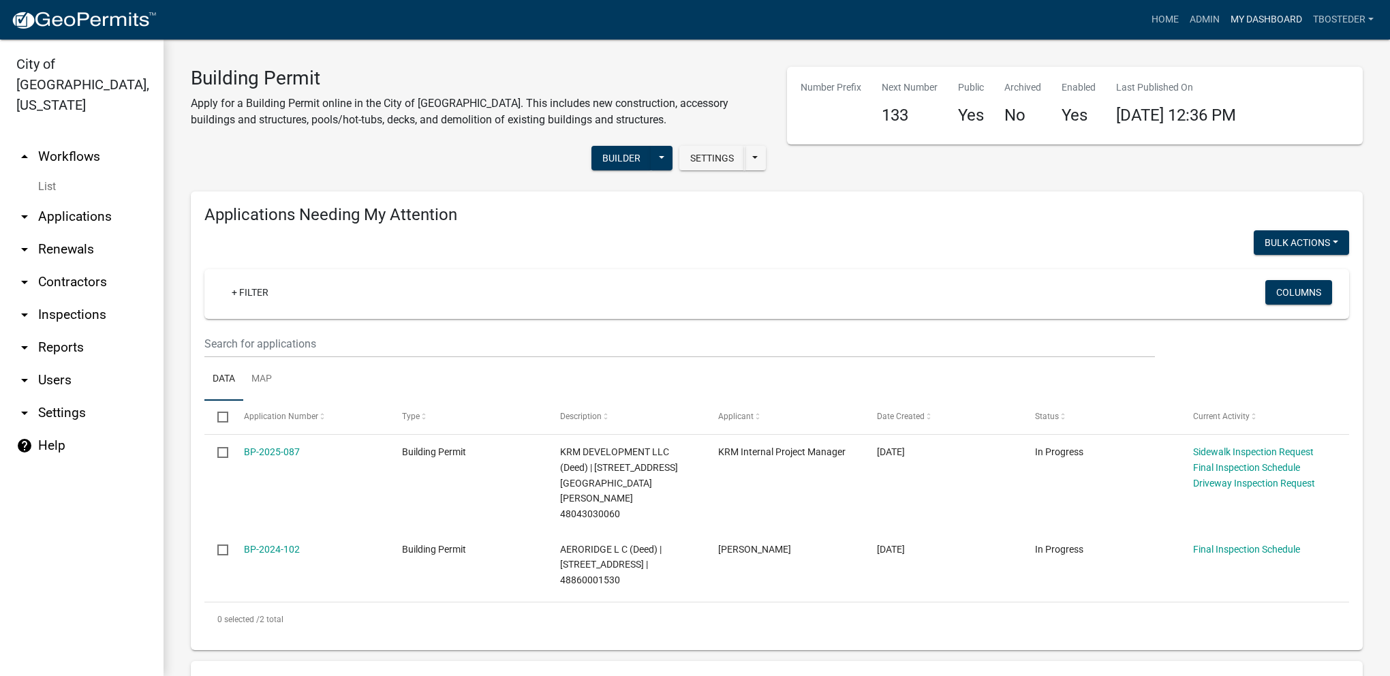
click at [1281, 14] on link "My Dashboard" at bounding box center [1266, 20] width 82 height 26
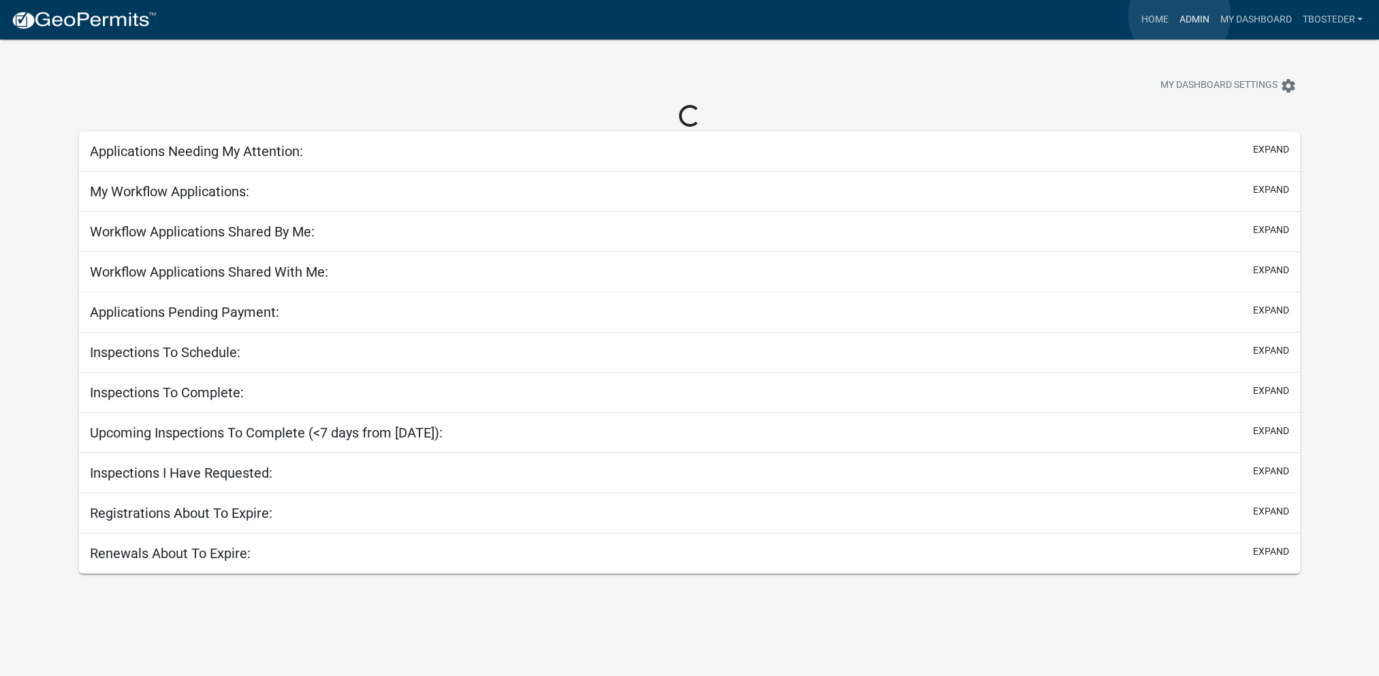
drag, startPoint x: 1180, startPoint y: 16, endPoint x: 1166, endPoint y: 43, distance: 30.8
click at [1179, 16] on link "Admin" at bounding box center [1194, 20] width 41 height 26
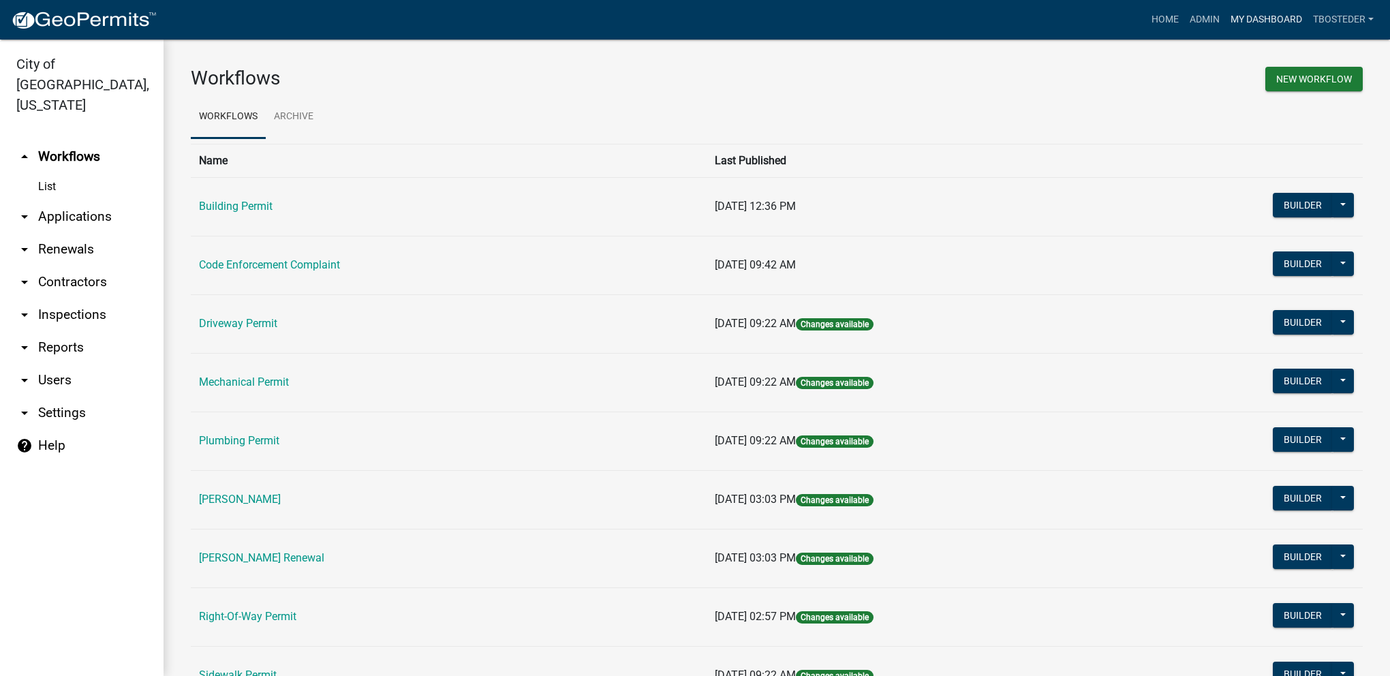
click at [1237, 13] on link "My Dashboard" at bounding box center [1266, 20] width 82 height 26
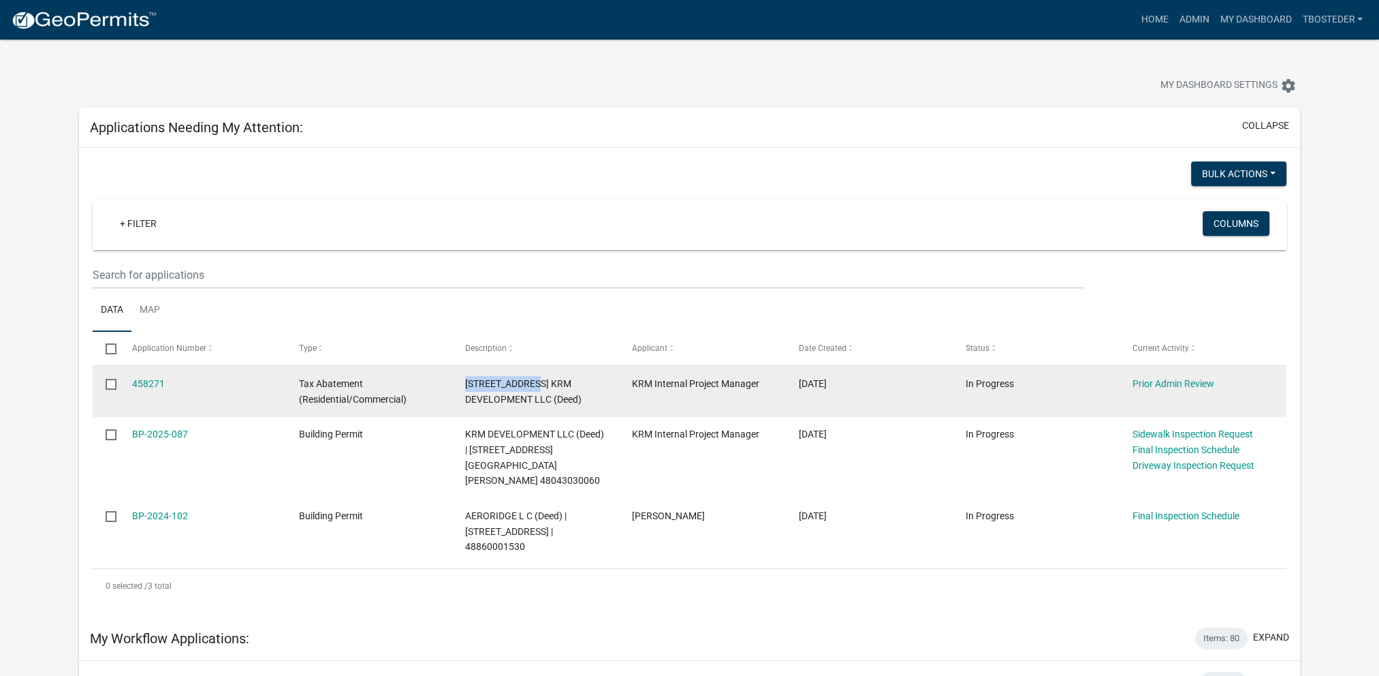
drag, startPoint x: 467, startPoint y: 381, endPoint x: 531, endPoint y: 384, distance: 64.1
click at [531, 384] on datatable-body-cell "[STREET_ADDRESS] KRM DEVELOPMENT LLC (Deed)" at bounding box center [535, 391] width 167 height 50
copy span "[STREET_ADDRESS]"
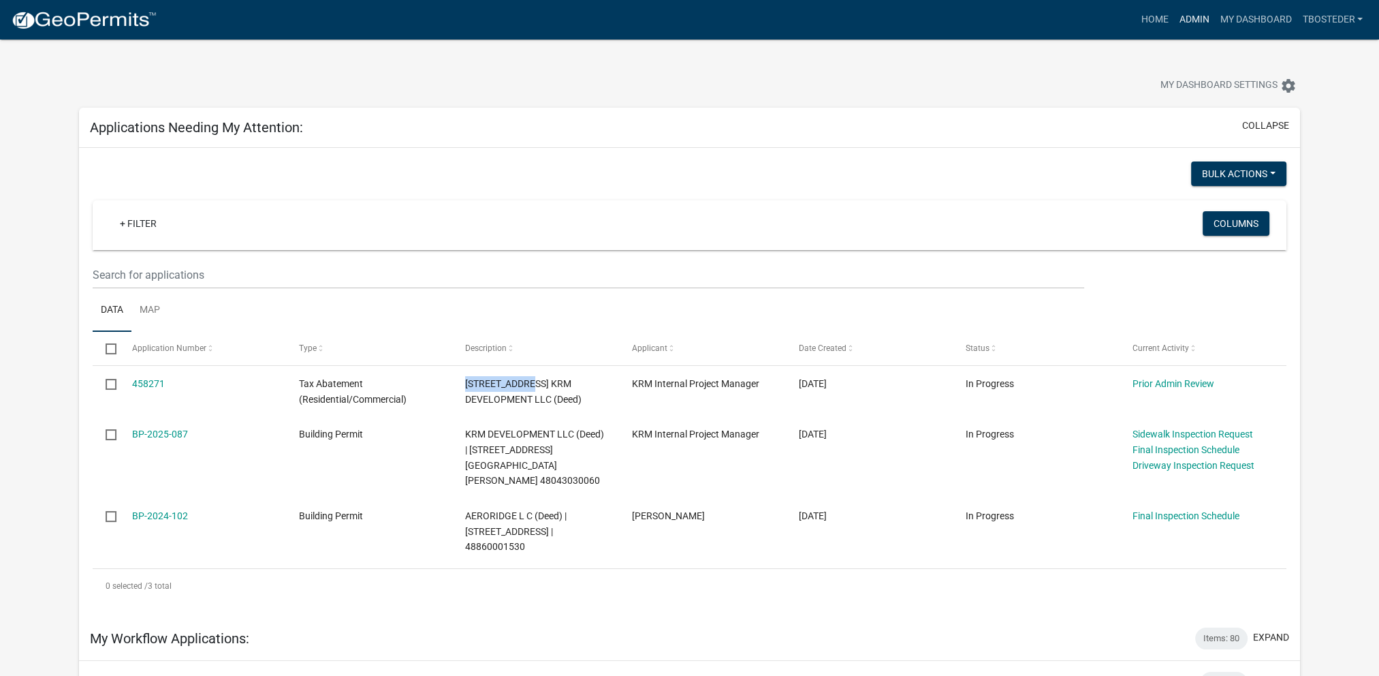
click at [1186, 19] on link "Admin" at bounding box center [1194, 20] width 41 height 26
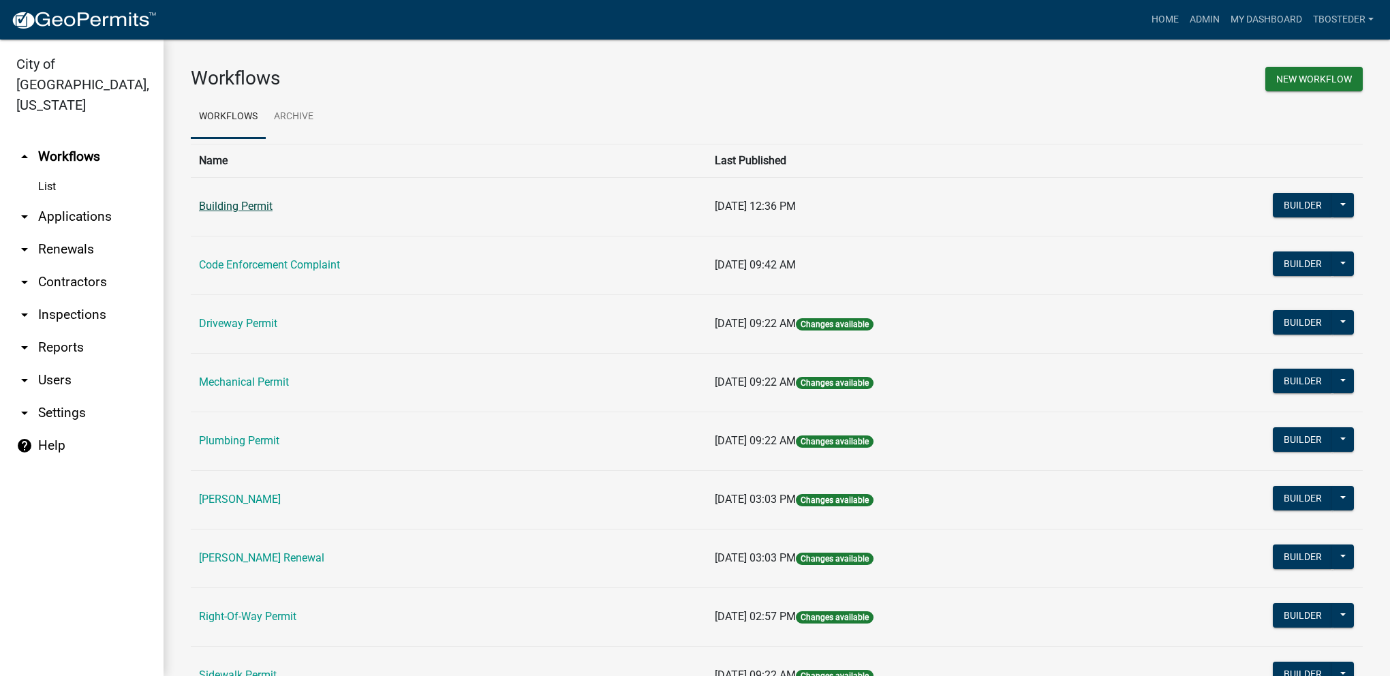
click at [247, 200] on link "Building Permit" at bounding box center [236, 206] width 74 height 13
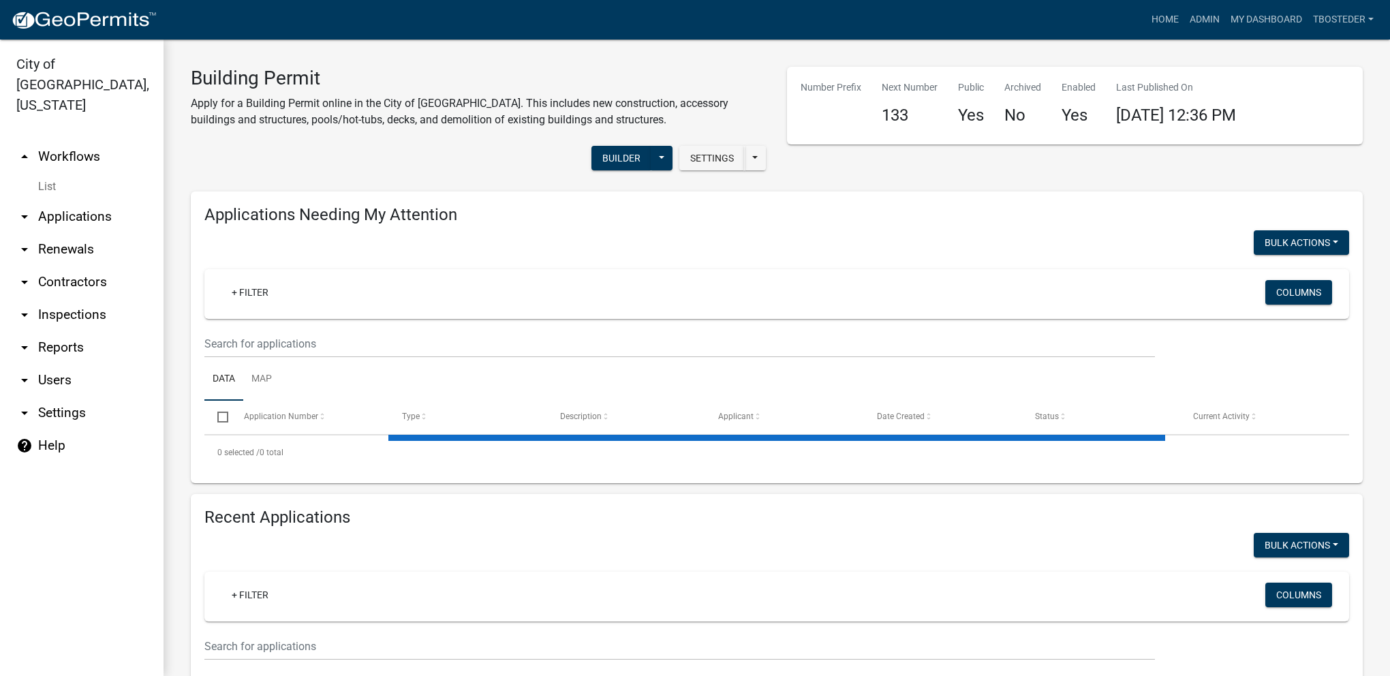
select select "1: 25"
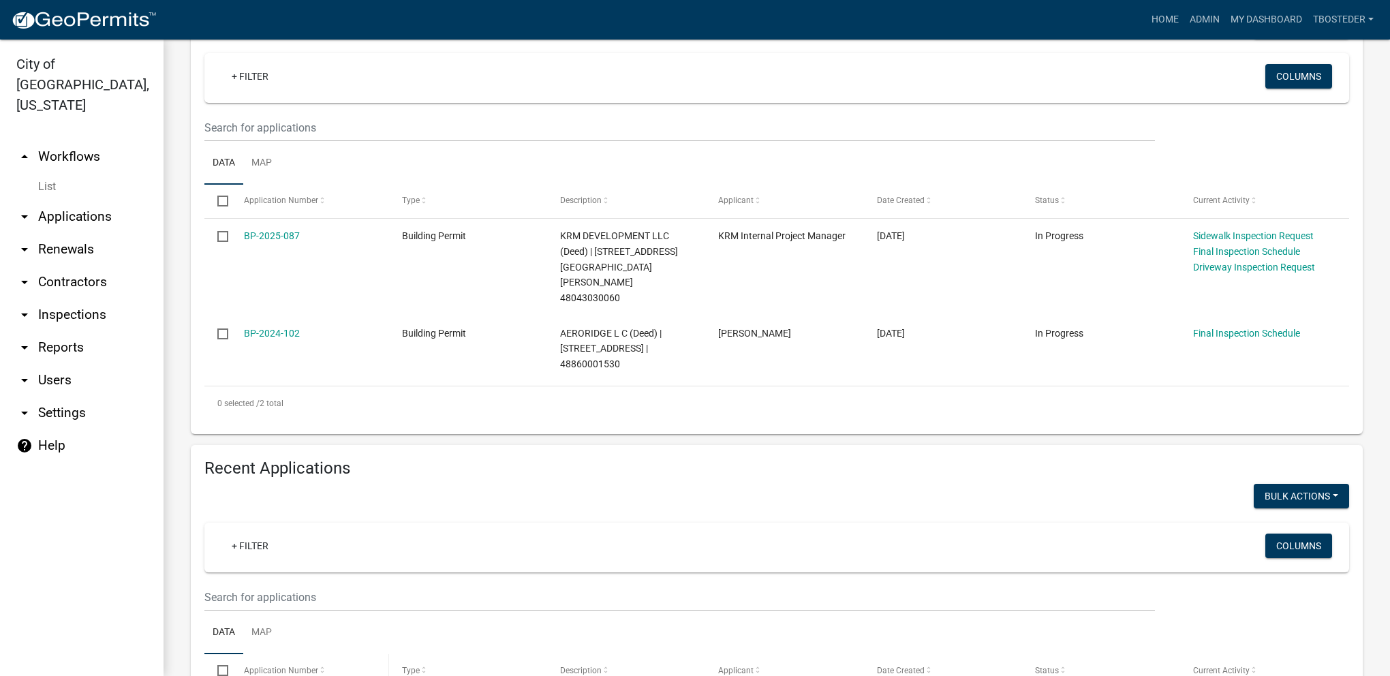
scroll to position [272, 0]
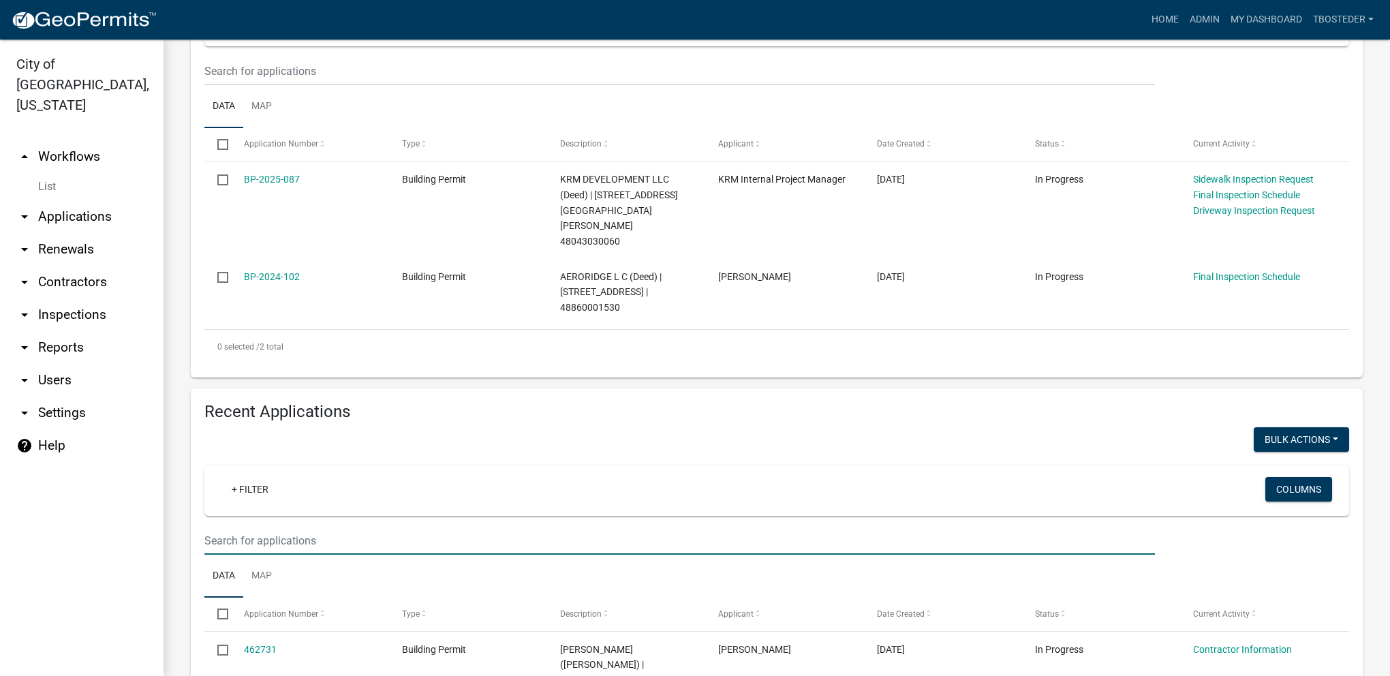
click at [281, 85] on input "text" at bounding box center [679, 71] width 950 height 28
type input "2025-130"
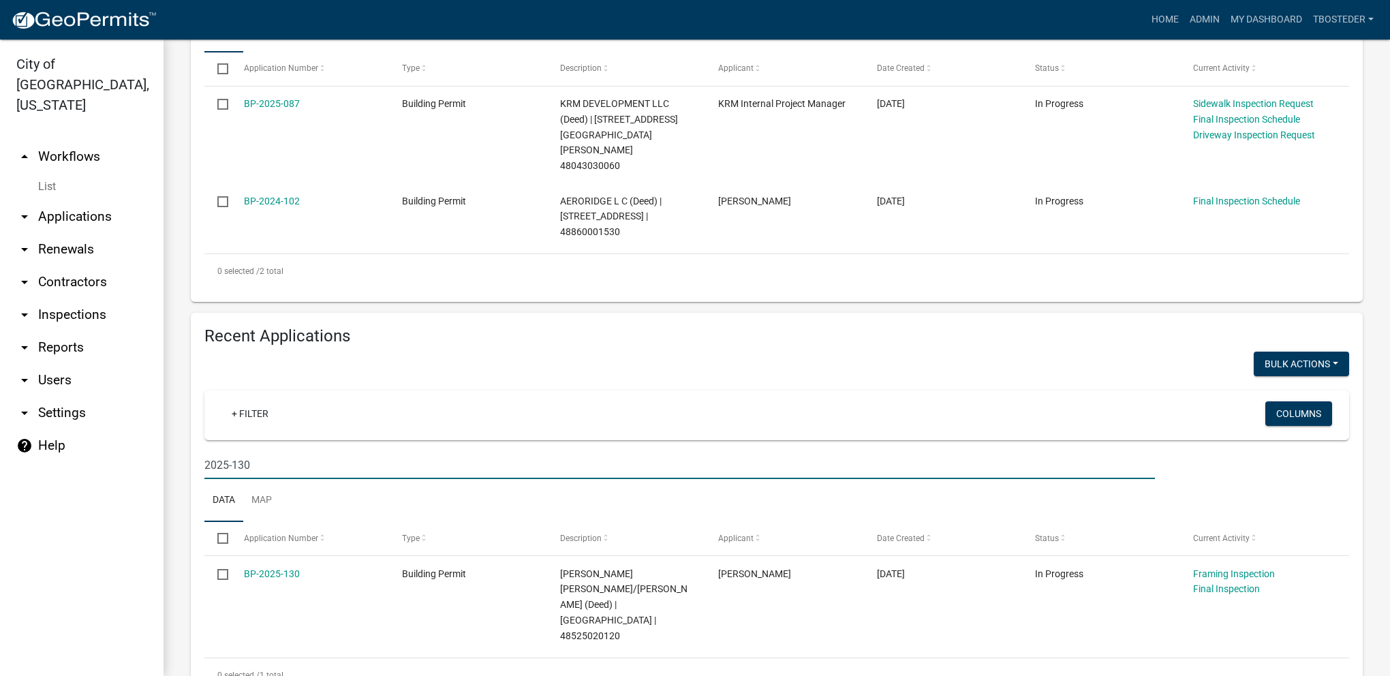
scroll to position [358, 0]
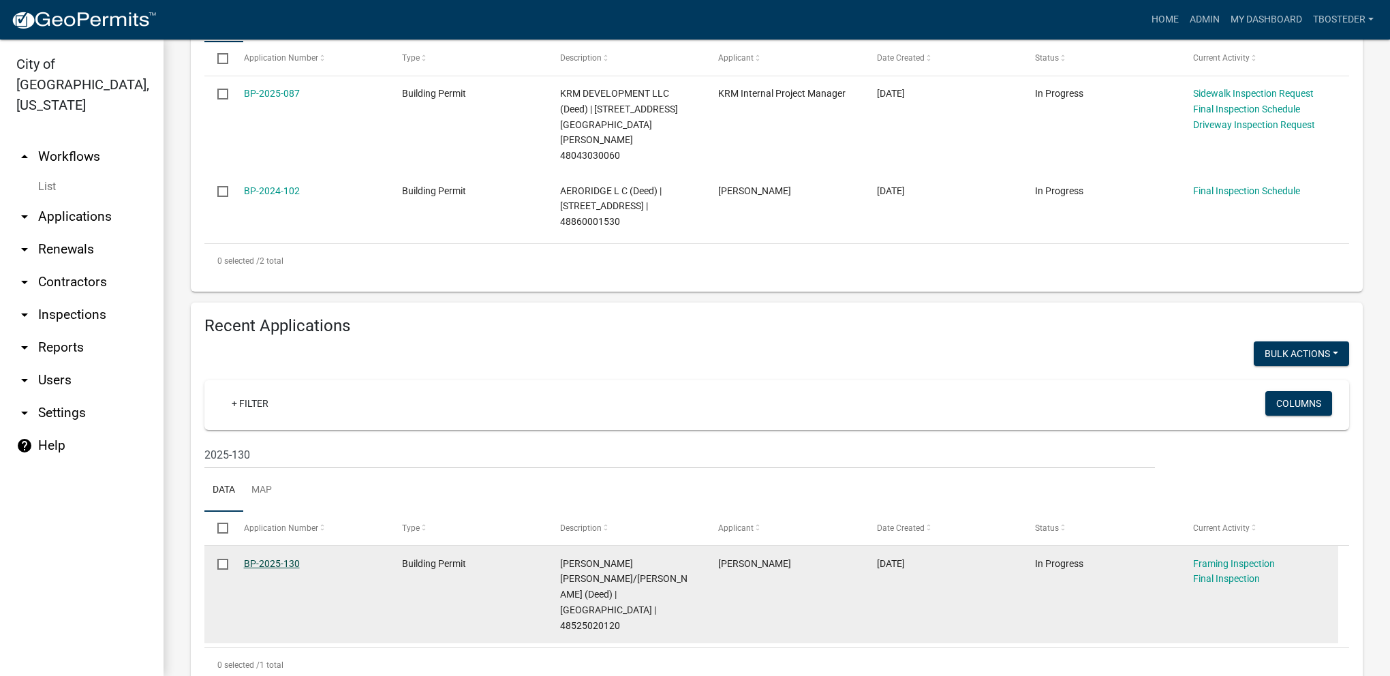
click at [275, 558] on link "BP-2025-130" at bounding box center [272, 563] width 56 height 11
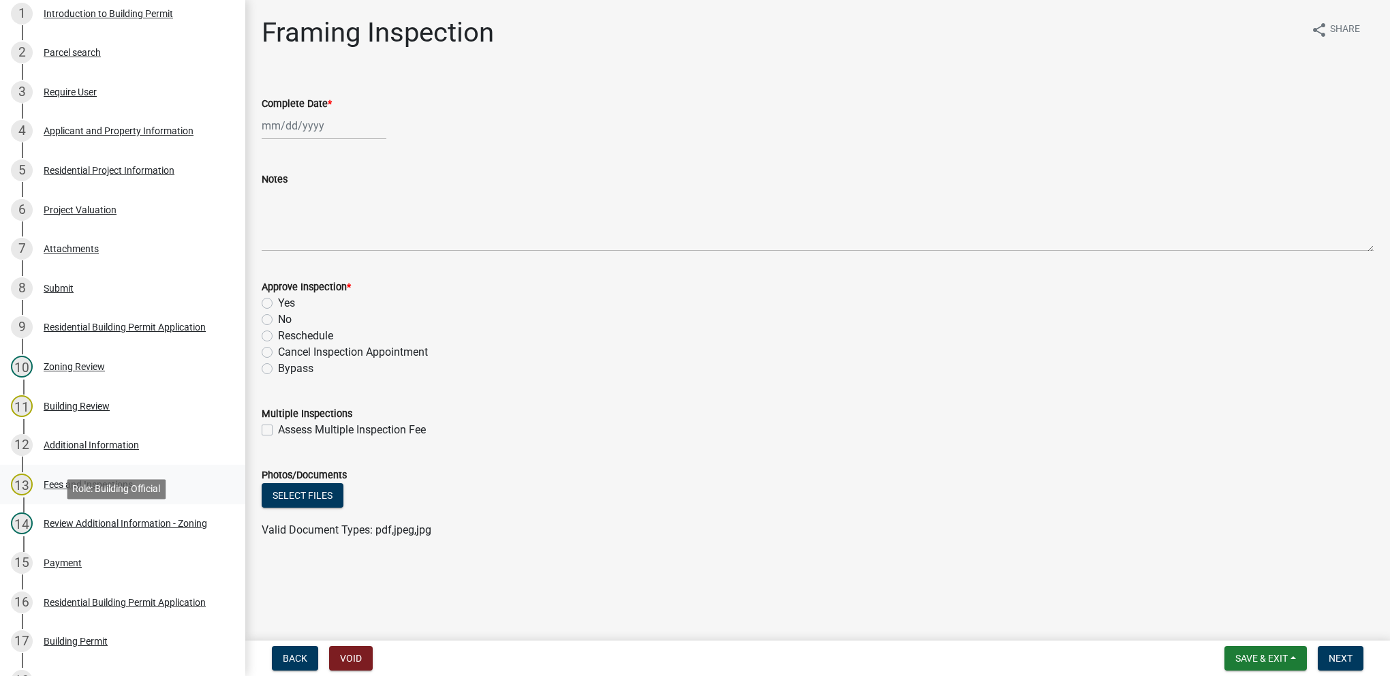
scroll to position [272, 0]
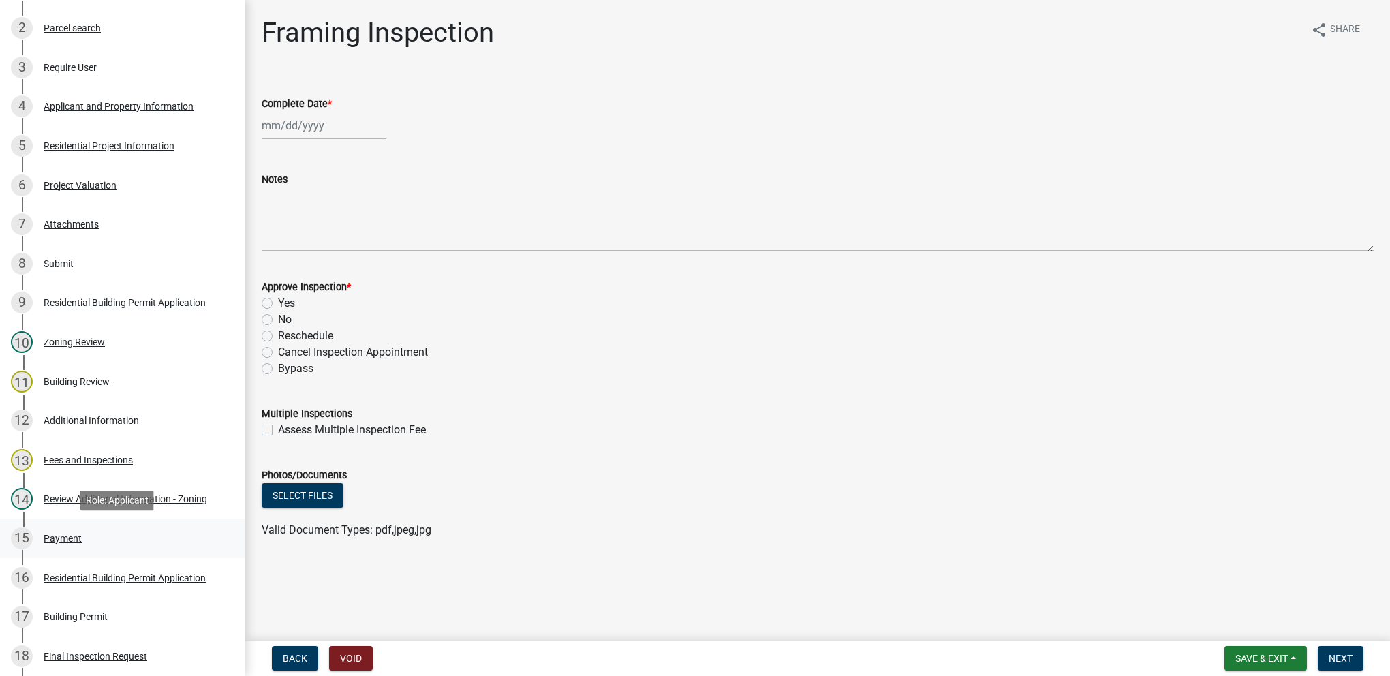
click at [68, 527] on div "15 Payment" at bounding box center [117, 538] width 213 height 22
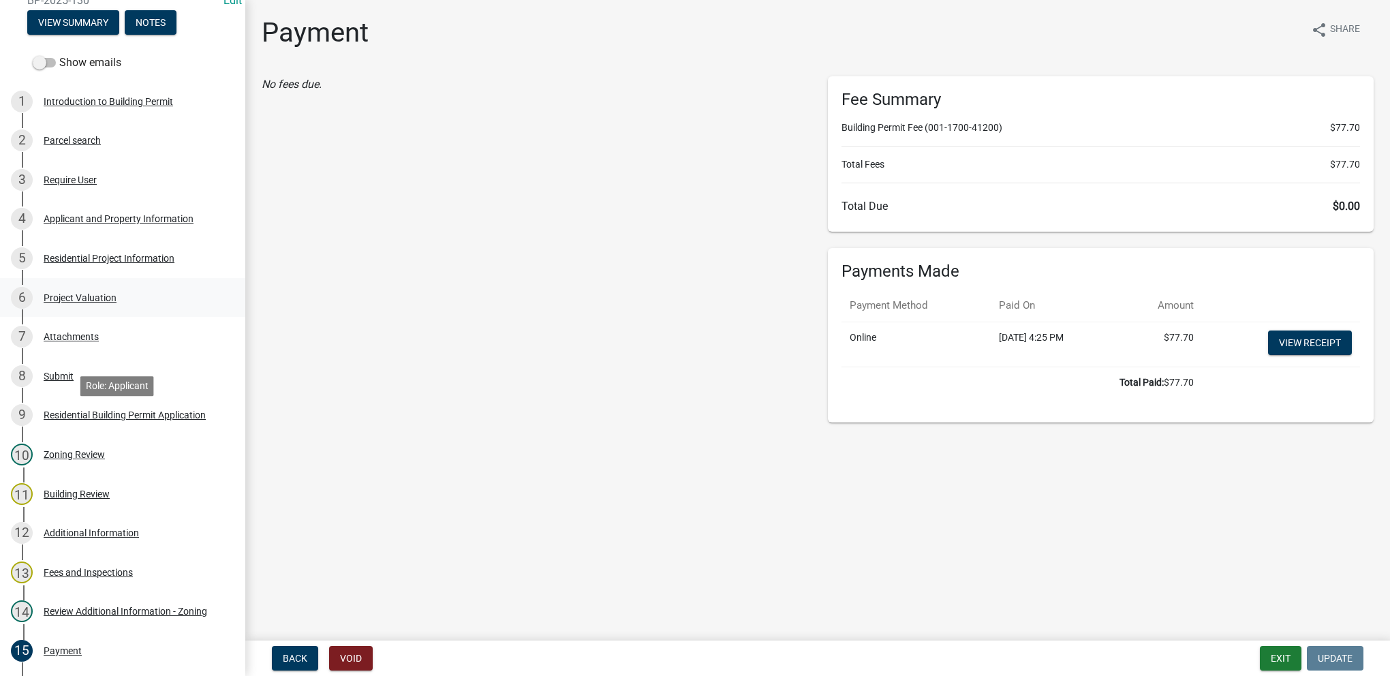
scroll to position [136, 0]
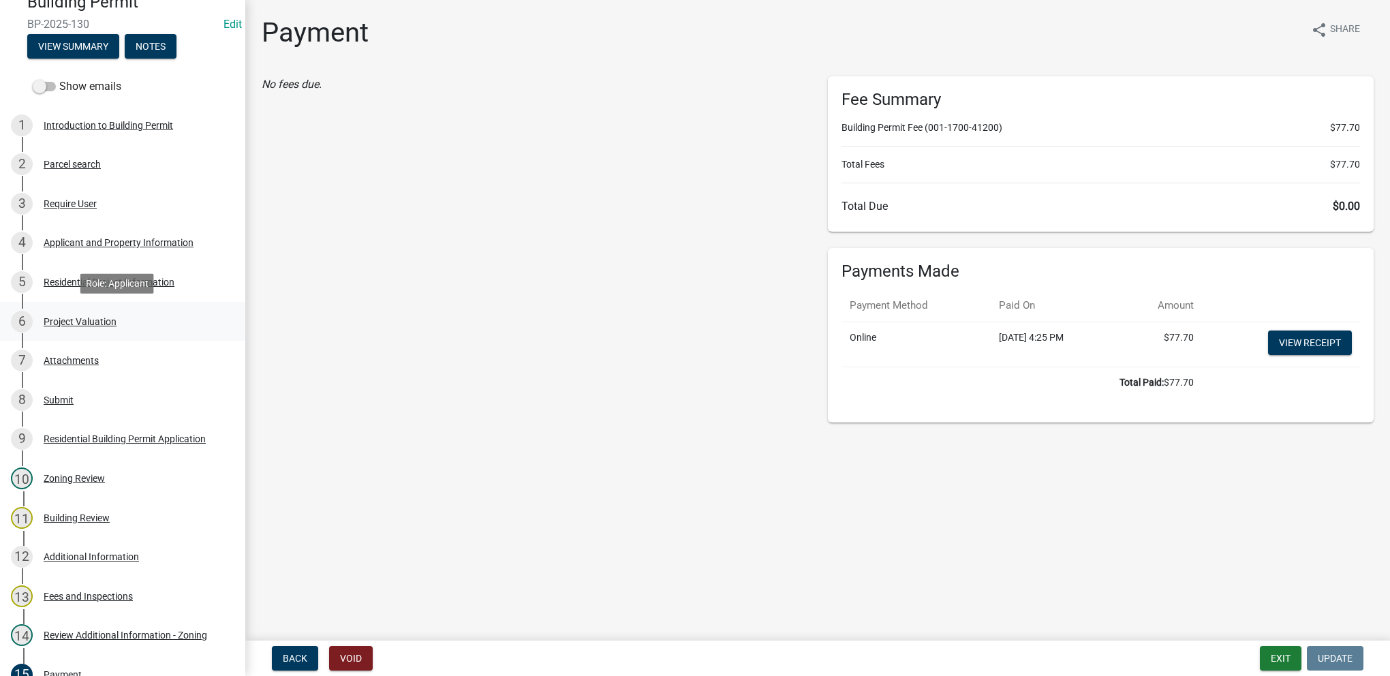
click at [112, 317] on div "Project Valuation" at bounding box center [80, 322] width 73 height 10
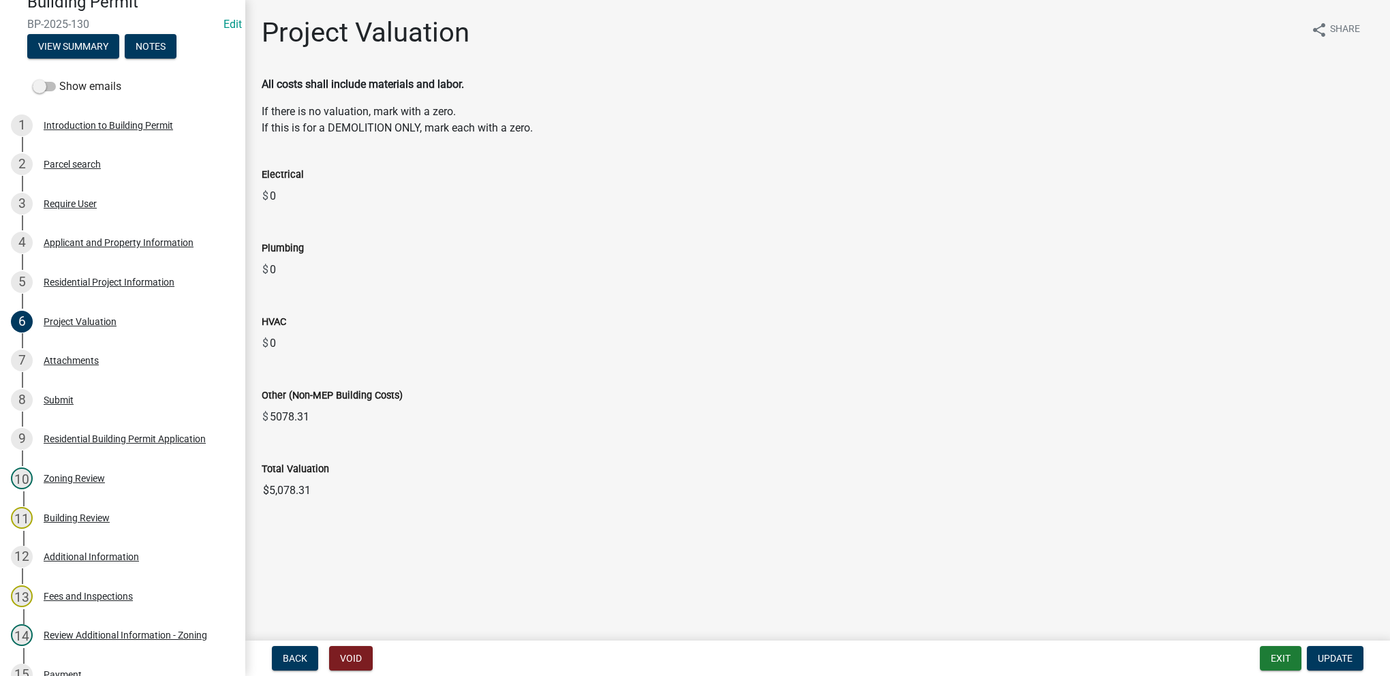
click at [394, 477] on input "$5,078.31" at bounding box center [818, 490] width 1112 height 27
drag, startPoint x: 341, startPoint y: 489, endPoint x: 259, endPoint y: 485, distance: 82.5
click at [259, 485] on div "Total Valuation $5,078.31" at bounding box center [817, 472] width 1132 height 63
drag, startPoint x: 259, startPoint y: 485, endPoint x: 270, endPoint y: 495, distance: 14.9
click at [121, 290] on div "5 Residential Project Information" at bounding box center [117, 282] width 213 height 22
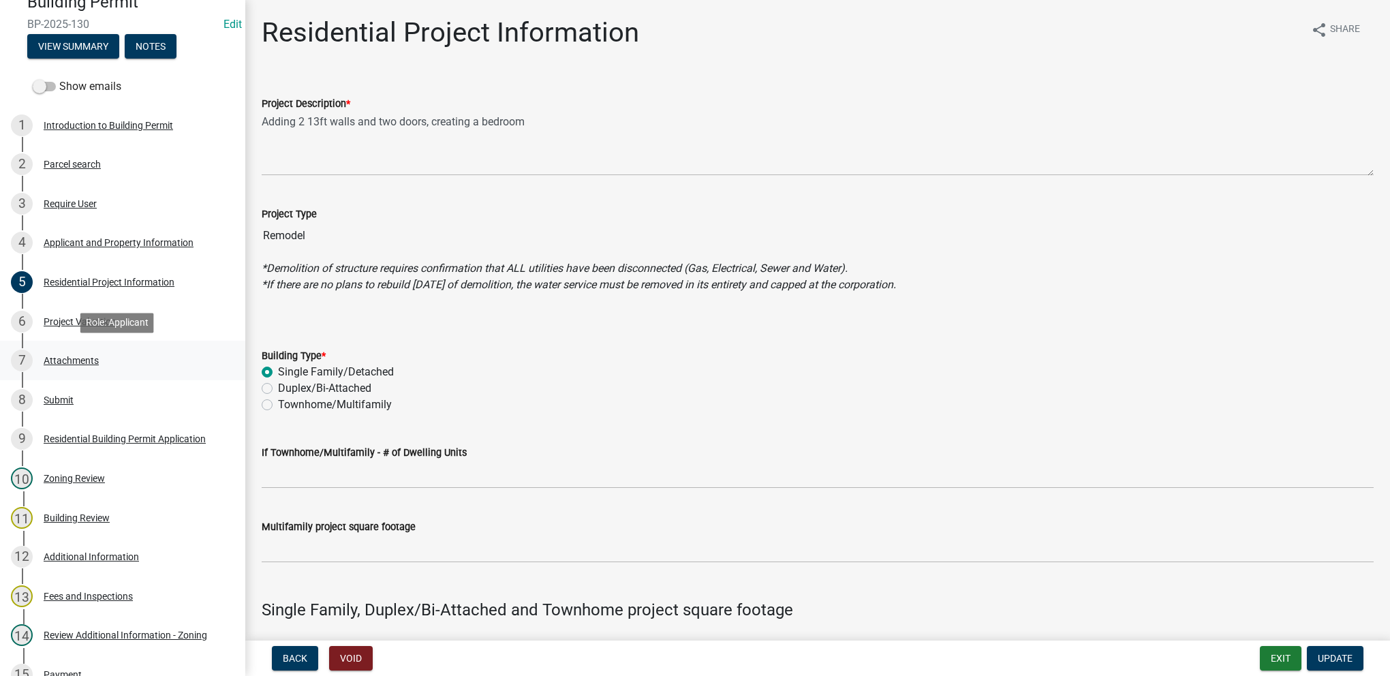
click at [150, 352] on div "7 Attachments" at bounding box center [117, 360] width 213 height 22
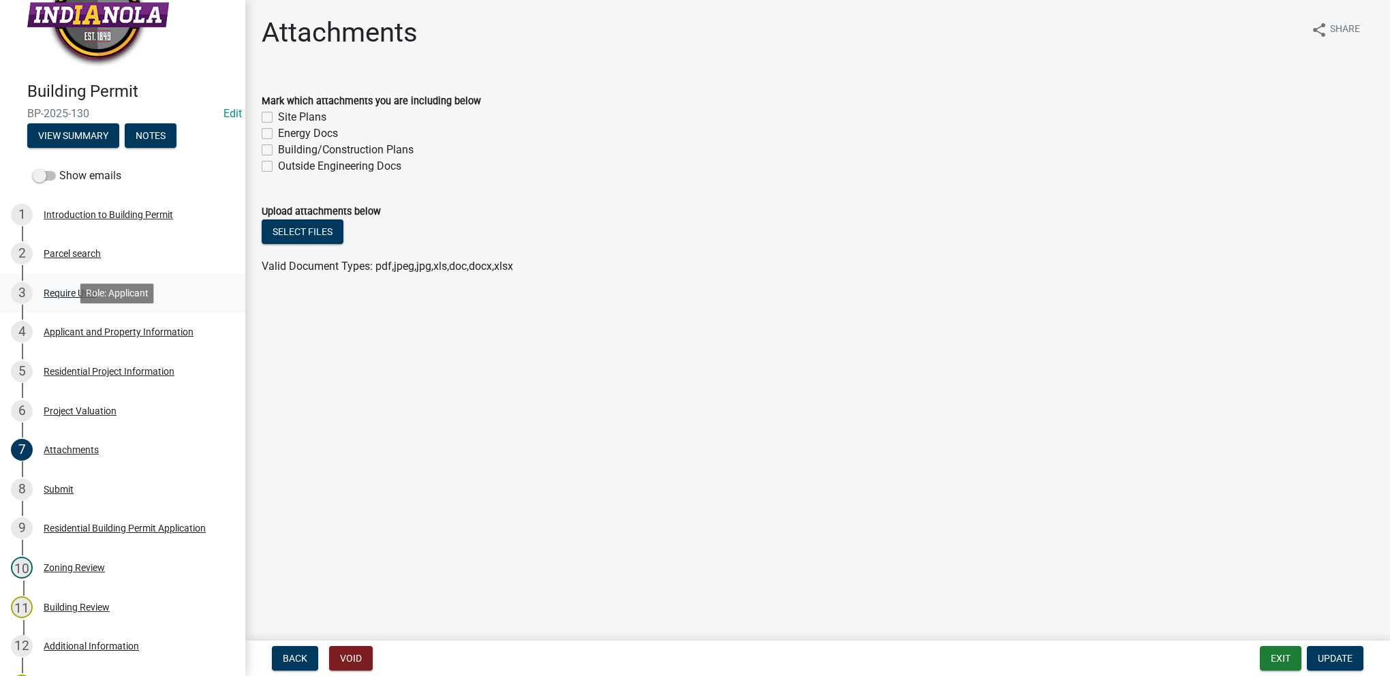
scroll to position [0, 0]
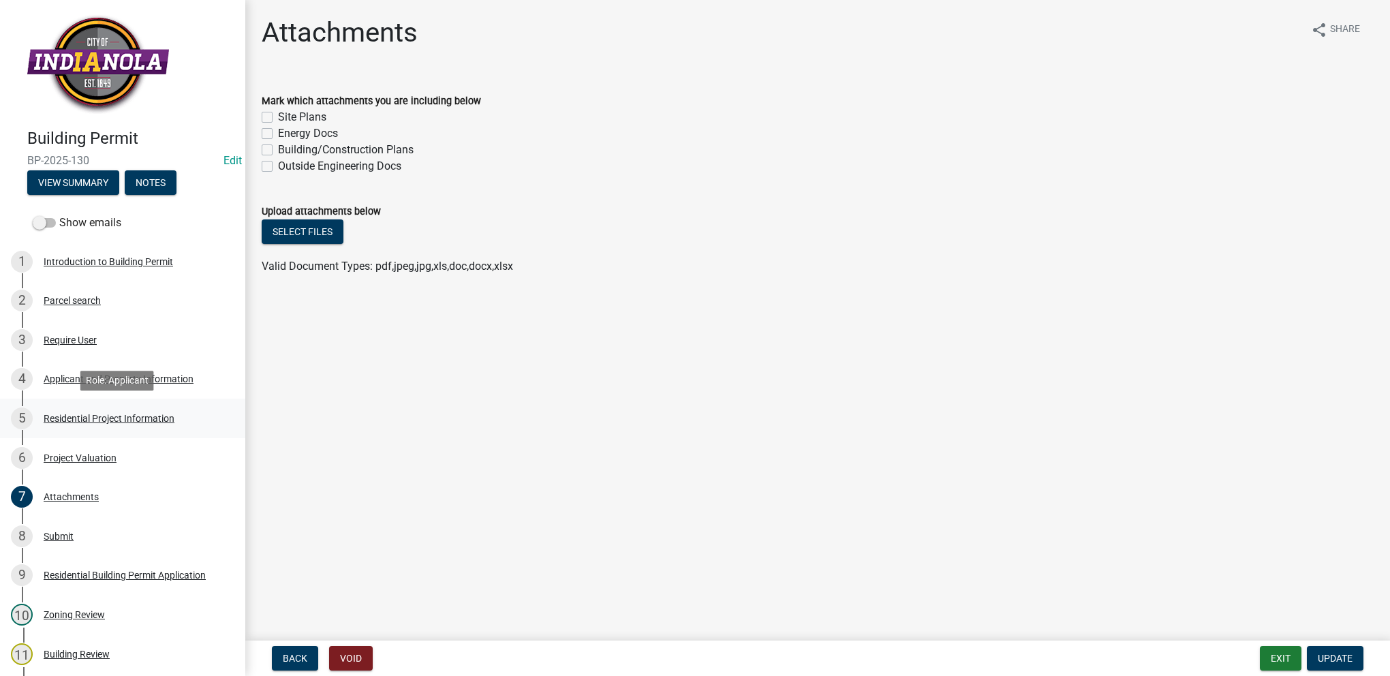
click at [147, 413] on div "Residential Project Information" at bounding box center [109, 418] width 131 height 10
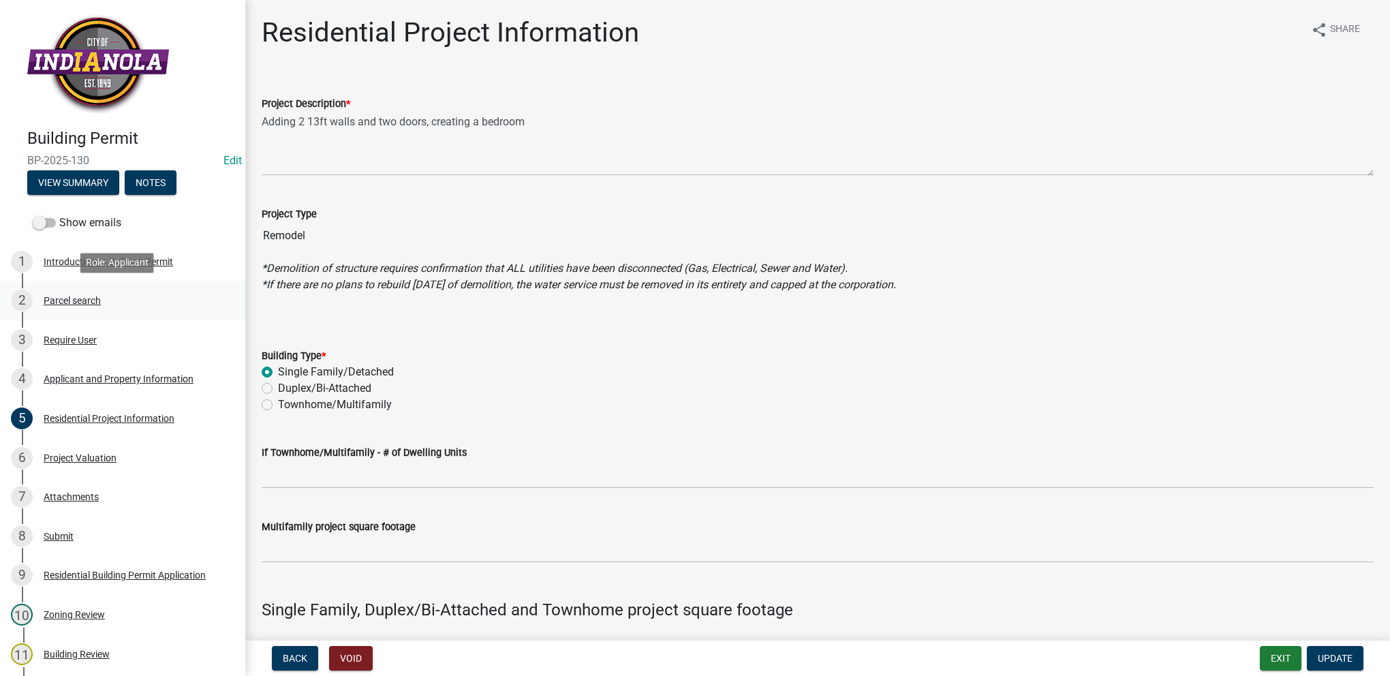
click at [95, 312] on link "2 Parcel search" at bounding box center [122, 301] width 245 height 40
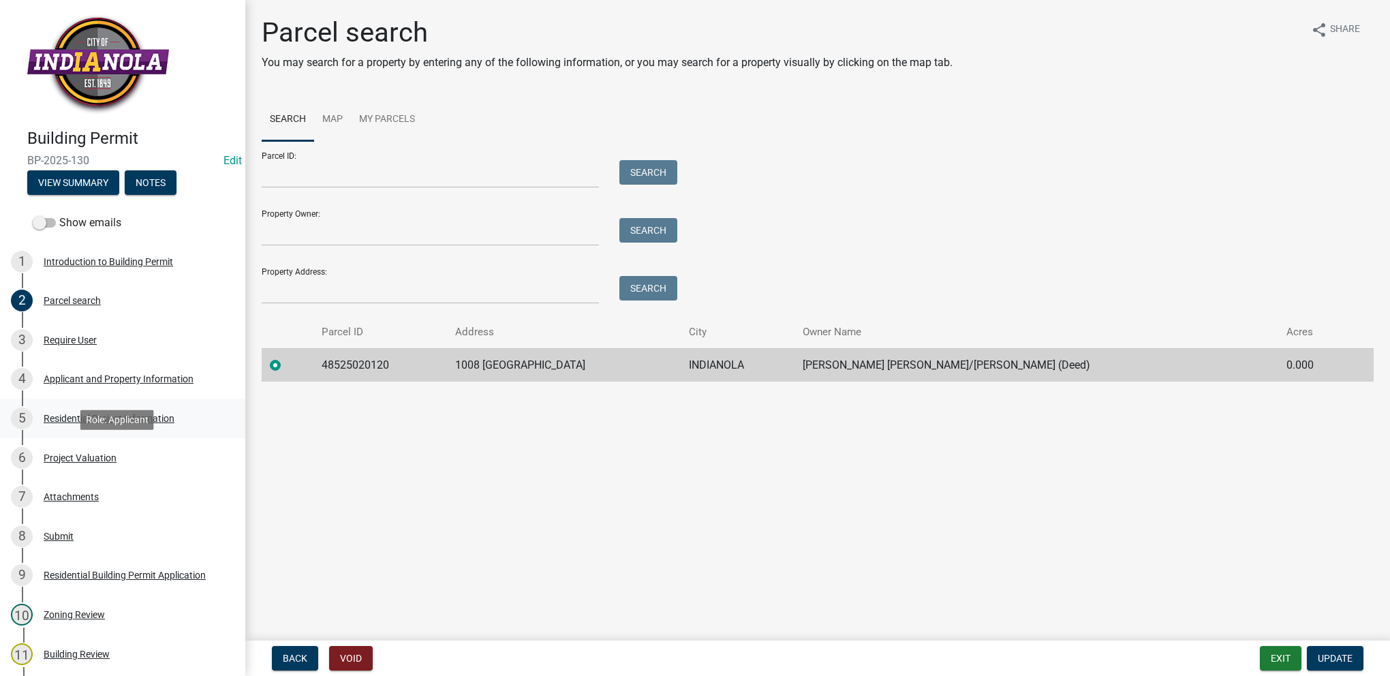
click at [171, 417] on div "Residential Project Information" at bounding box center [109, 418] width 131 height 10
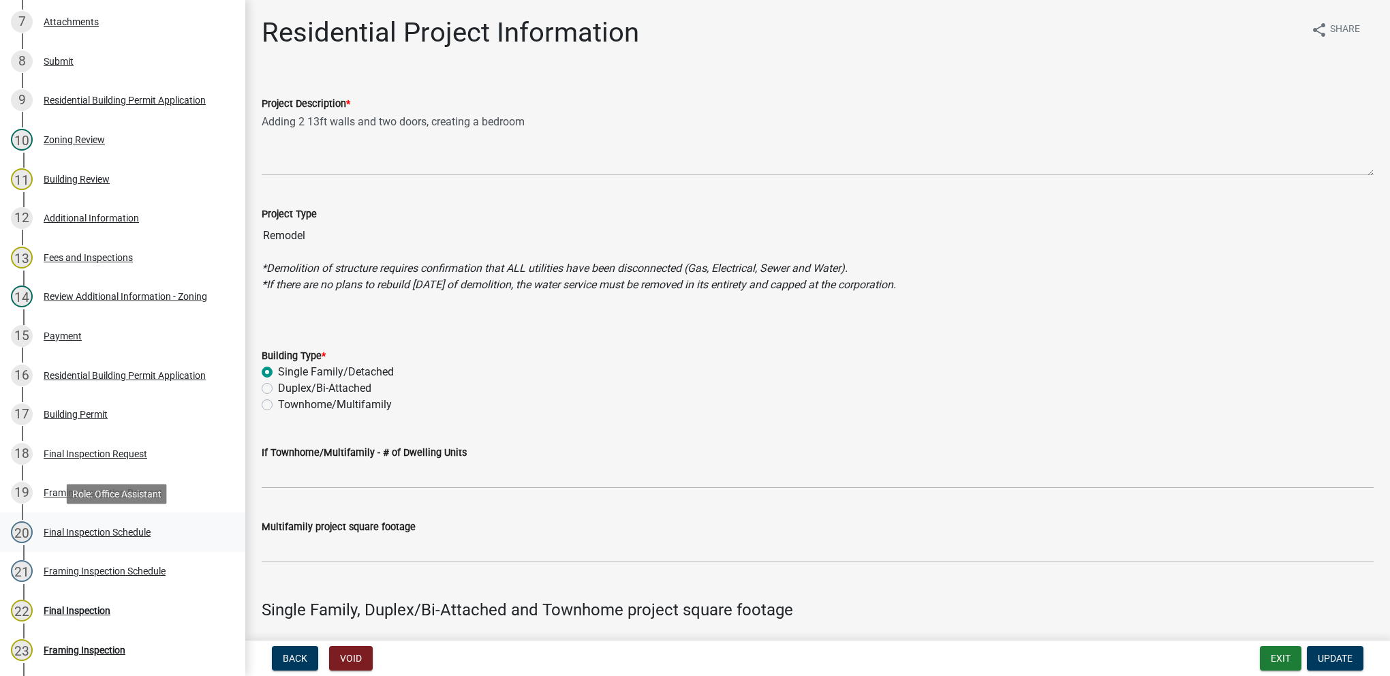
scroll to position [477, 0]
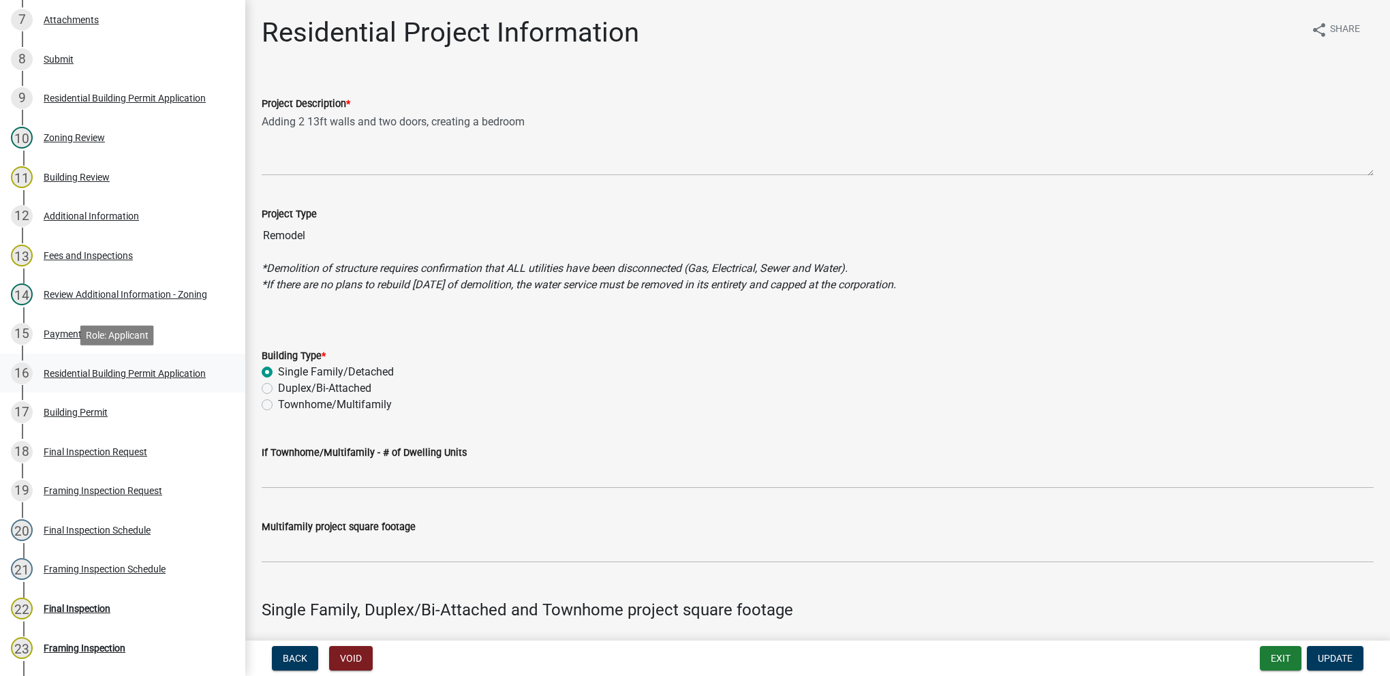
click at [112, 363] on div "16 Residential Building Permit Application" at bounding box center [117, 373] width 213 height 22
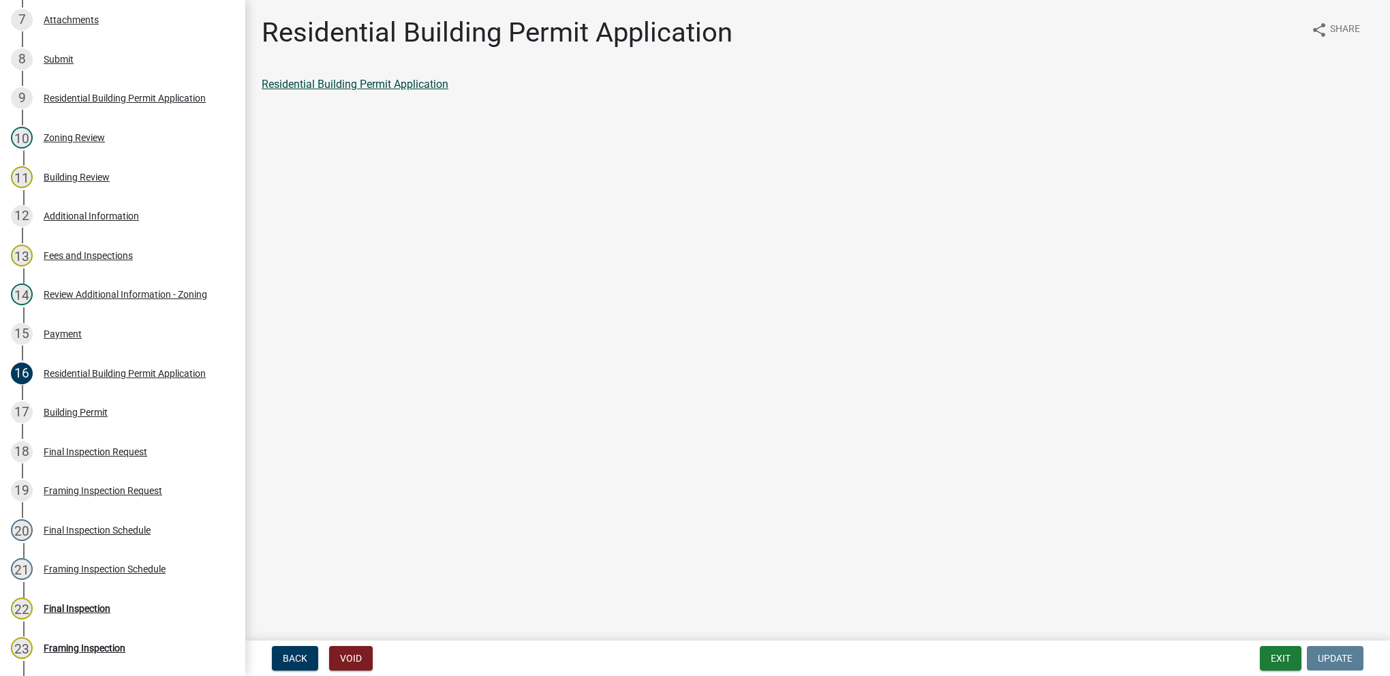
click at [409, 86] on link "Residential Building Permit Application" at bounding box center [355, 84] width 187 height 13
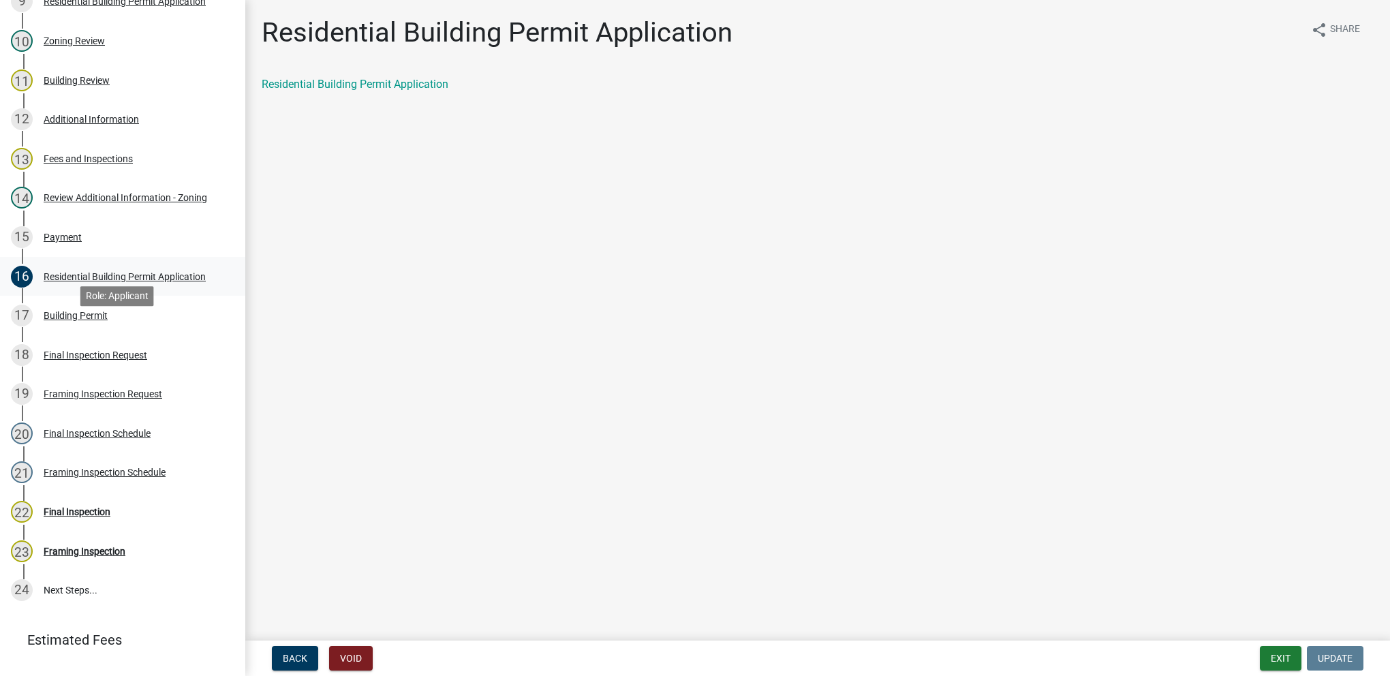
scroll to position [643, 0]
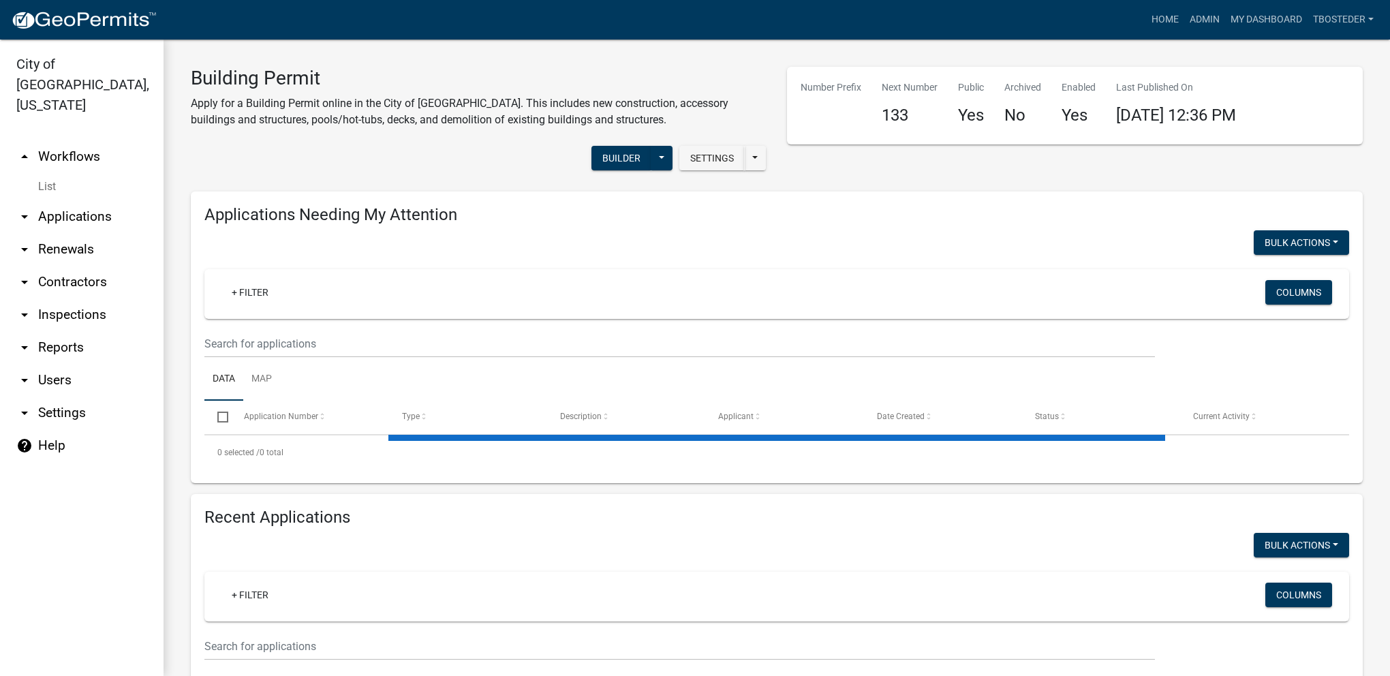
select select "1: 25"
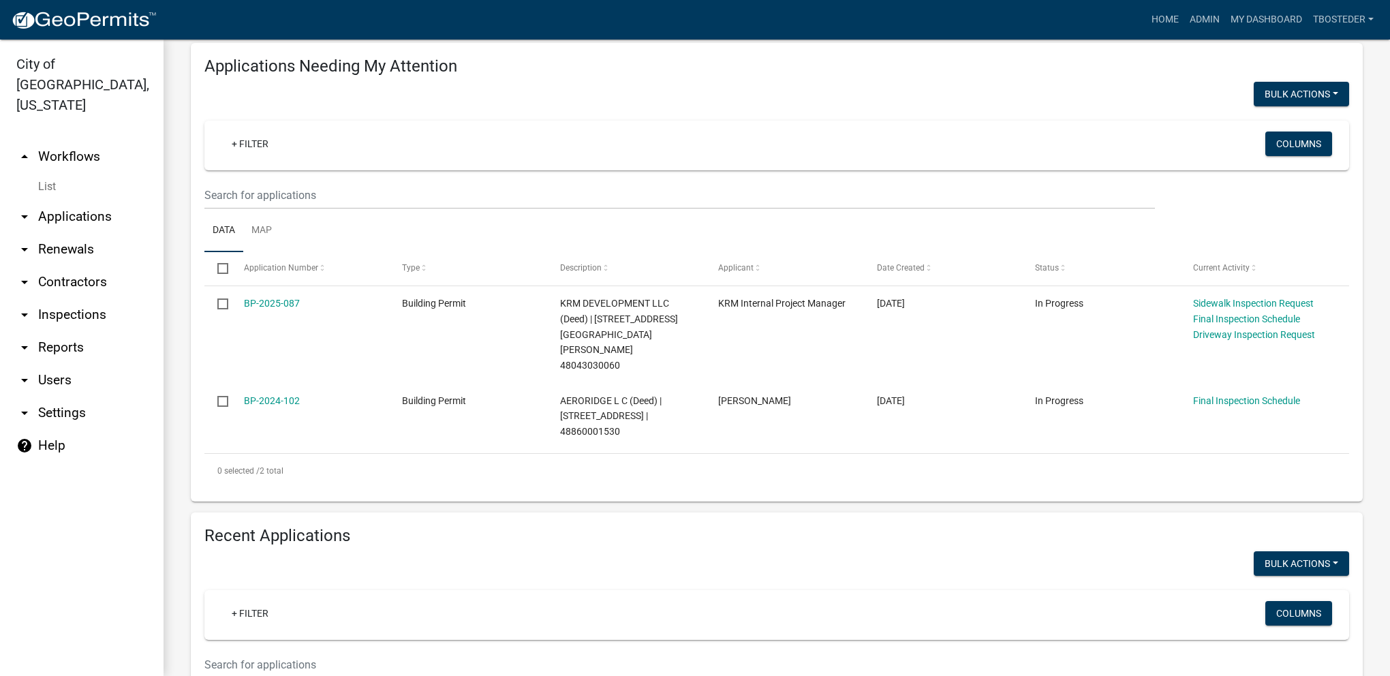
scroll to position [341, 0]
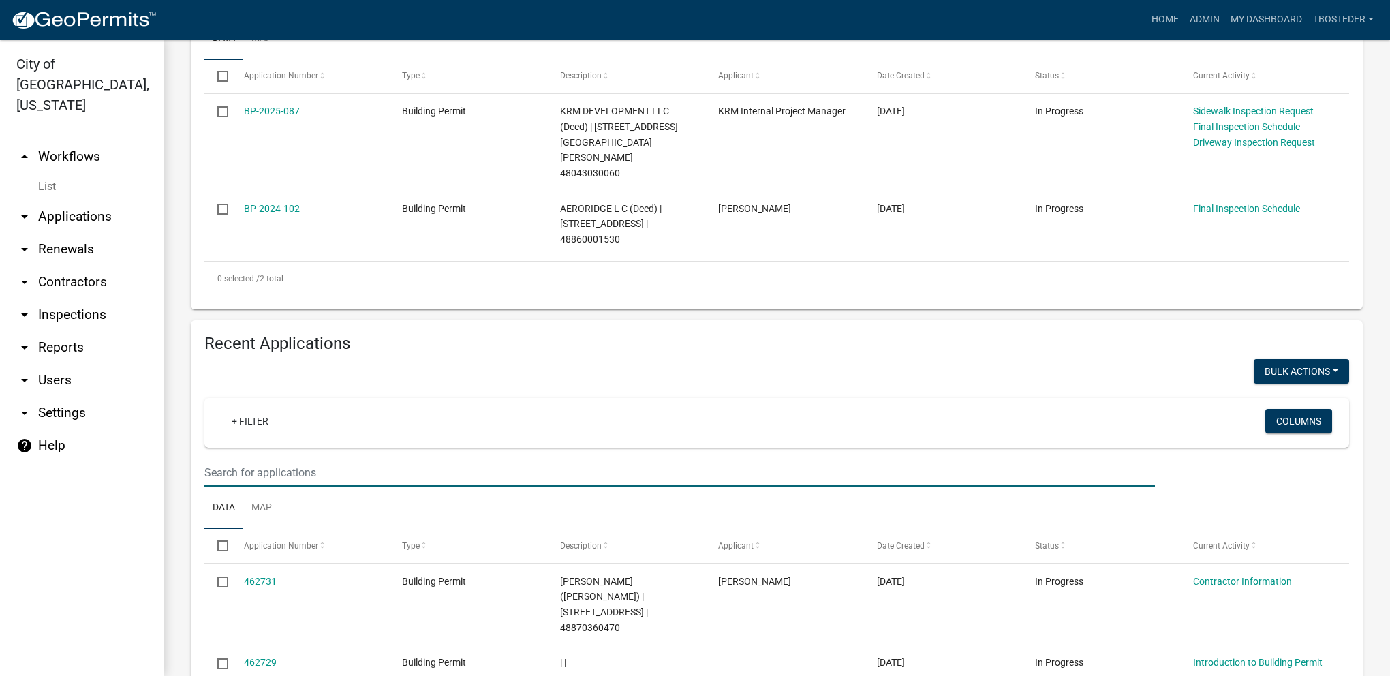
click at [210, 17] on input "text" at bounding box center [679, 3] width 950 height 28
type input "2025-131"
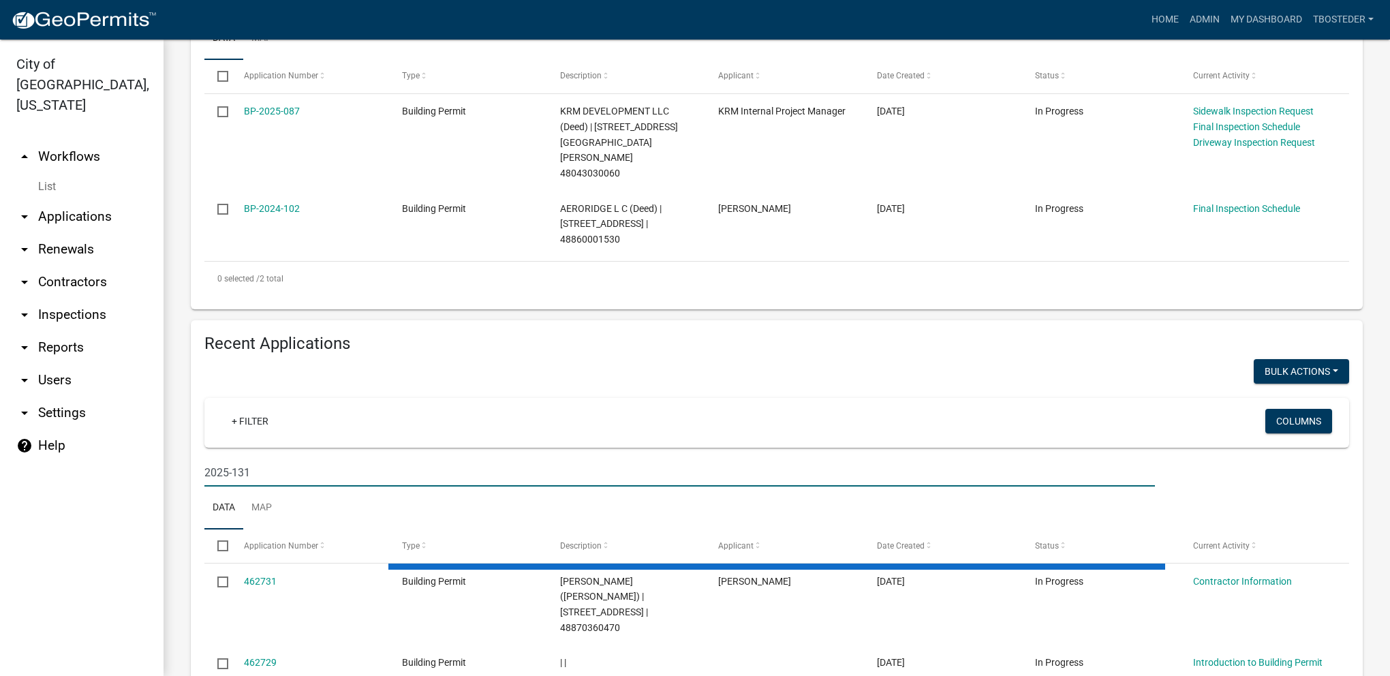
scroll to position [373, 0]
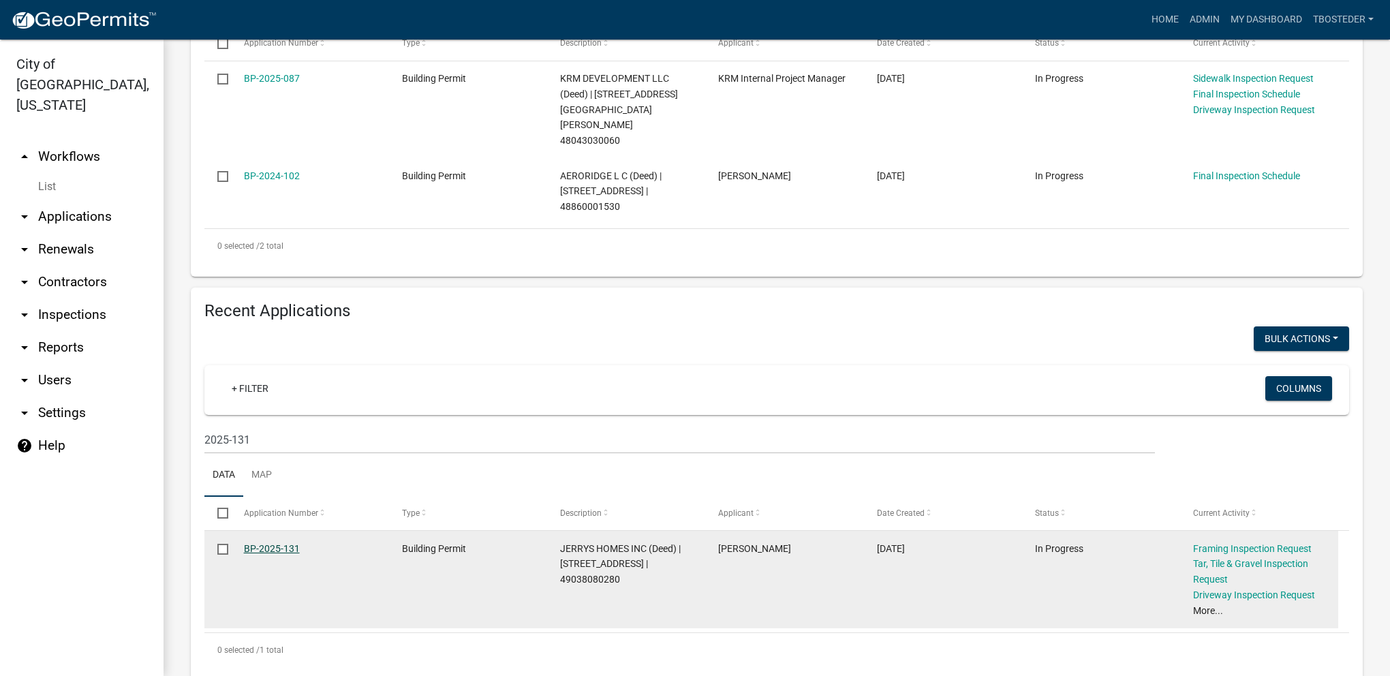
click at [296, 543] on link "BP-2025-131" at bounding box center [272, 548] width 56 height 11
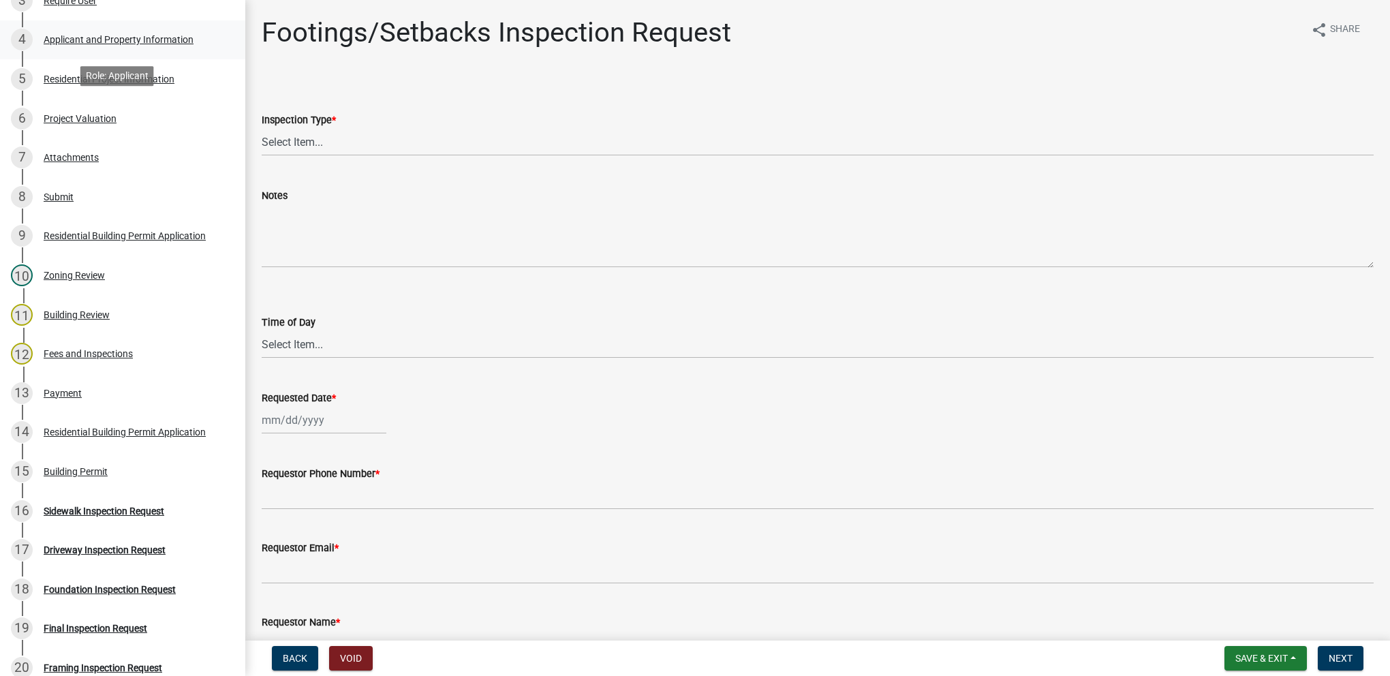
scroll to position [341, 0]
click at [108, 125] on div "6 Project Valuation" at bounding box center [117, 117] width 213 height 22
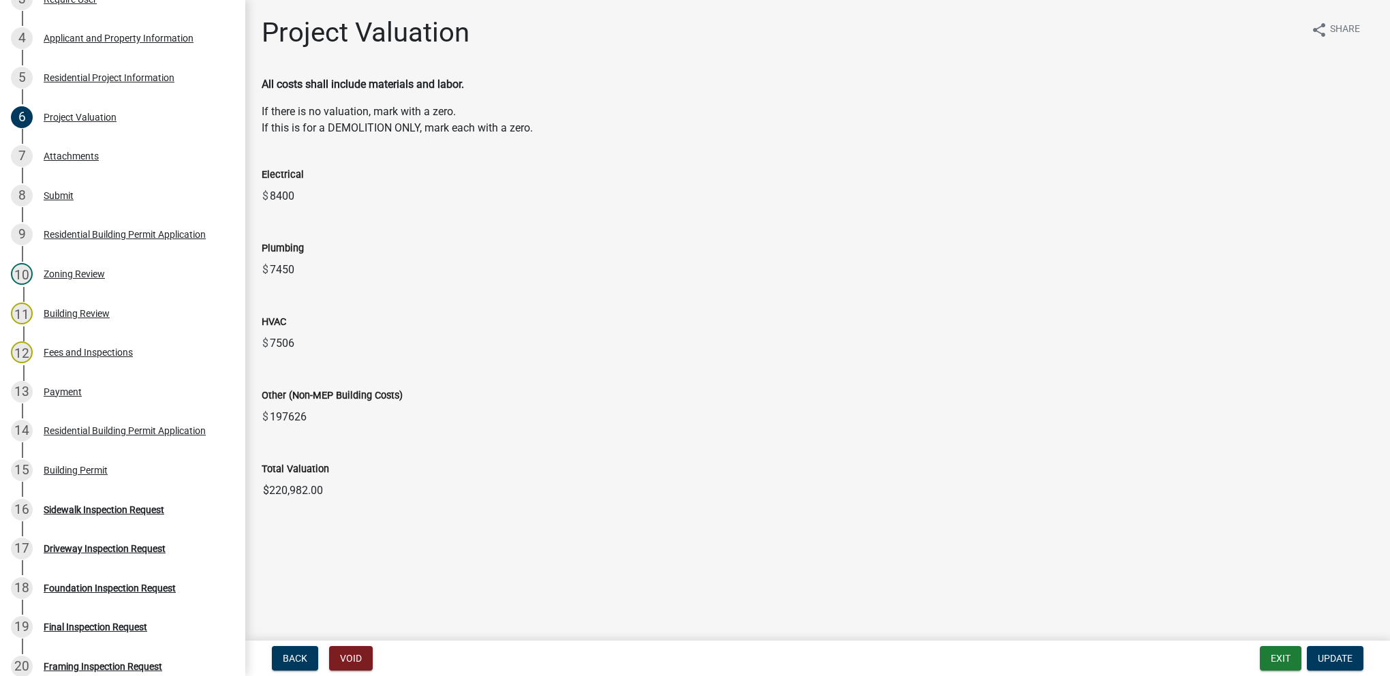
click at [376, 496] on input "$220,982.00" at bounding box center [818, 490] width 1112 height 27
drag, startPoint x: 362, startPoint y: 493, endPoint x: 258, endPoint y: 495, distance: 104.9
click at [258, 495] on div "Total Valuation $220,982.00" at bounding box center [817, 472] width 1132 height 63
drag, startPoint x: 258, startPoint y: 495, endPoint x: 265, endPoint y: 493, distance: 8.0
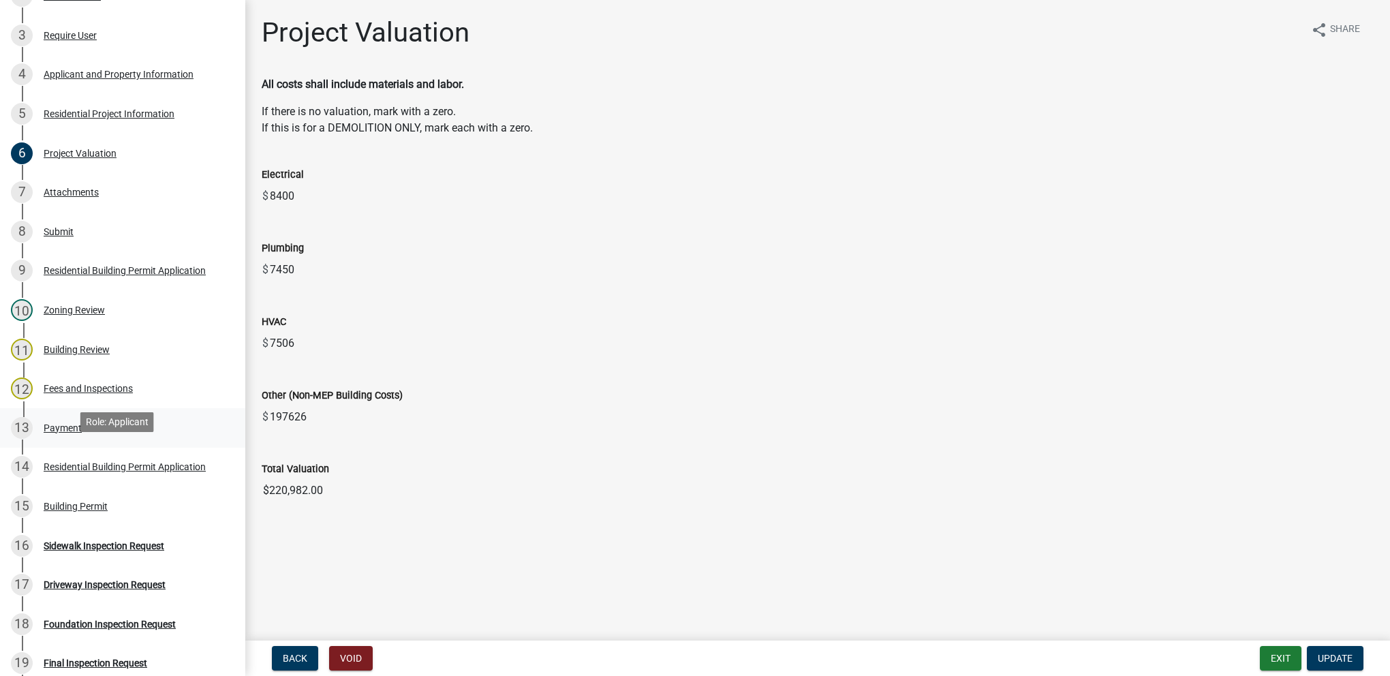
scroll to position [272, 0]
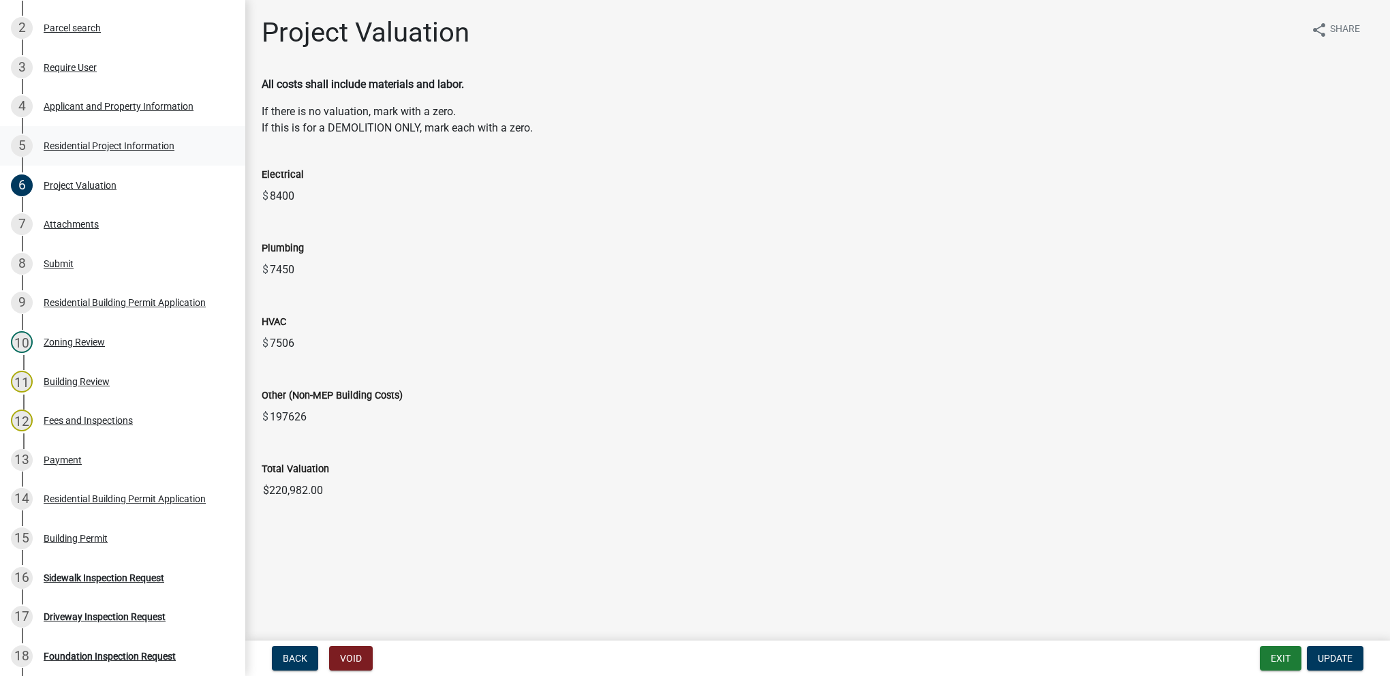
click at [120, 138] on div "5 Residential Project Information" at bounding box center [117, 146] width 213 height 22
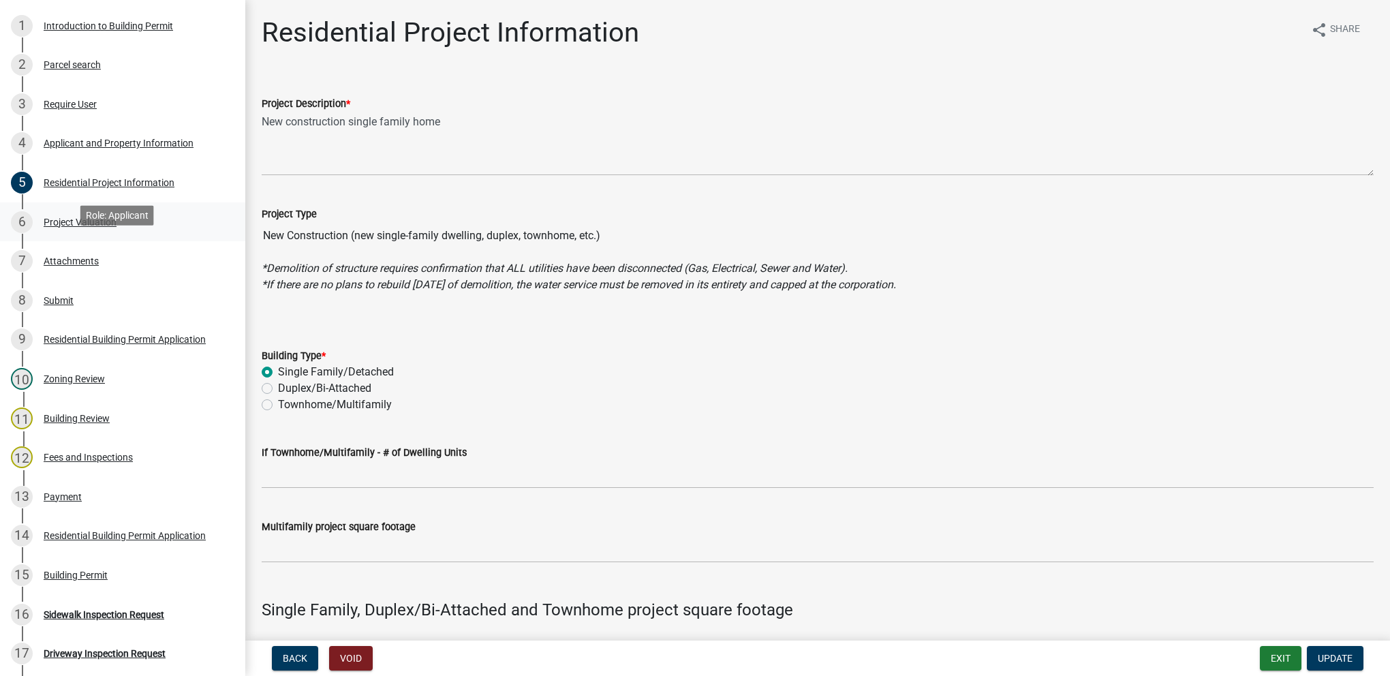
scroll to position [204, 0]
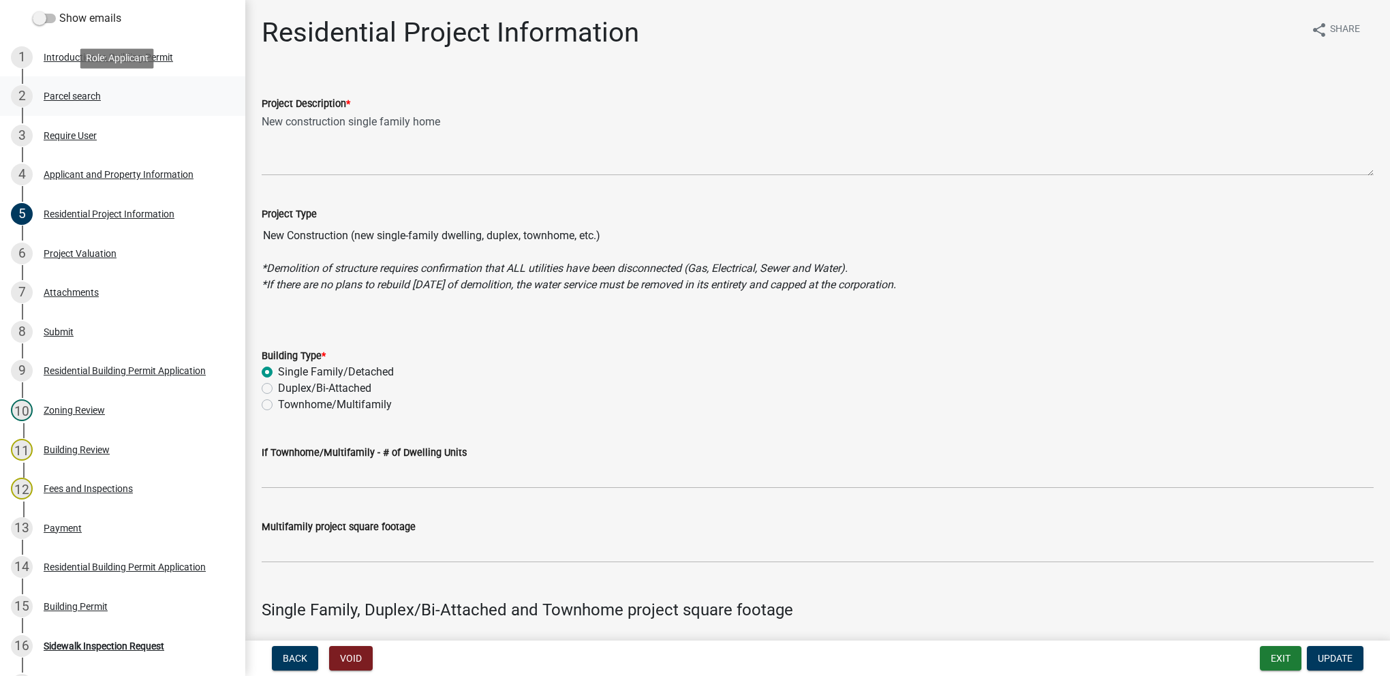
click at [91, 98] on div "Parcel search" at bounding box center [72, 96] width 57 height 10
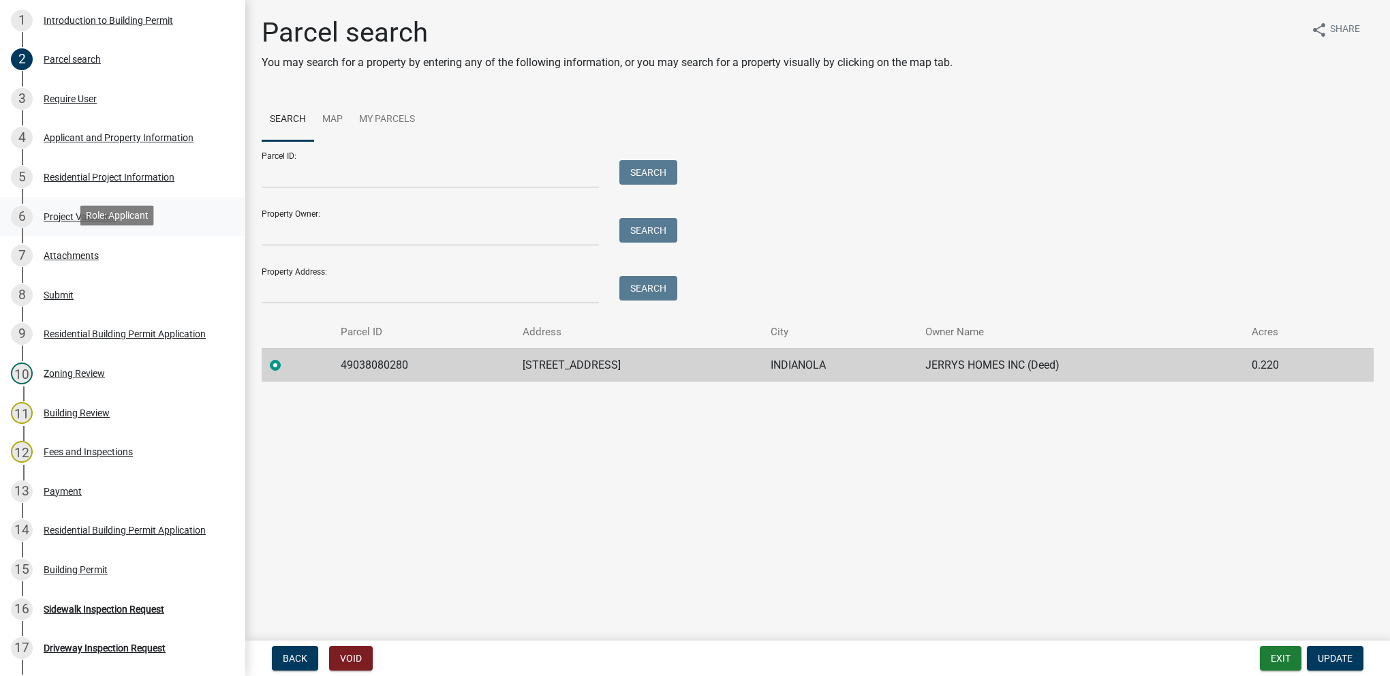
scroll to position [272, 0]
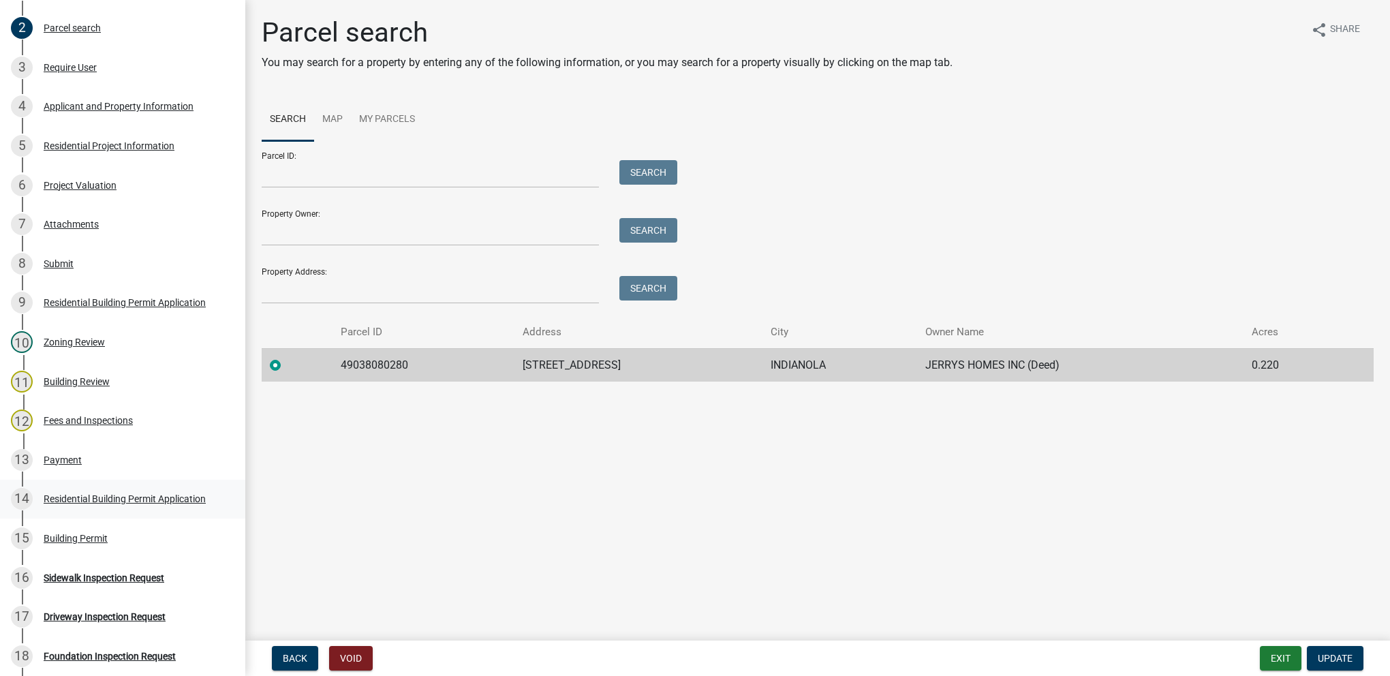
click at [131, 494] on div "Residential Building Permit Application" at bounding box center [125, 499] width 162 height 10
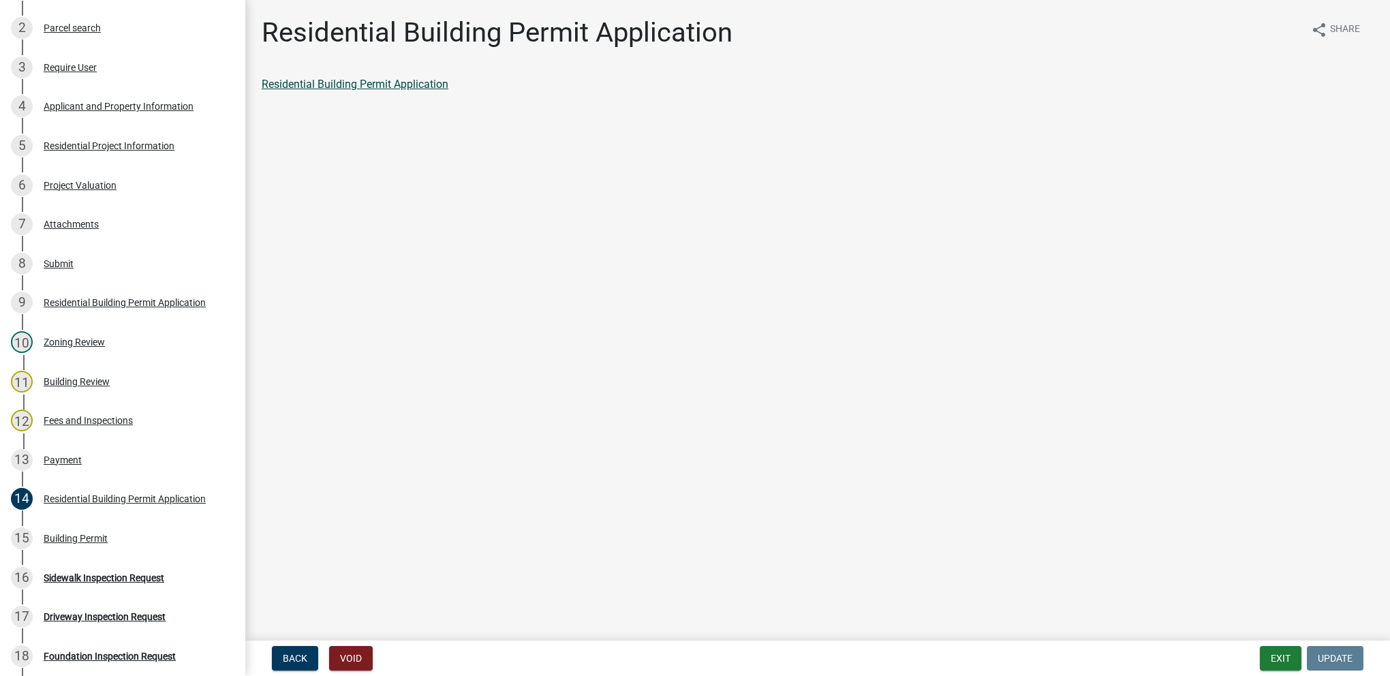
click at [381, 87] on link "Residential Building Permit Application" at bounding box center [355, 84] width 187 height 13
click at [74, 456] on div "Payment" at bounding box center [63, 460] width 38 height 10
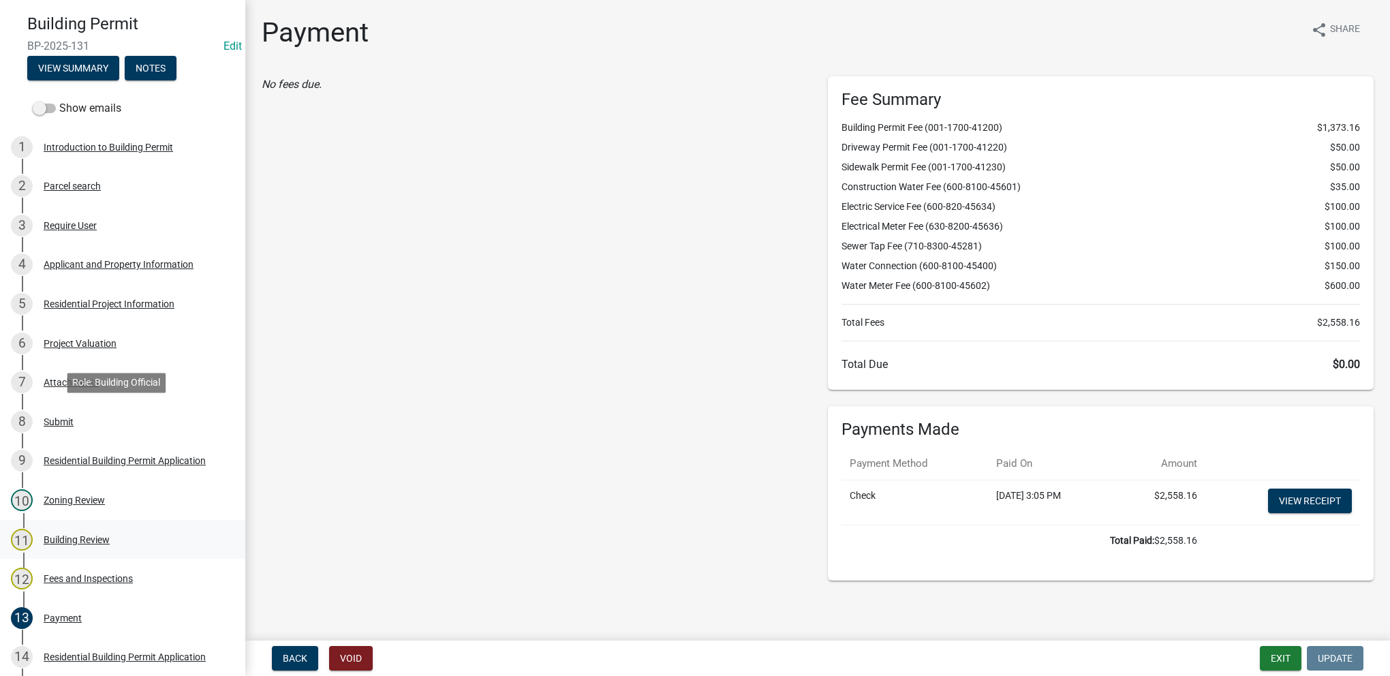
scroll to position [0, 0]
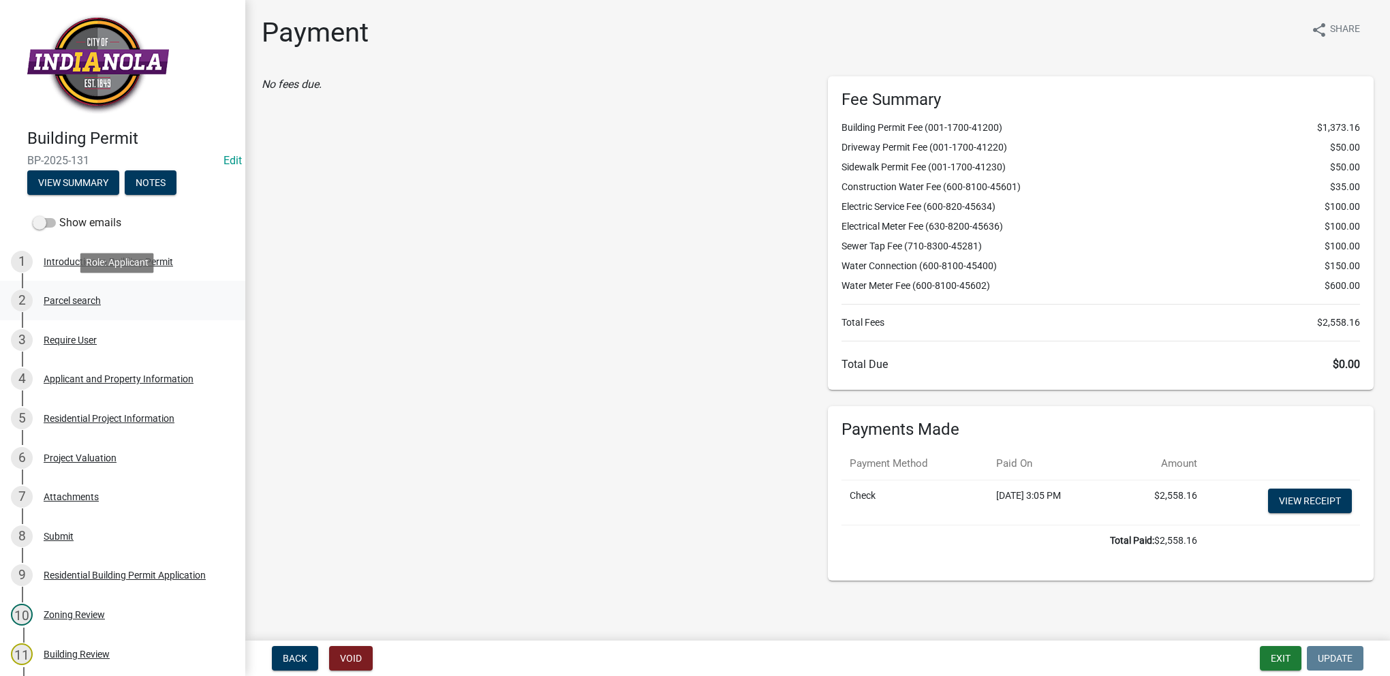
click at [81, 309] on div "2 Parcel search" at bounding box center [117, 301] width 213 height 22
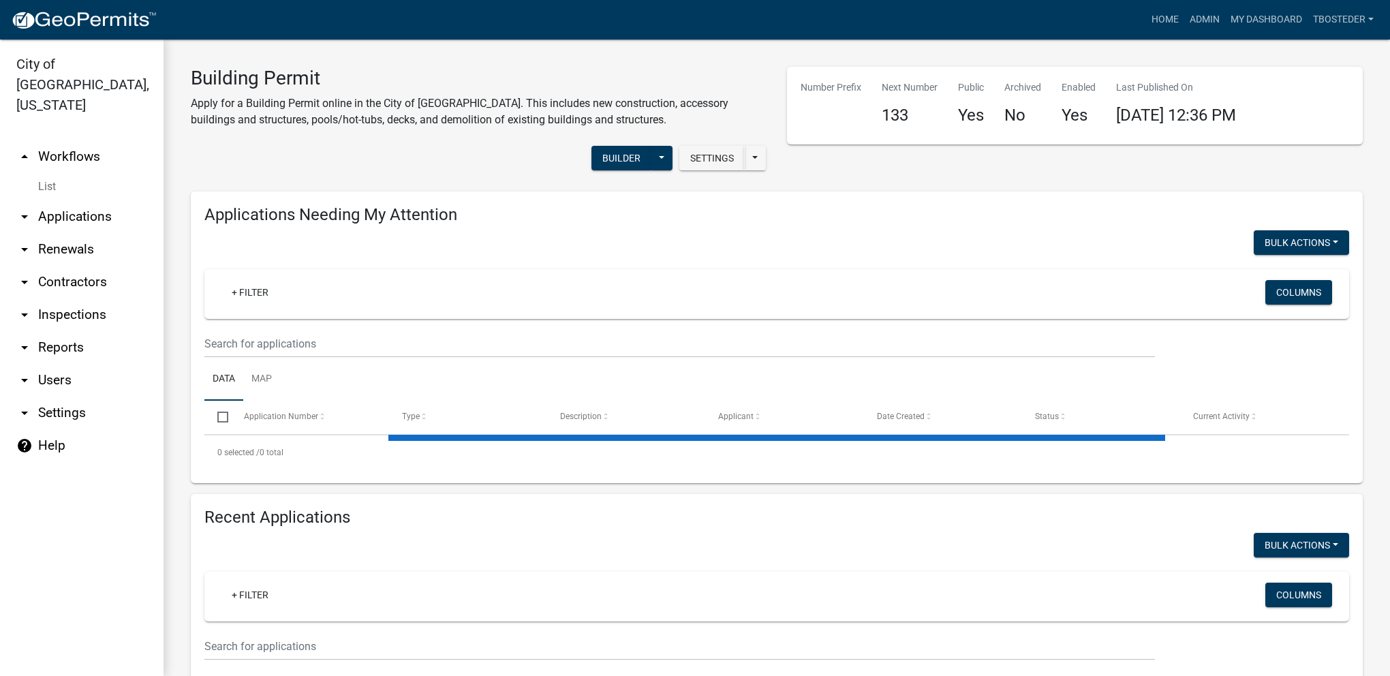
select select "1: 25"
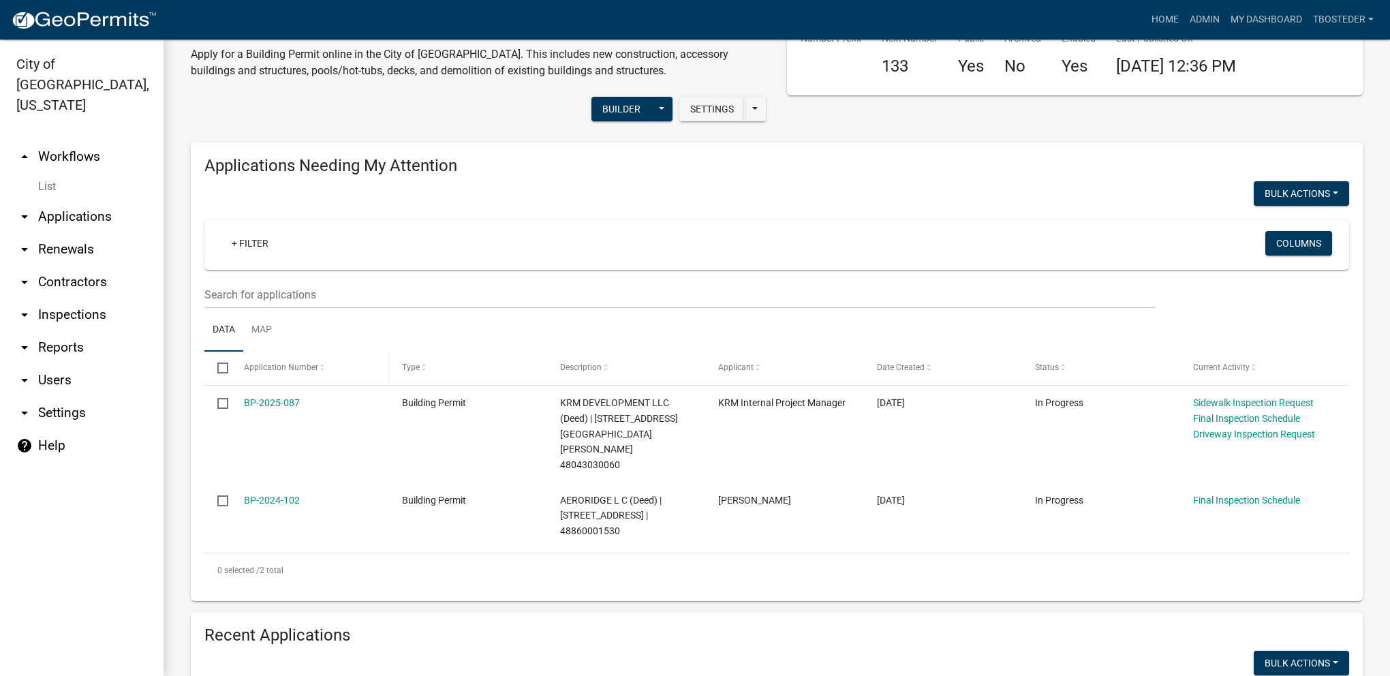
scroll to position [272, 0]
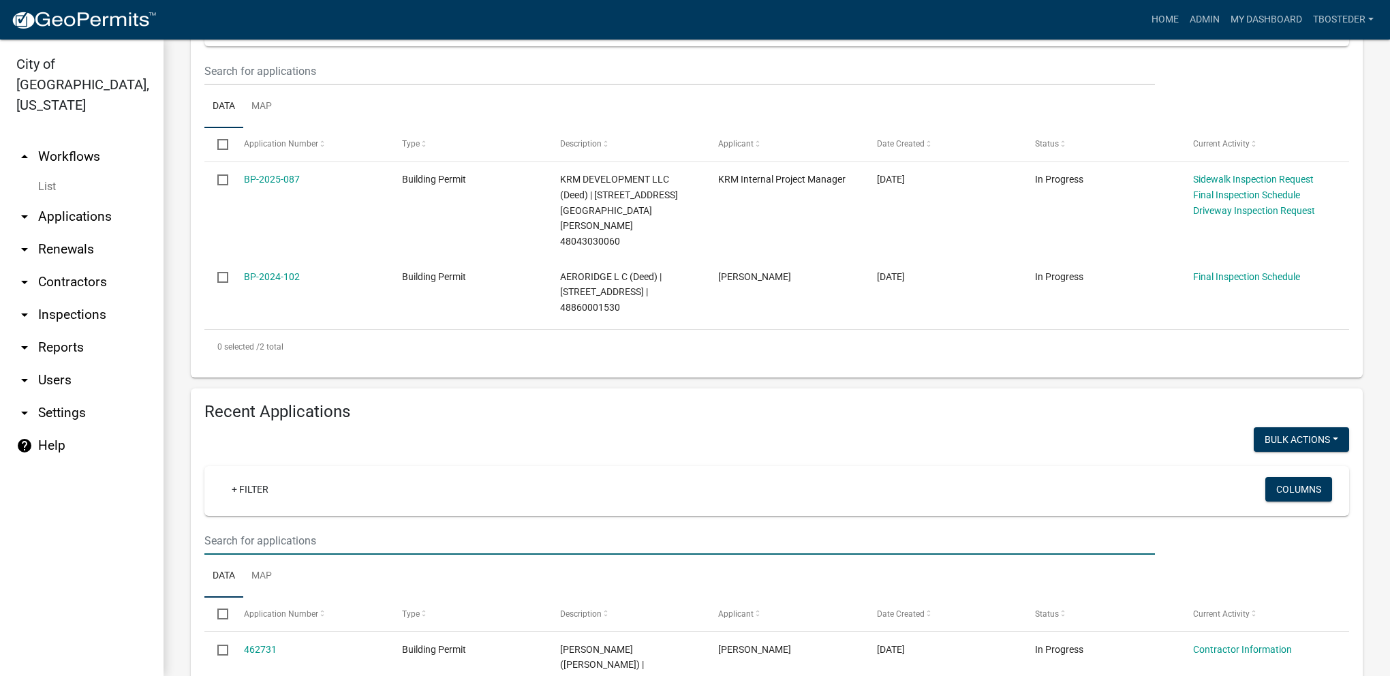
click at [290, 85] on input "text" at bounding box center [679, 71] width 950 height 28
type input "2025-132"
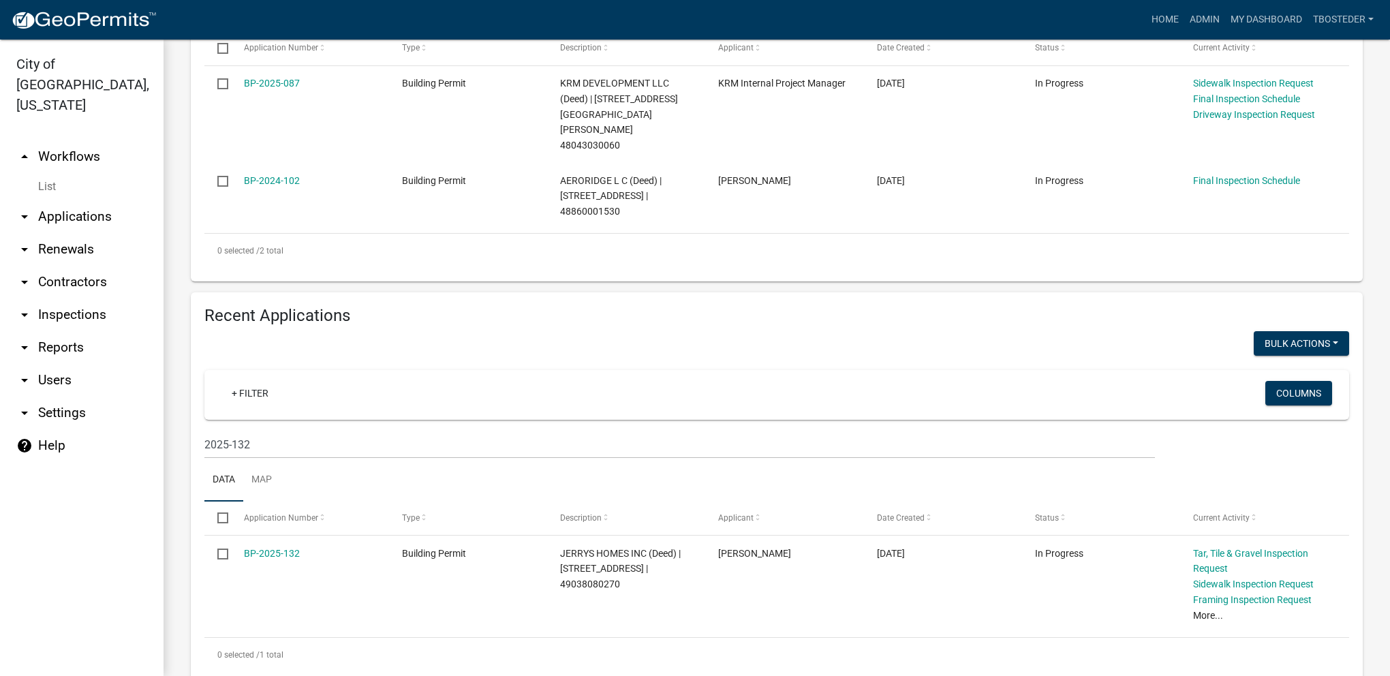
scroll to position [373, 0]
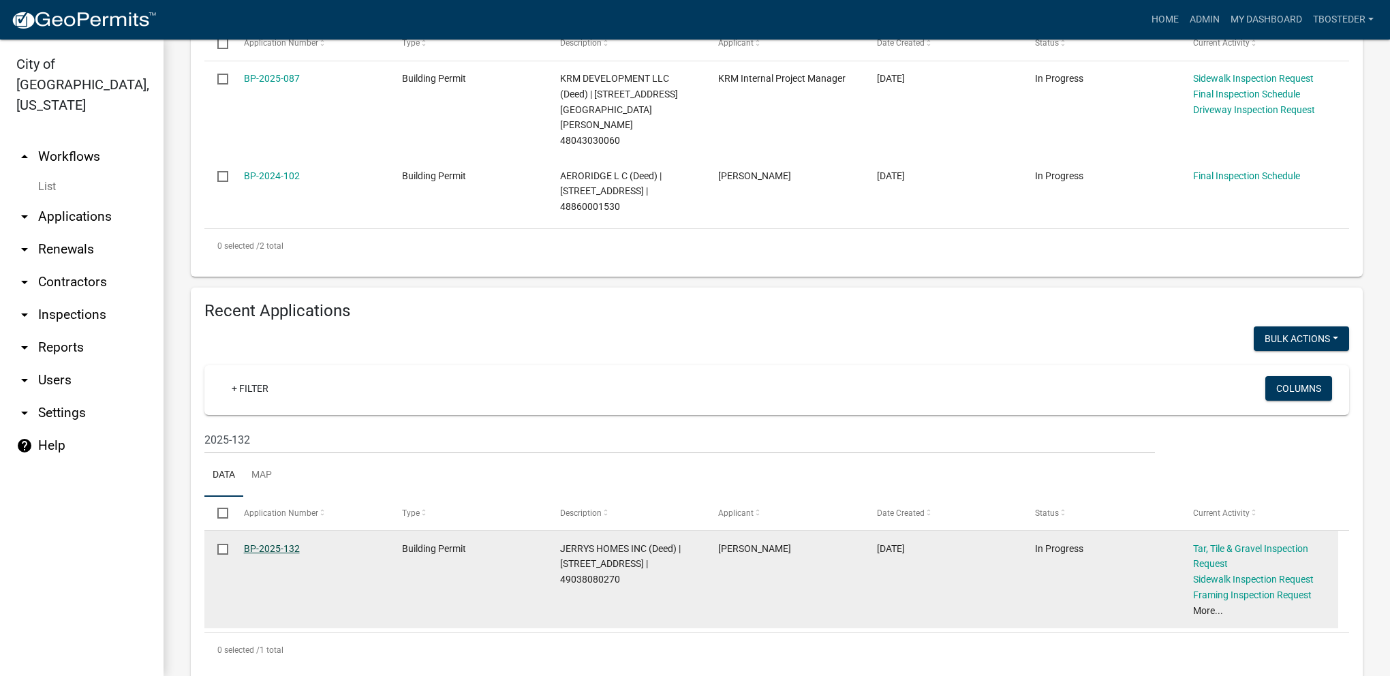
click at [282, 543] on link "BP-2025-132" at bounding box center [272, 548] width 56 height 11
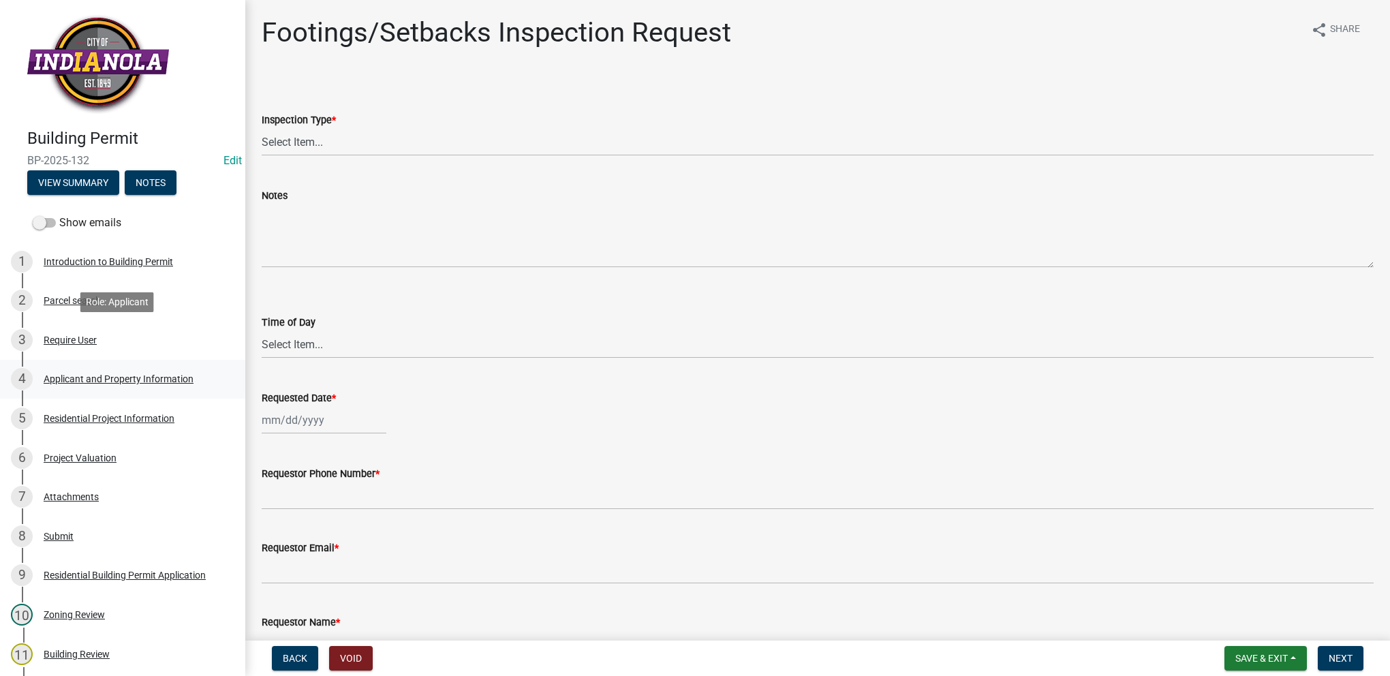
click at [155, 370] on div "4 Applicant and Property Information" at bounding box center [117, 379] width 213 height 22
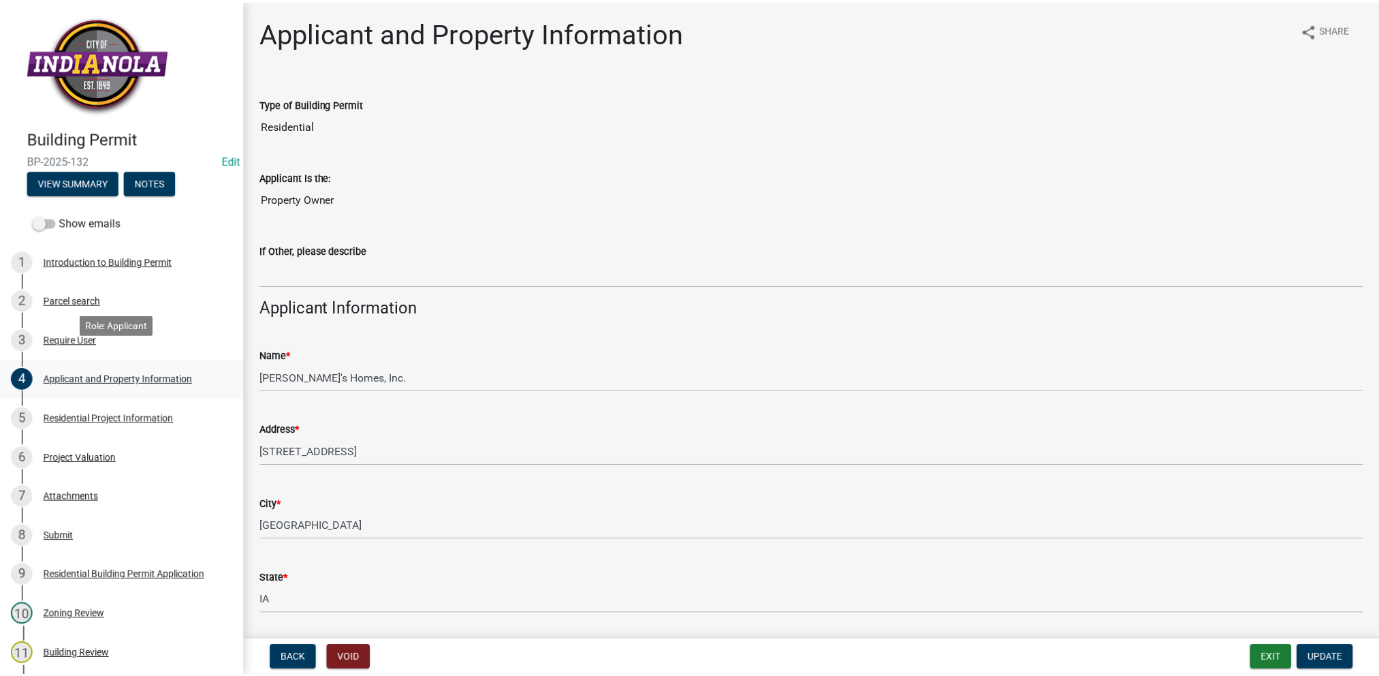
scroll to position [136, 0]
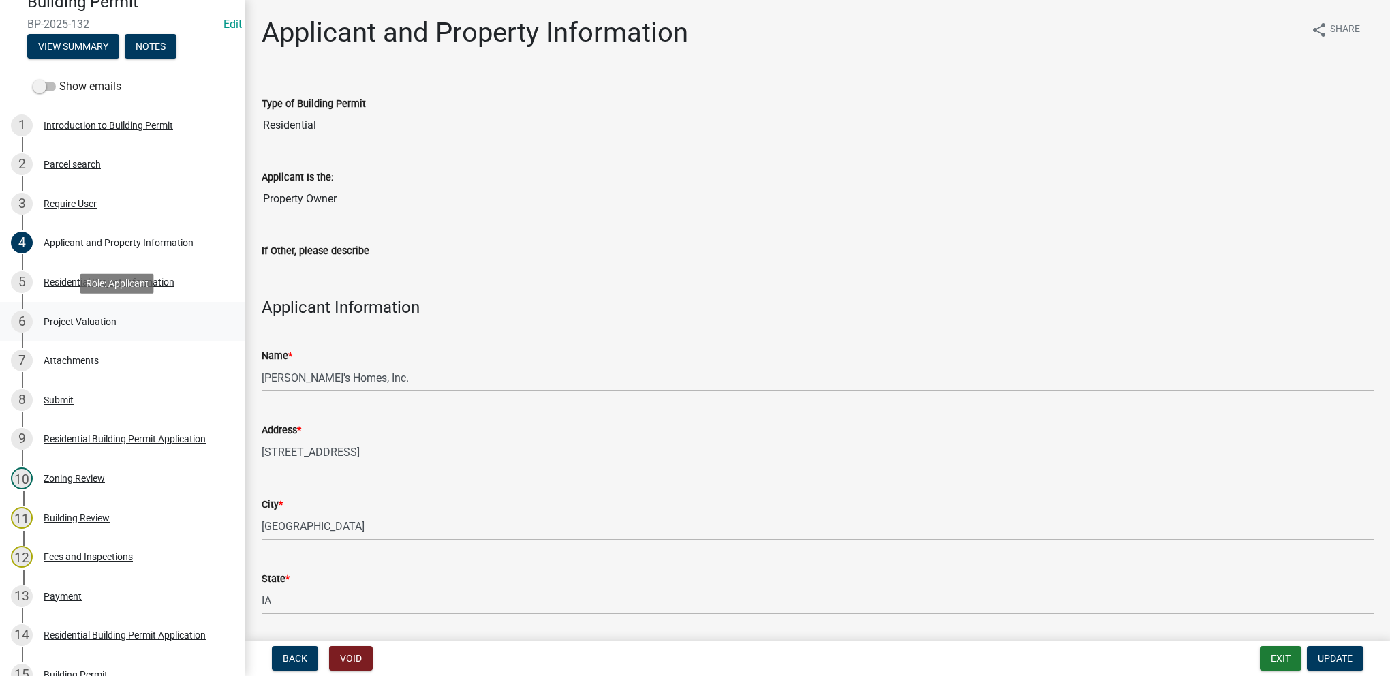
click at [101, 333] on link "6 Project Valuation" at bounding box center [122, 322] width 245 height 40
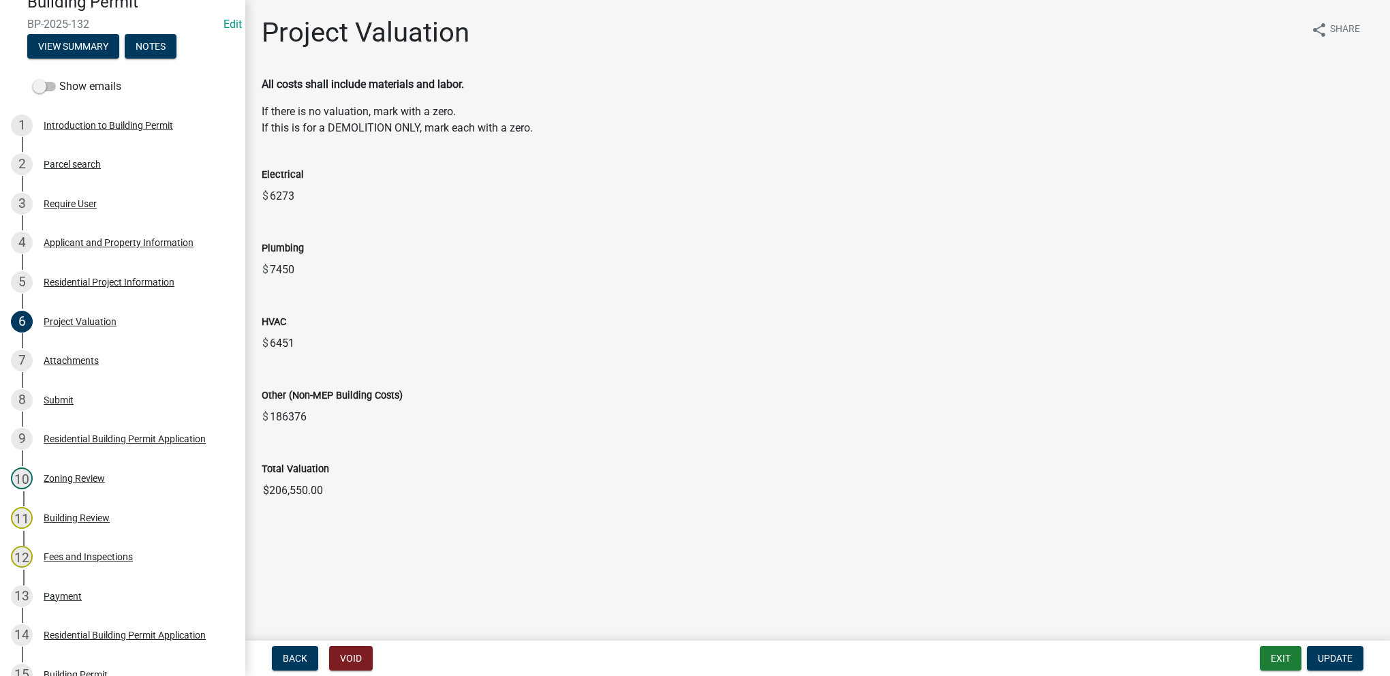
click at [334, 474] on div "Total Valuation" at bounding box center [818, 469] width 1112 height 16
drag, startPoint x: 333, startPoint y: 487, endPoint x: 258, endPoint y: 477, distance: 76.3
click at [258, 477] on div "Total Valuation $206,550.00" at bounding box center [817, 472] width 1132 height 63
drag, startPoint x: 258, startPoint y: 477, endPoint x: 272, endPoint y: 485, distance: 16.5
click at [127, 288] on div "5 Residential Project Information" at bounding box center [117, 282] width 213 height 22
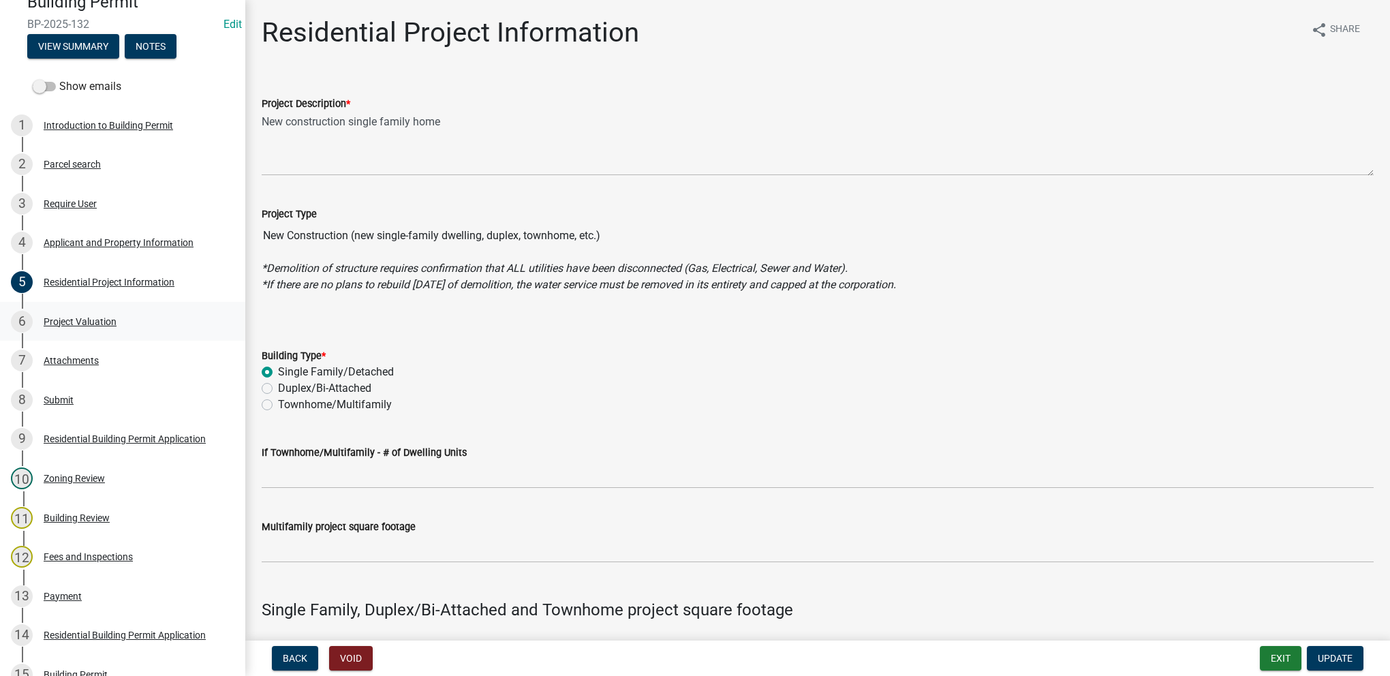
click at [57, 322] on div "Project Valuation" at bounding box center [80, 322] width 73 height 10
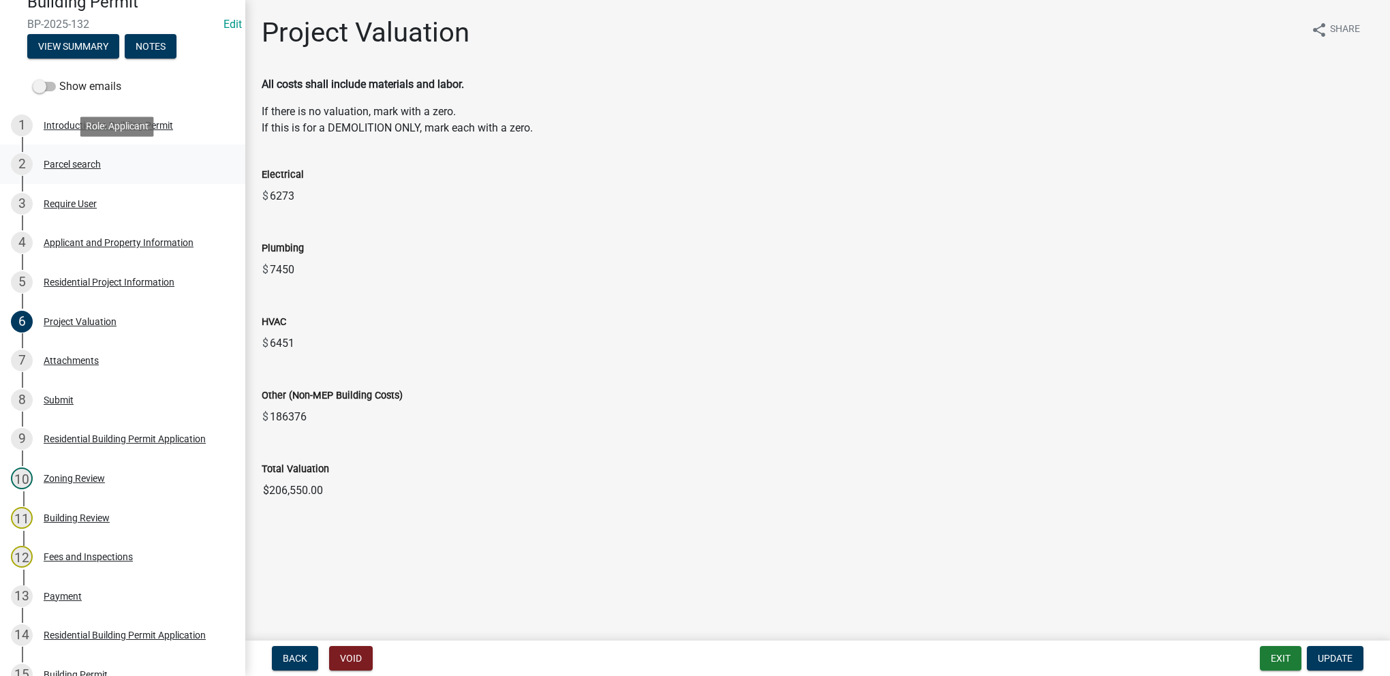
click at [86, 166] on div "Parcel search" at bounding box center [72, 164] width 57 height 10
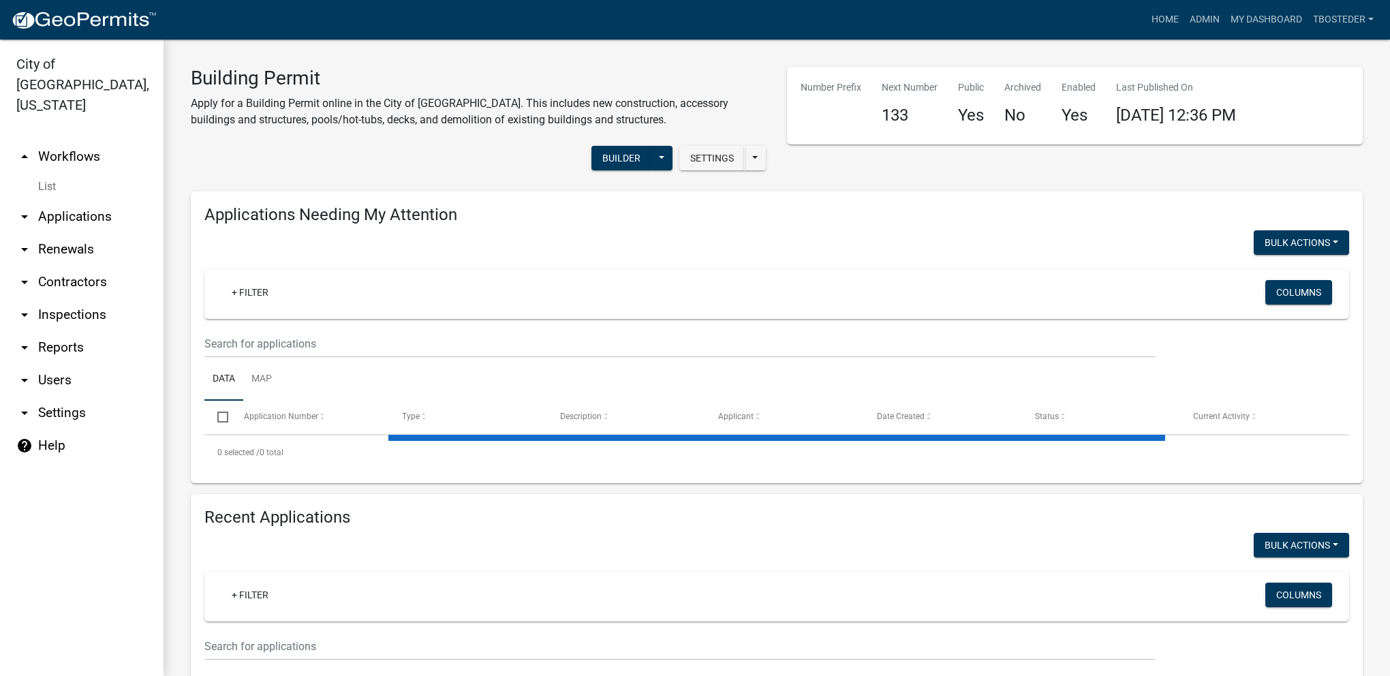
select select "1: 25"
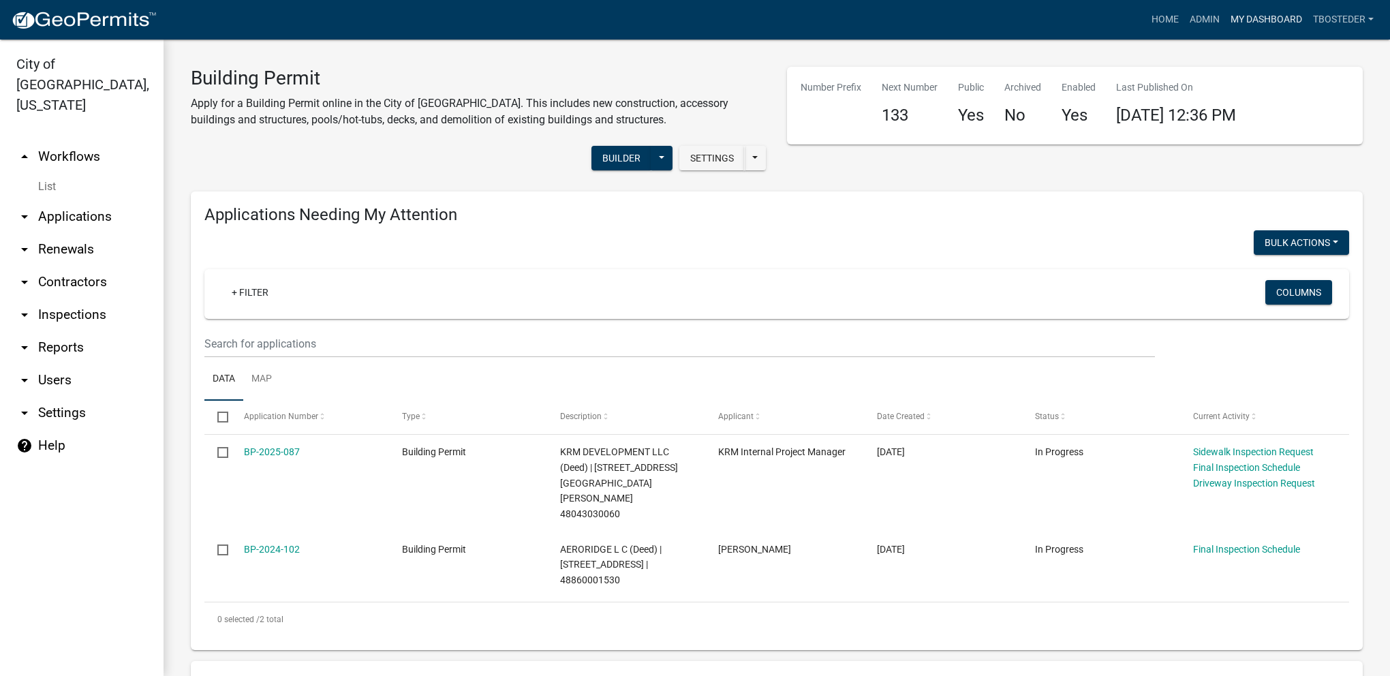
click at [1276, 25] on link "My Dashboard" at bounding box center [1266, 20] width 82 height 26
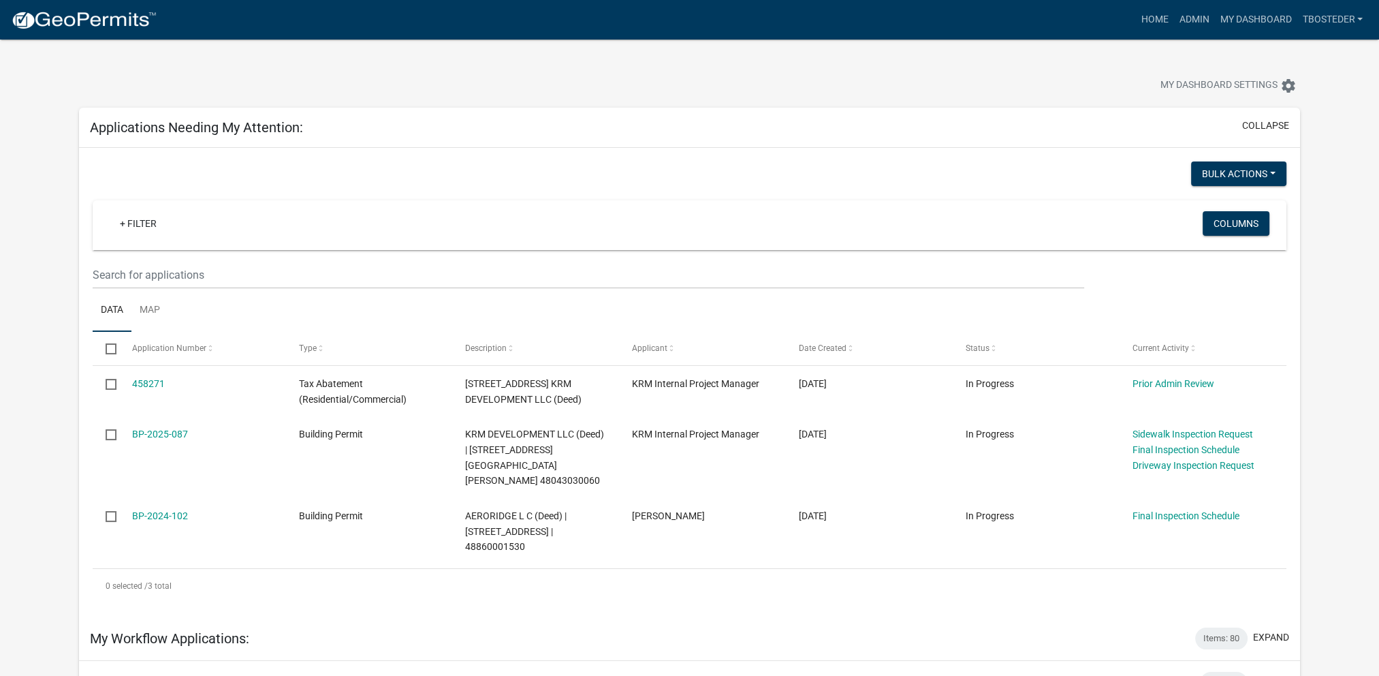
click at [867, 142] on div "Applications Needing My Attention: collapse" at bounding box center [689, 128] width 1221 height 40
click at [1203, 15] on link "Admin" at bounding box center [1194, 20] width 41 height 26
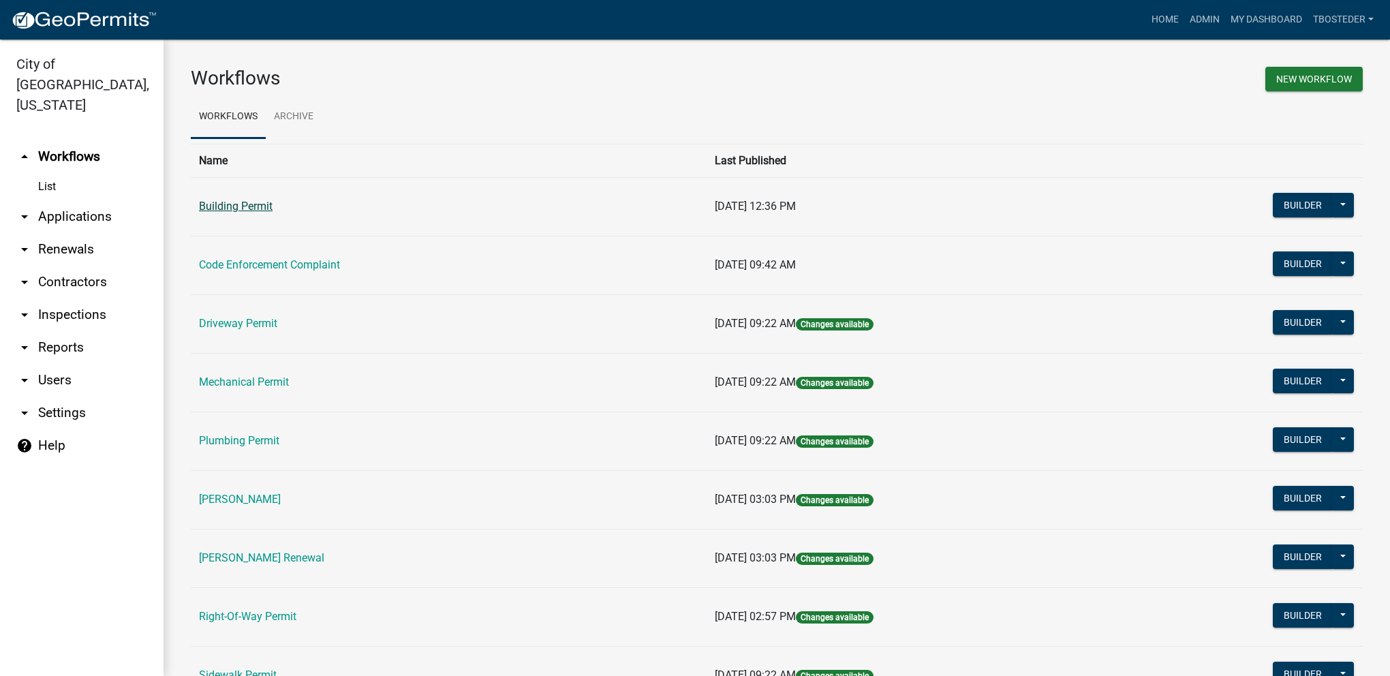
click at [256, 206] on link "Building Permit" at bounding box center [236, 206] width 74 height 13
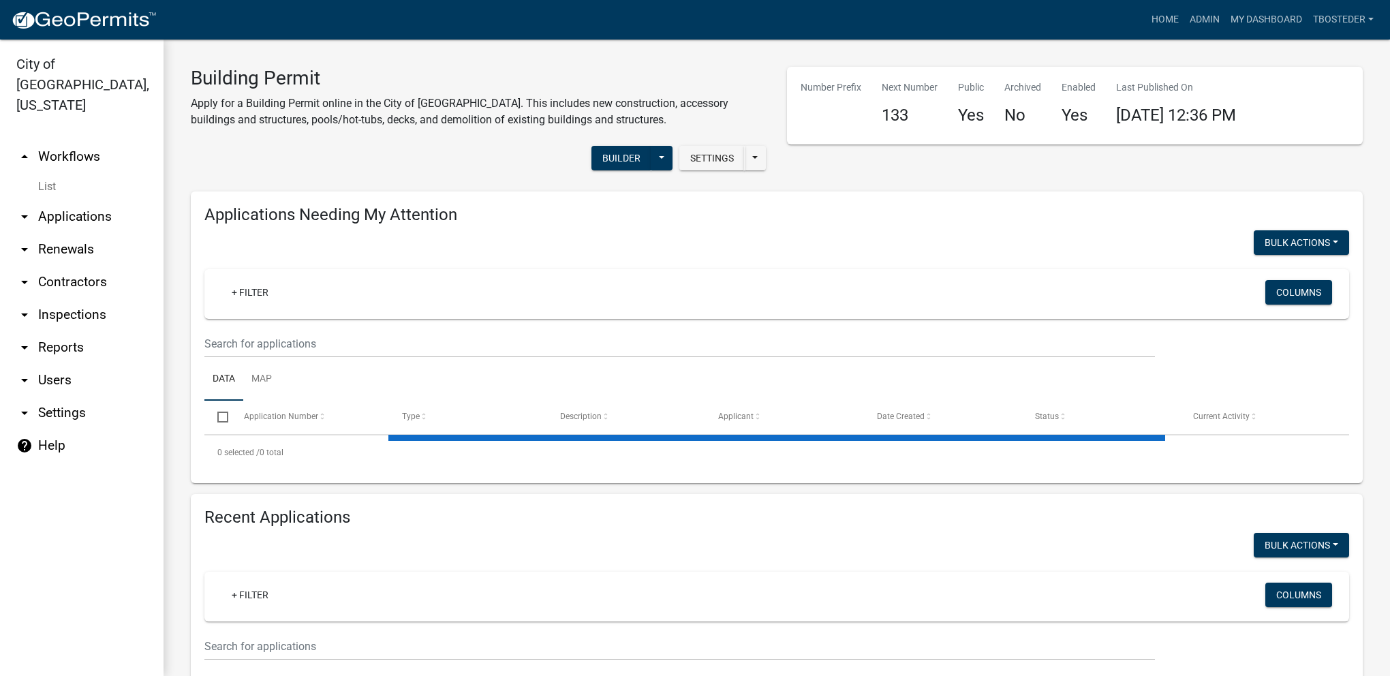
select select "1: 25"
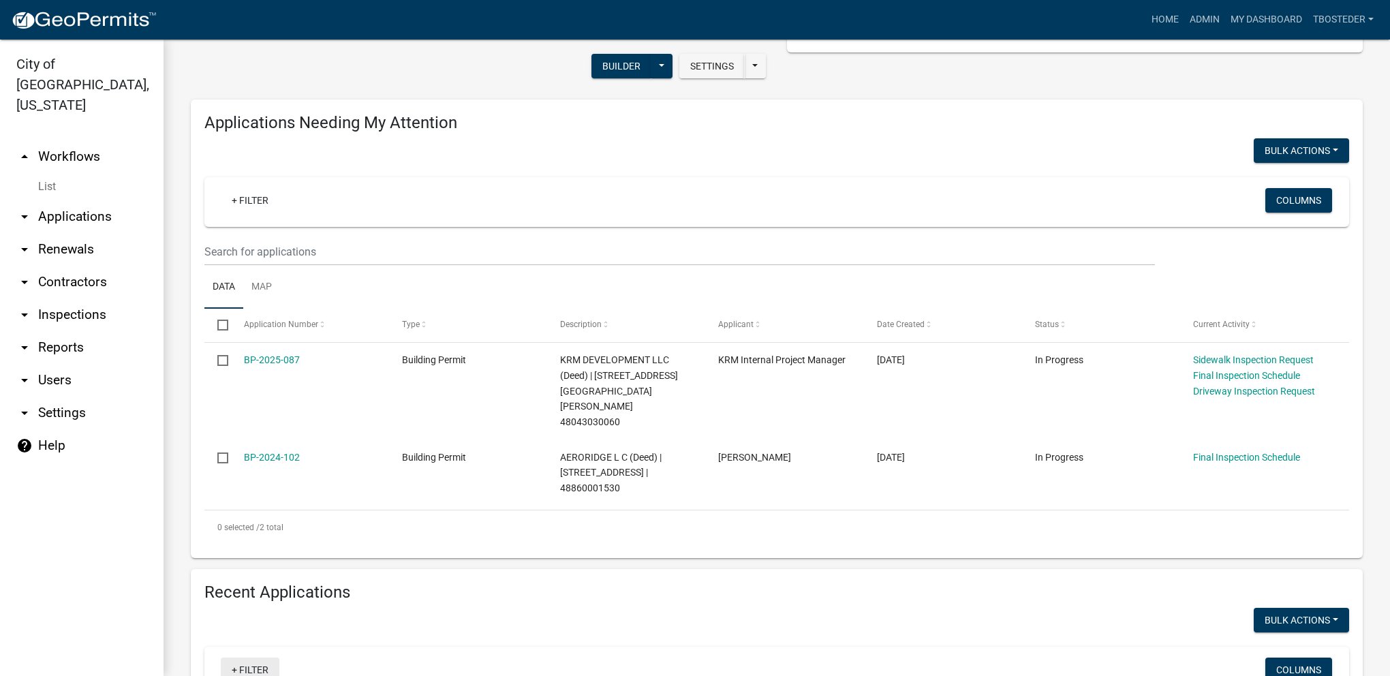
scroll to position [341, 0]
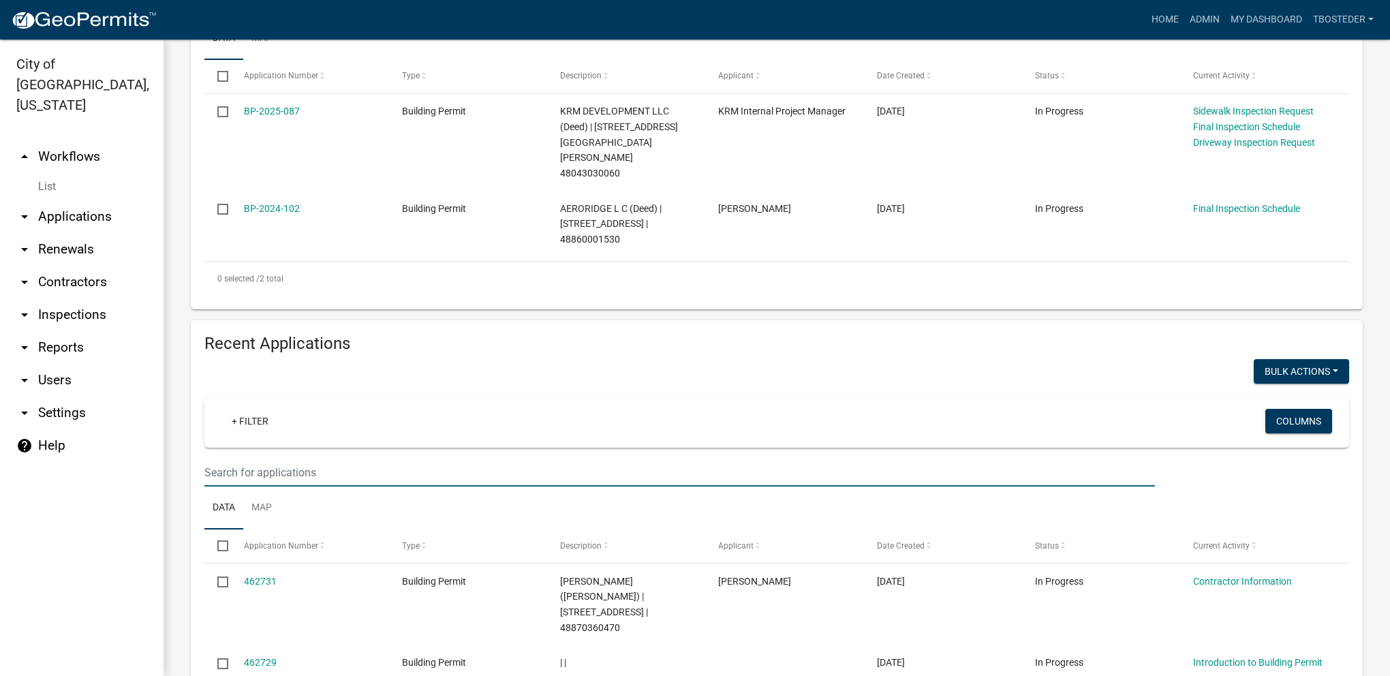
click at [257, 17] on input "text" at bounding box center [679, 3] width 950 height 28
paste input "[STREET_ADDRESS]"
type input "[STREET_ADDRESS]"
